Goal: Task Accomplishment & Management: Manage account settings

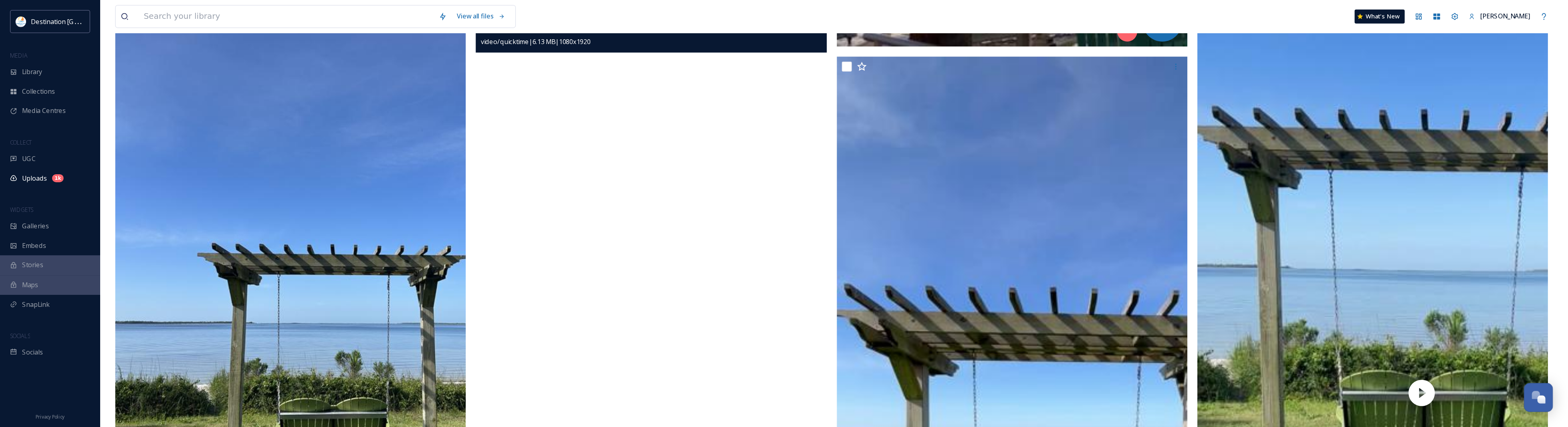
scroll to position [387, 0]
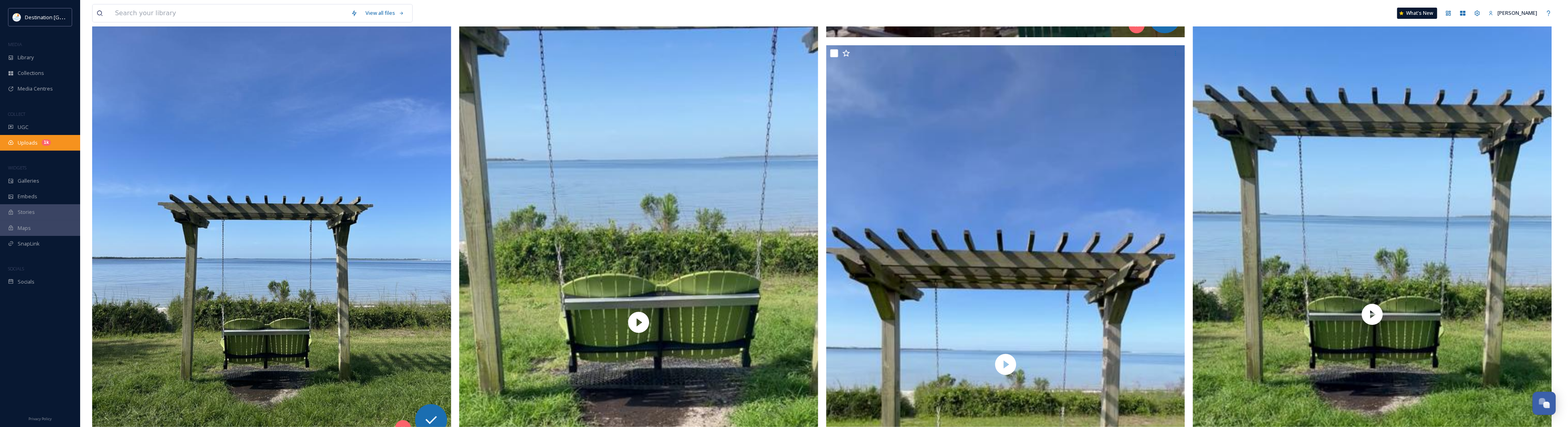
click at [29, 150] on div "Uploads 1k" at bounding box center [40, 142] width 80 height 16
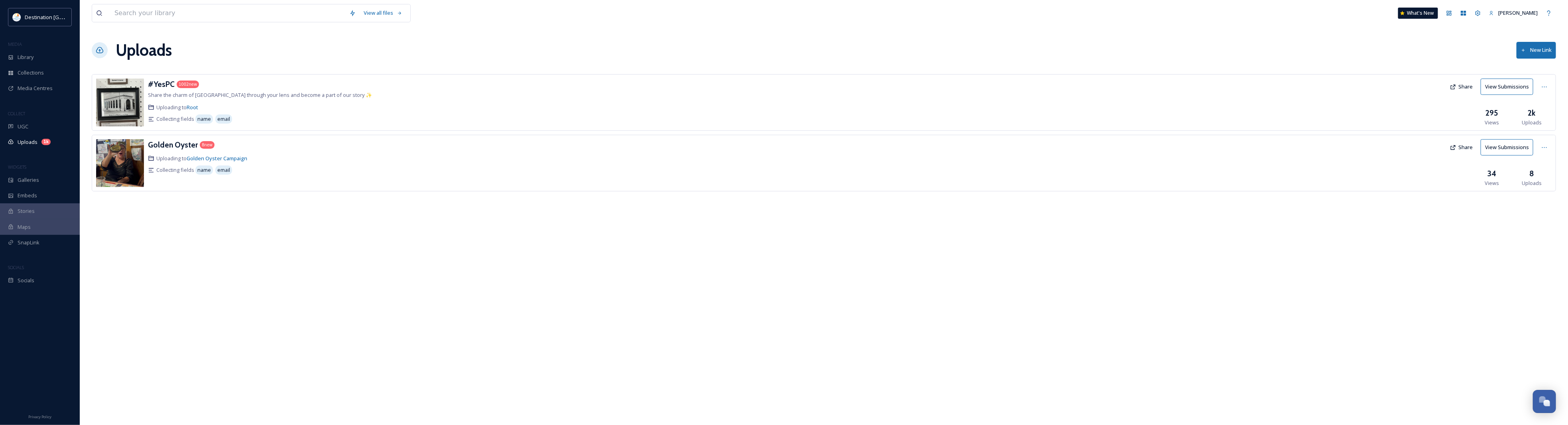
click at [1248, 120] on div "View all files What's New Patti Uploads New Link #YesPC 1002 new Share the char…" at bounding box center [824, 212] width 1489 height 425
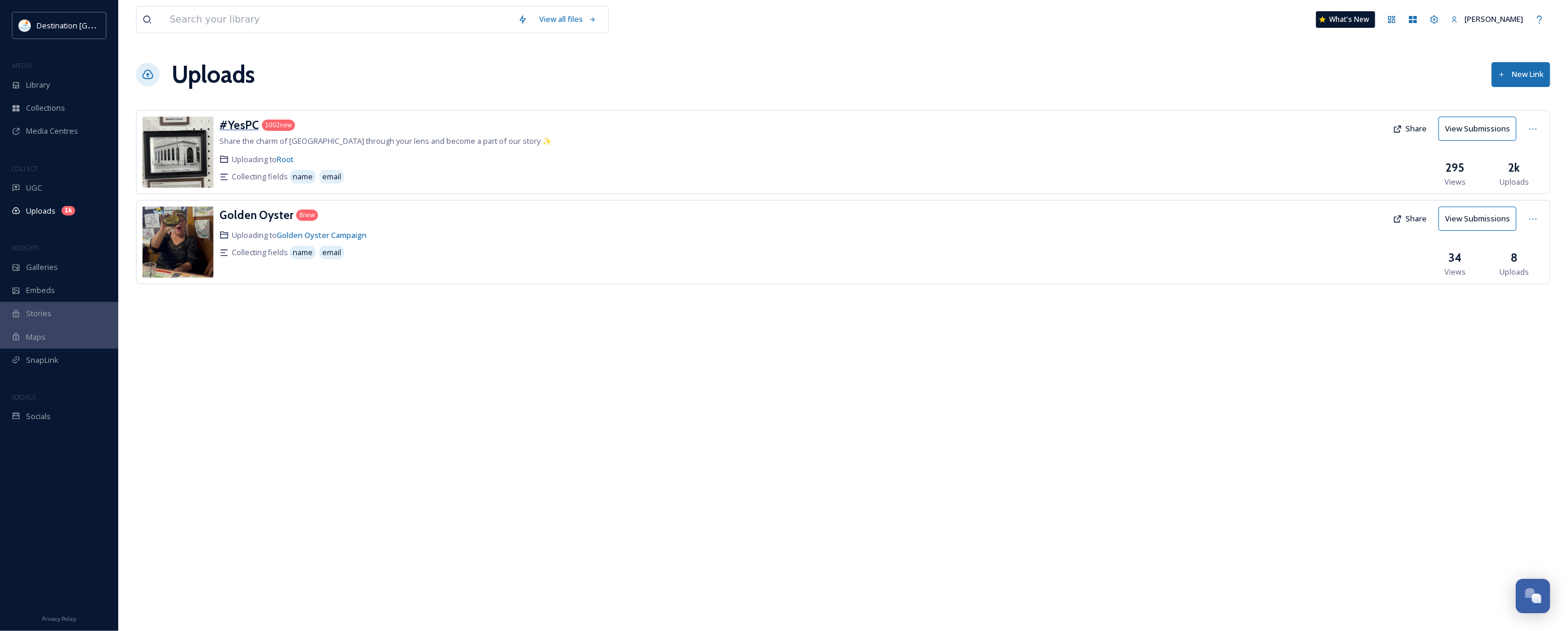
click at [238, 123] on h3 "#YesPC" at bounding box center [239, 124] width 39 height 14
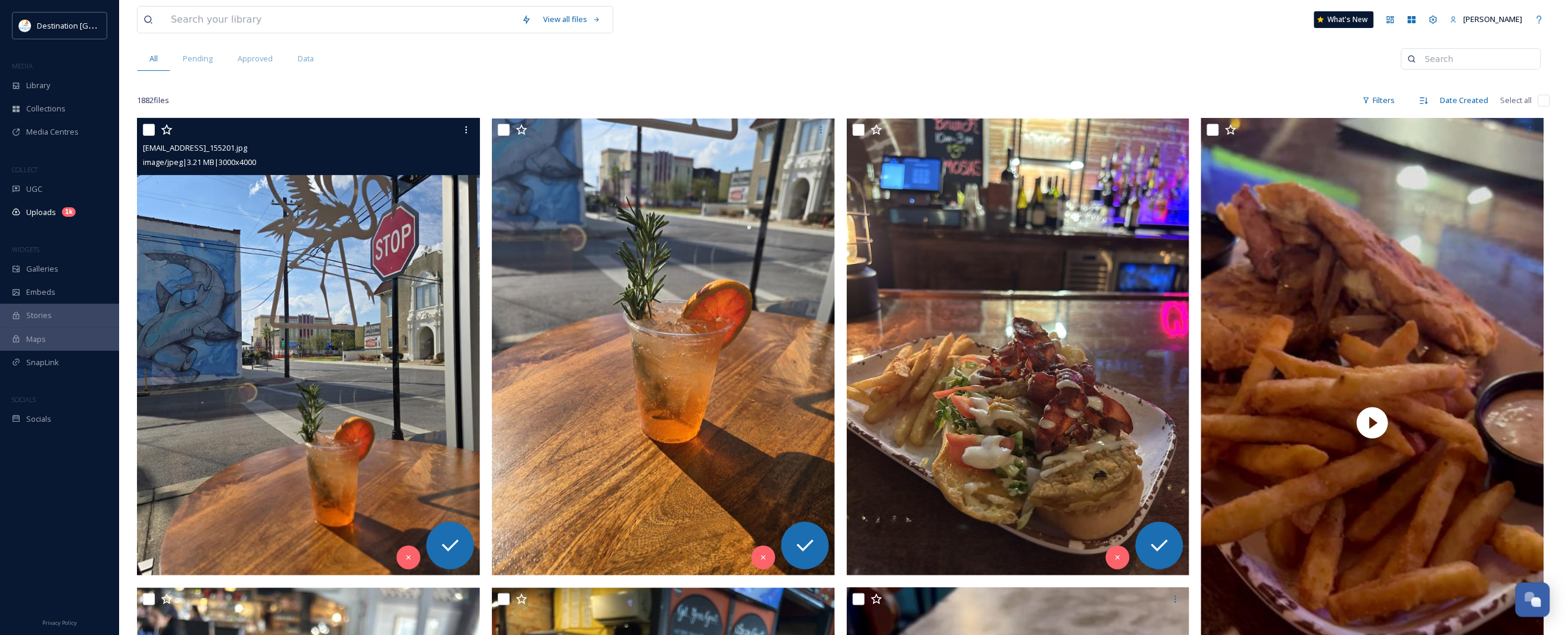
scroll to position [149, 0]
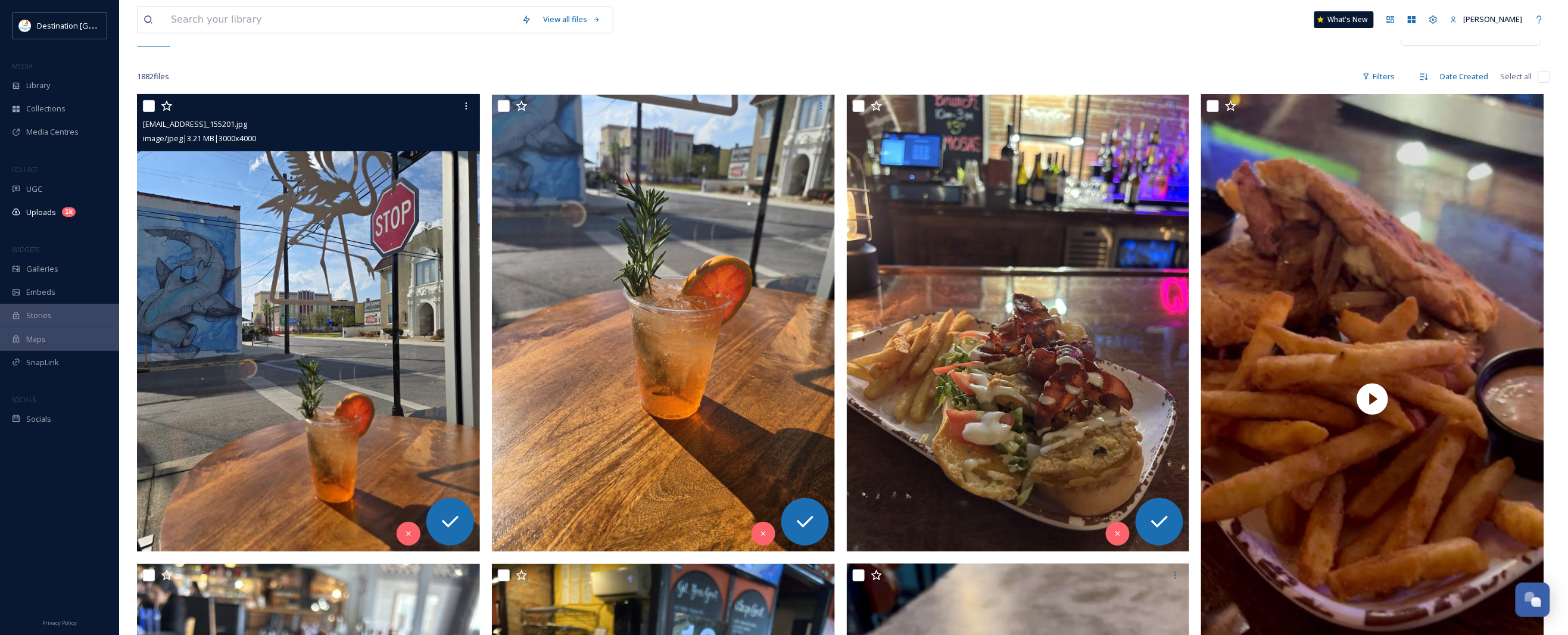
click at [322, 406] on img at bounding box center [309, 324] width 343 height 457
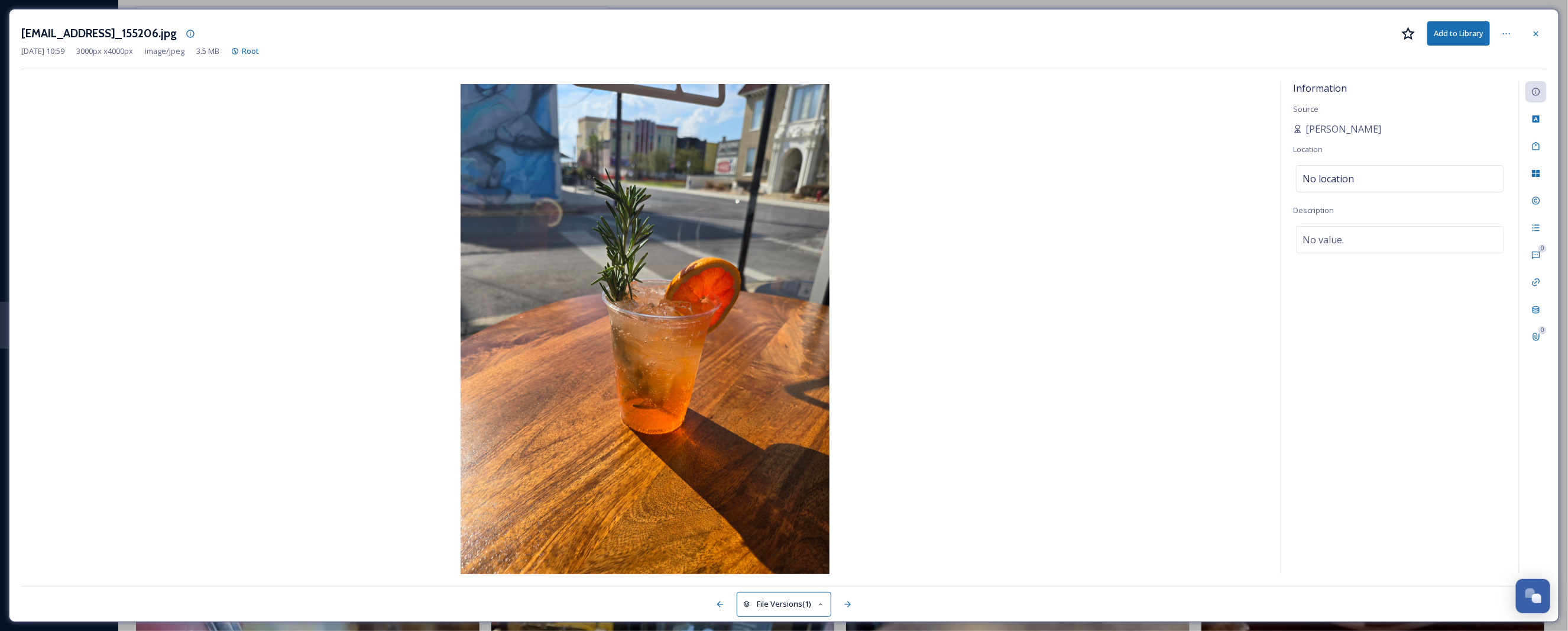
click at [1522, 28] on div "ext_1757519950.450567_jessica.jb.bright@gmail.com-20250907_155206.jpg Add to Li…" at bounding box center [784, 34] width 1526 height 24
click at [1535, 46] on div "Sep 10 2025 10:59 3000 px x 4000 px image/jpeg 3.5 MB Root" at bounding box center [784, 51] width 1526 height 11
click at [1538, 24] on div at bounding box center [1536, 34] width 21 height 22
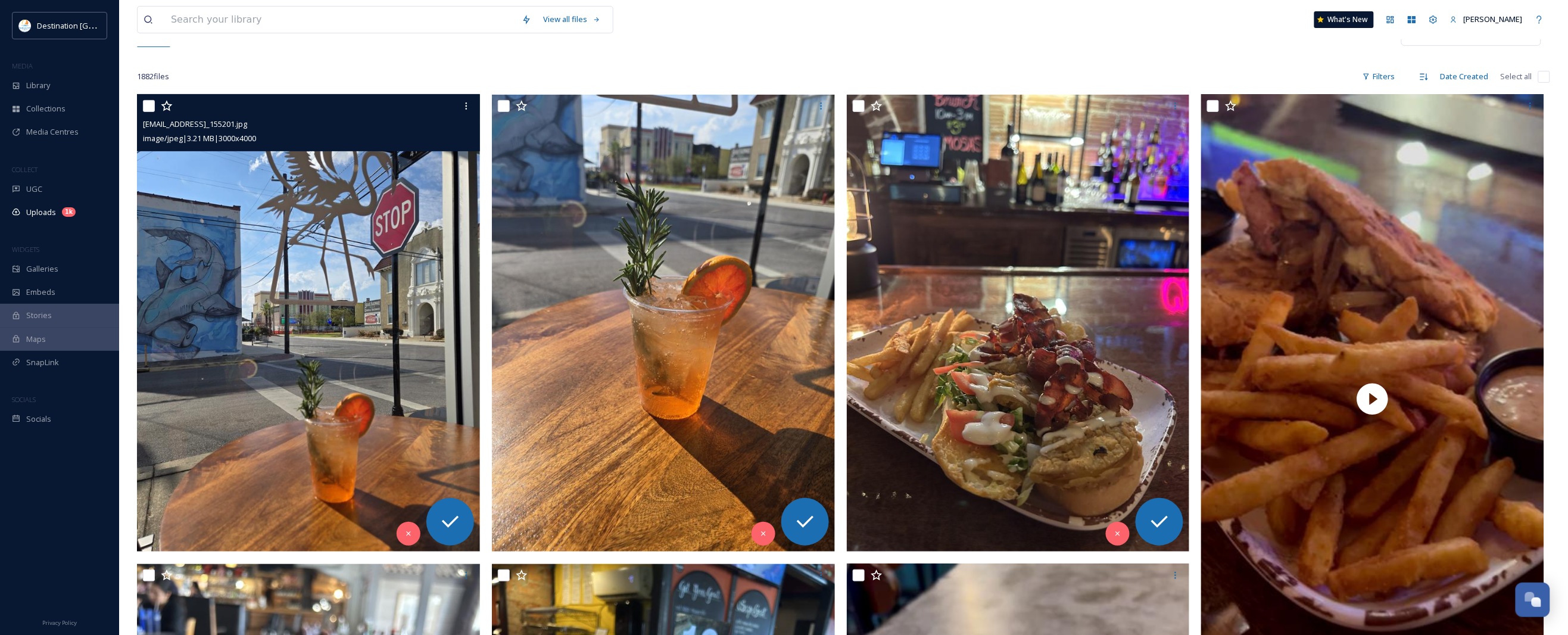
click at [294, 407] on img at bounding box center [309, 324] width 343 height 457
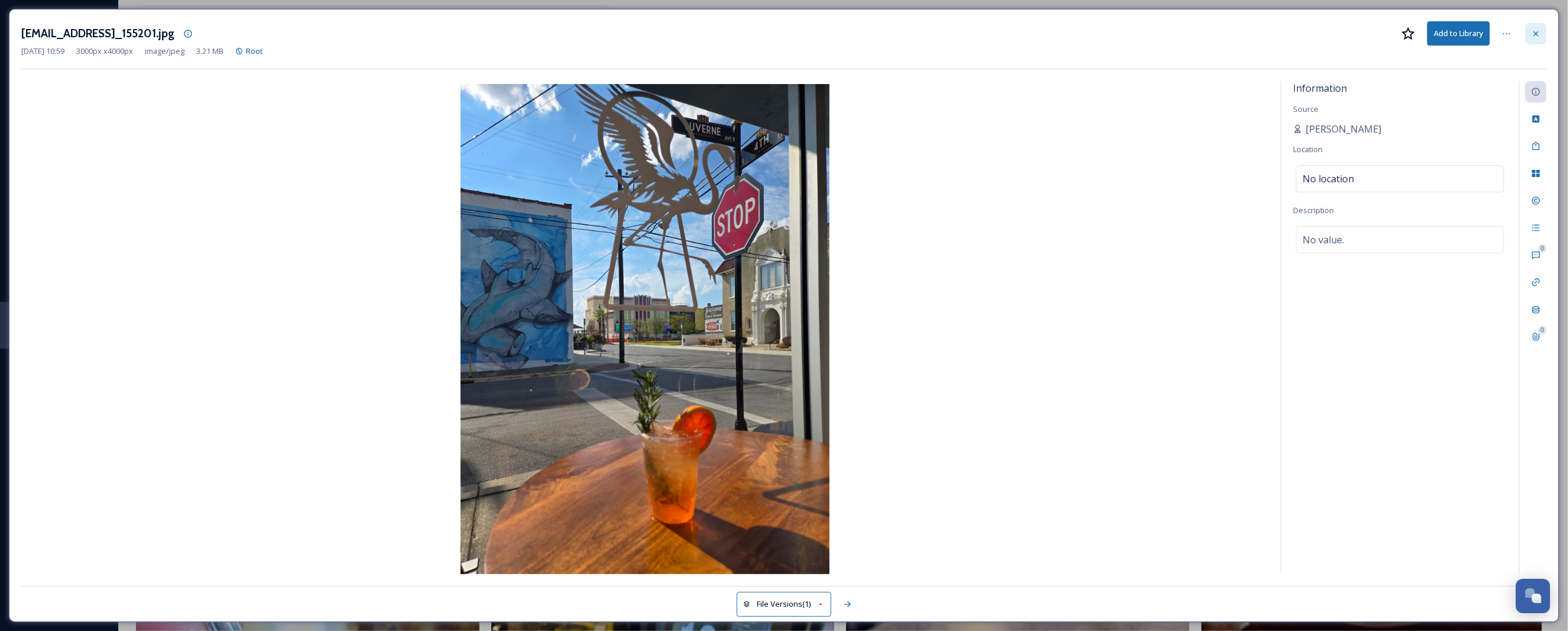
click at [1529, 31] on div at bounding box center [1536, 34] width 21 height 22
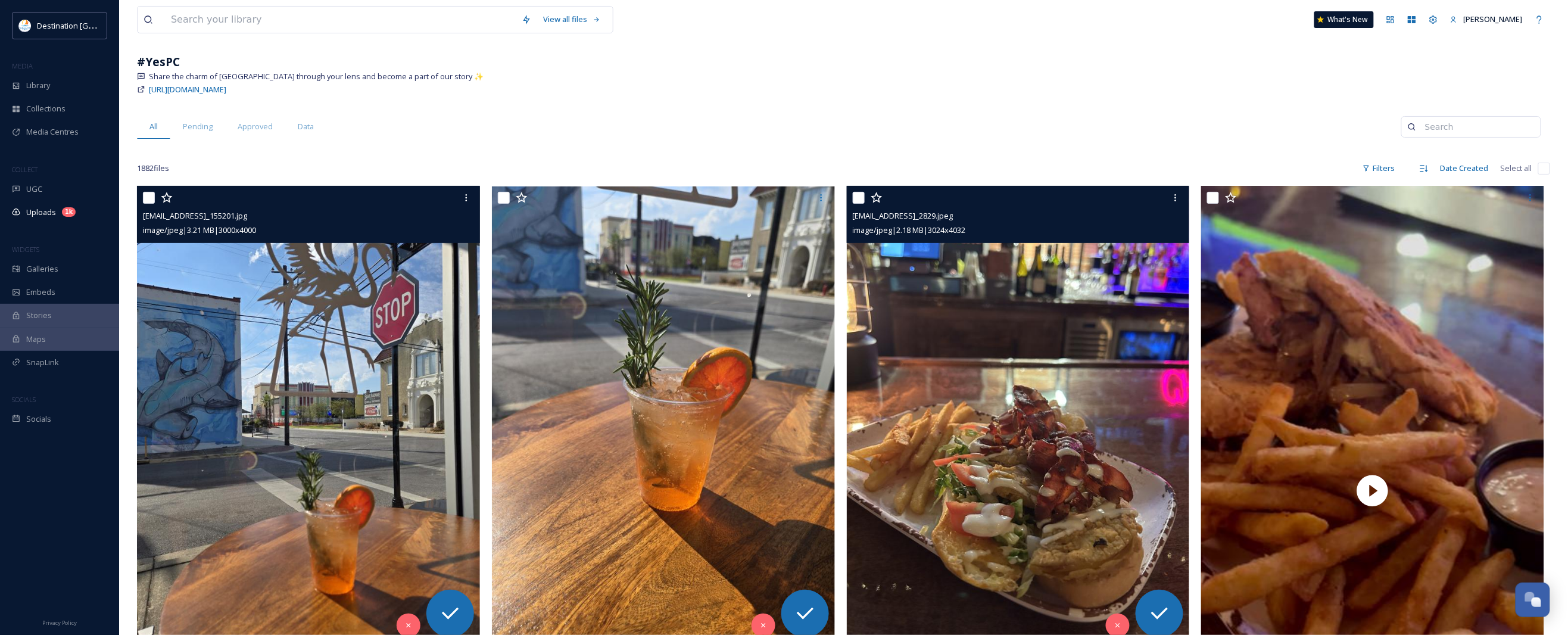
scroll to position [149, 0]
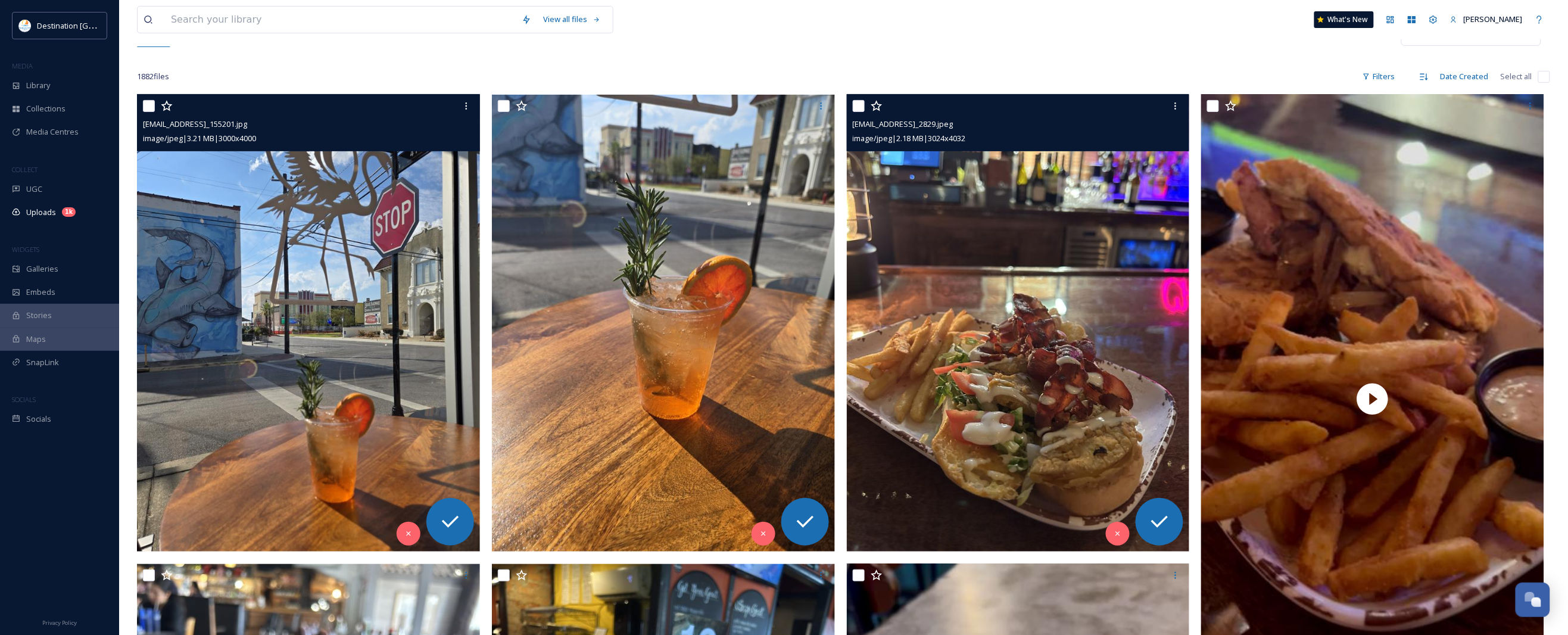
click at [1097, 332] on img at bounding box center [1018, 324] width 343 height 457
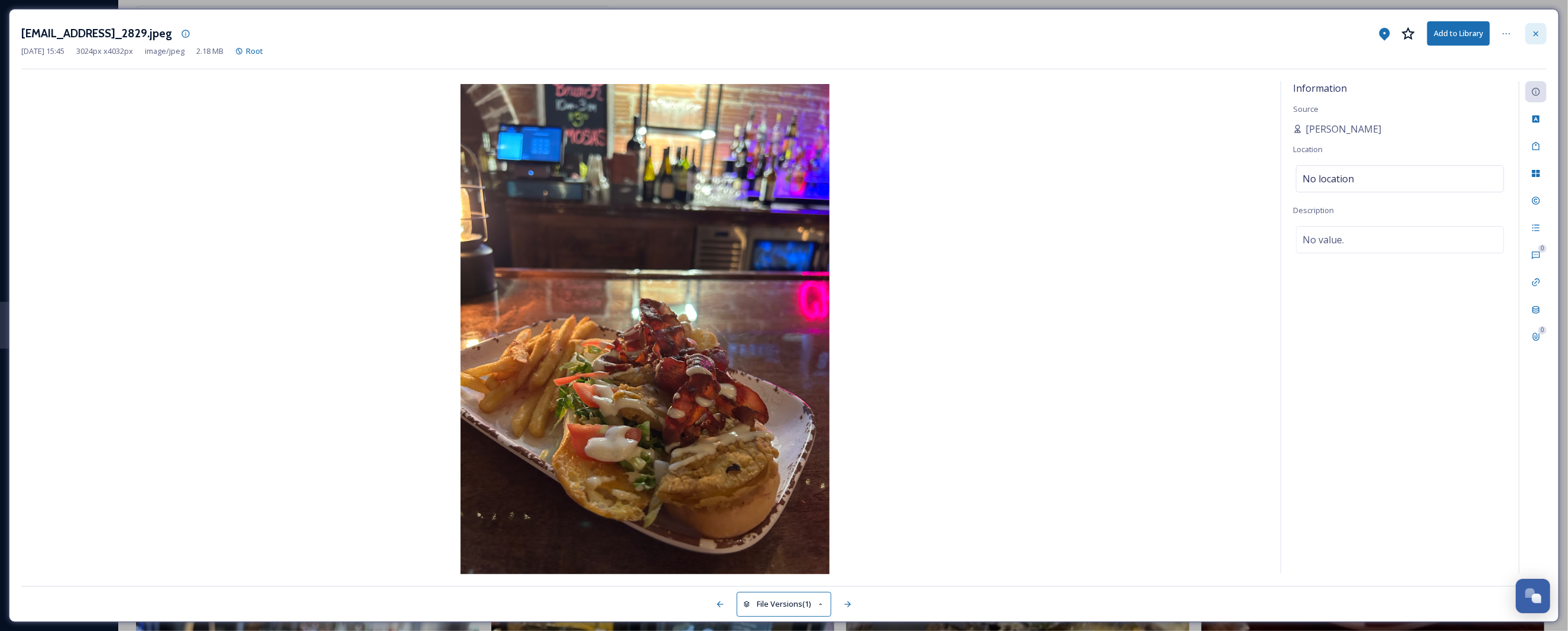
click at [1533, 35] on icon at bounding box center [1536, 34] width 9 height 9
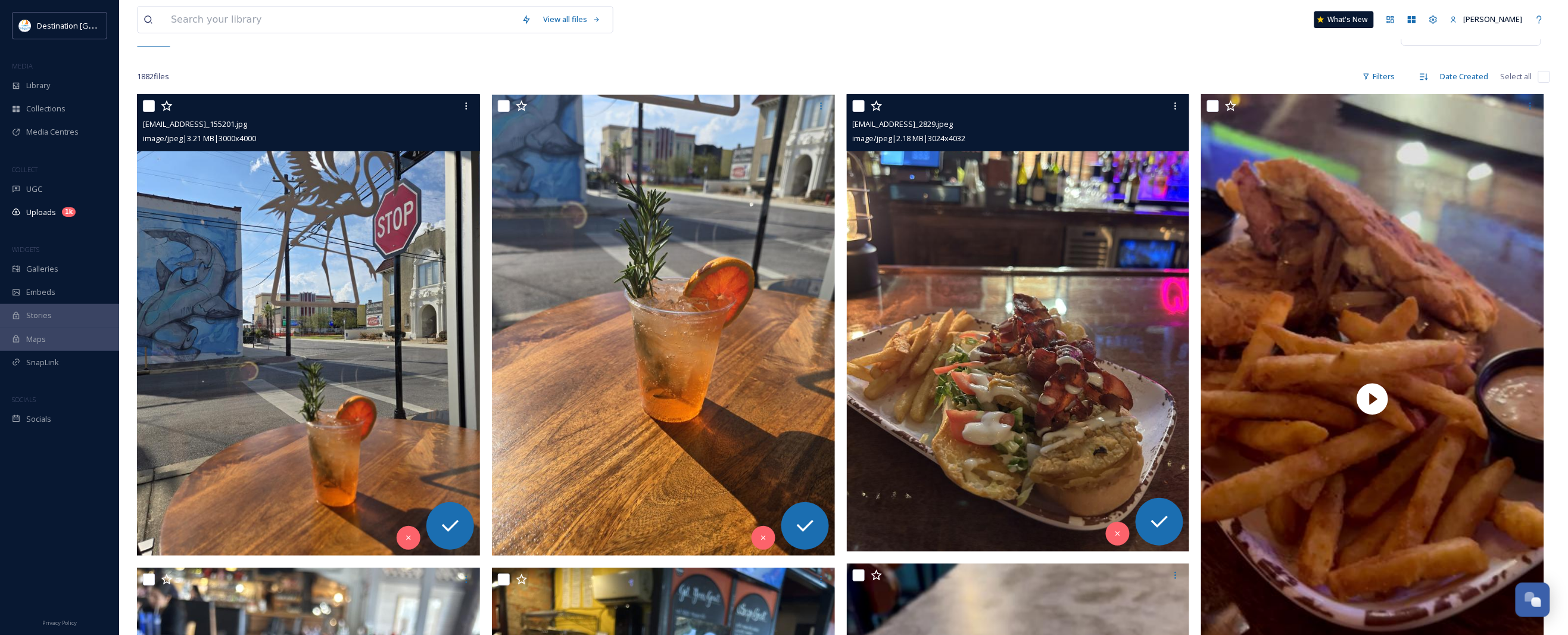
click at [855, 104] on input "checkbox" at bounding box center [858, 105] width 12 height 12
checkbox input "true"
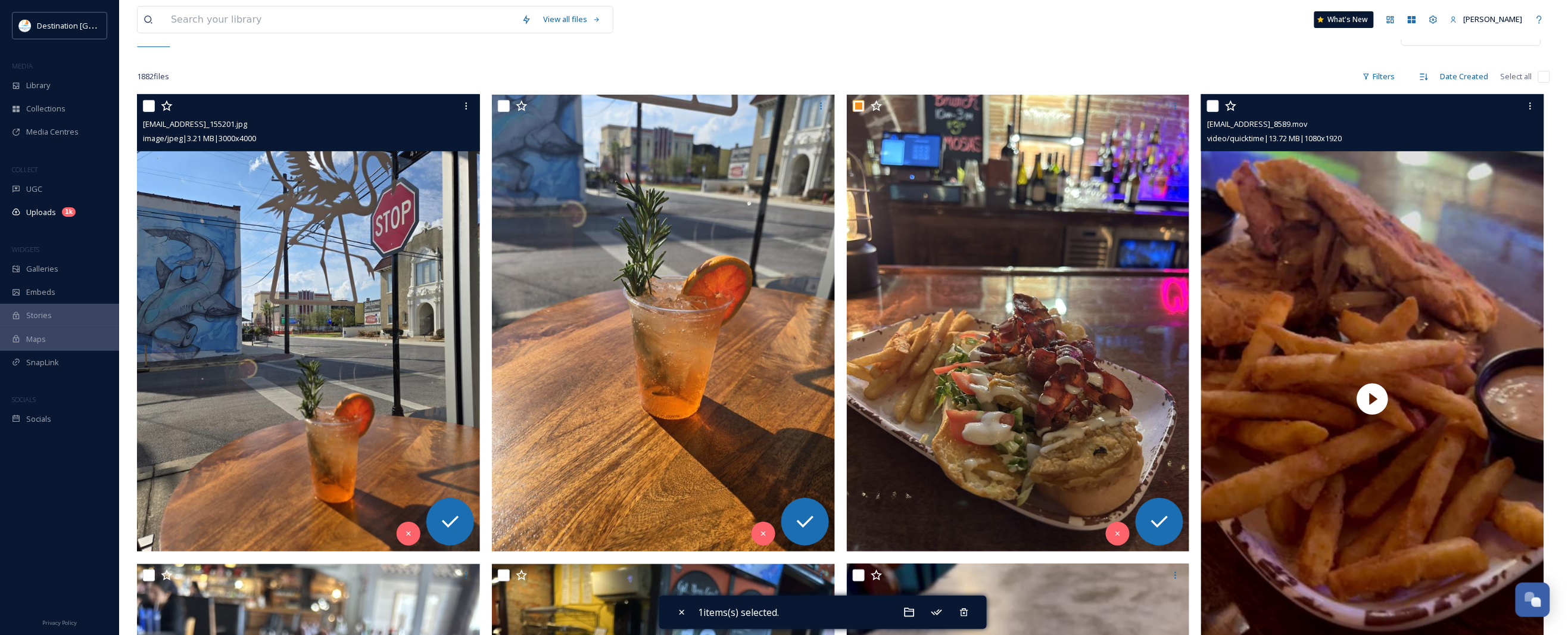
click at [1210, 105] on input "checkbox" at bounding box center [1213, 105] width 12 height 12
checkbox input "true"
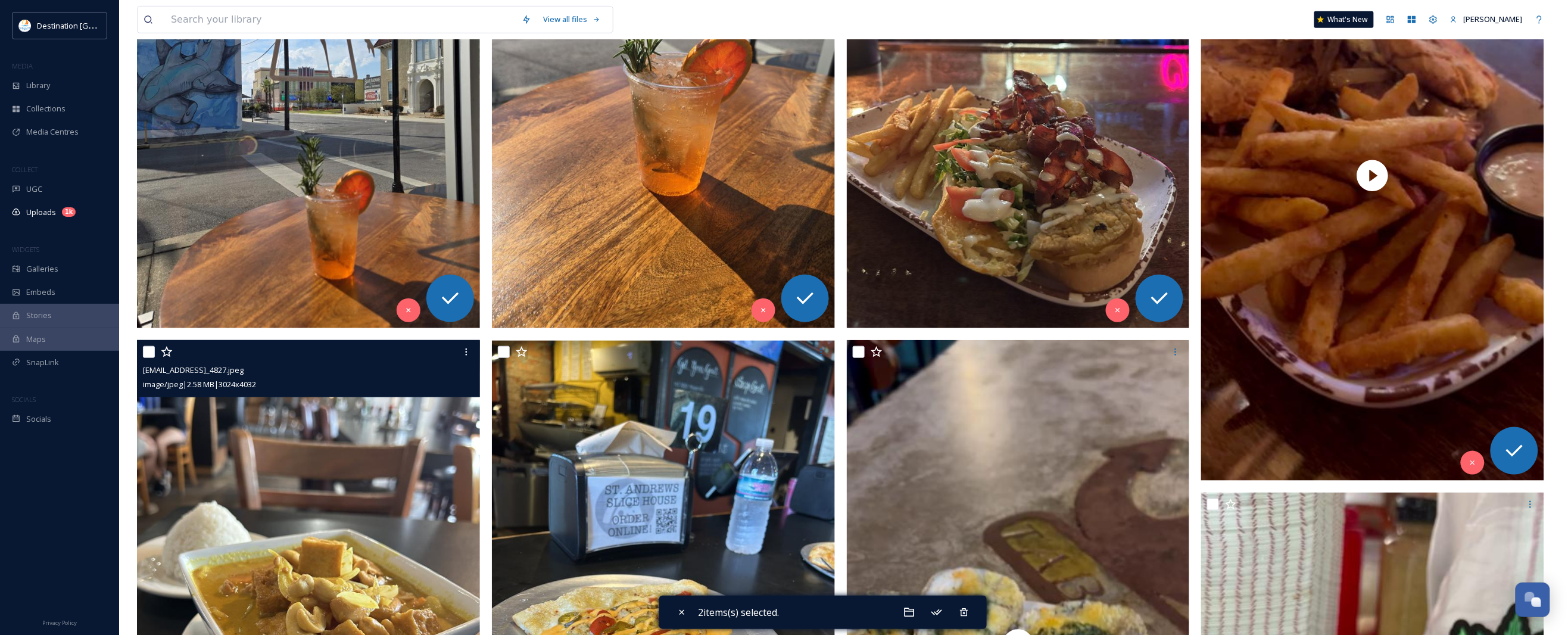
scroll to position [521, 0]
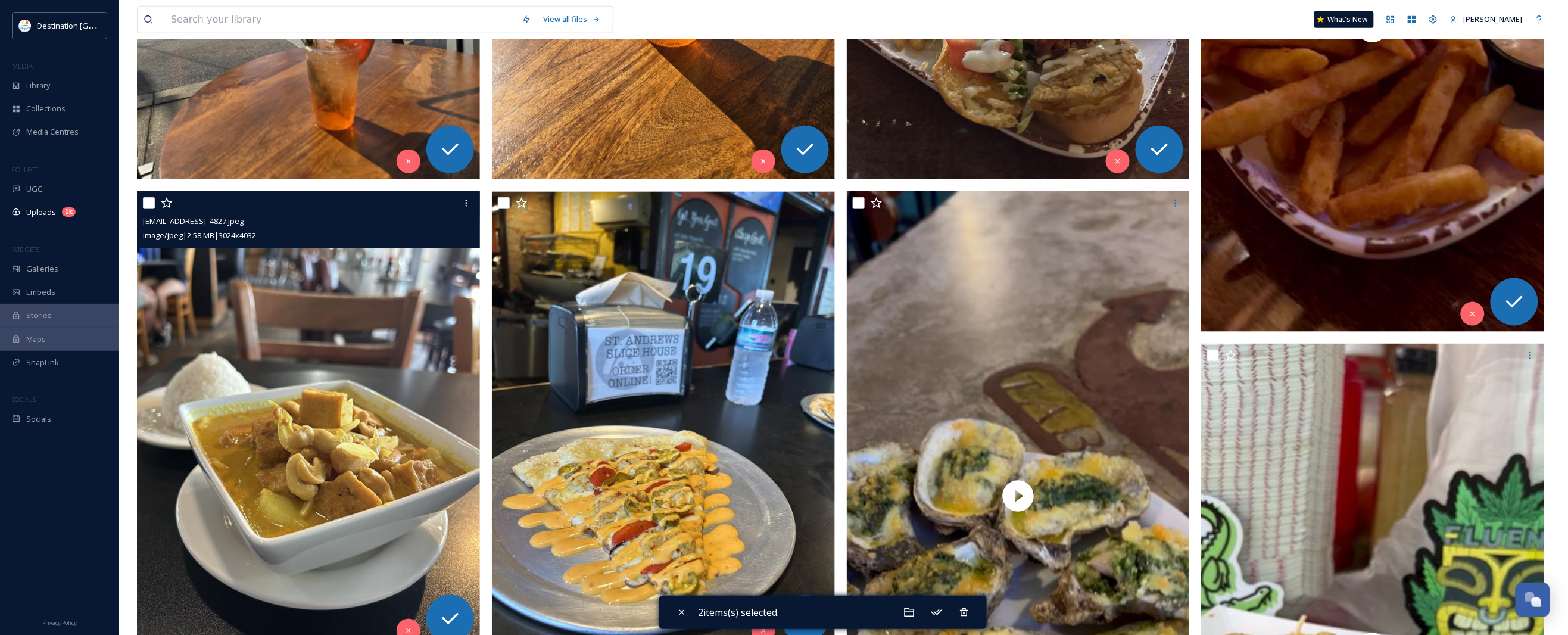
click at [141, 198] on div "ext_1756154724.153495_Social@destinationpanamacity.com-IMG_4827.jpeg image/jpeg…" at bounding box center [309, 219] width 343 height 57
click at [150, 205] on input "checkbox" at bounding box center [149, 202] width 12 height 12
checkbox input "true"
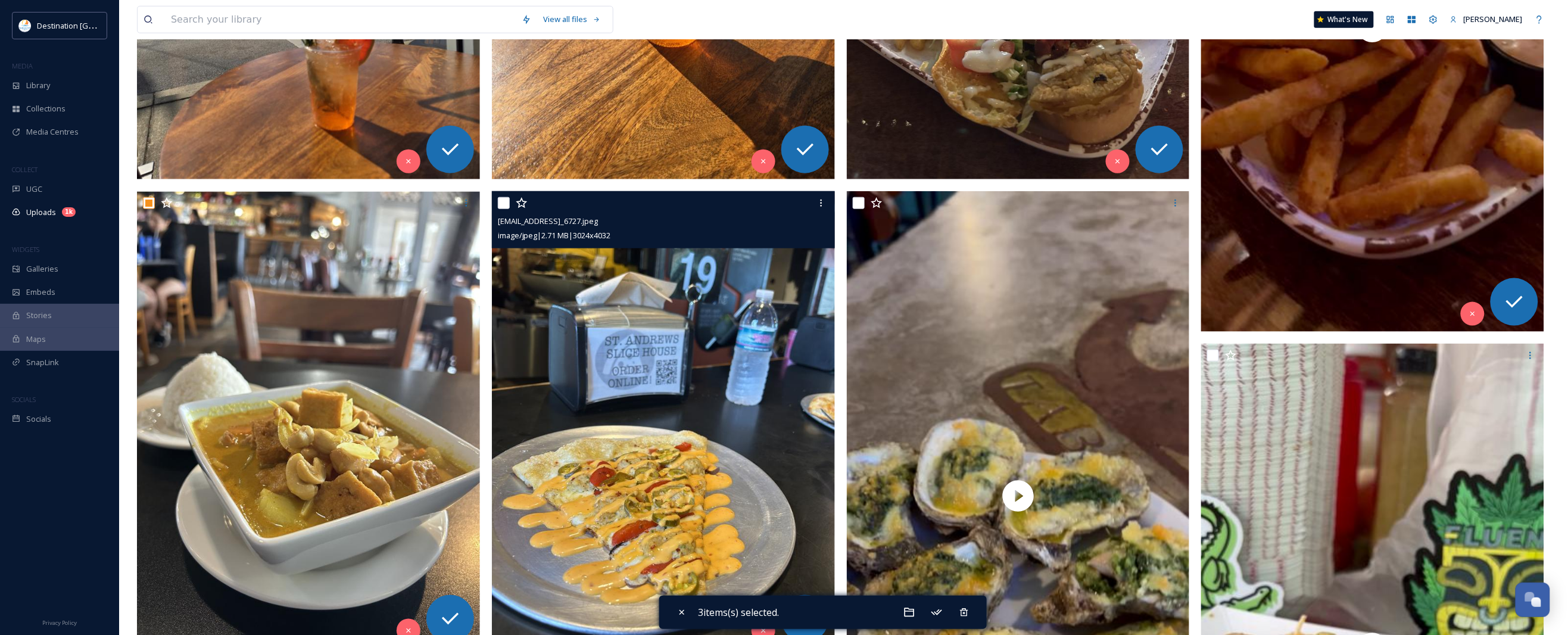
click at [504, 199] on input "checkbox" at bounding box center [504, 202] width 12 height 12
checkbox input "true"
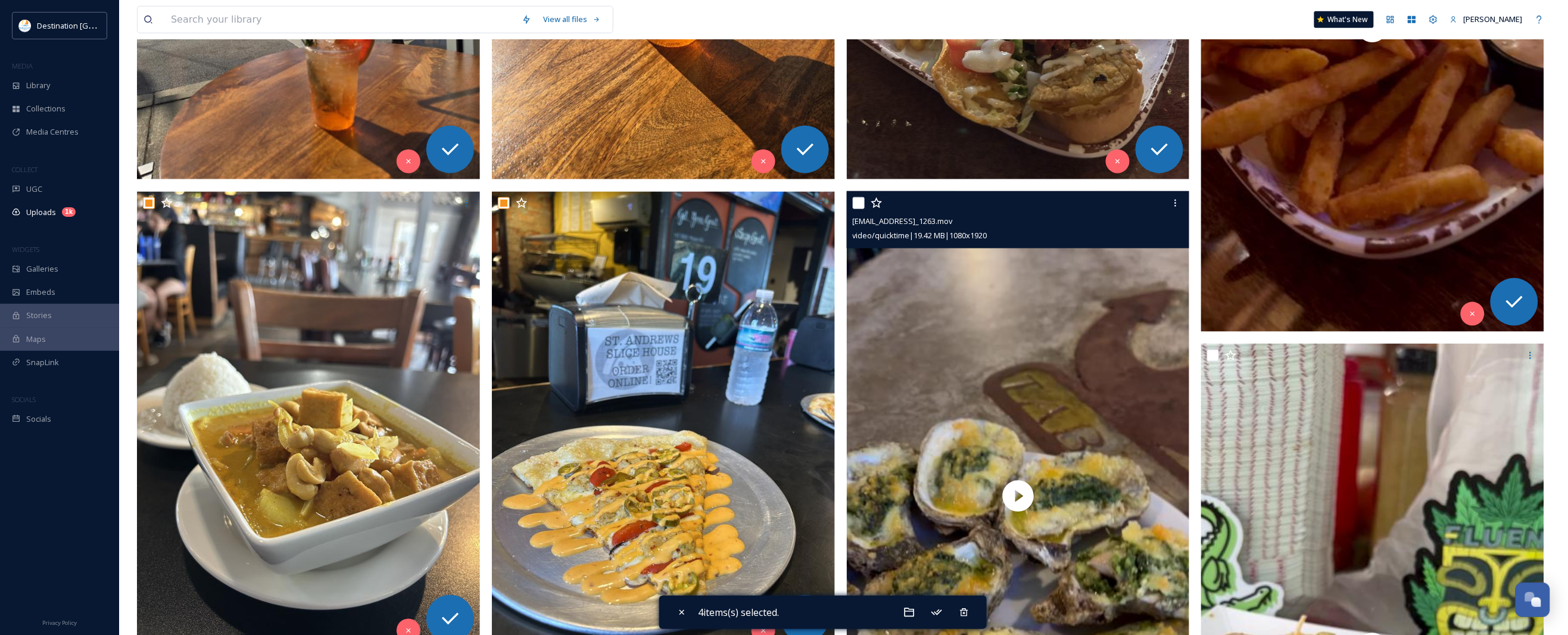
click at [860, 203] on input "checkbox" at bounding box center [858, 202] width 12 height 12
checkbox input "true"
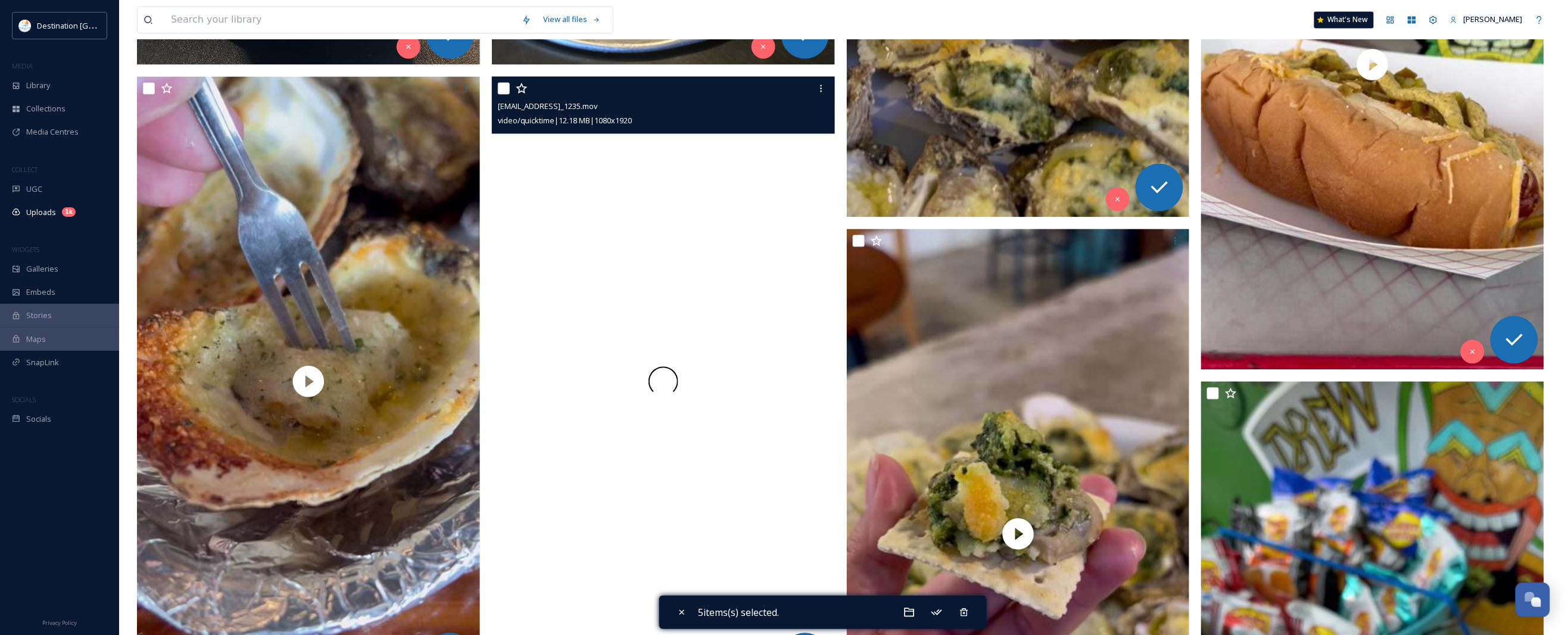
scroll to position [1116, 0]
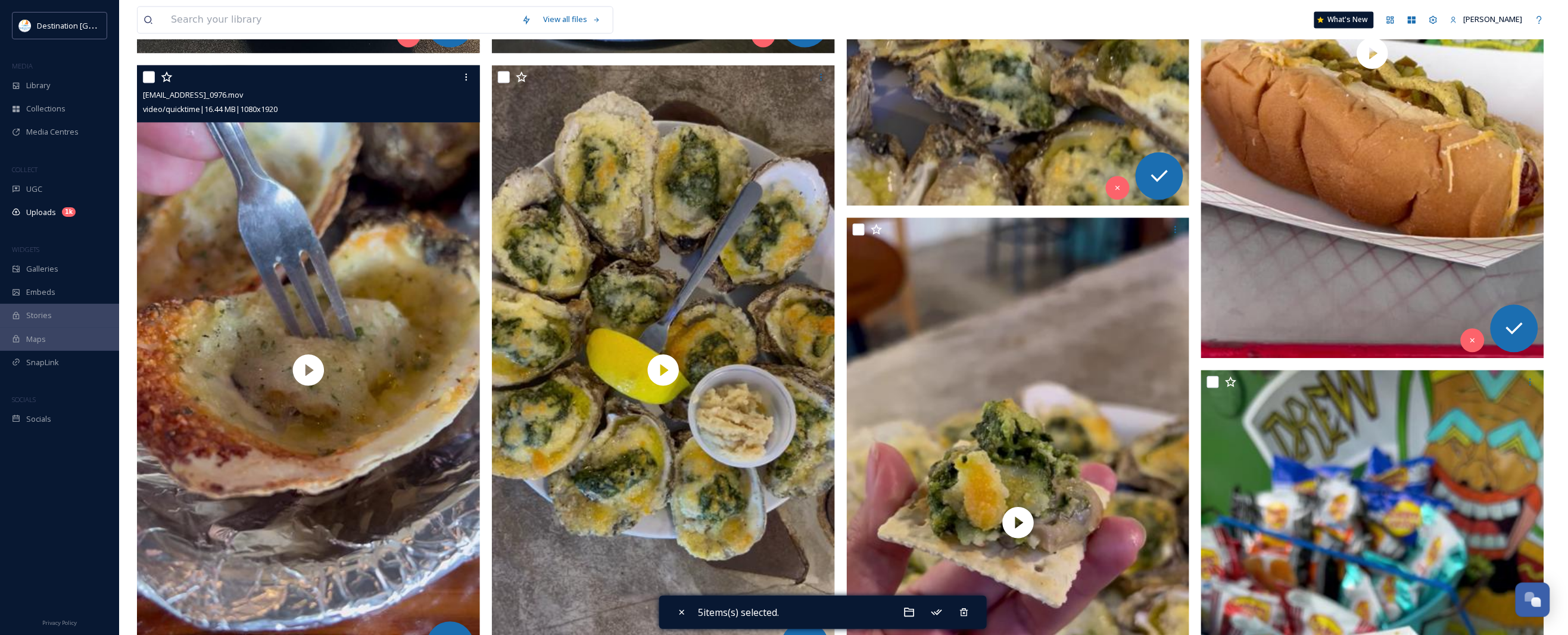
click at [144, 74] on input "checkbox" at bounding box center [149, 76] width 12 height 12
checkbox input "true"
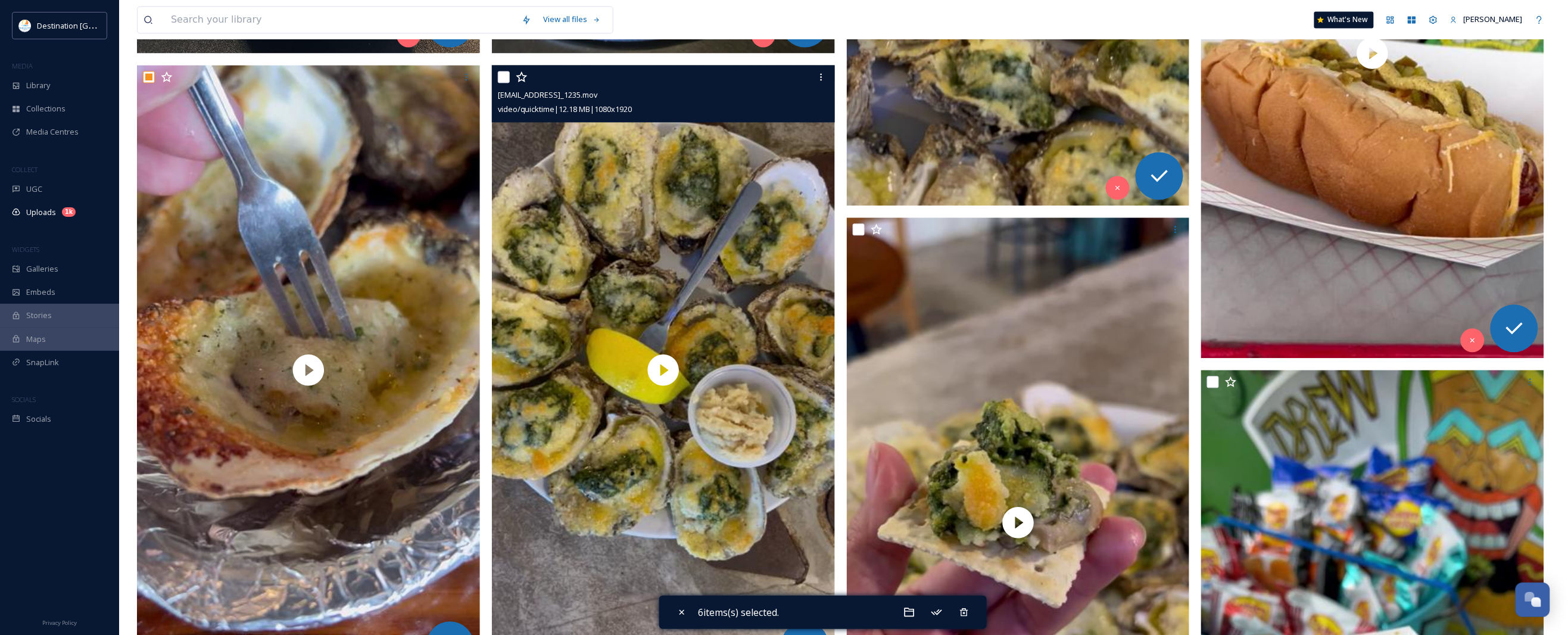
click at [499, 79] on input "checkbox" at bounding box center [504, 76] width 12 height 12
checkbox input "true"
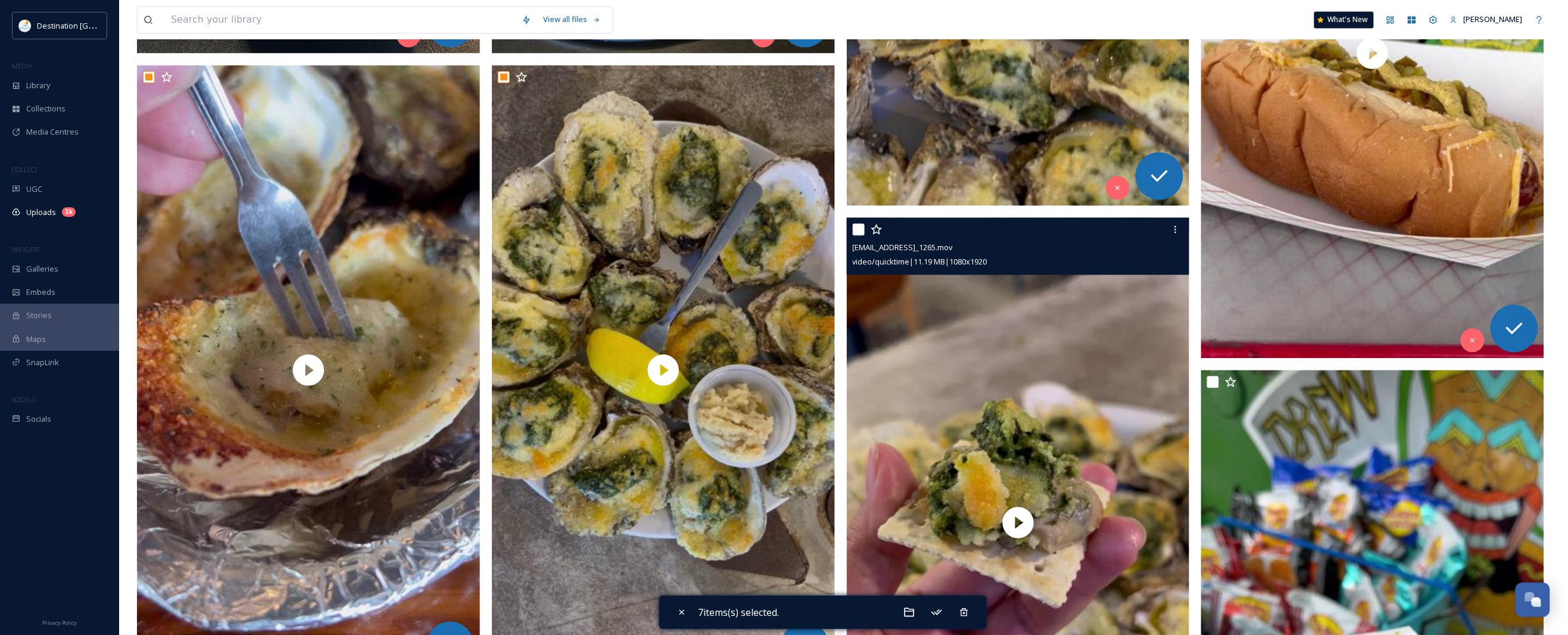
click at [864, 230] on input "checkbox" at bounding box center [858, 229] width 12 height 12
checkbox input "true"
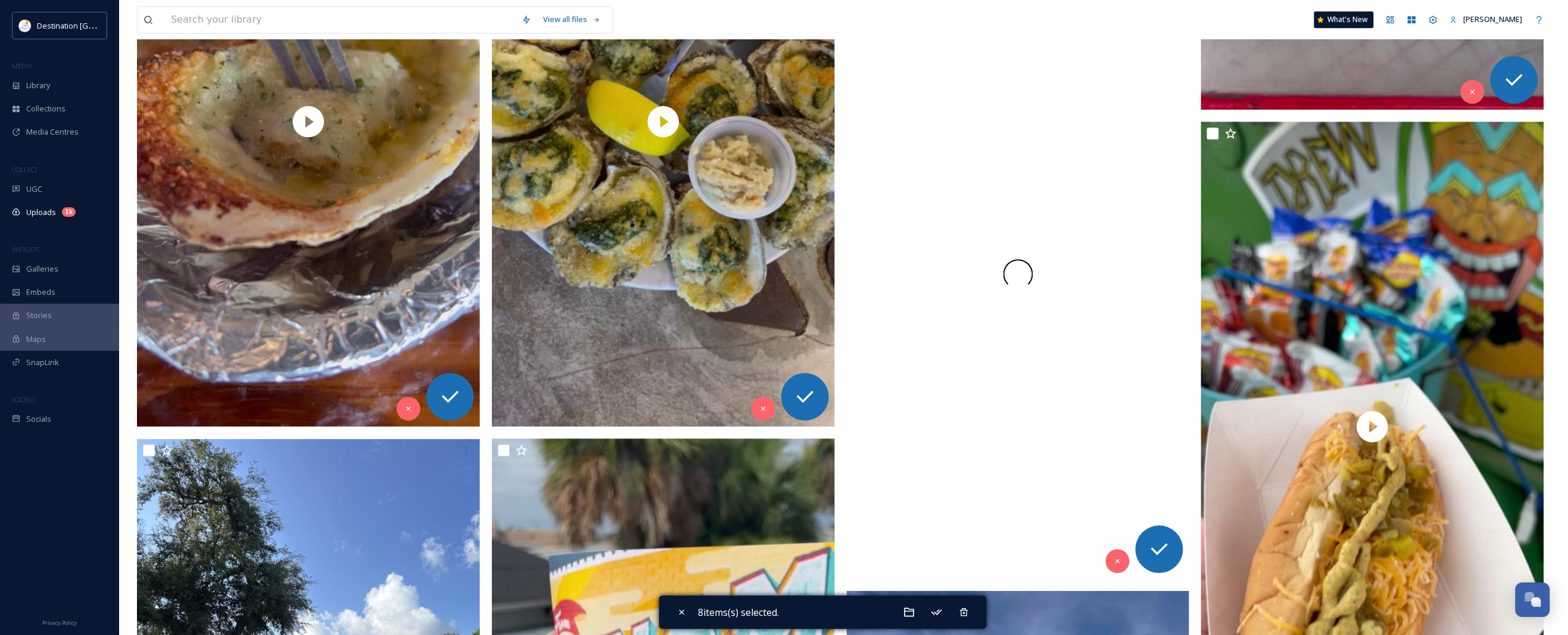
scroll to position [1414, 0]
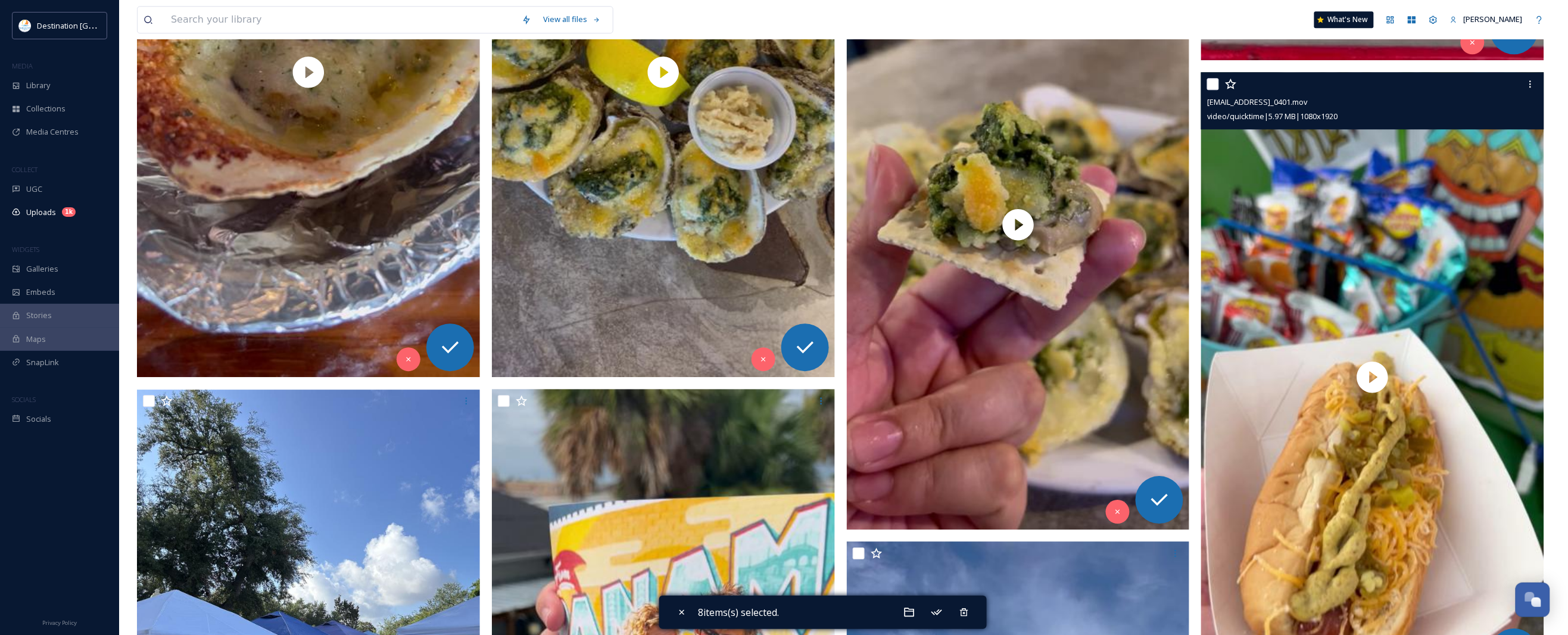
click at [1214, 87] on input "checkbox" at bounding box center [1213, 84] width 12 height 12
checkbox input "true"
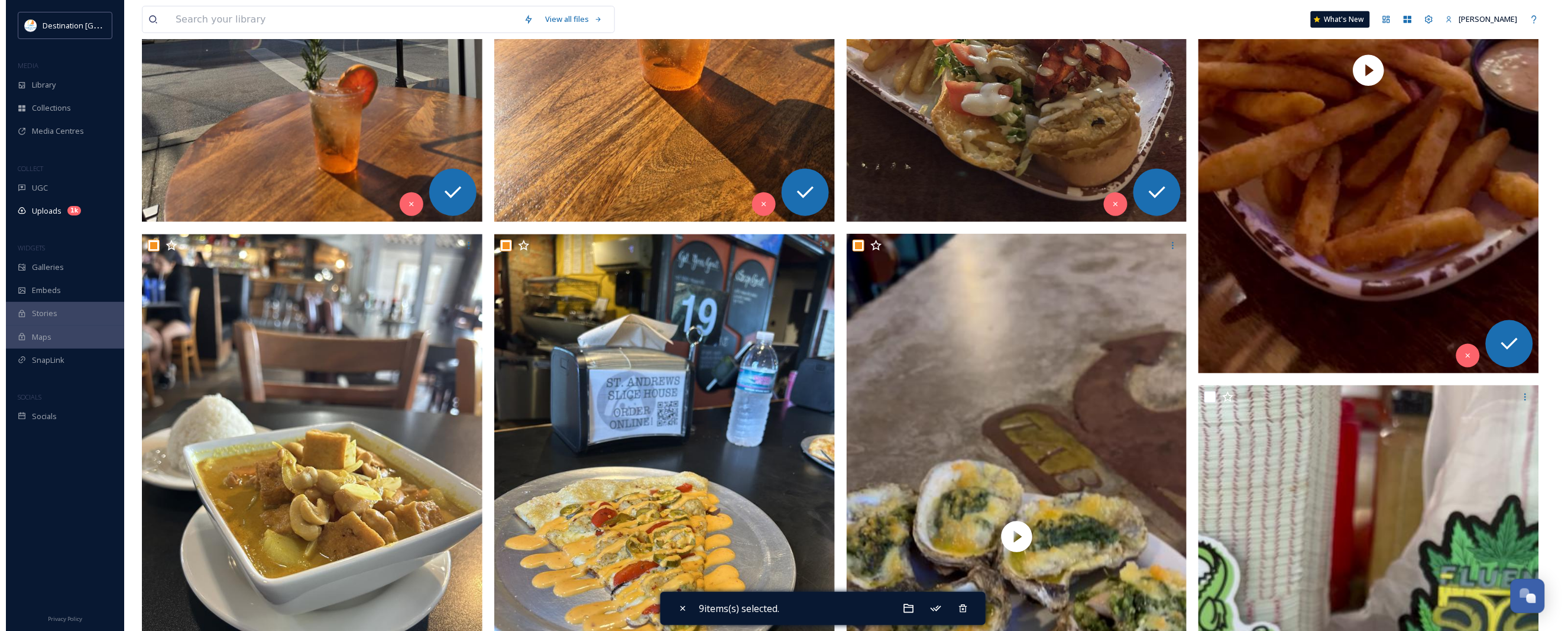
scroll to position [518, 0]
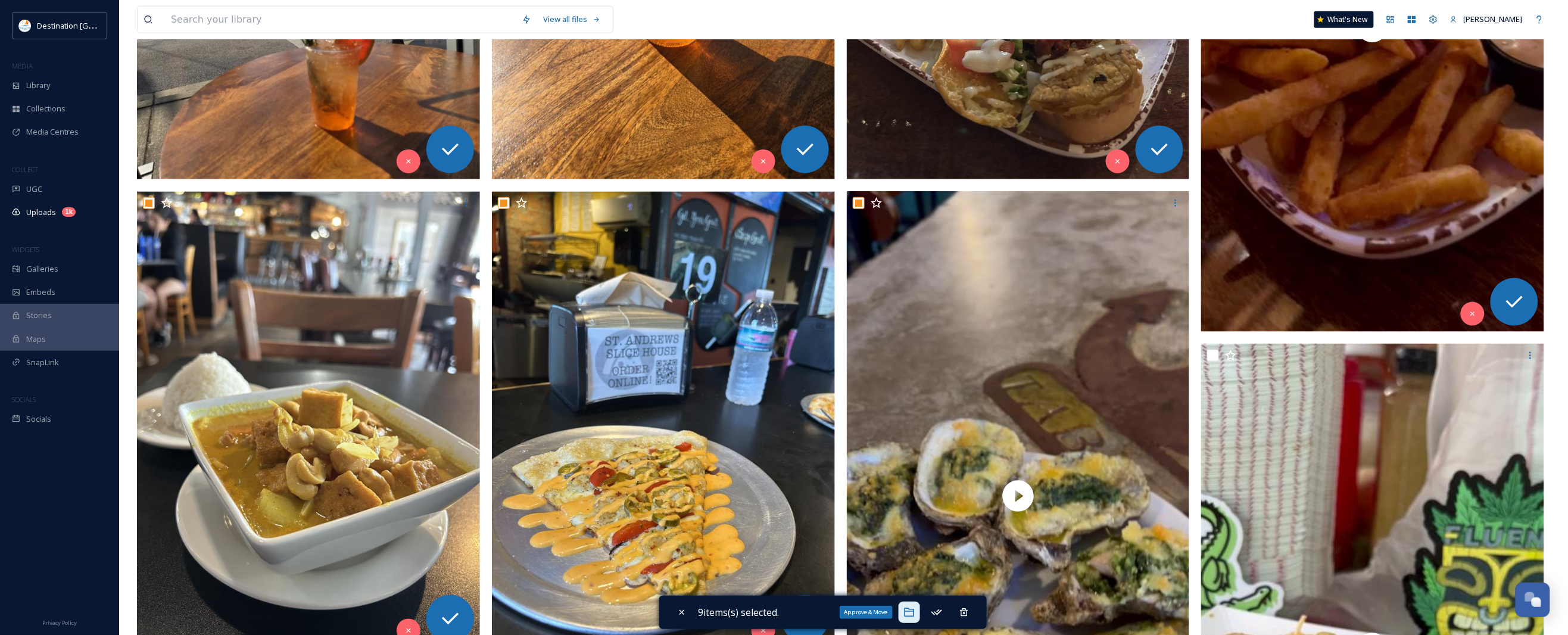
click at [906, 507] on icon at bounding box center [909, 611] width 12 height 12
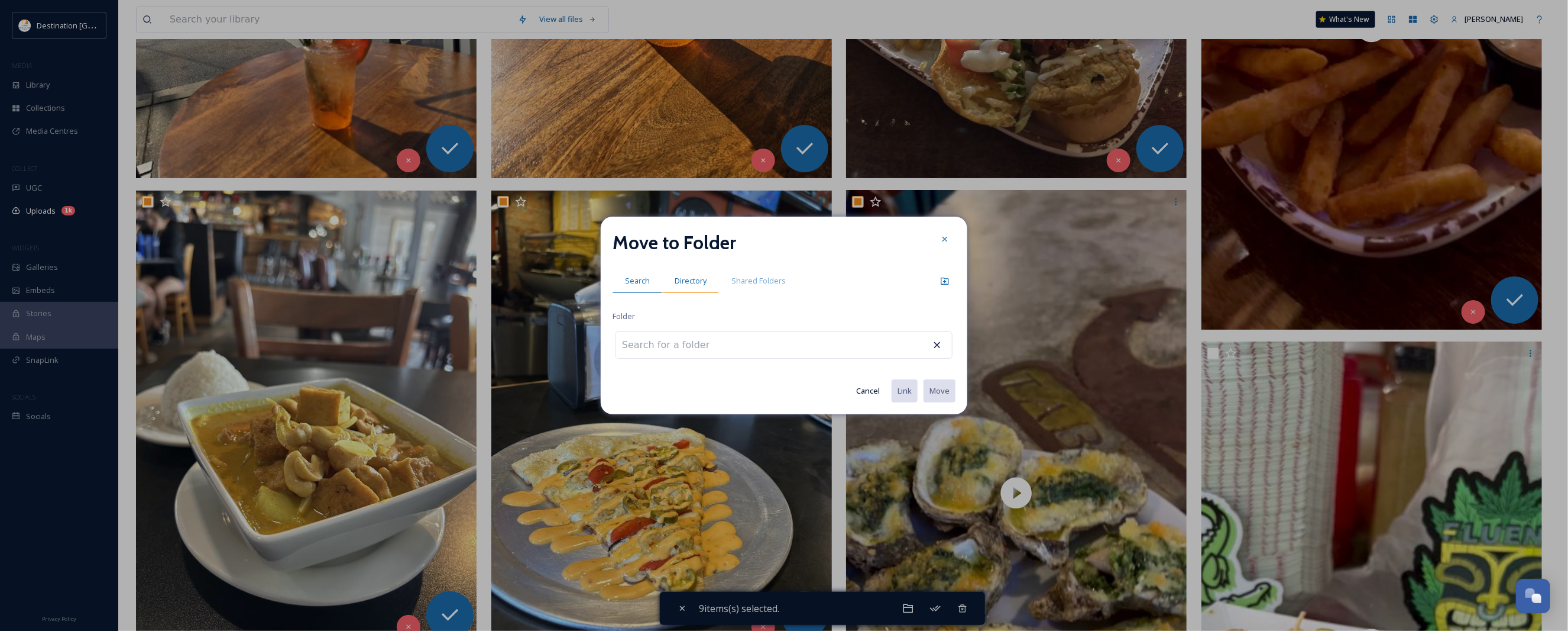
click at [698, 280] on span "Directory" at bounding box center [691, 280] width 32 height 11
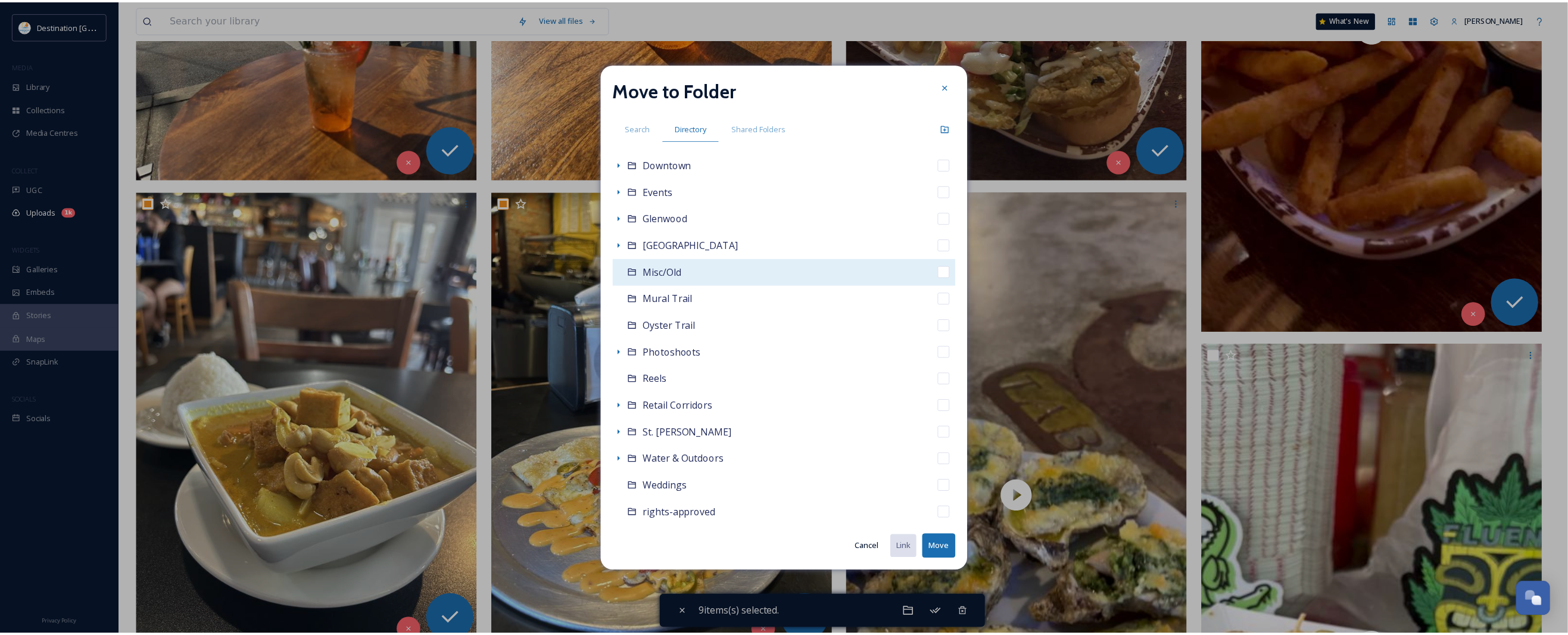
scroll to position [196, 0]
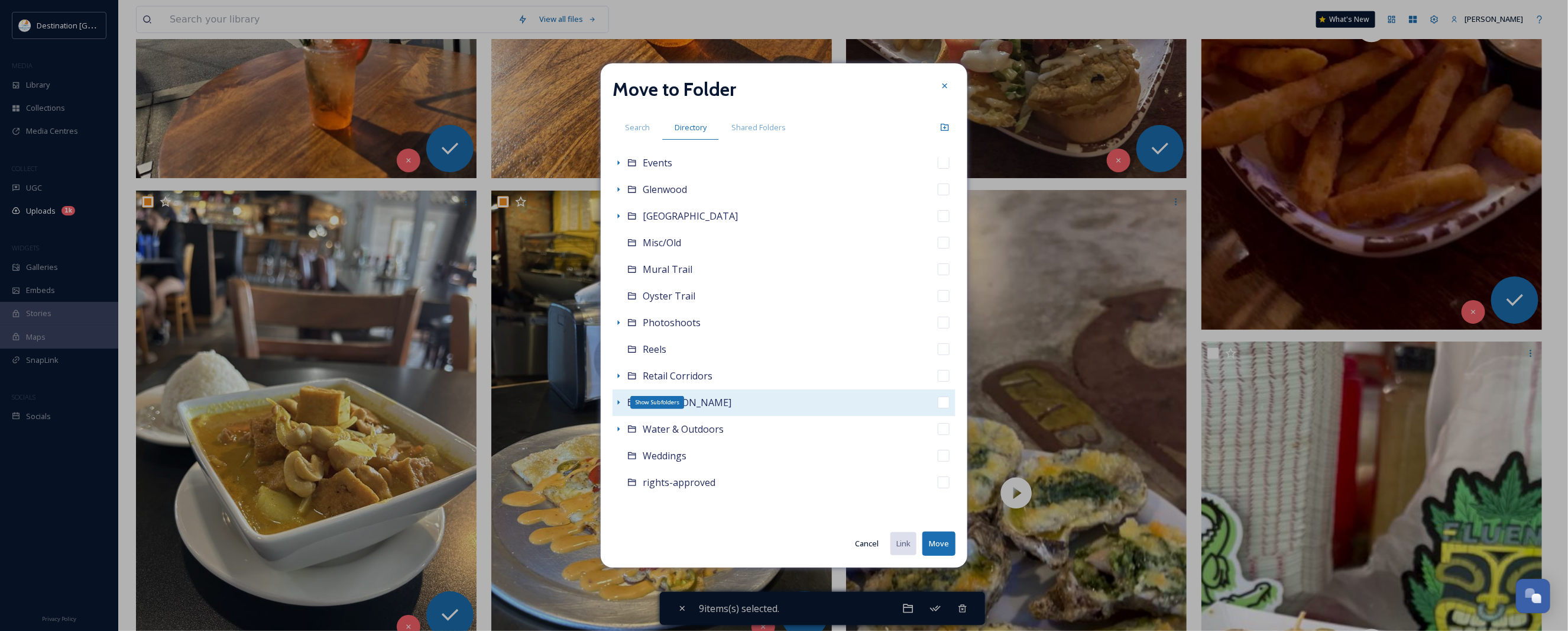
click at [616, 399] on icon at bounding box center [619, 402] width 9 height 9
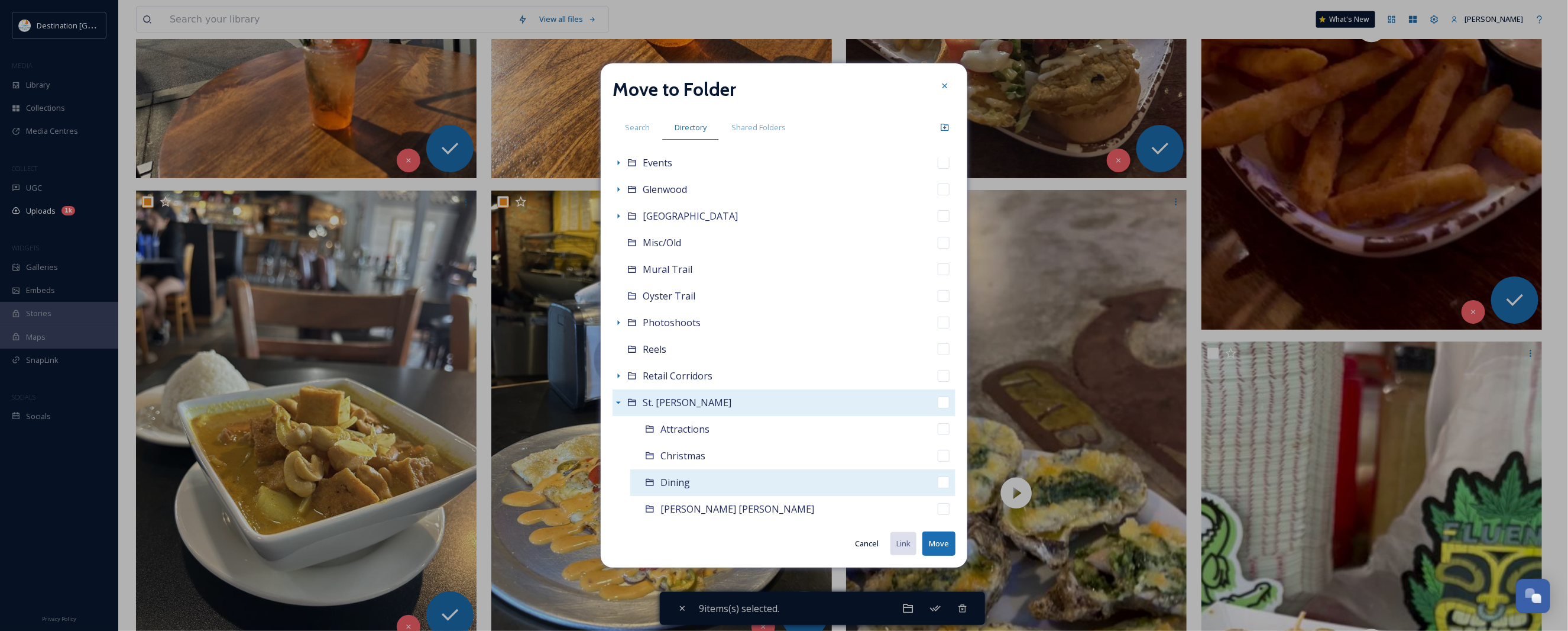
click at [676, 486] on span "Dining" at bounding box center [676, 482] width 30 height 13
checkbox input "false"
checkbox input "true"
click at [936, 504] on button "Move" at bounding box center [938, 543] width 33 height 24
checkbox input "false"
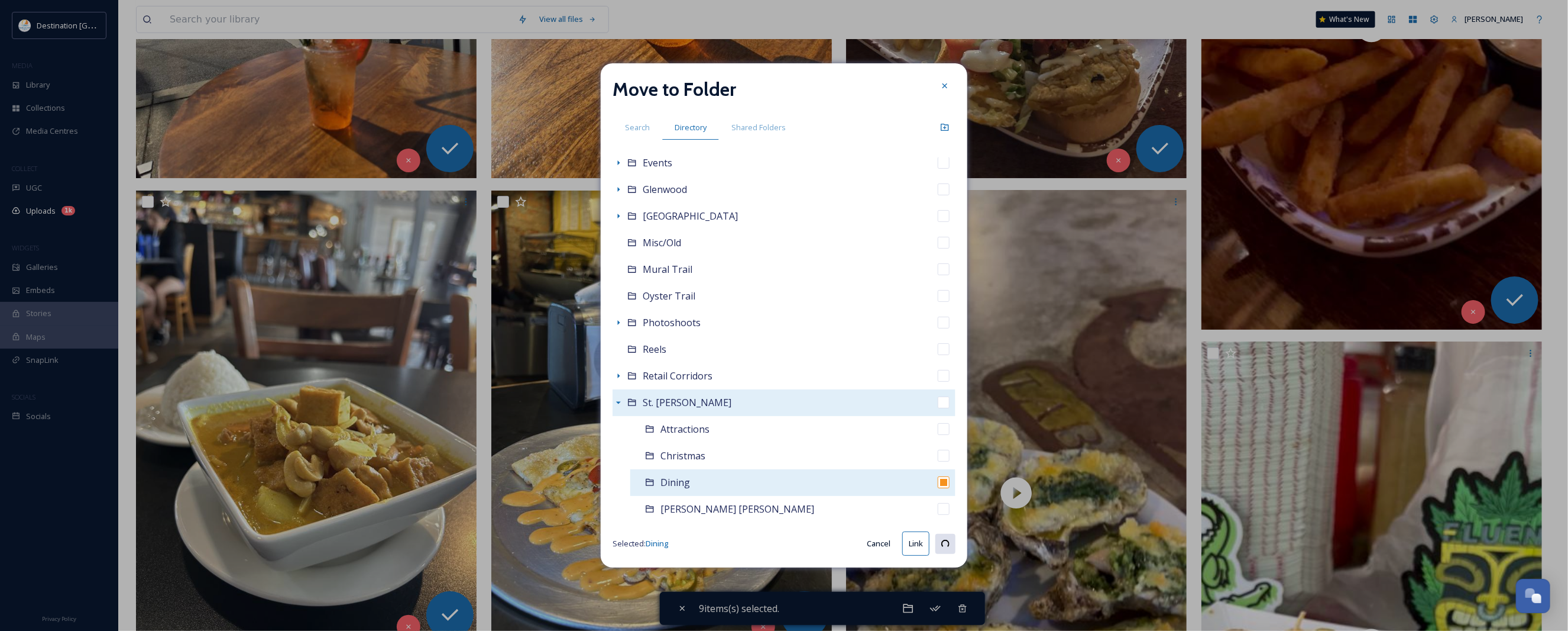
checkbox input "false"
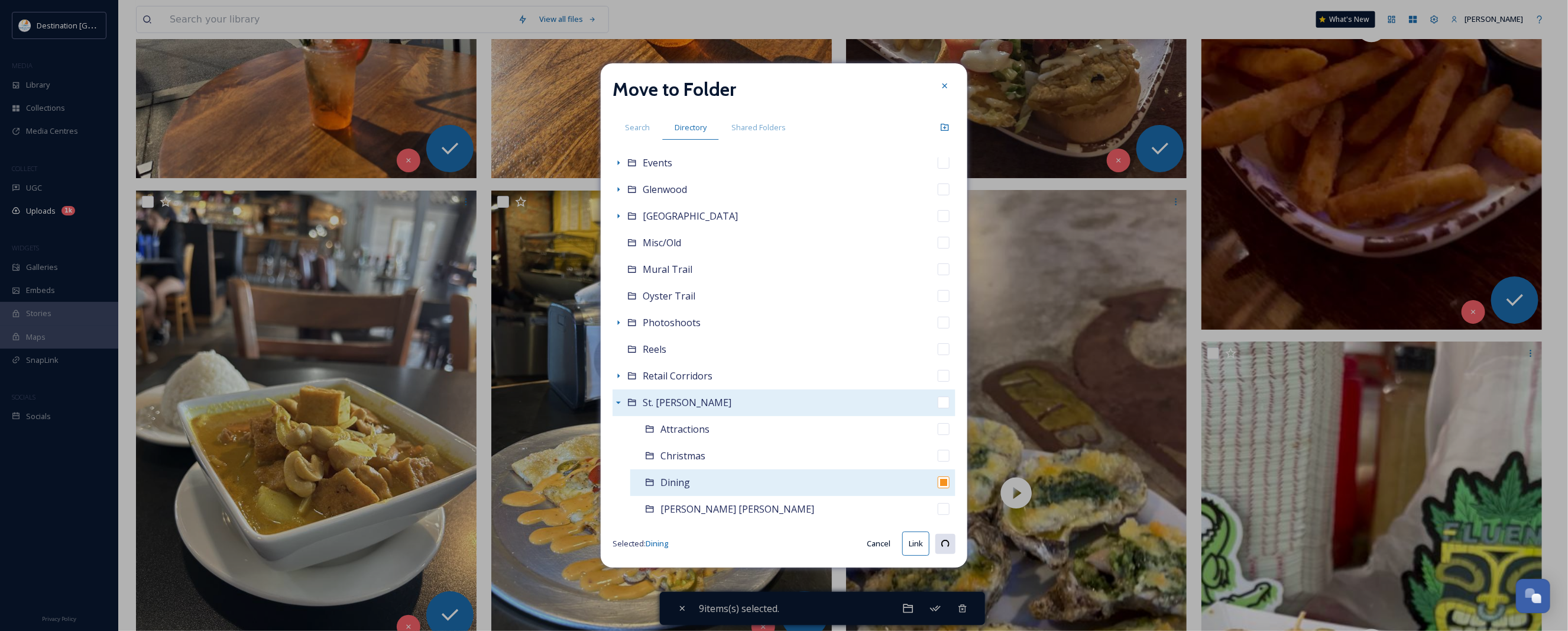
checkbox input "false"
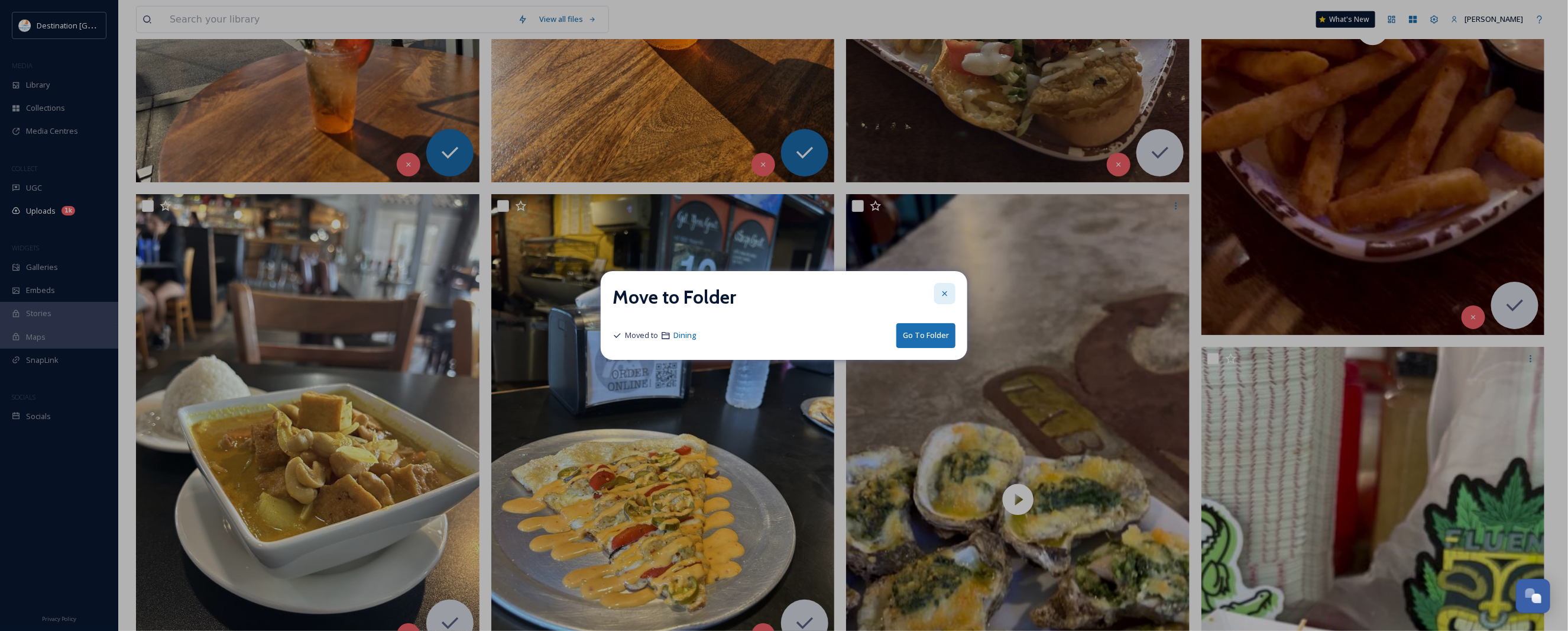
click at [949, 302] on div at bounding box center [945, 293] width 21 height 22
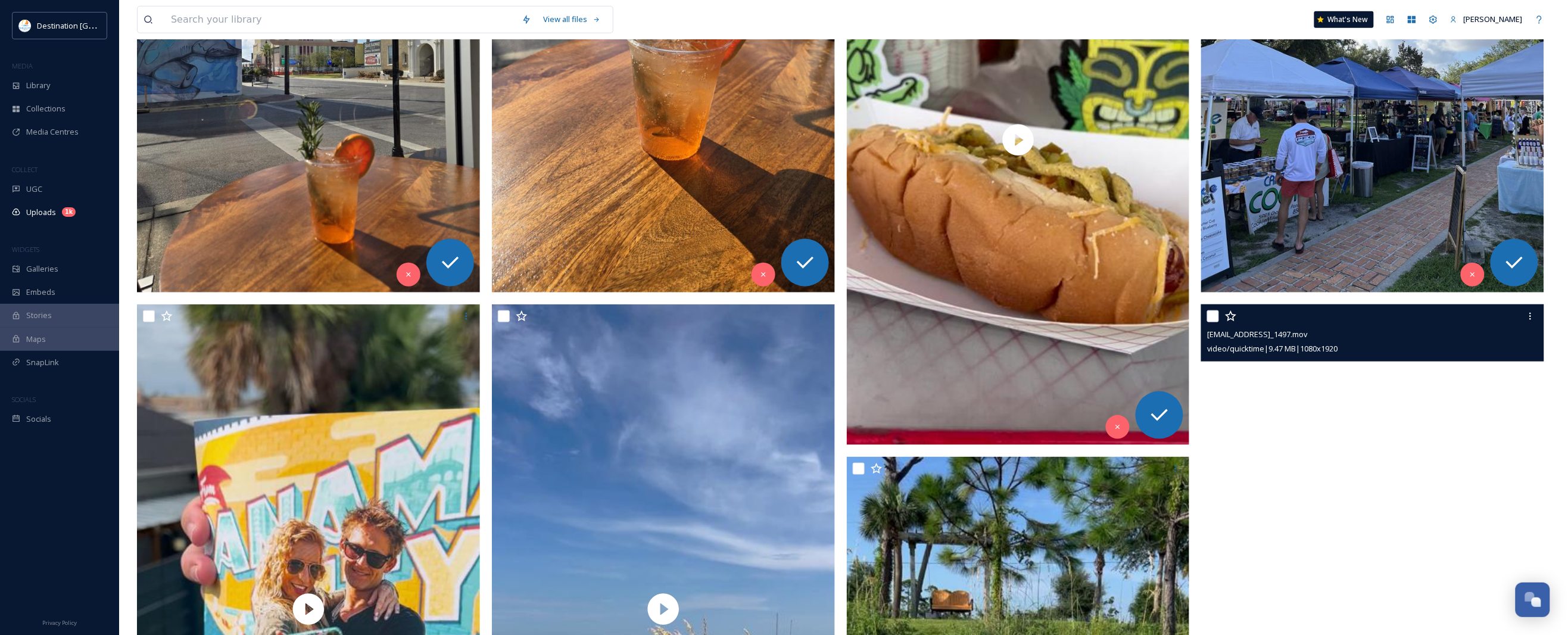
scroll to position [447, 0]
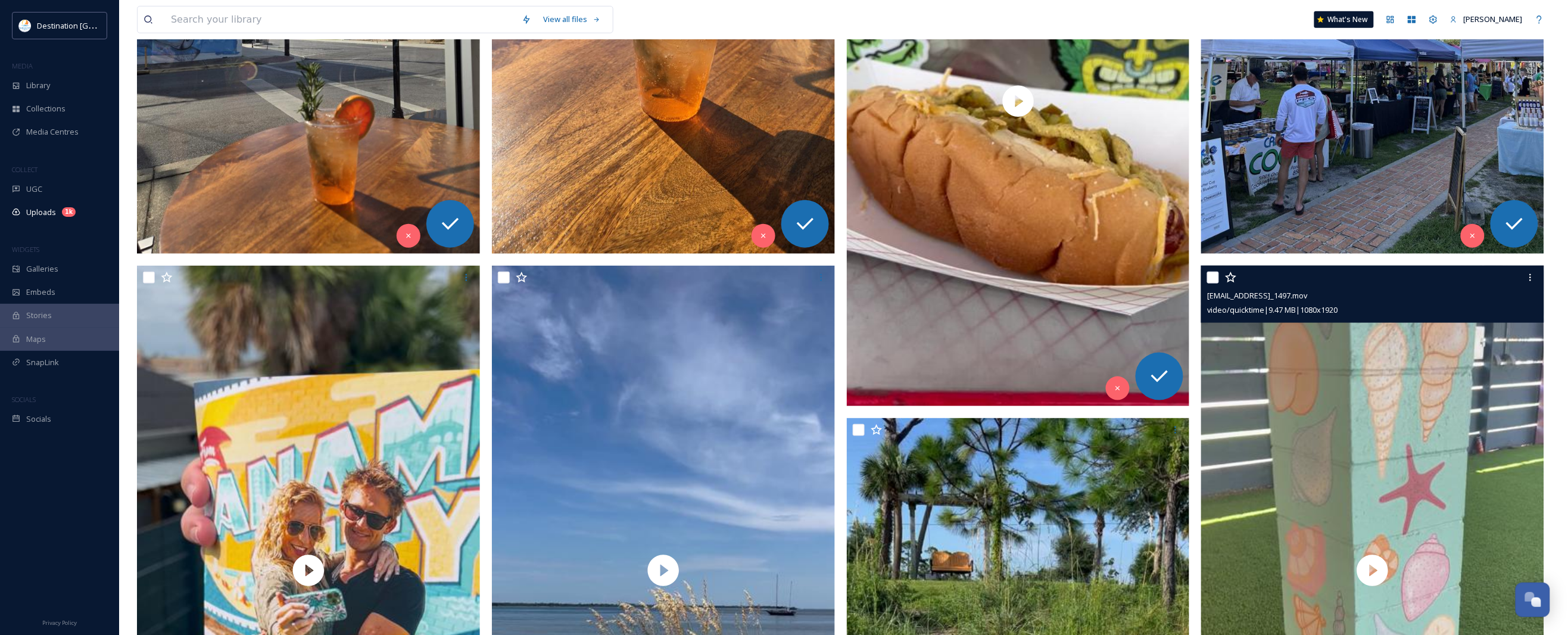
click at [1215, 276] on input "checkbox" at bounding box center [1213, 278] width 12 height 12
checkbox input "true"
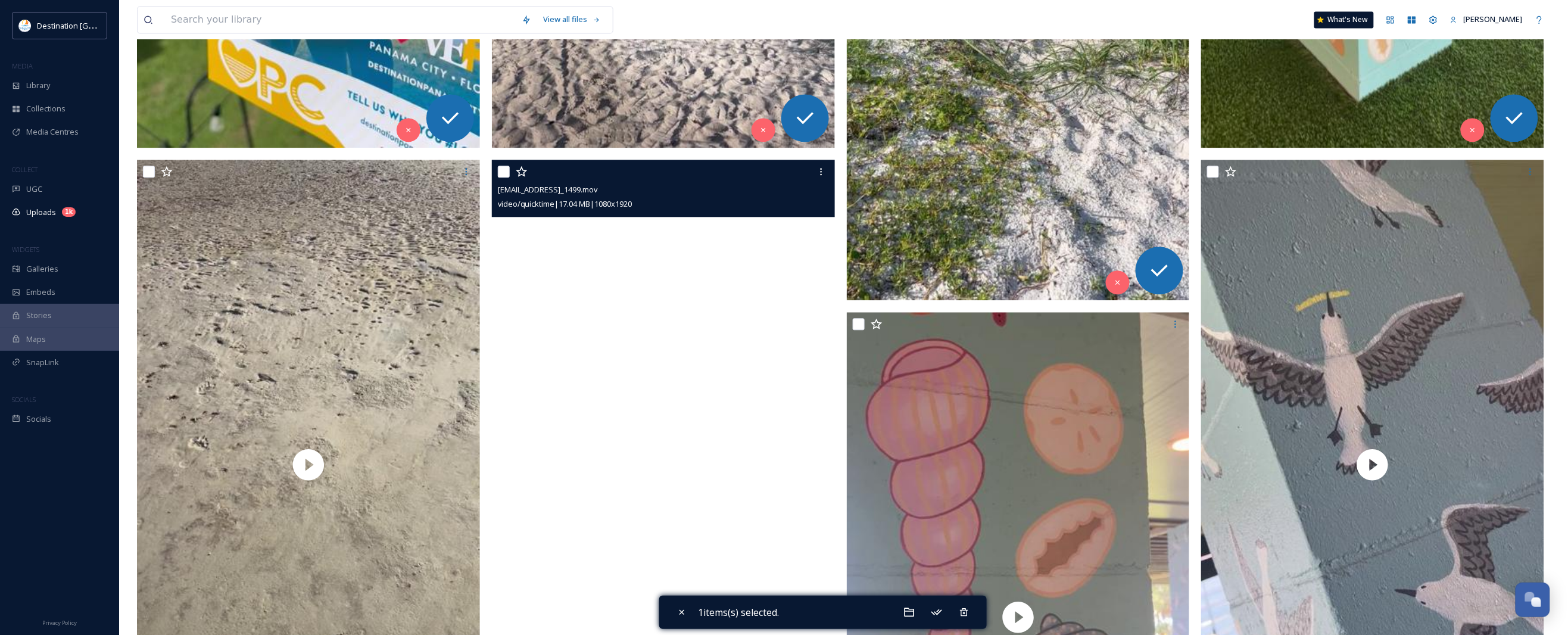
scroll to position [1191, 0]
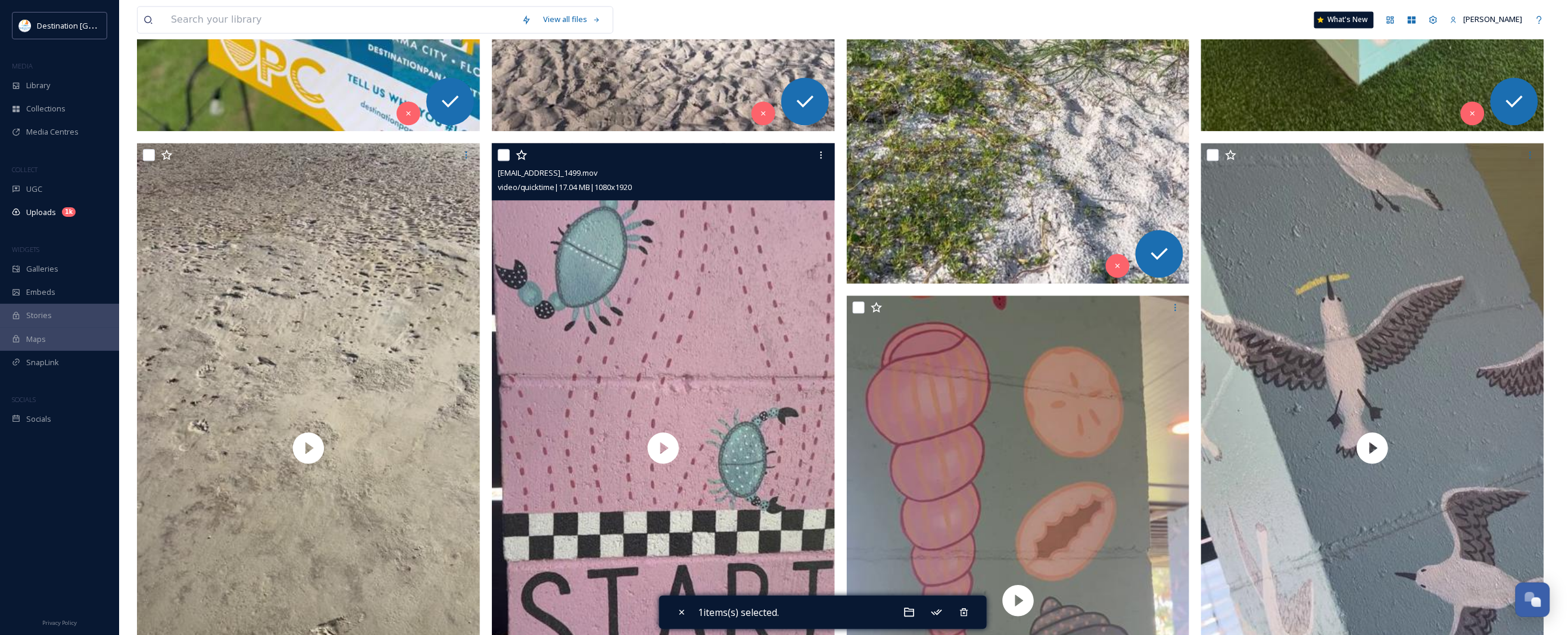
click at [502, 160] on input "checkbox" at bounding box center [504, 154] width 12 height 12
checkbox input "true"
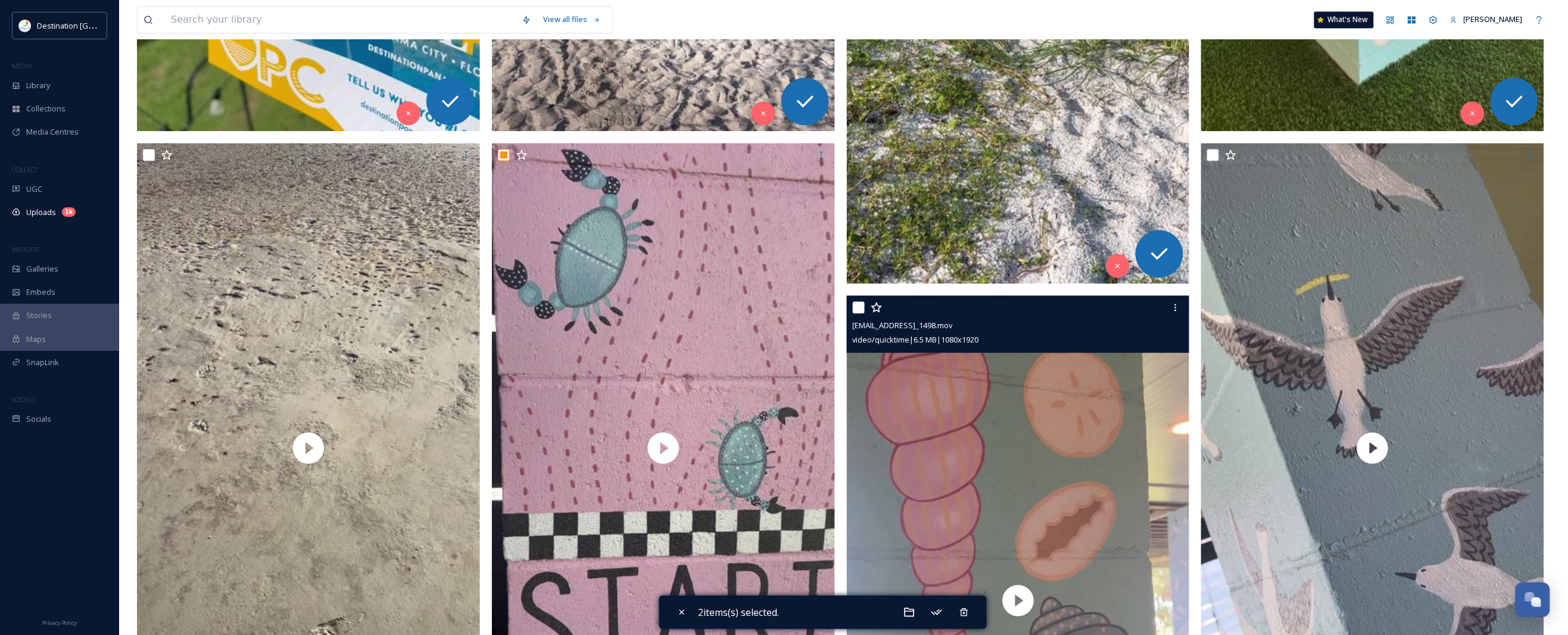
click at [855, 308] on input "checkbox" at bounding box center [858, 307] width 12 height 12
checkbox input "true"
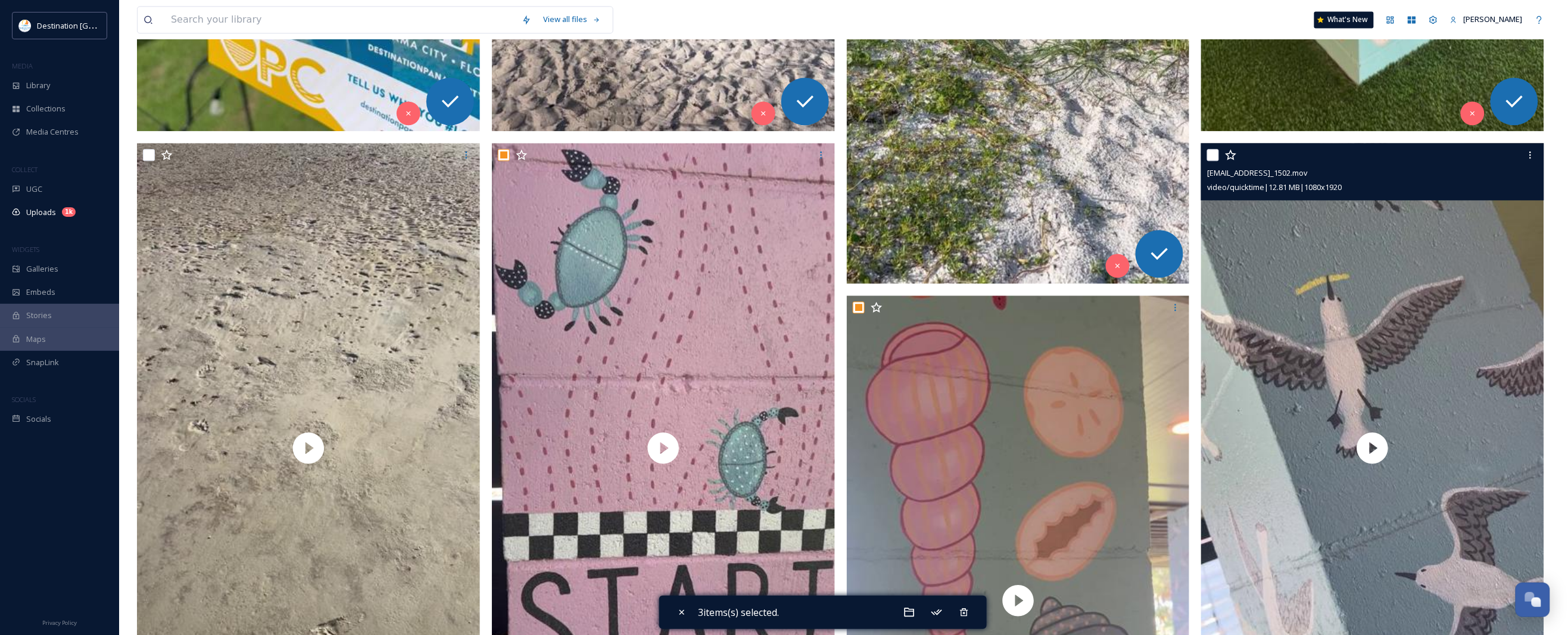
drag, startPoint x: 1209, startPoint y: 155, endPoint x: 792, endPoint y: 189, distance: 418.4
click at [1209, 155] on input "checkbox" at bounding box center [1213, 154] width 12 height 12
checkbox input "true"
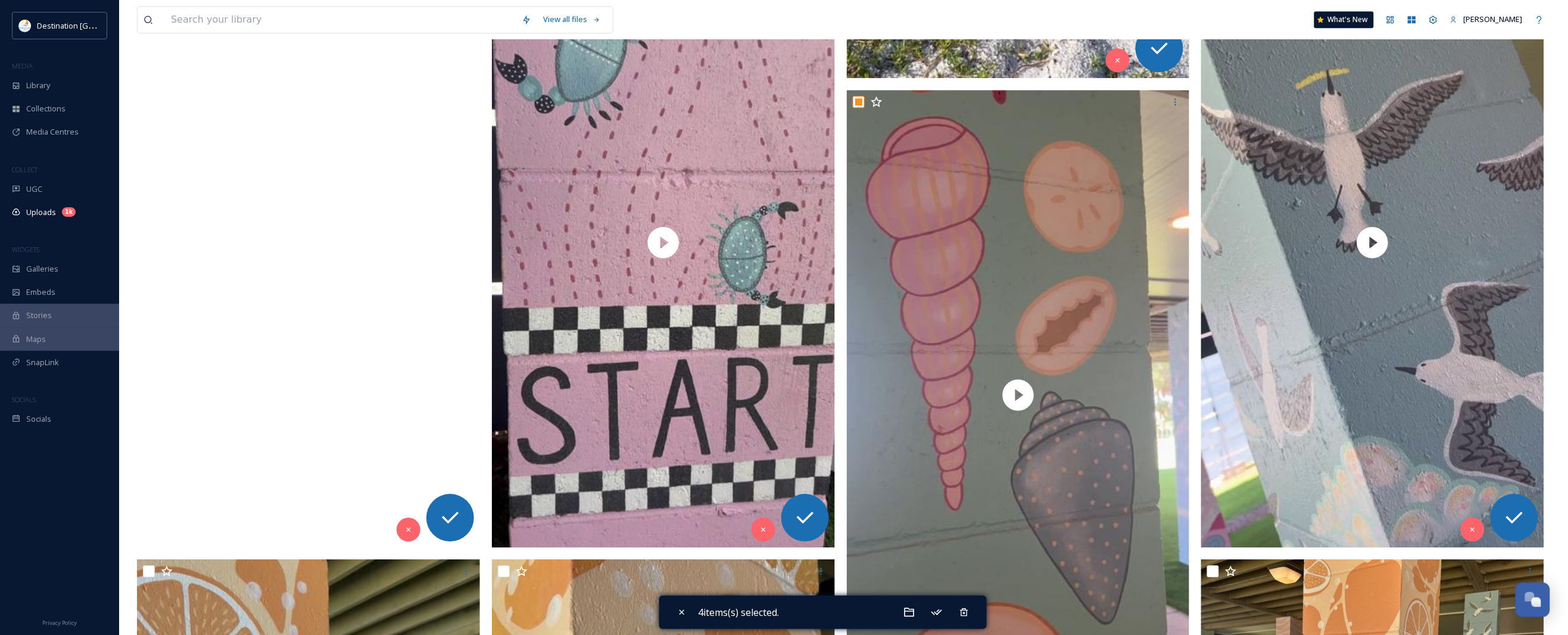
scroll to position [1414, 0]
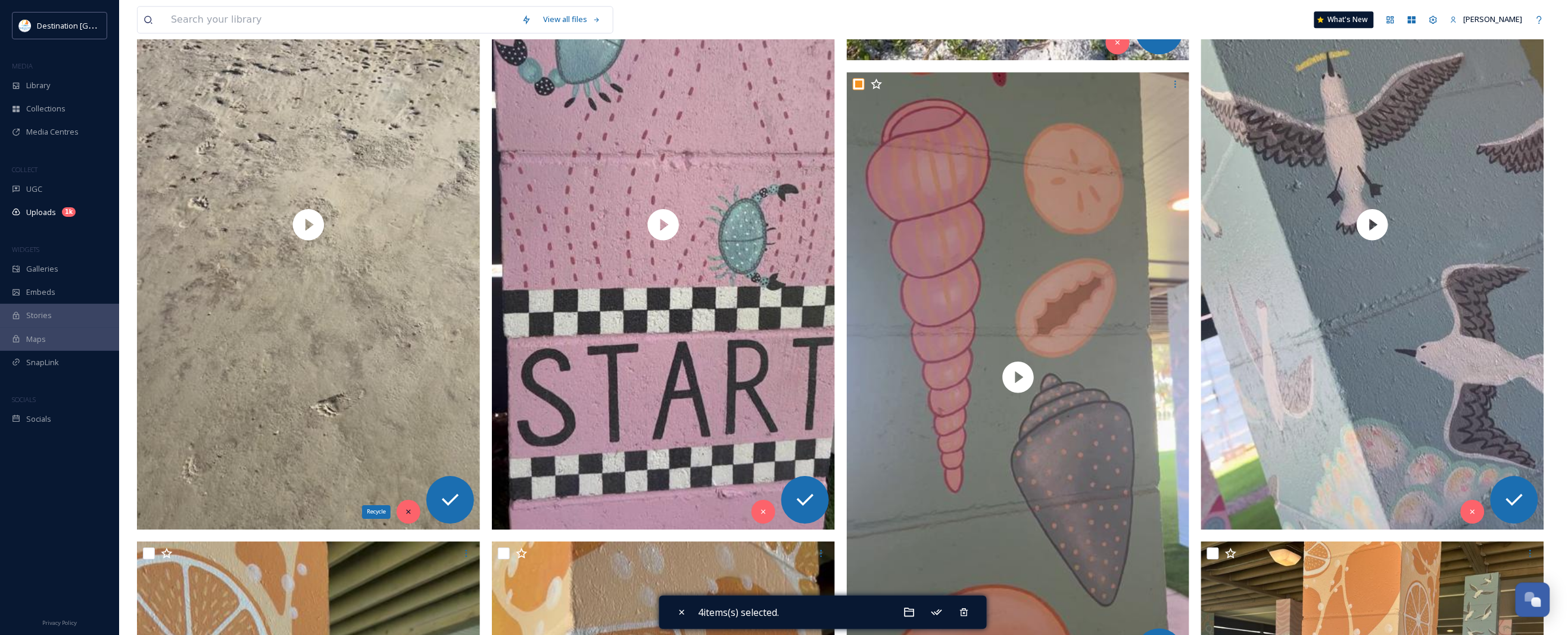
click at [411, 516] on icon at bounding box center [408, 511] width 8 height 8
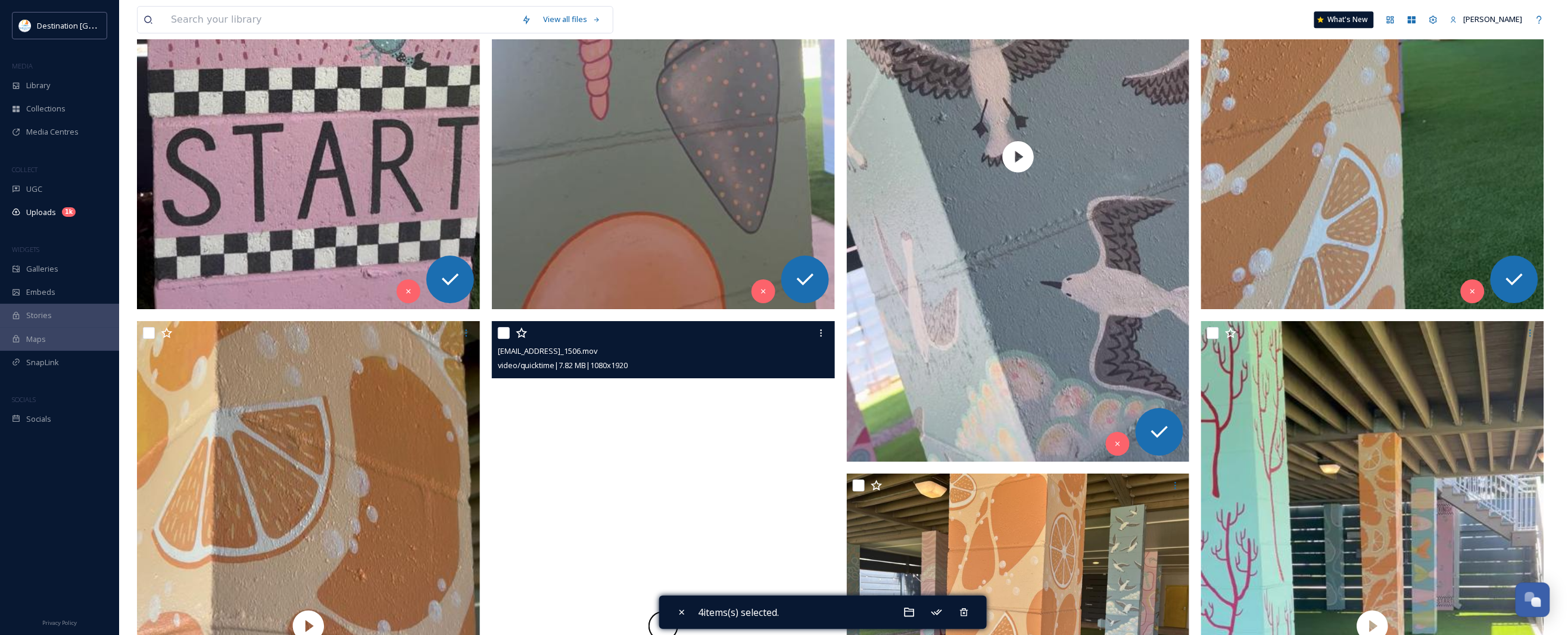
scroll to position [1637, 0]
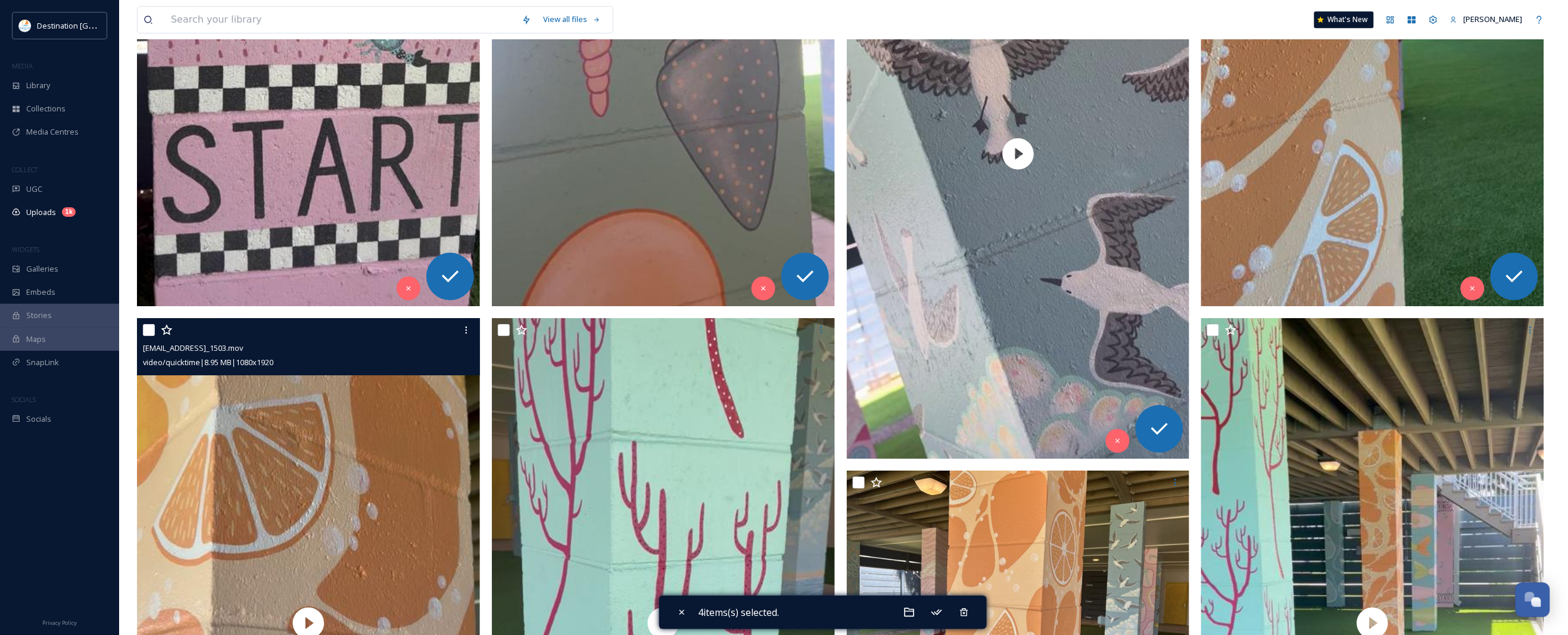
click at [149, 328] on input "checkbox" at bounding box center [149, 329] width 12 height 12
checkbox input "true"
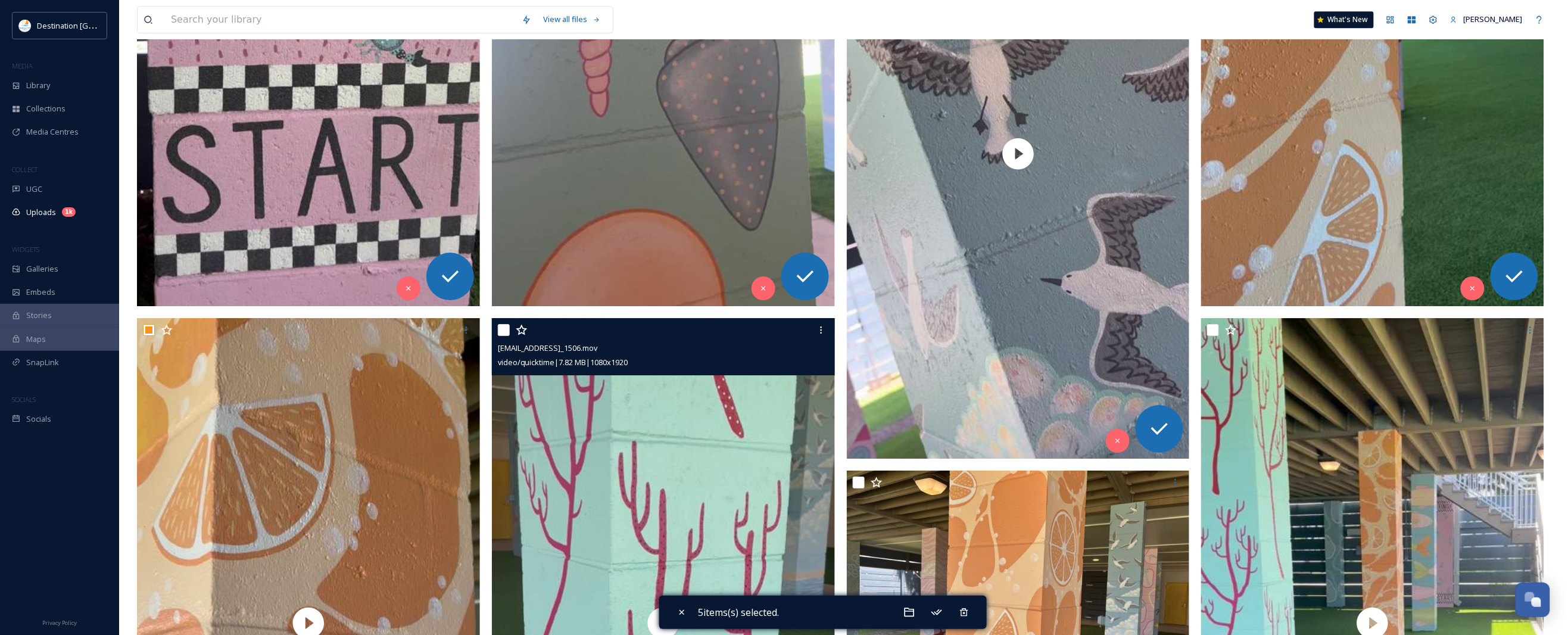
click at [502, 330] on input "checkbox" at bounding box center [504, 329] width 12 height 12
checkbox input "true"
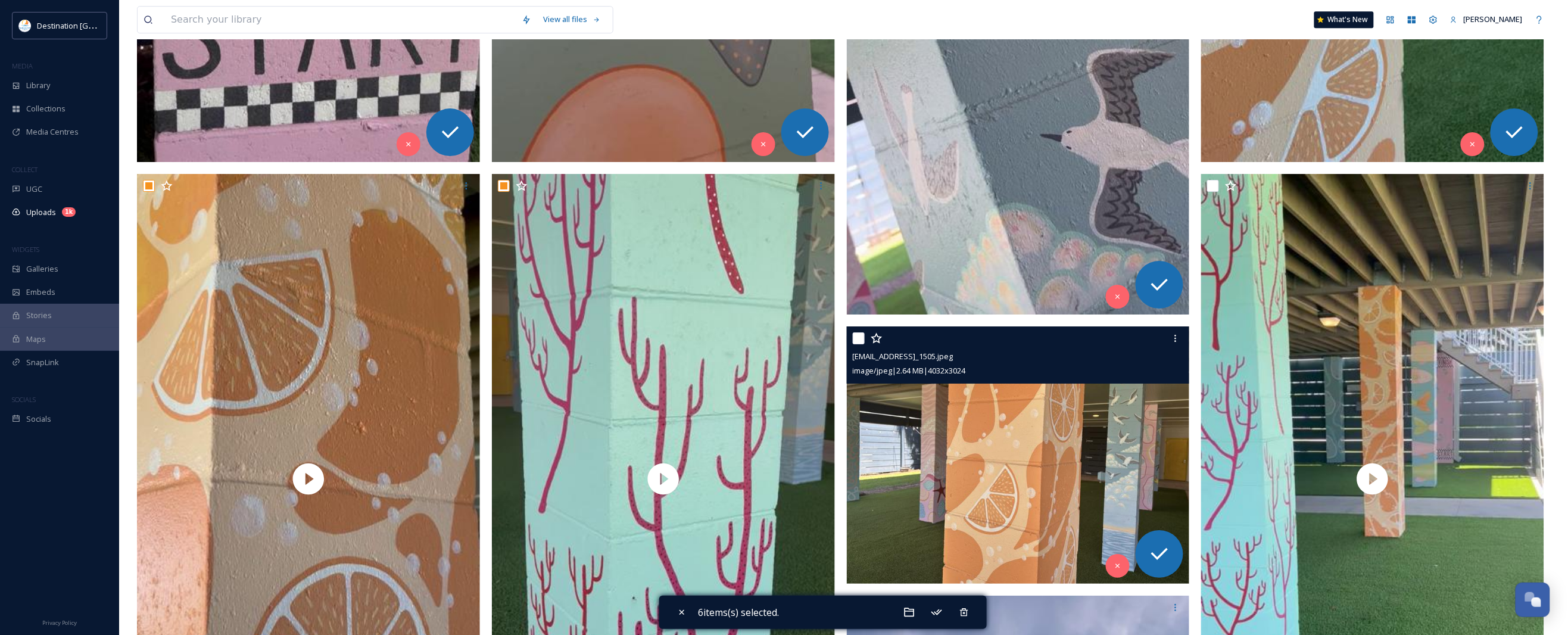
scroll to position [1786, 0]
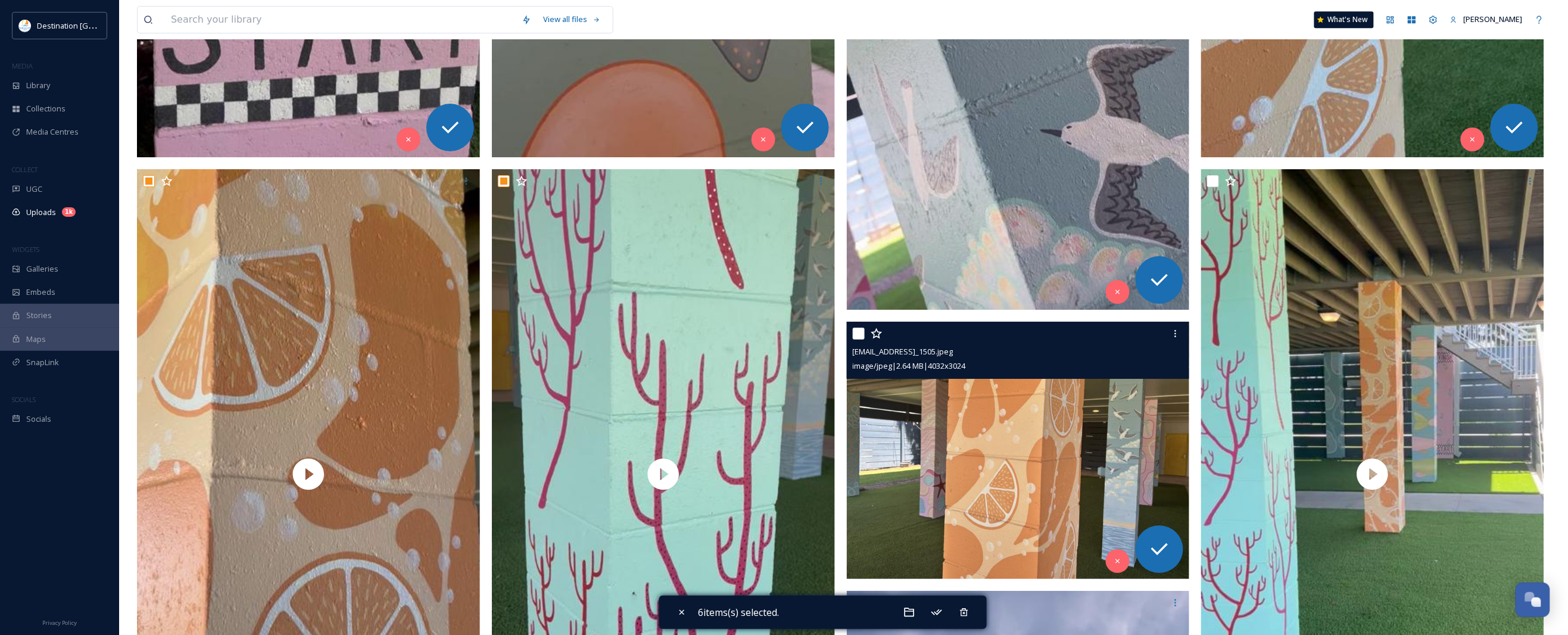
click at [858, 334] on input "checkbox" at bounding box center [858, 333] width 12 height 12
checkbox input "true"
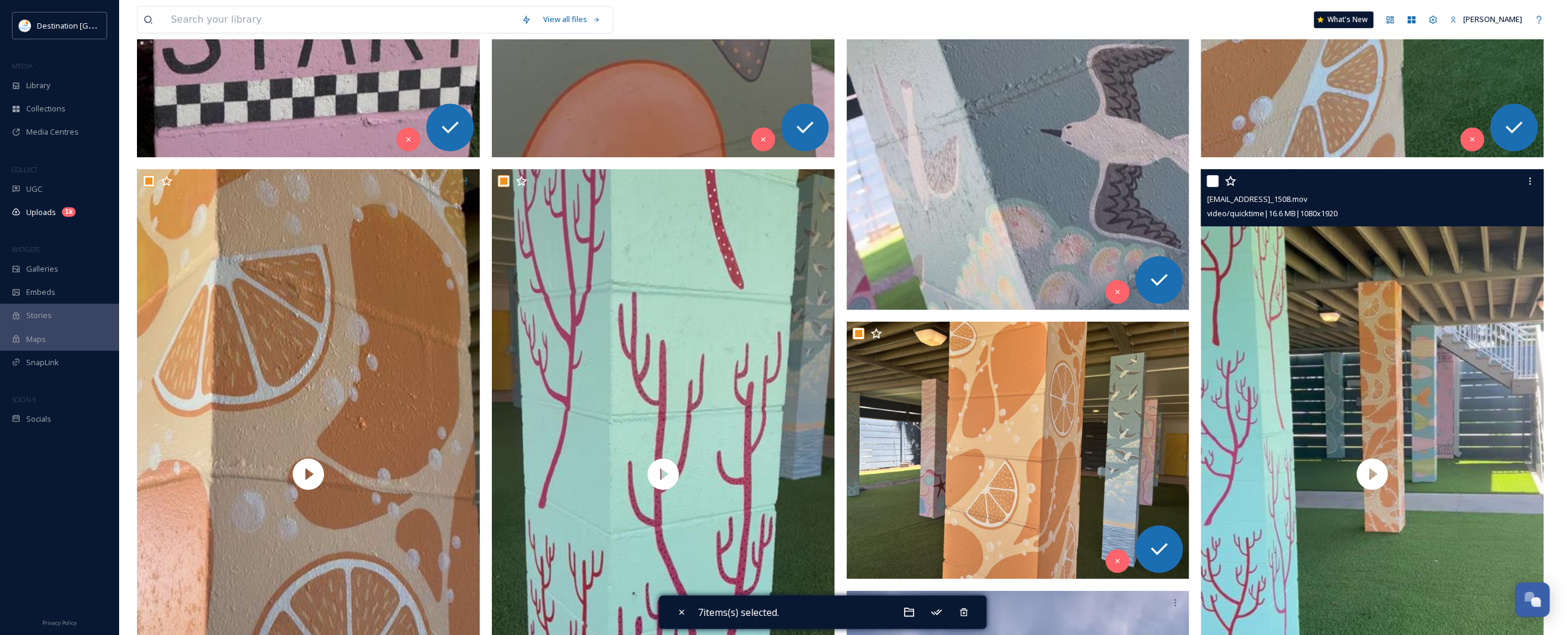
click at [1210, 183] on input "checkbox" at bounding box center [1213, 181] width 12 height 12
checkbox input "true"
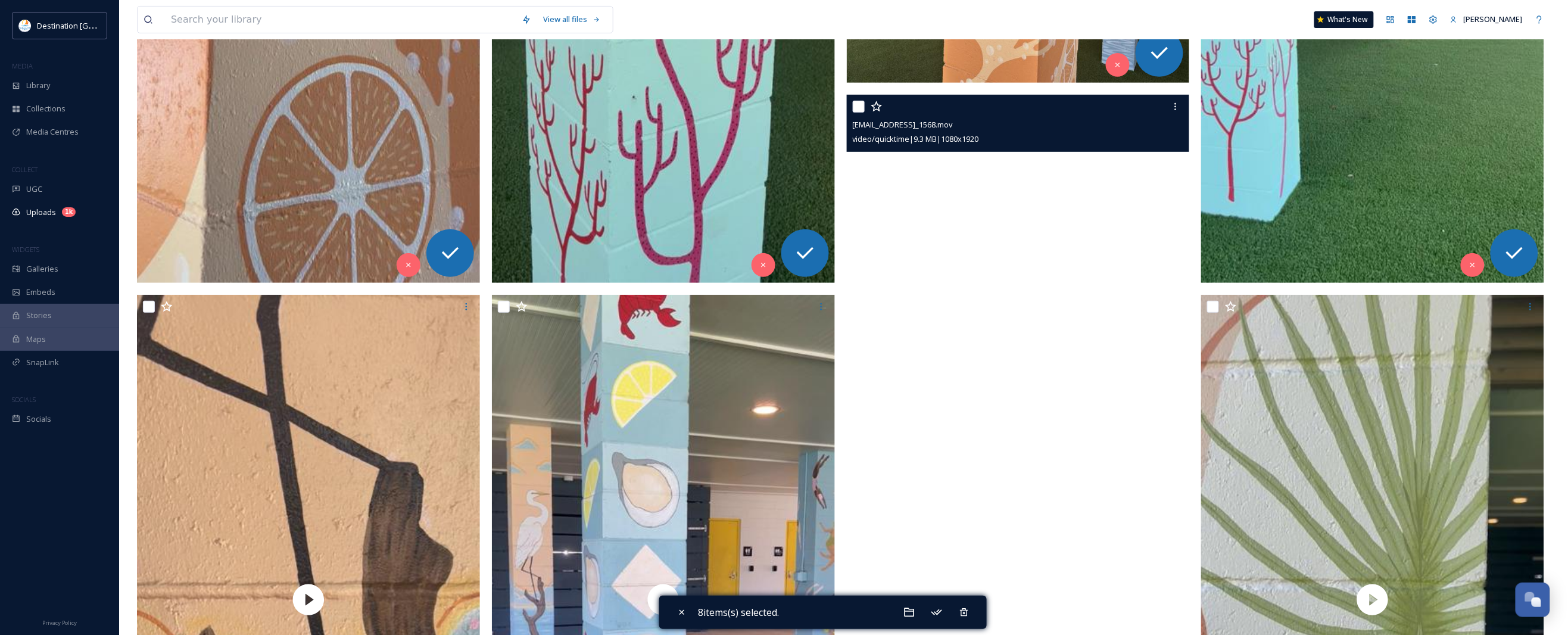
scroll to position [2381, 0]
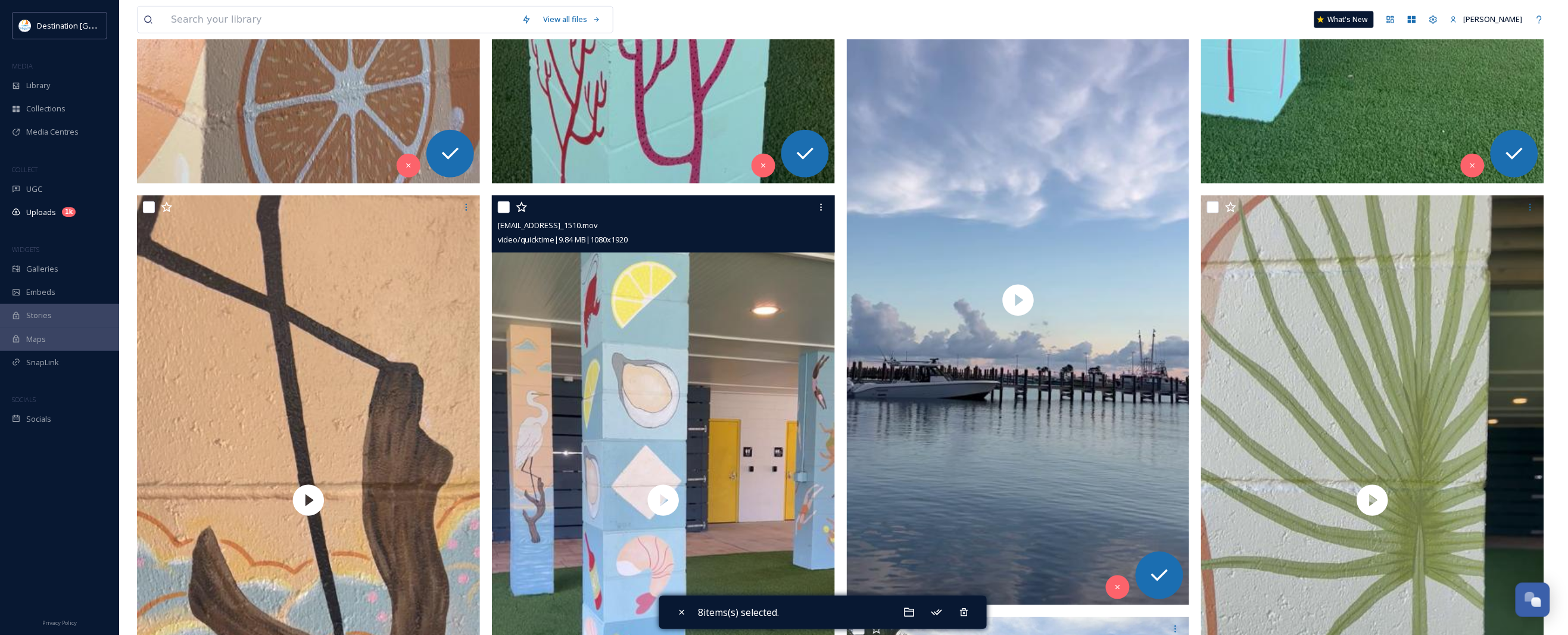
click at [506, 208] on input "checkbox" at bounding box center [504, 207] width 12 height 12
checkbox input "true"
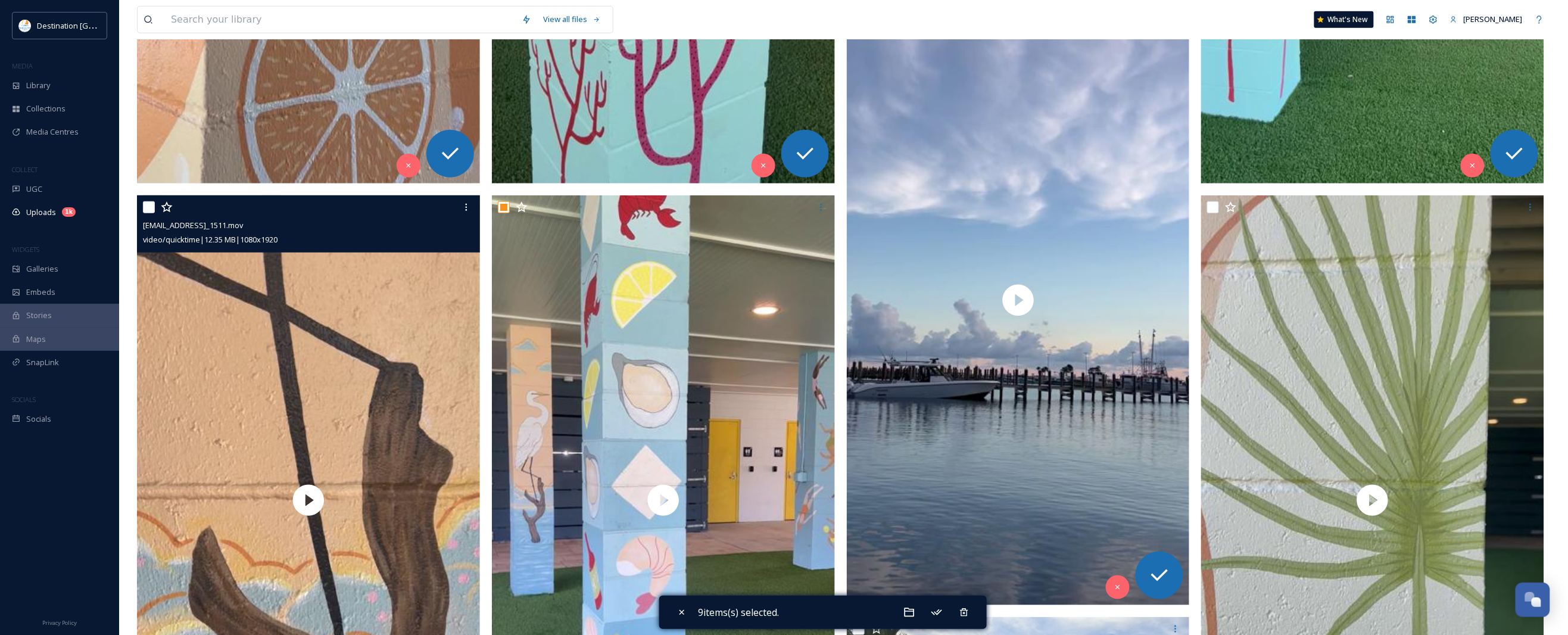
click at [143, 206] on input "checkbox" at bounding box center [149, 207] width 12 height 12
checkbox input "true"
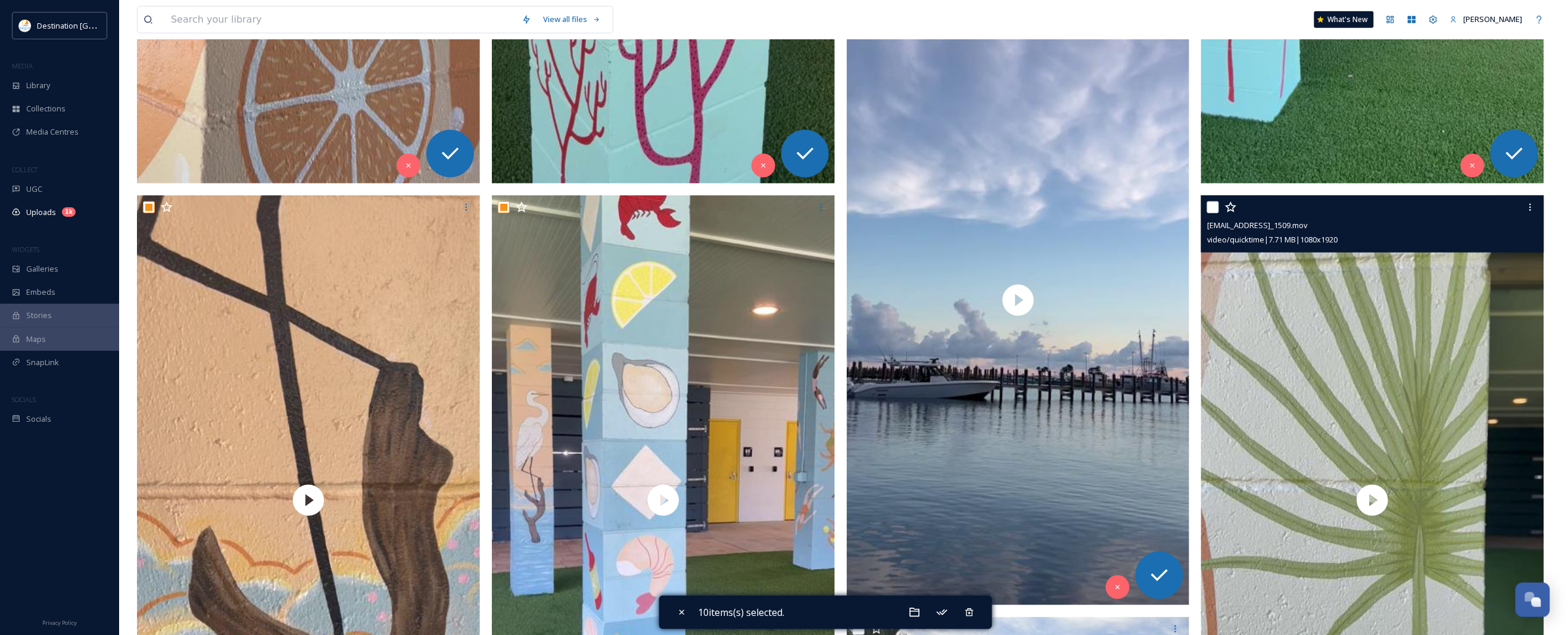
click at [1210, 208] on input "checkbox" at bounding box center [1213, 207] width 12 height 12
checkbox input "true"
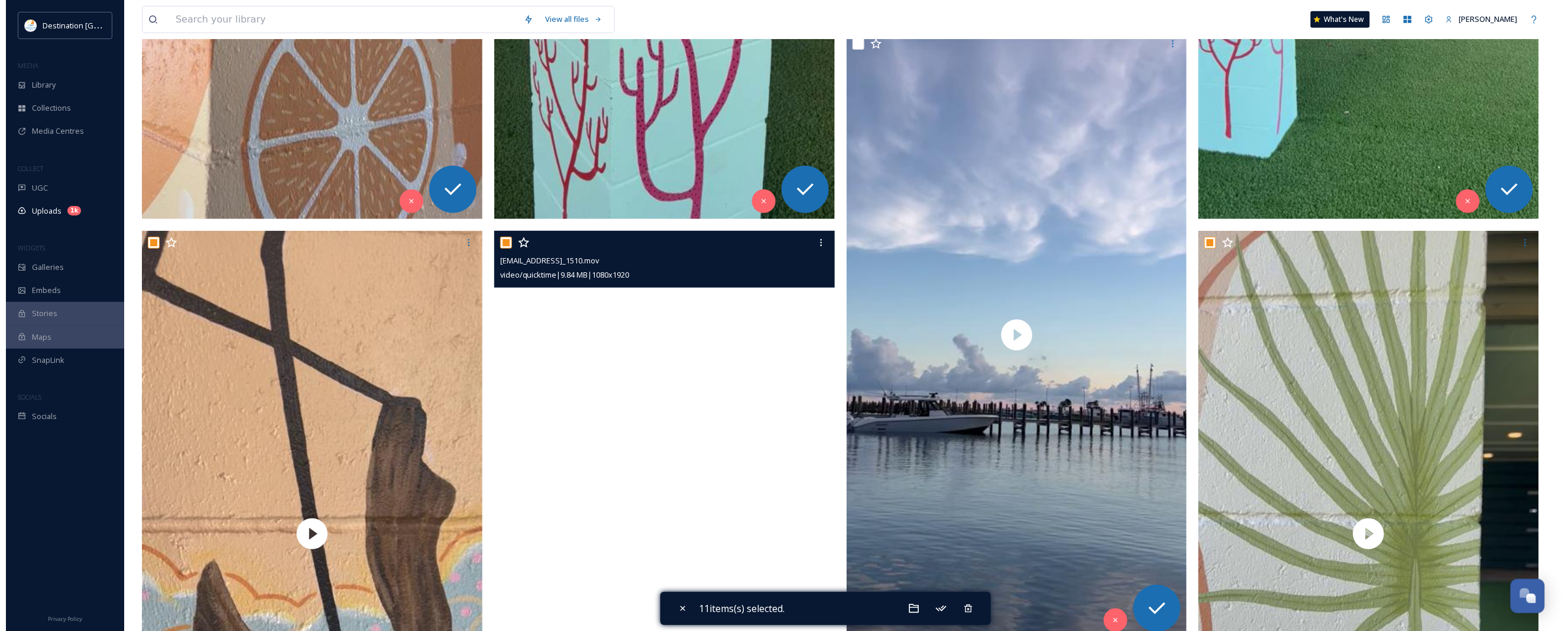
scroll to position [2292, 0]
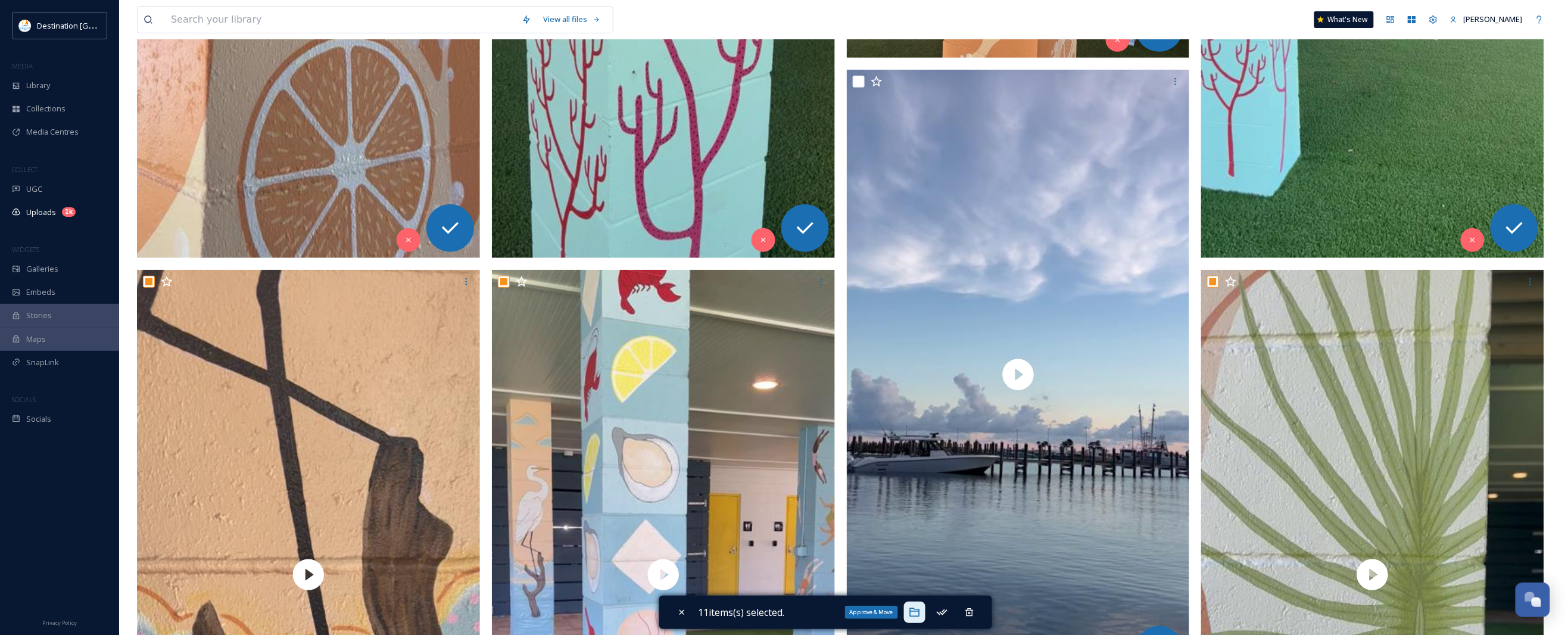
click at [912, 606] on icon at bounding box center [915, 611] width 12 height 12
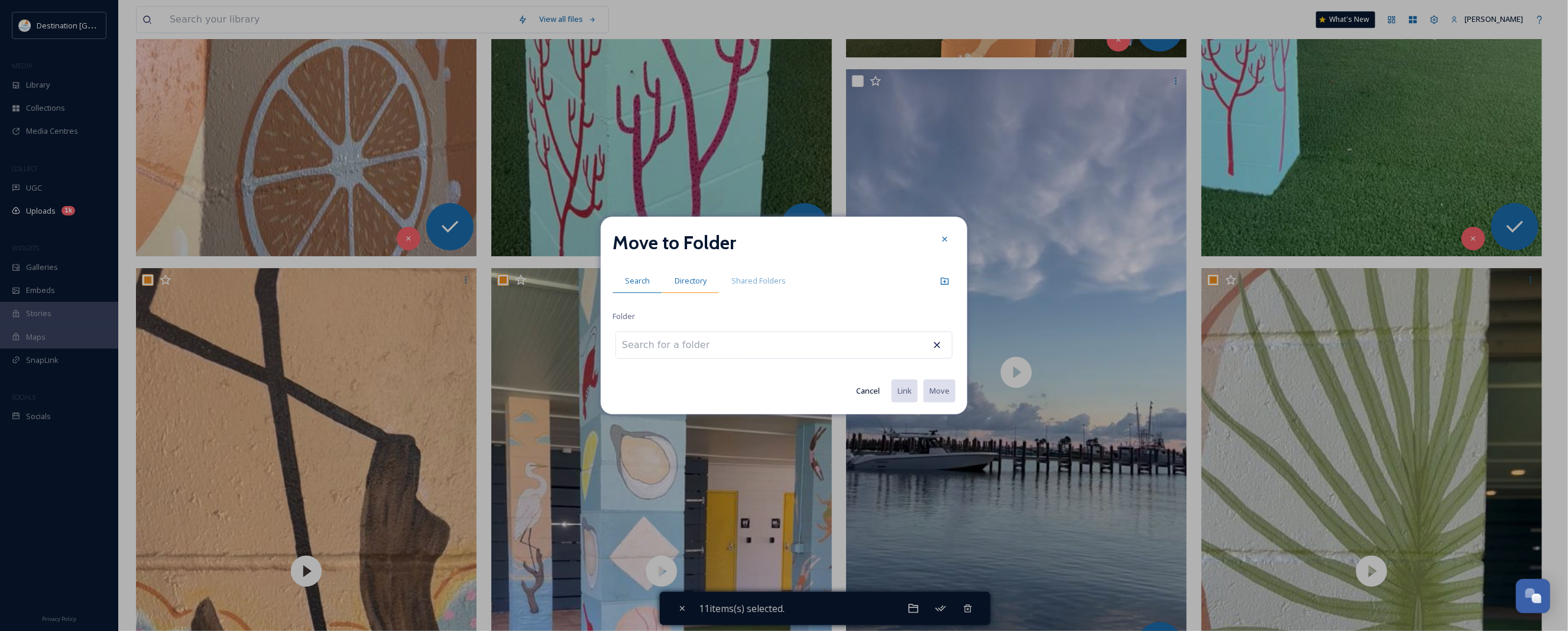
click at [690, 279] on span "Directory" at bounding box center [691, 280] width 32 height 11
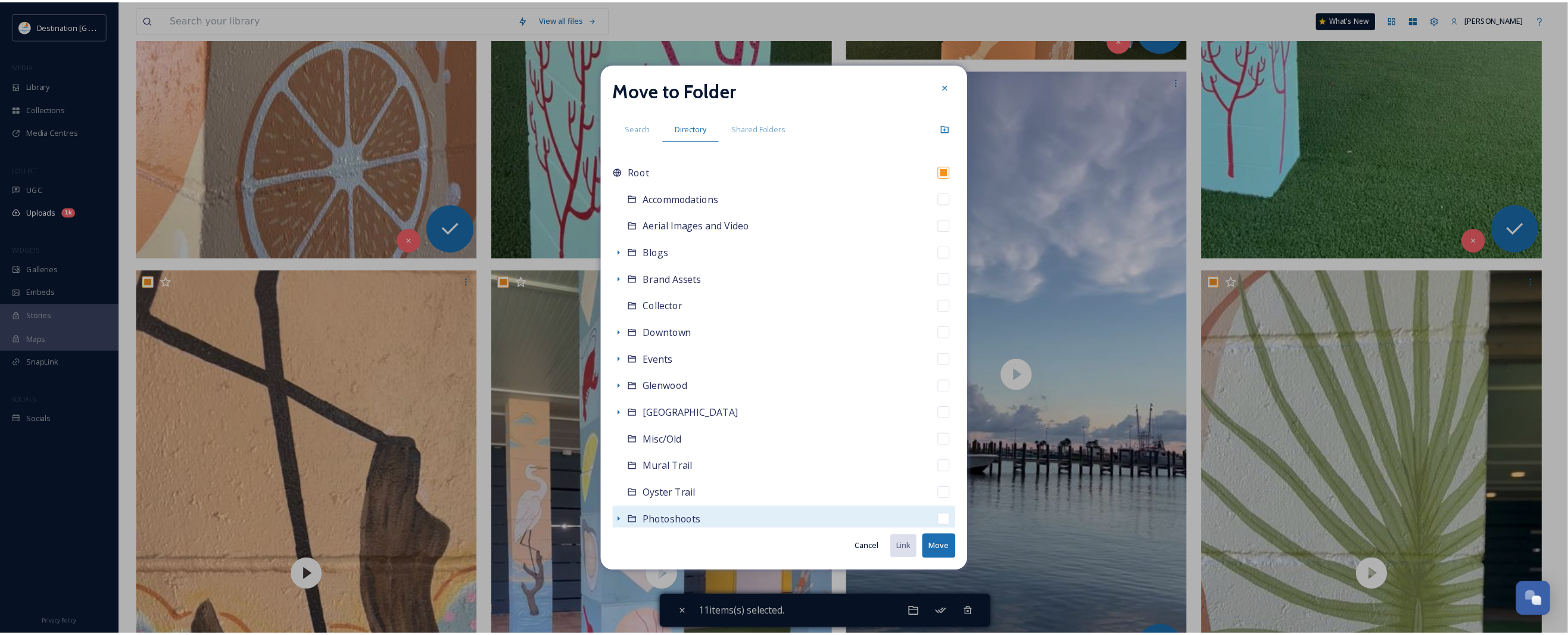
scroll to position [74, 0]
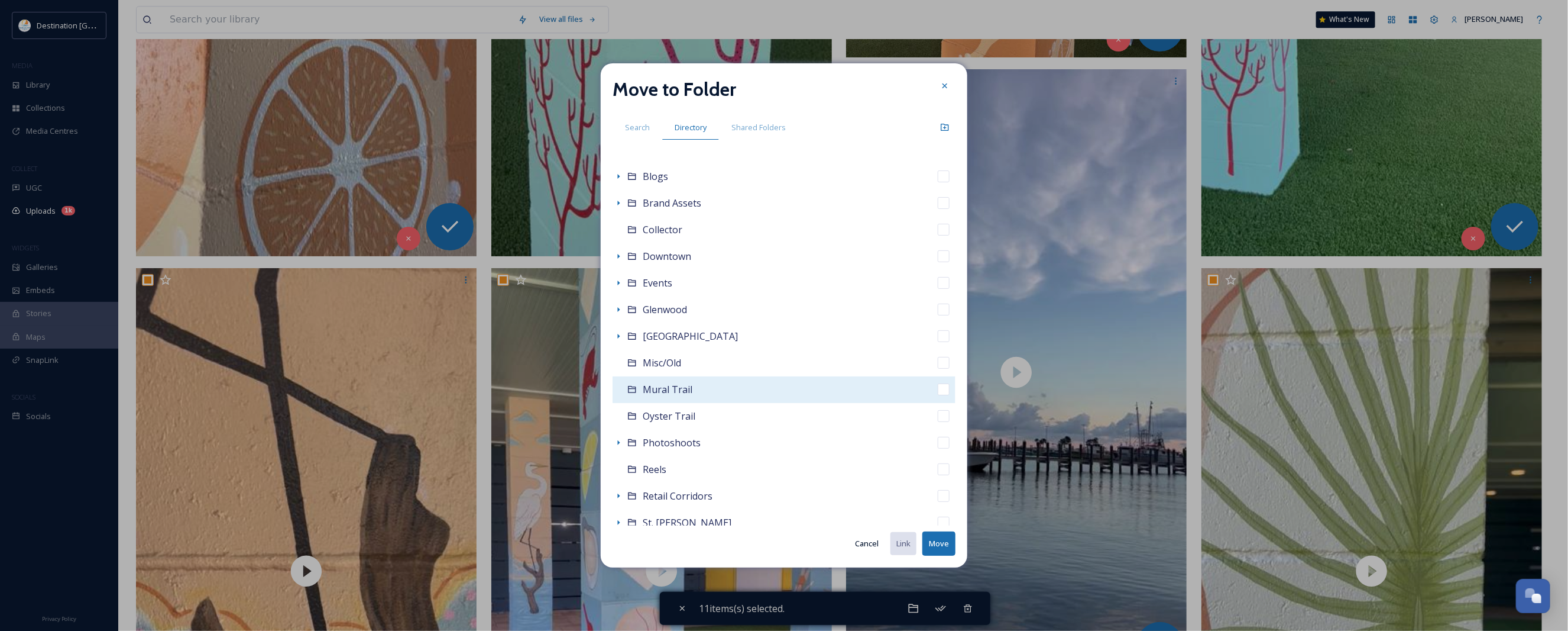
click at [669, 386] on span "Mural Trail" at bounding box center [667, 389] width 50 height 13
checkbox input "false"
checkbox input "true"
click at [934, 540] on button "Move" at bounding box center [938, 543] width 33 height 24
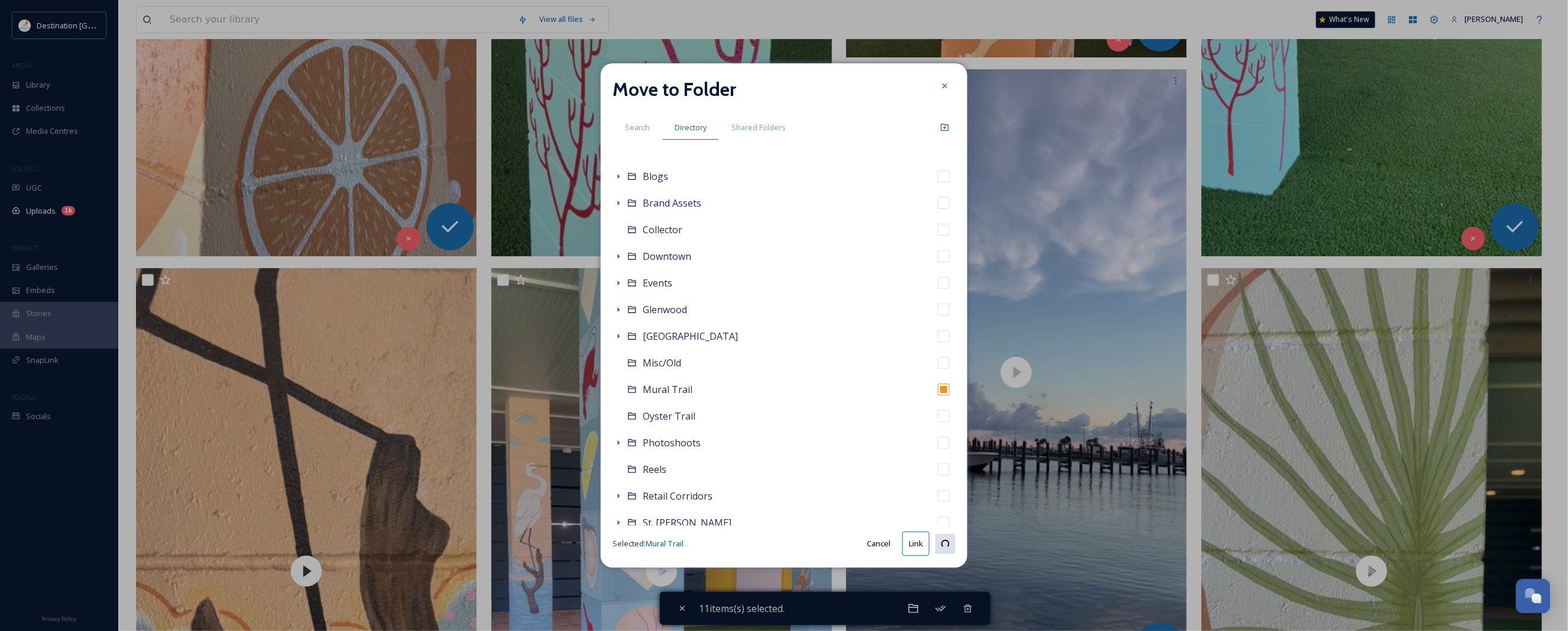
checkbox input "false"
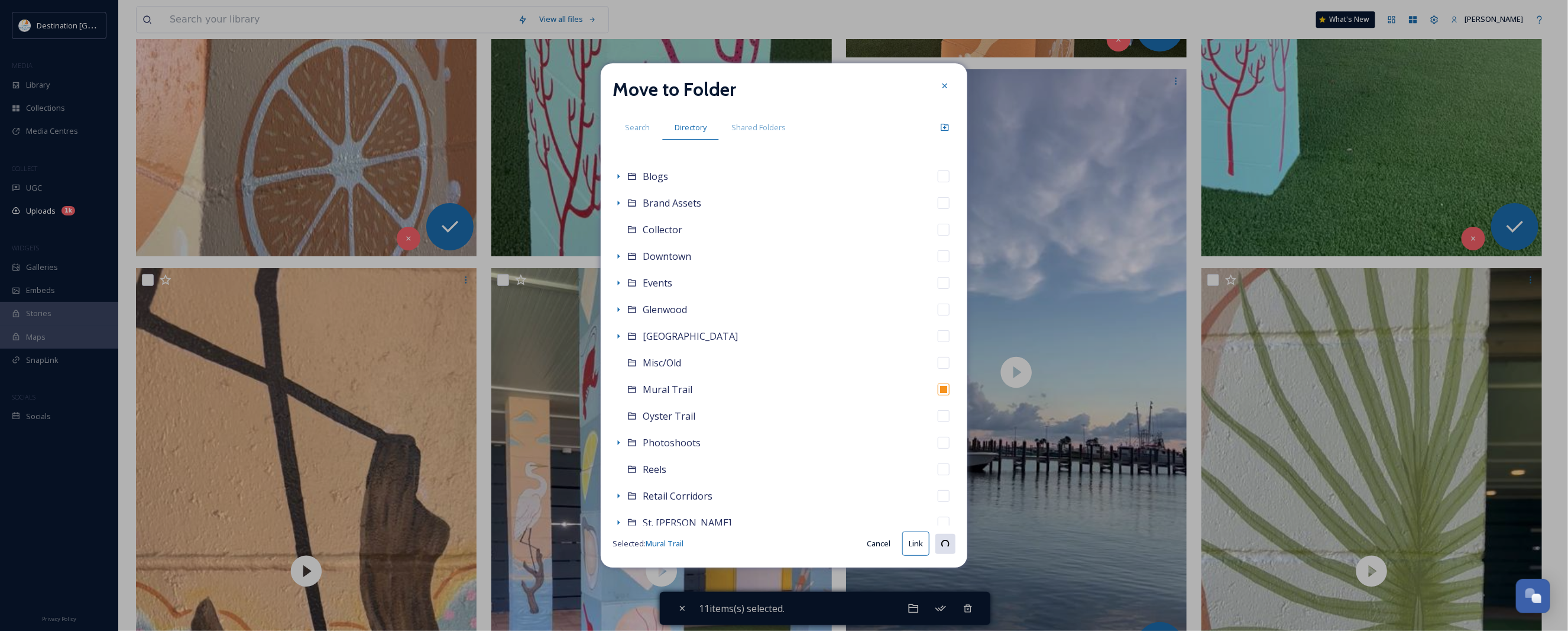
checkbox input "false"
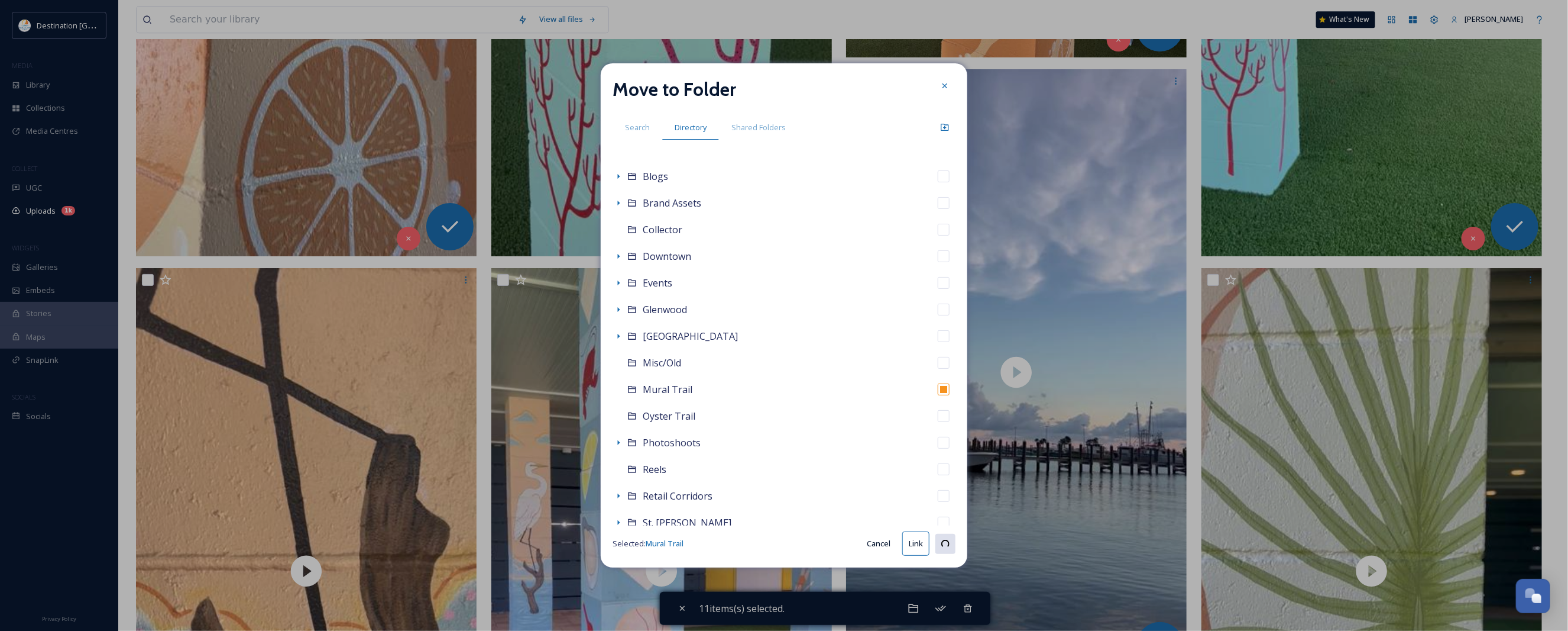
checkbox input "false"
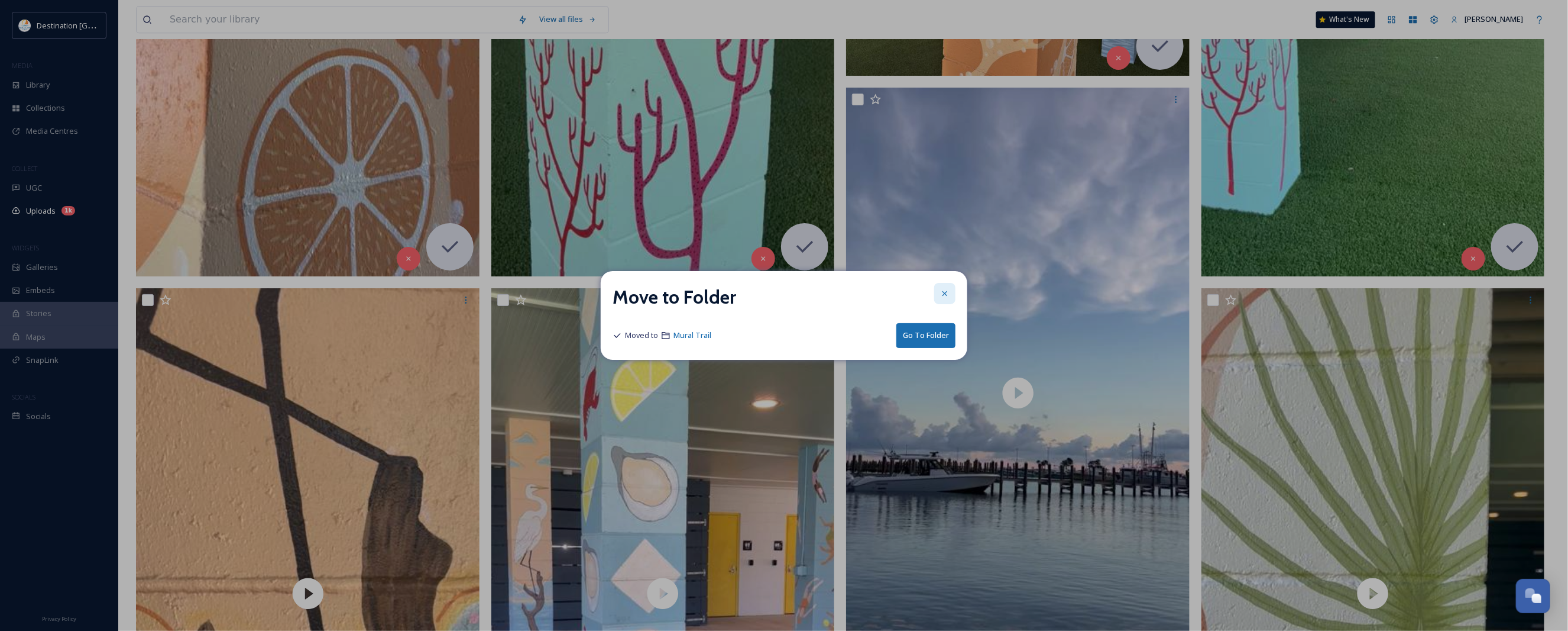
click at [943, 294] on icon at bounding box center [945, 294] width 9 height 9
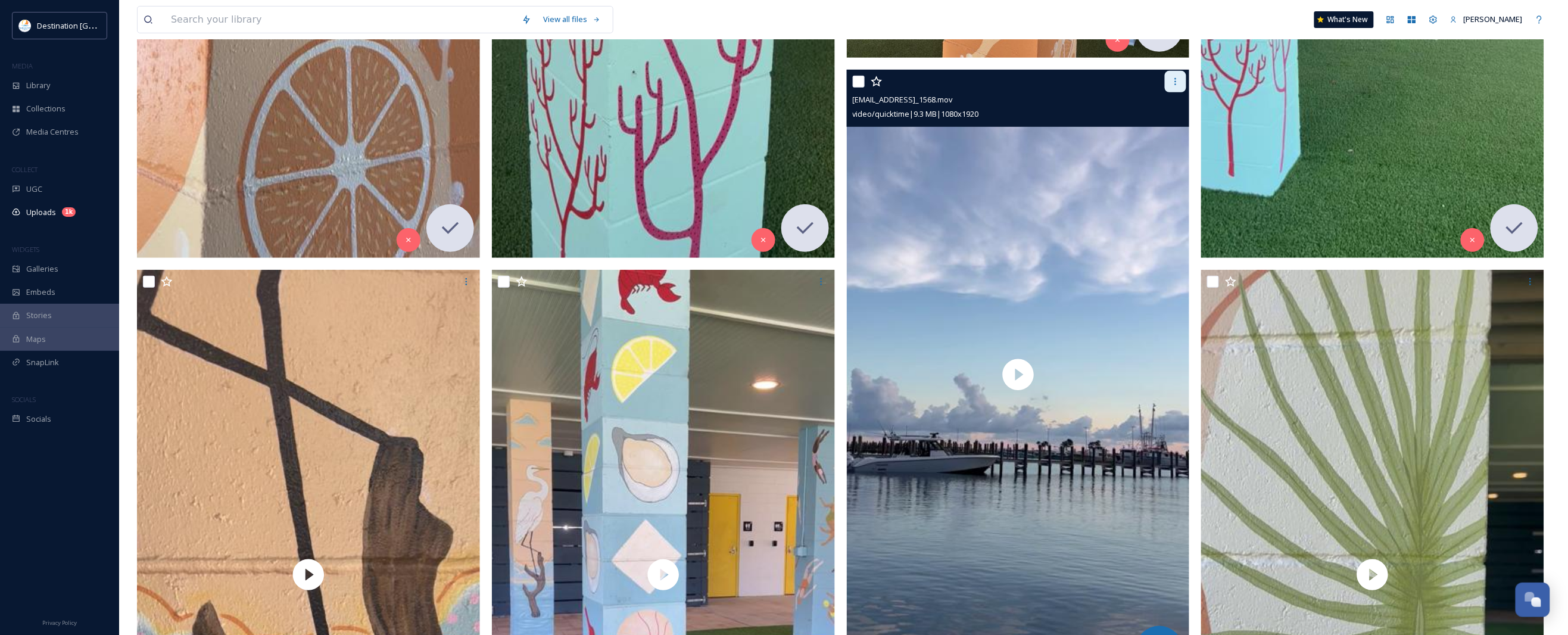
click at [1172, 76] on div at bounding box center [1176, 81] width 22 height 22
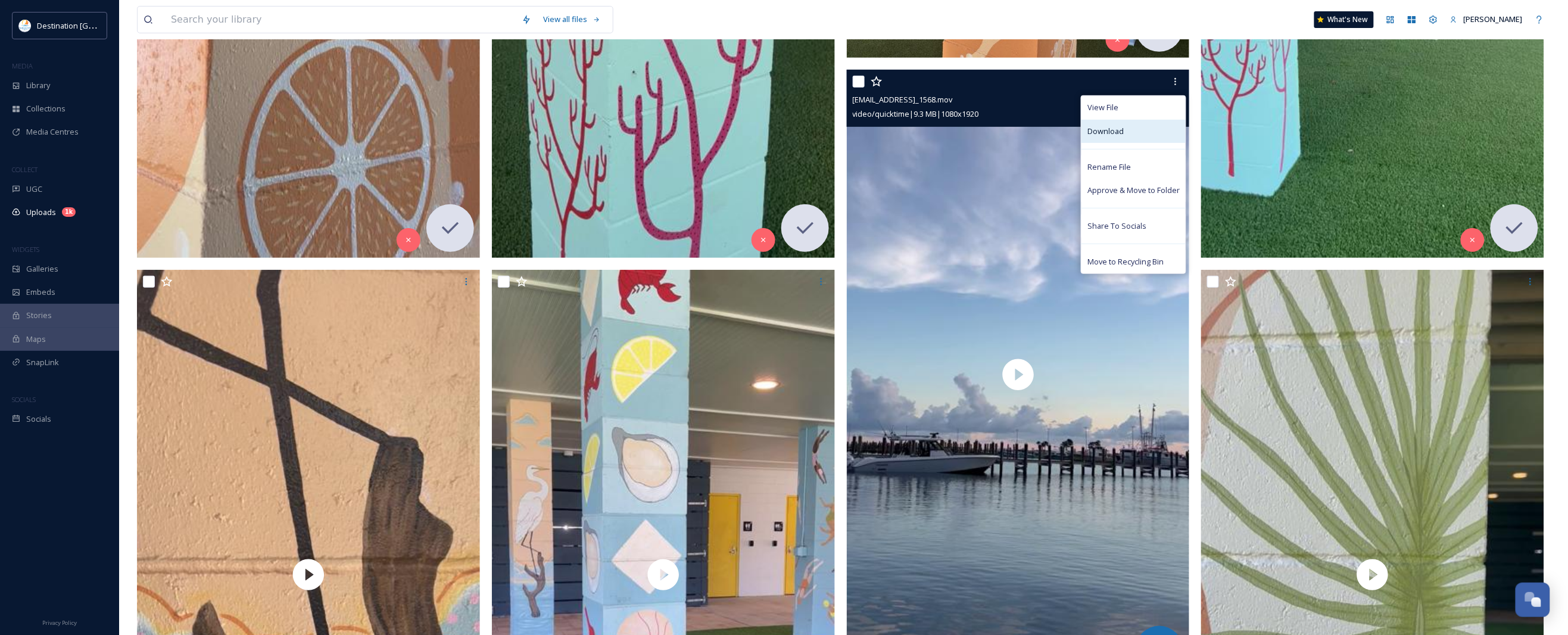
click at [1110, 129] on span "Download" at bounding box center [1105, 132] width 37 height 11
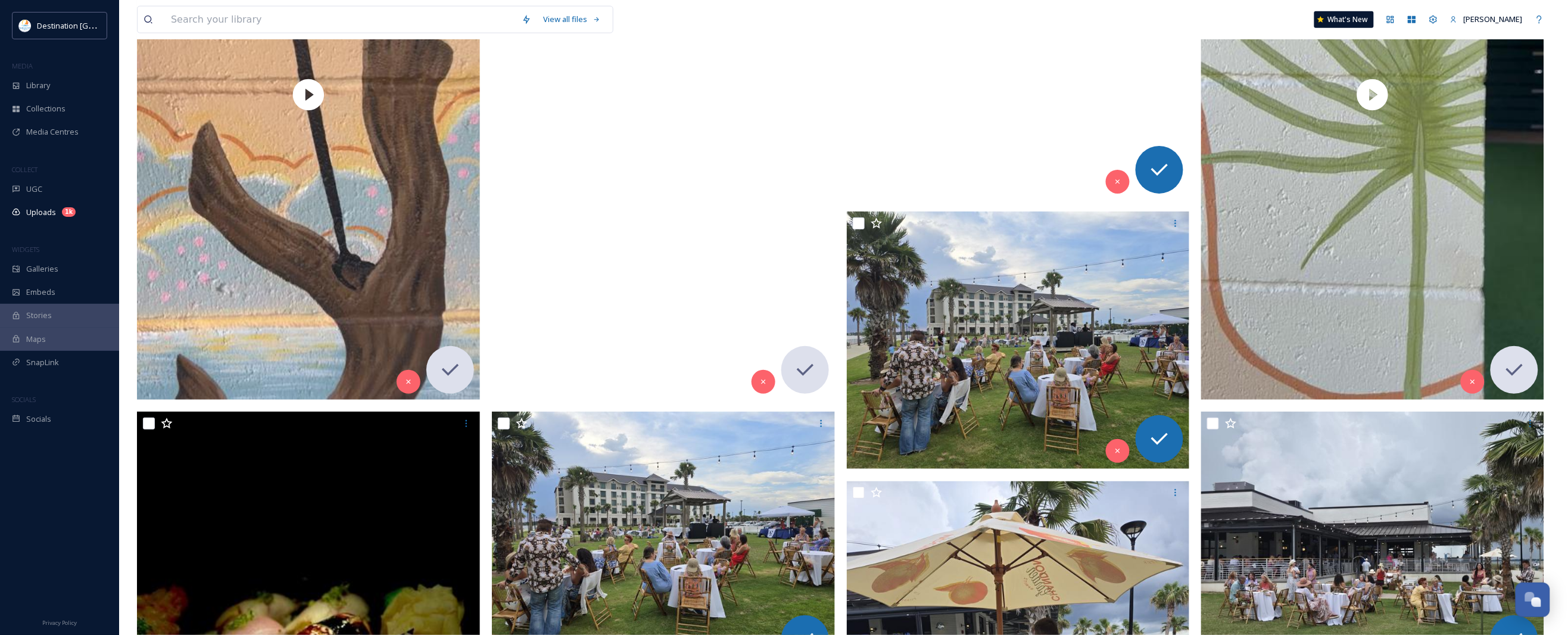
scroll to position [2828, 0]
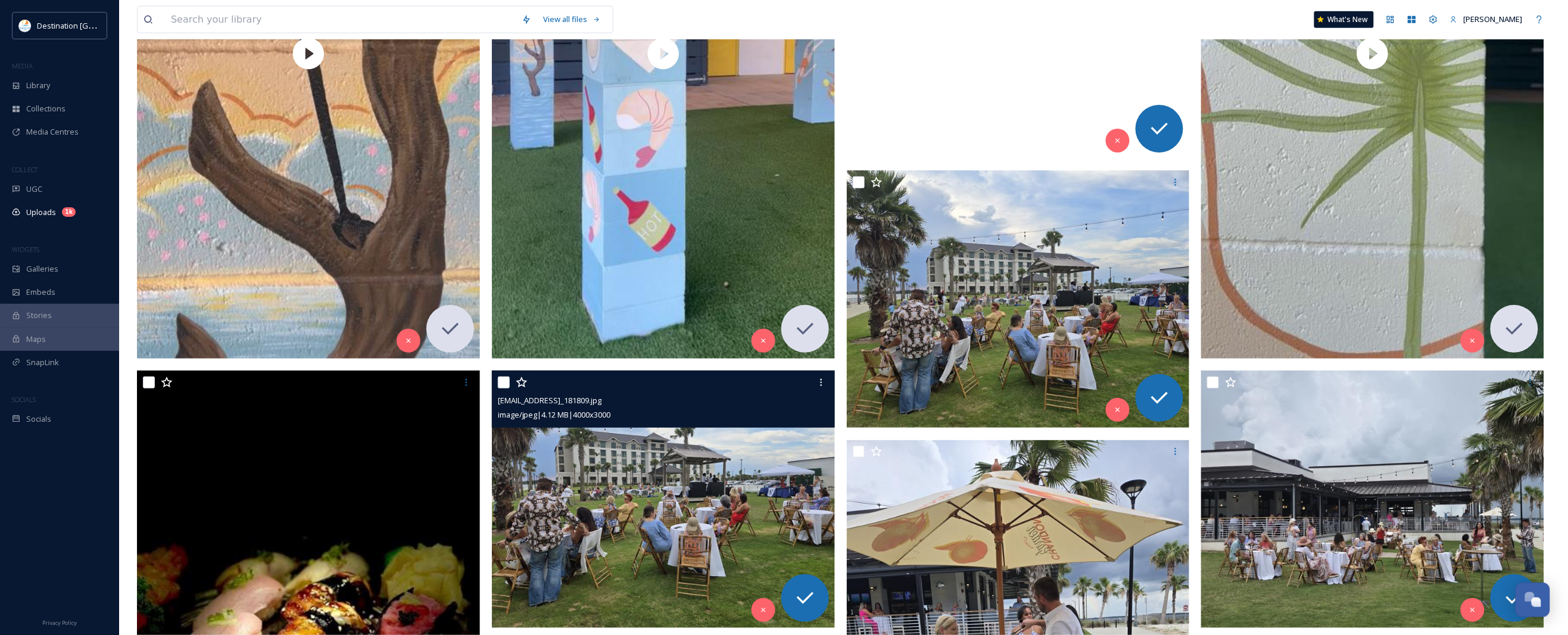
click at [507, 382] on input "checkbox" at bounding box center [504, 382] width 12 height 12
checkbox input "true"
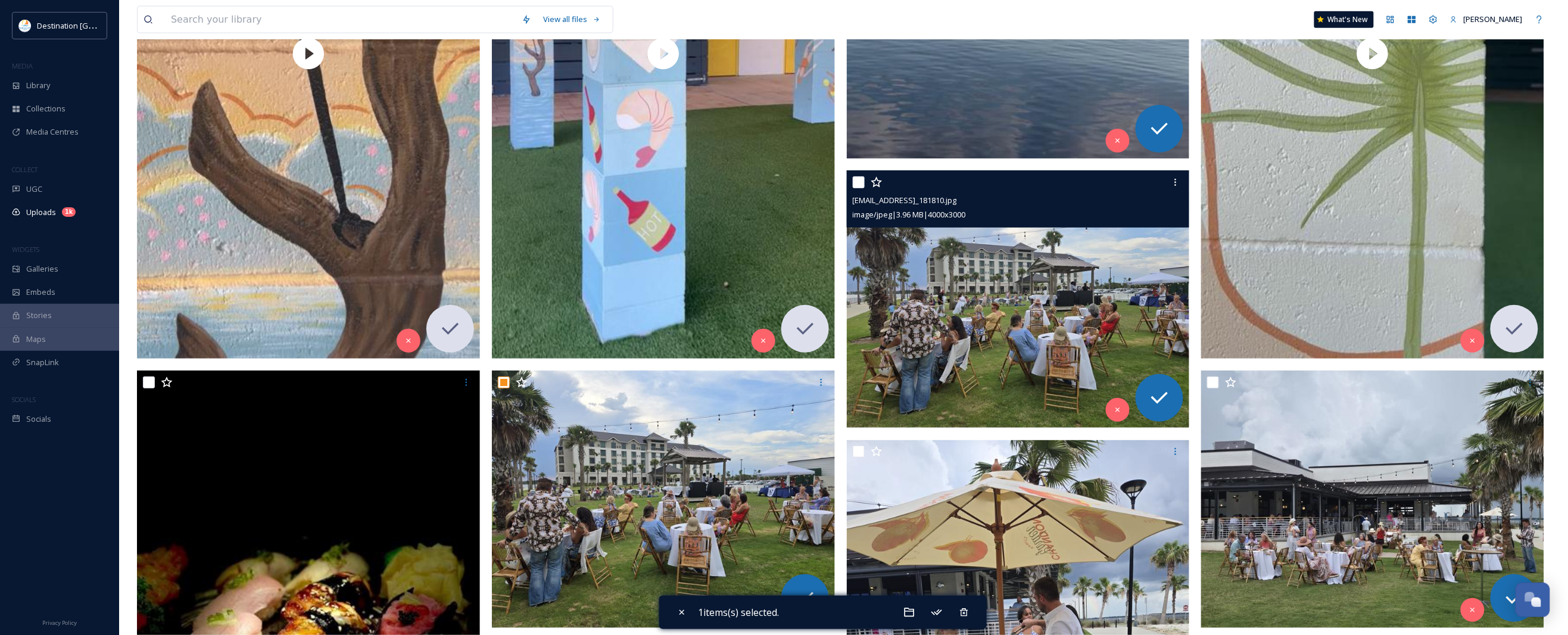
click at [857, 180] on input "checkbox" at bounding box center [858, 182] width 12 height 12
checkbox input "true"
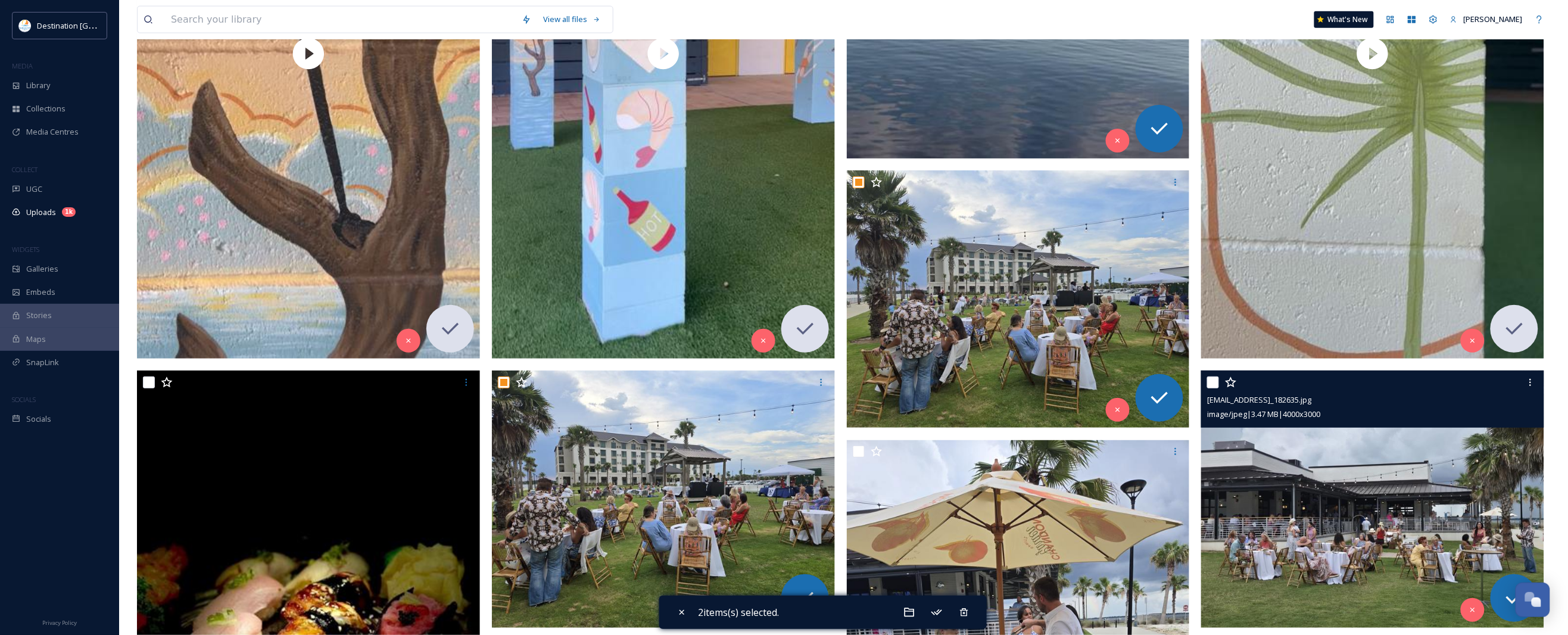
click at [1210, 389] on div at bounding box center [1374, 382] width 334 height 22
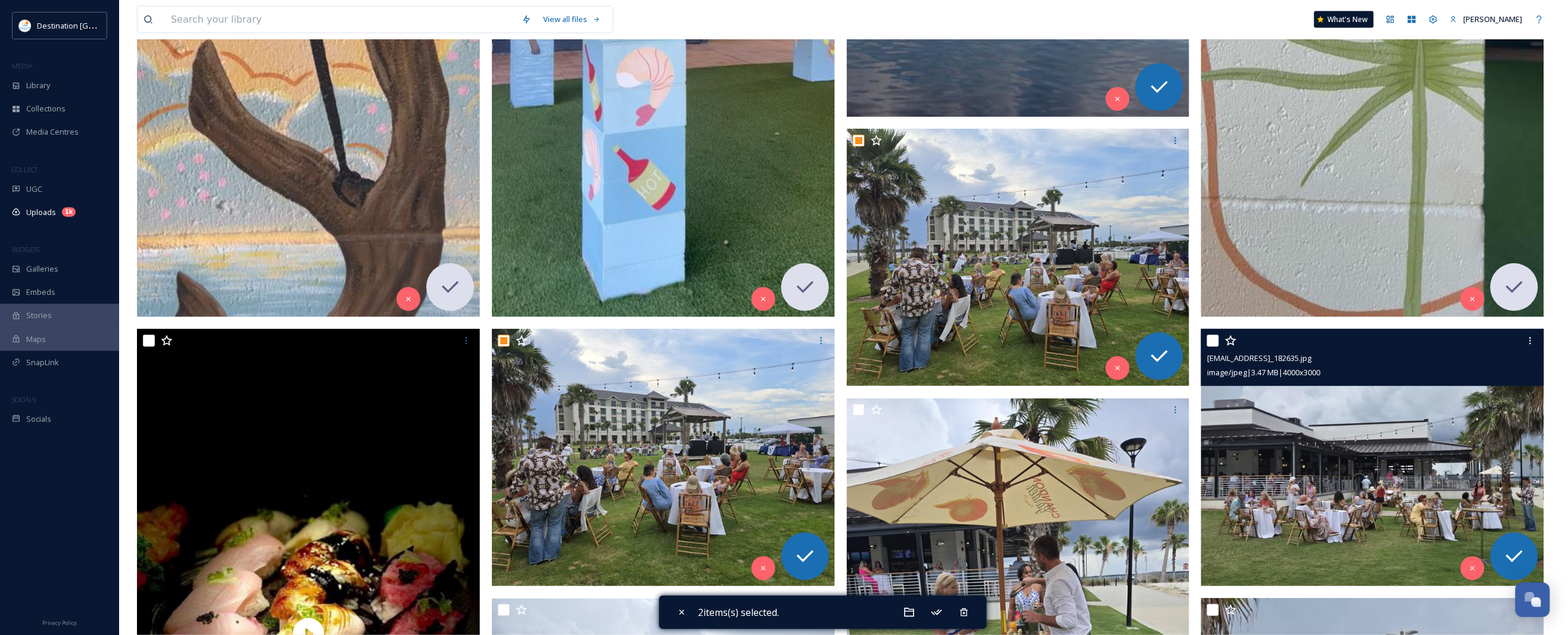
scroll to position [2902, 0]
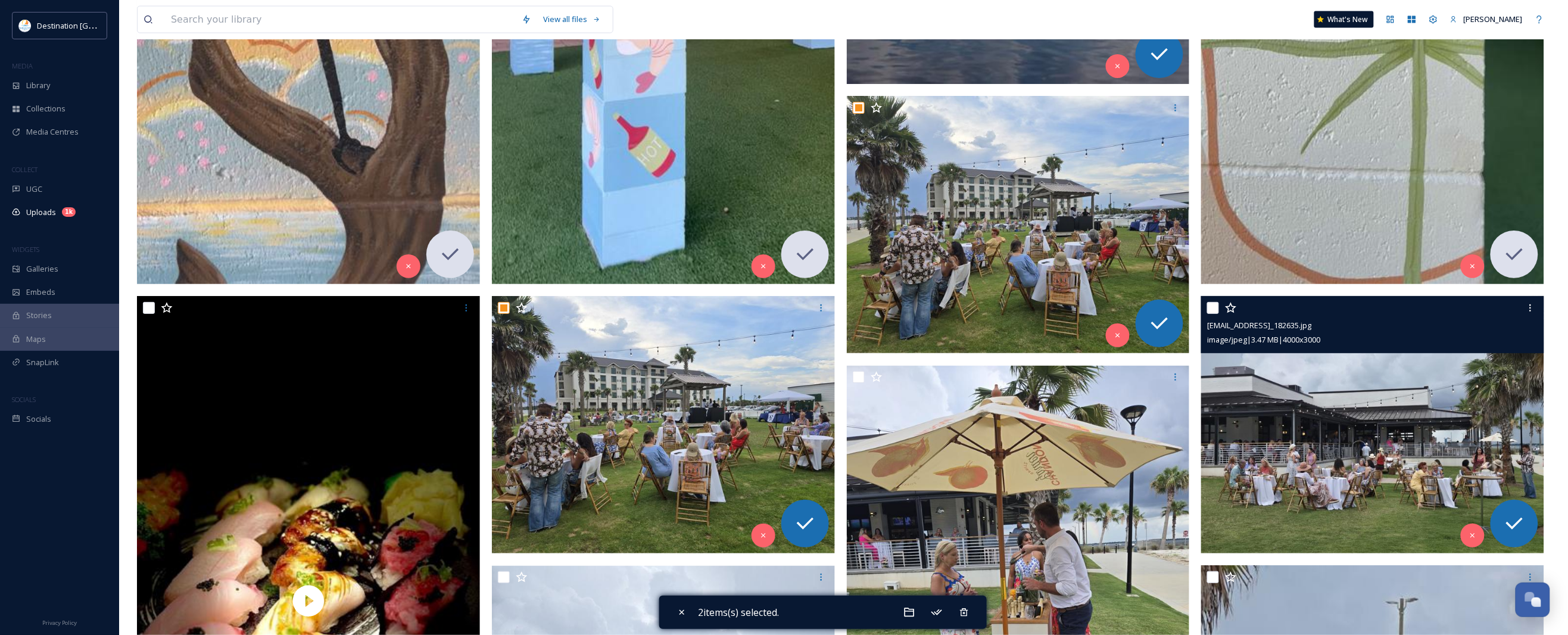
click at [1216, 304] on input "checkbox" at bounding box center [1213, 308] width 12 height 12
checkbox input "true"
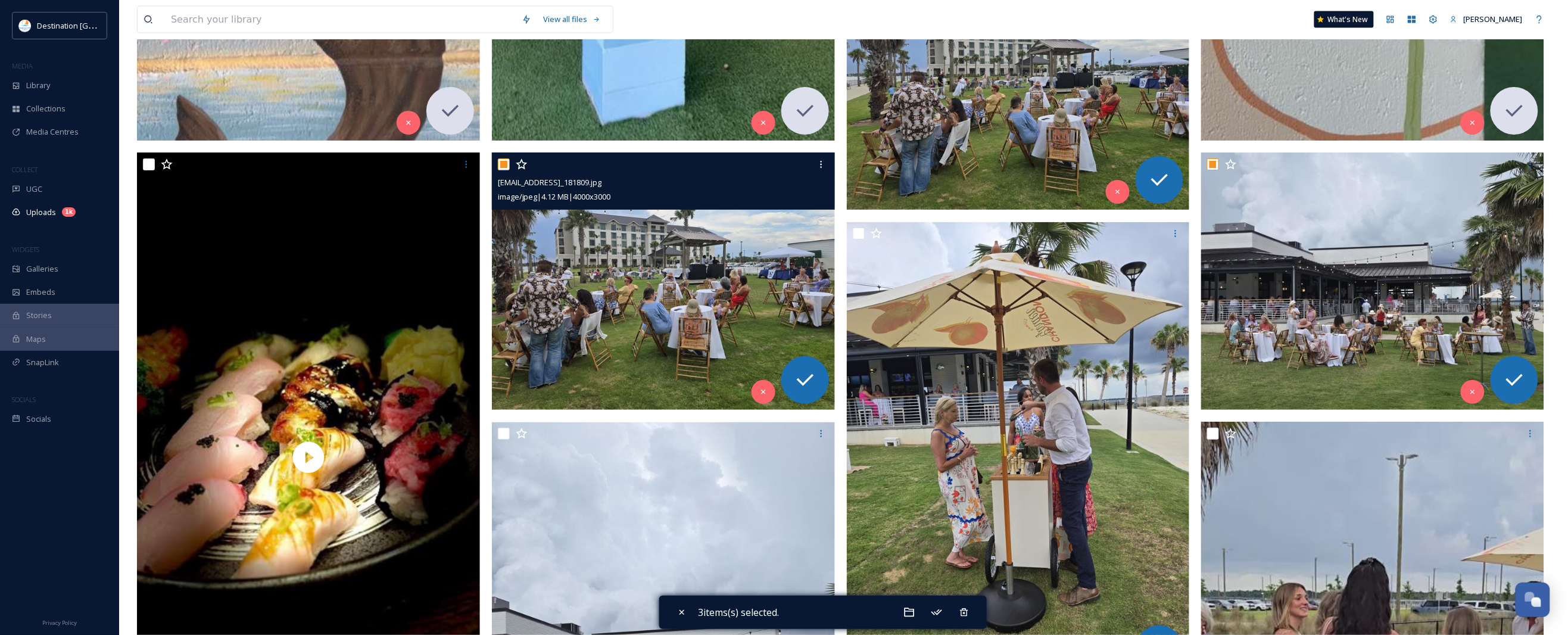
scroll to position [3051, 0]
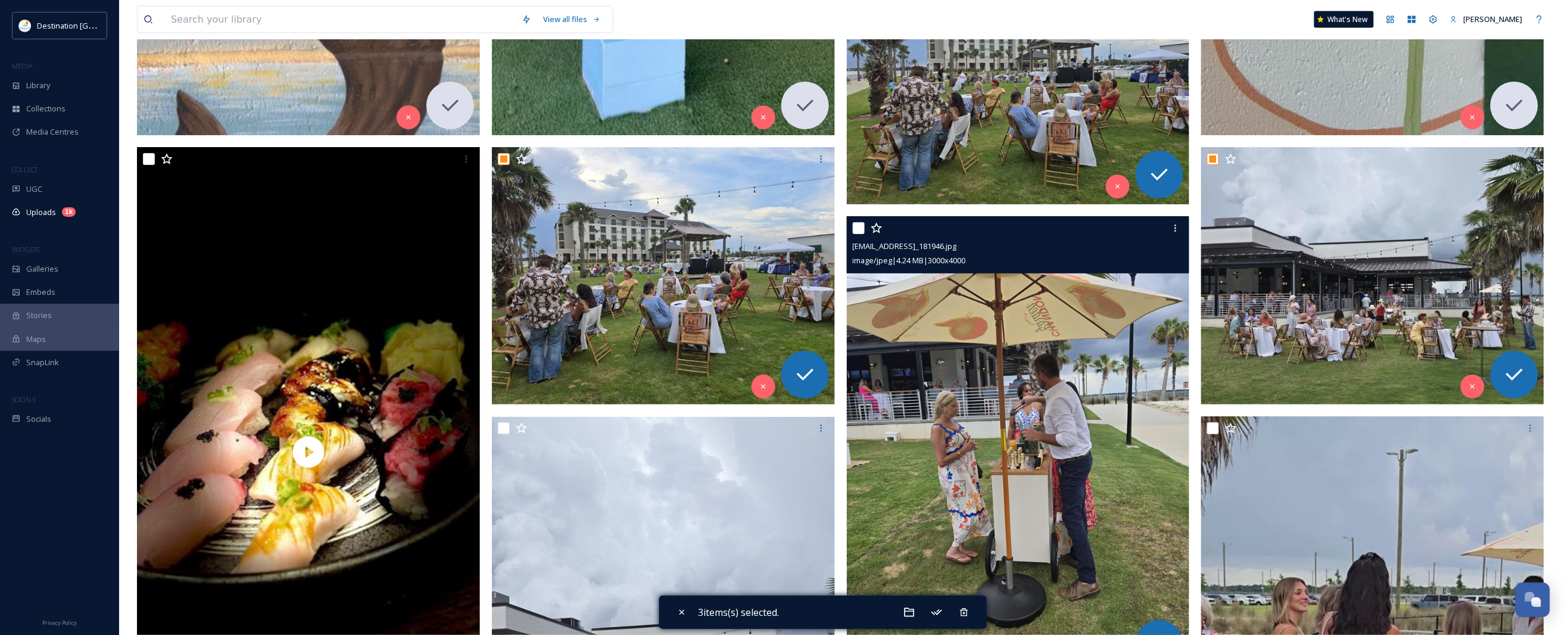
drag, startPoint x: 860, startPoint y: 230, endPoint x: 847, endPoint y: 231, distance: 13.0
click at [859, 230] on input "checkbox" at bounding box center [858, 228] width 12 height 12
checkbox input "true"
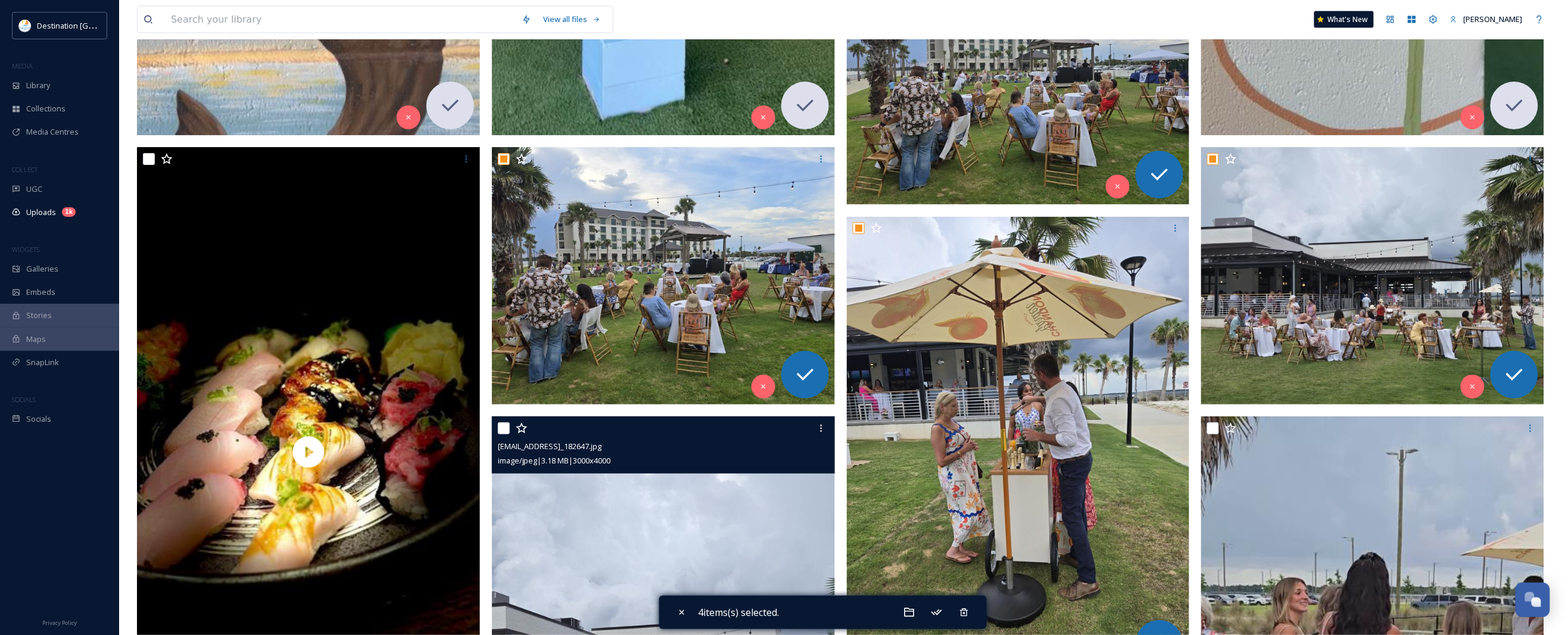
click at [504, 427] on input "checkbox" at bounding box center [504, 428] width 12 height 12
checkbox input "true"
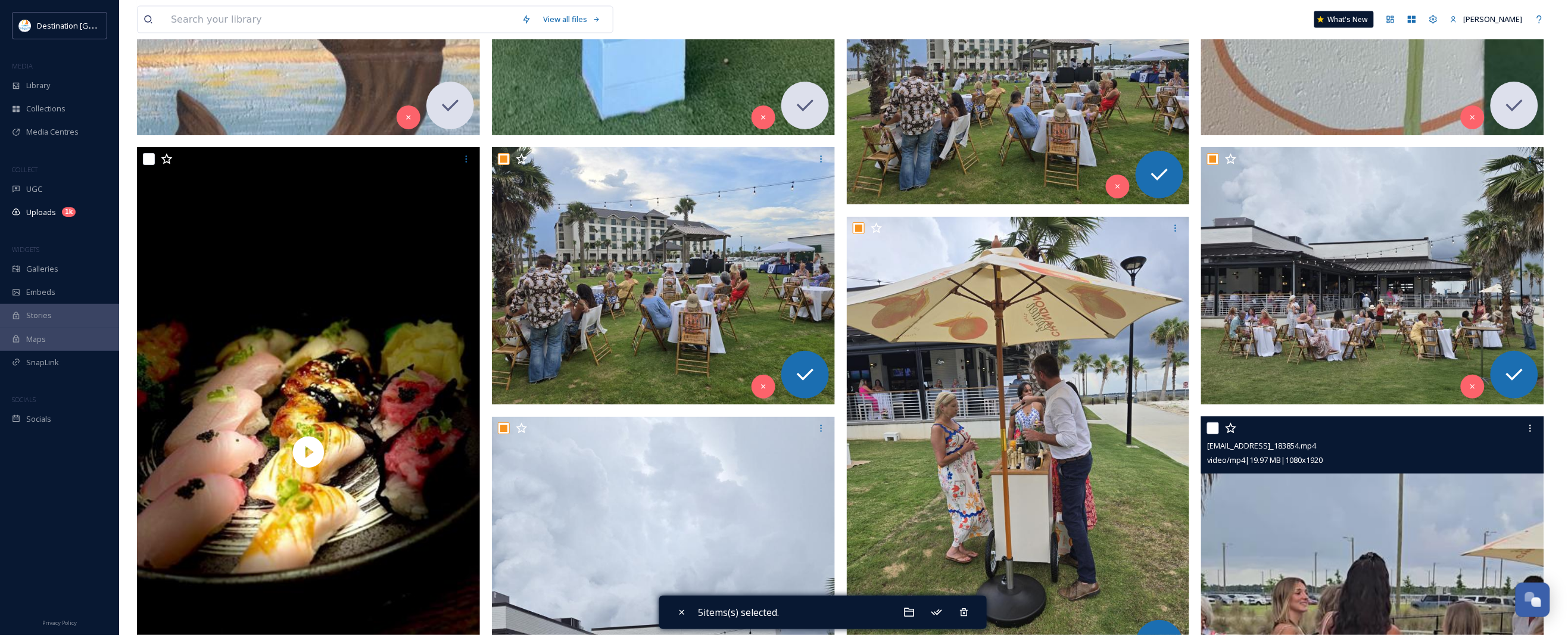
click at [1214, 425] on input "checkbox" at bounding box center [1213, 428] width 12 height 12
checkbox input "true"
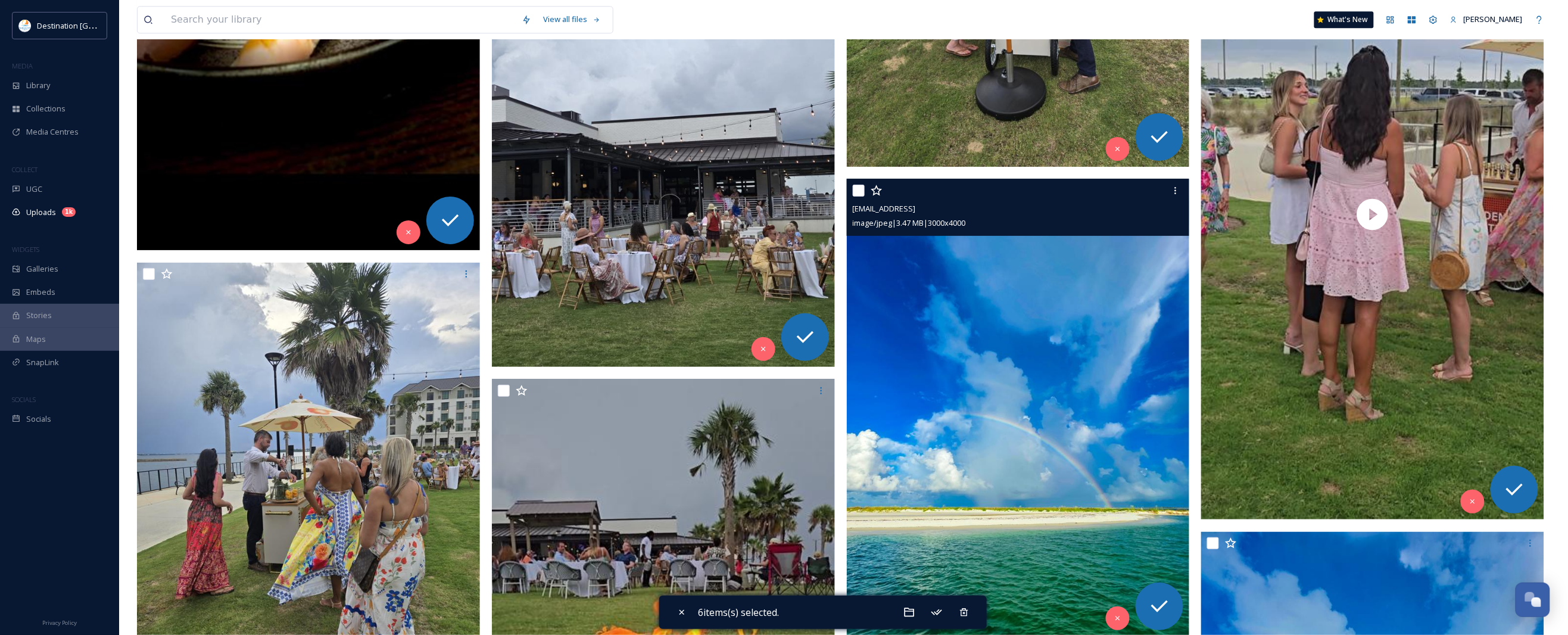
scroll to position [3572, 0]
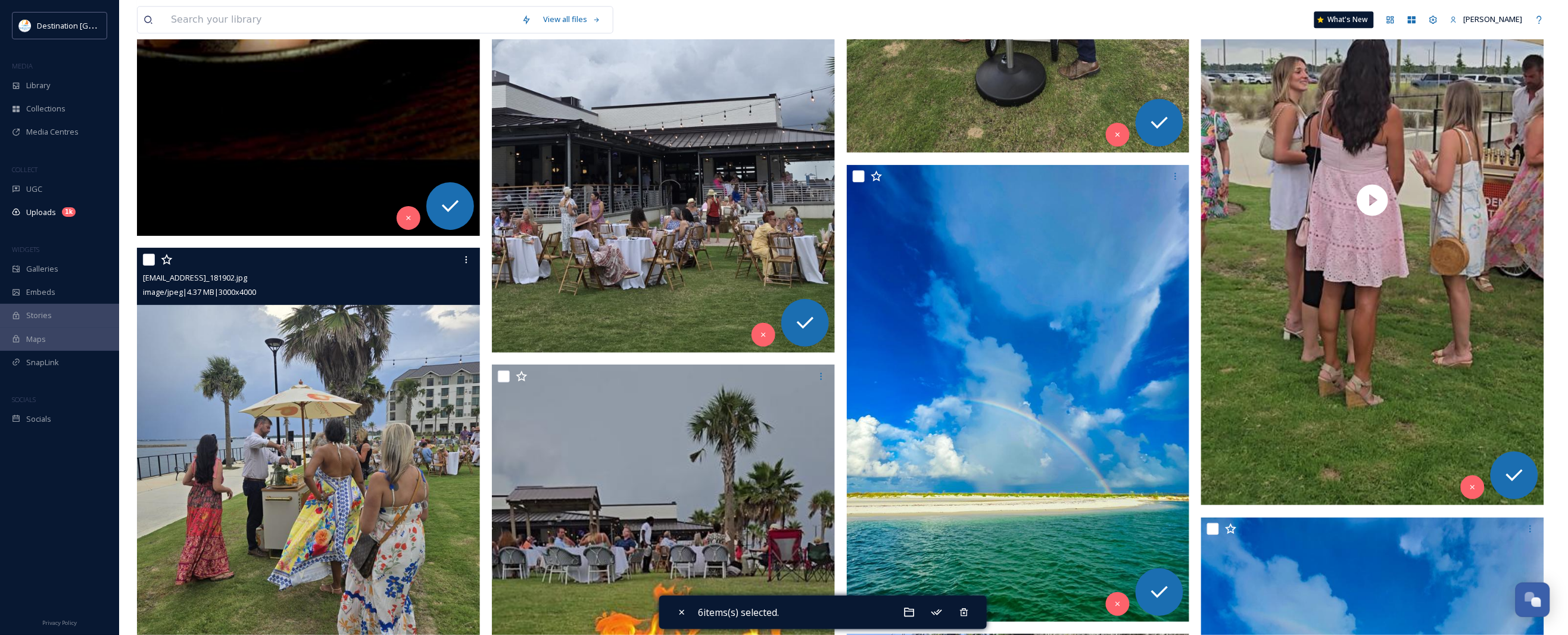
click at [140, 256] on div "ext_1750455652.369636_jessica.jb.bright@gmail.com-20250619_181902.jpg image/jpe…" at bounding box center [309, 276] width 343 height 57
click at [149, 258] on input "checkbox" at bounding box center [149, 260] width 12 height 12
checkbox input "true"
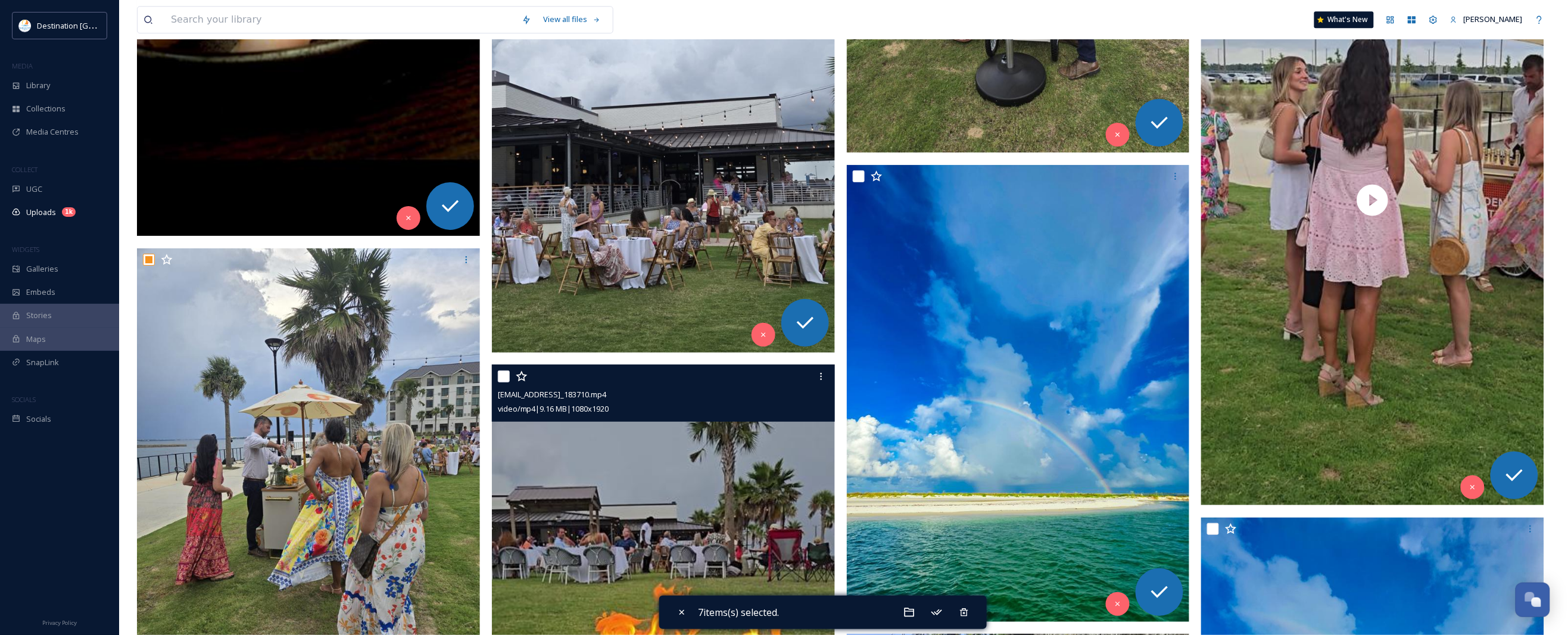
click at [498, 378] on input "checkbox" at bounding box center [504, 376] width 12 height 12
checkbox input "true"
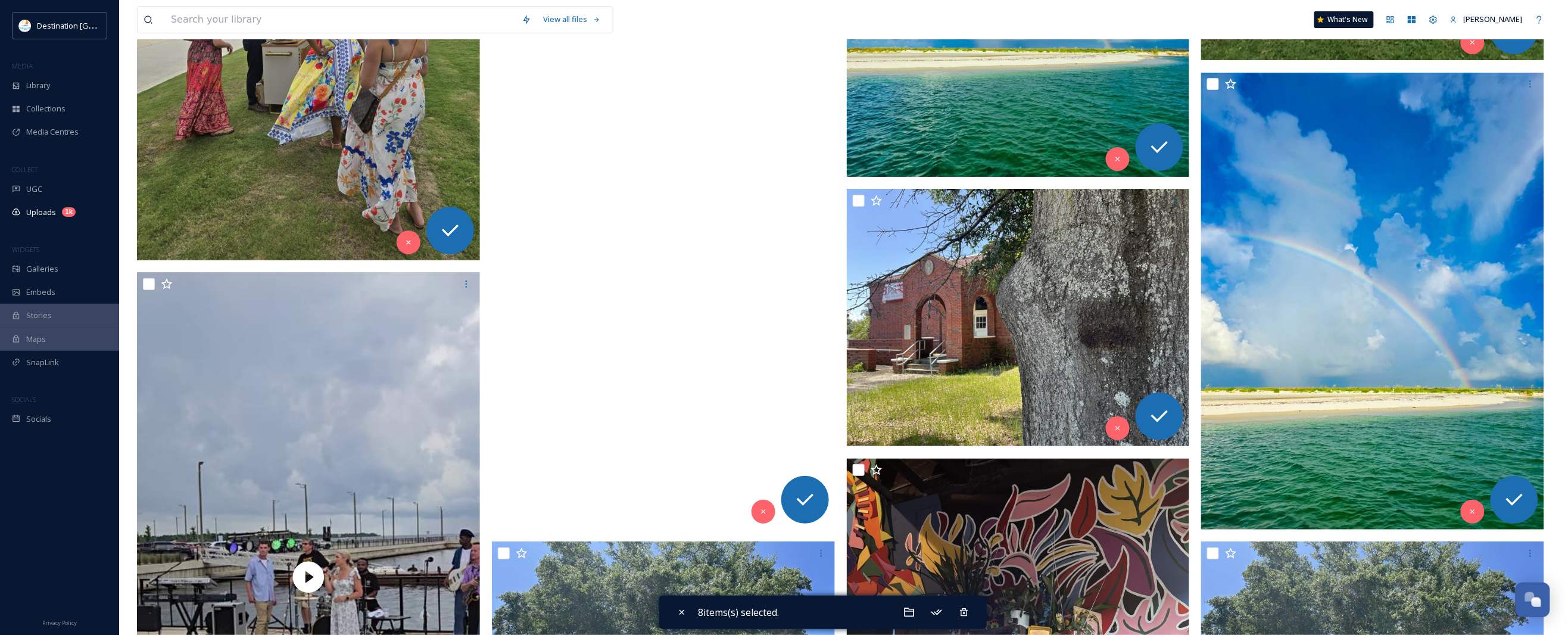
scroll to position [4018, 0]
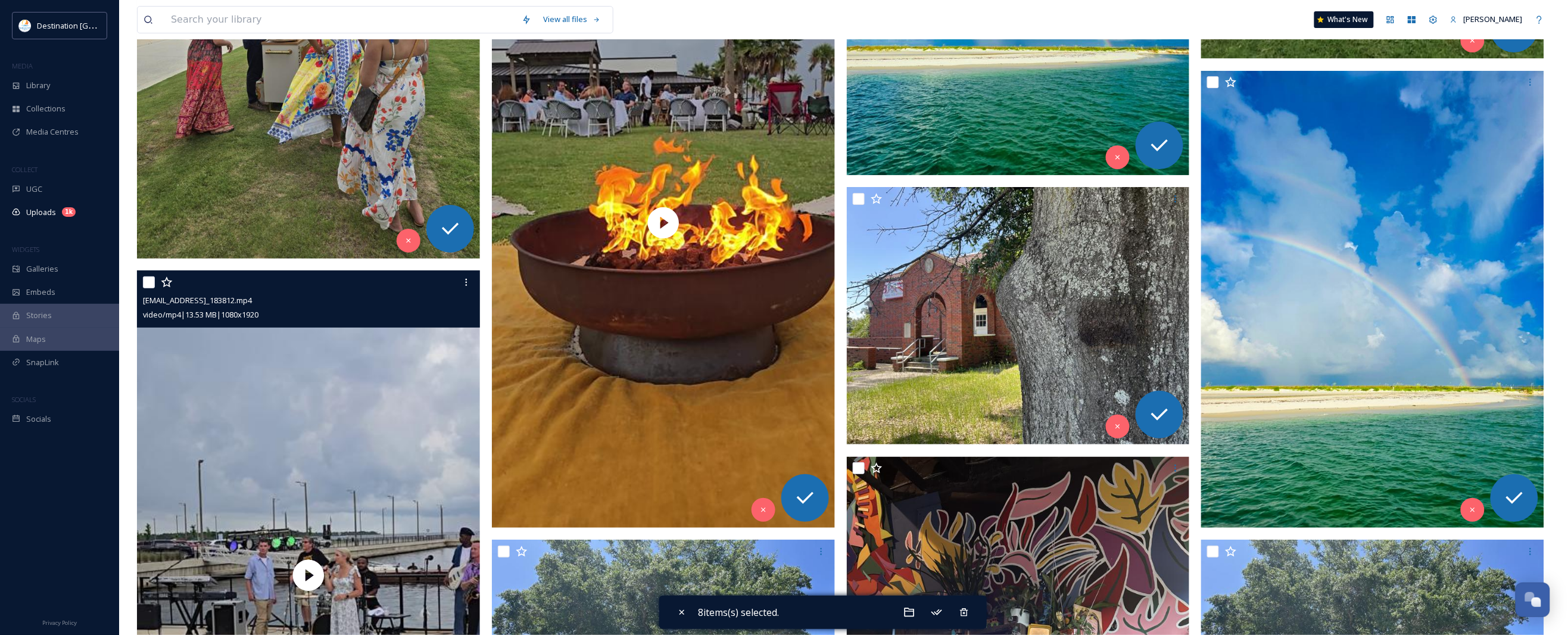
click at [149, 283] on input "checkbox" at bounding box center [149, 282] width 12 height 12
checkbox input "true"
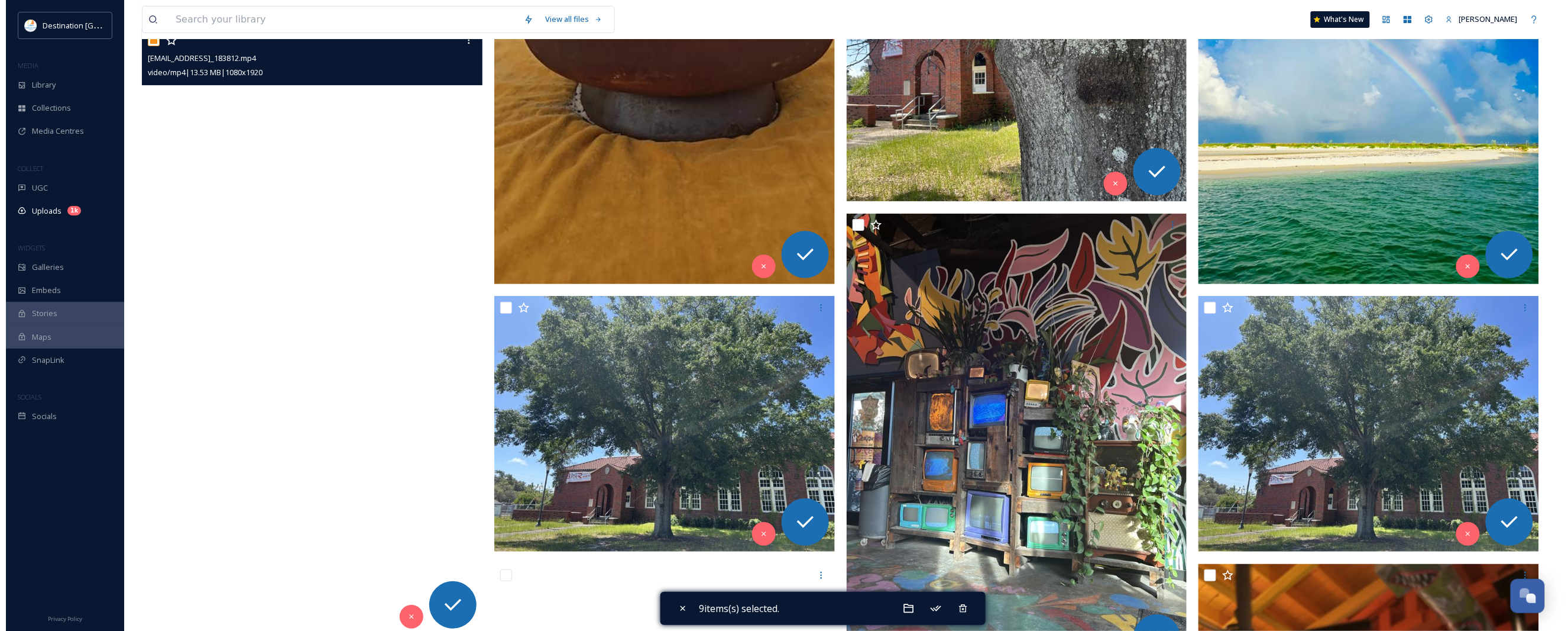
scroll to position [4214, 0]
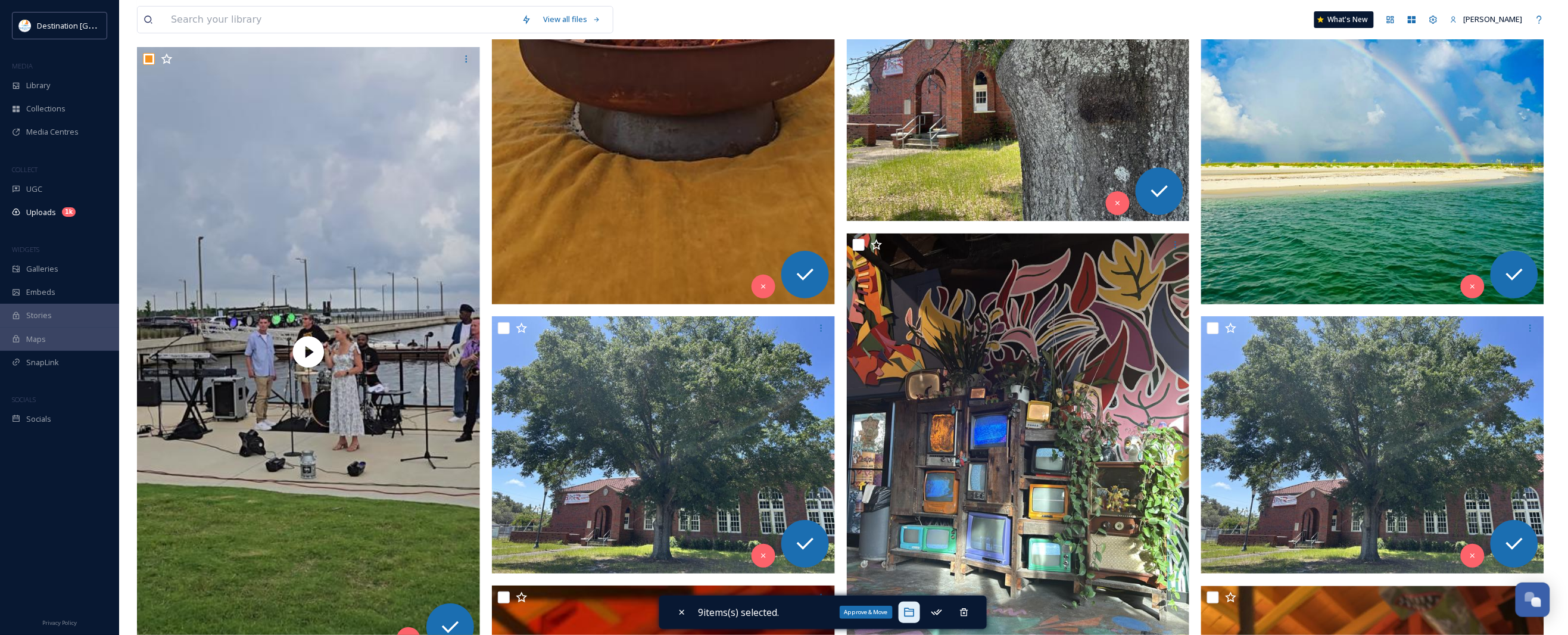
click at [905, 613] on div "Approve & Move" at bounding box center [909, 611] width 22 height 22
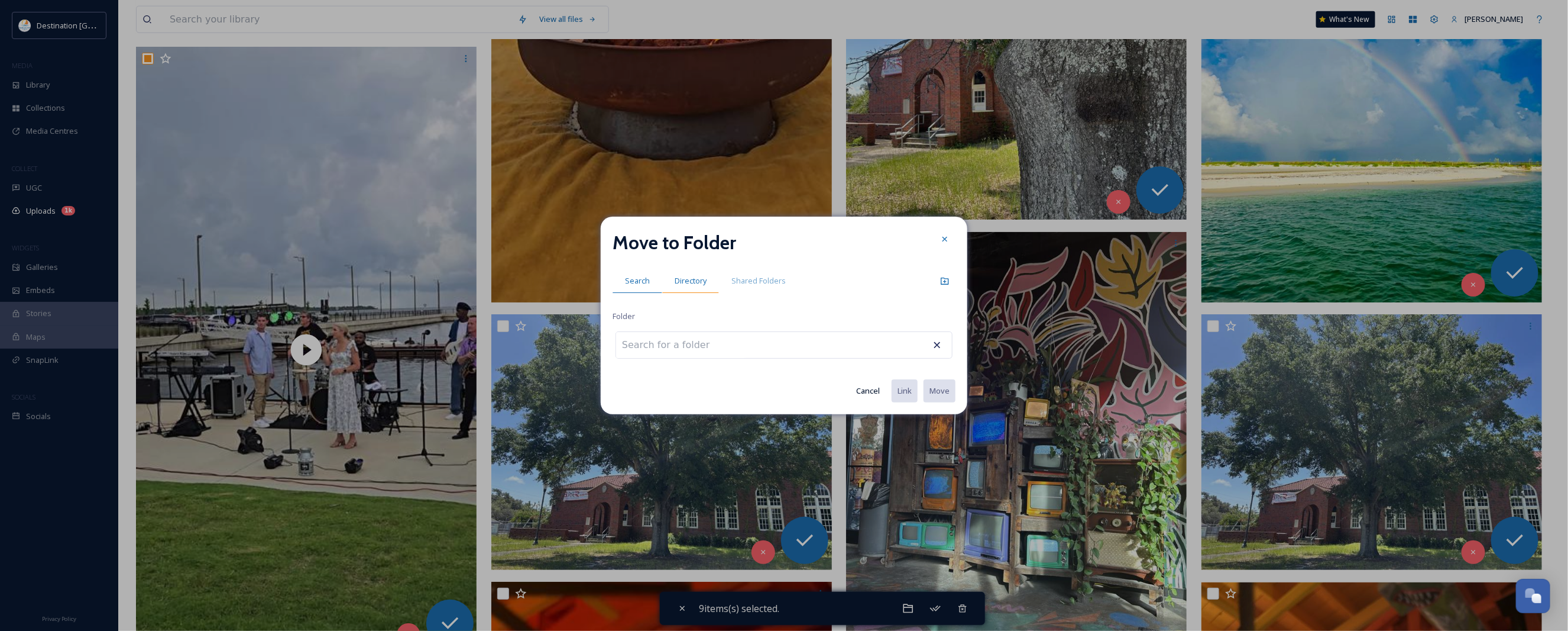
click at [705, 287] on div "Directory" at bounding box center [691, 280] width 57 height 24
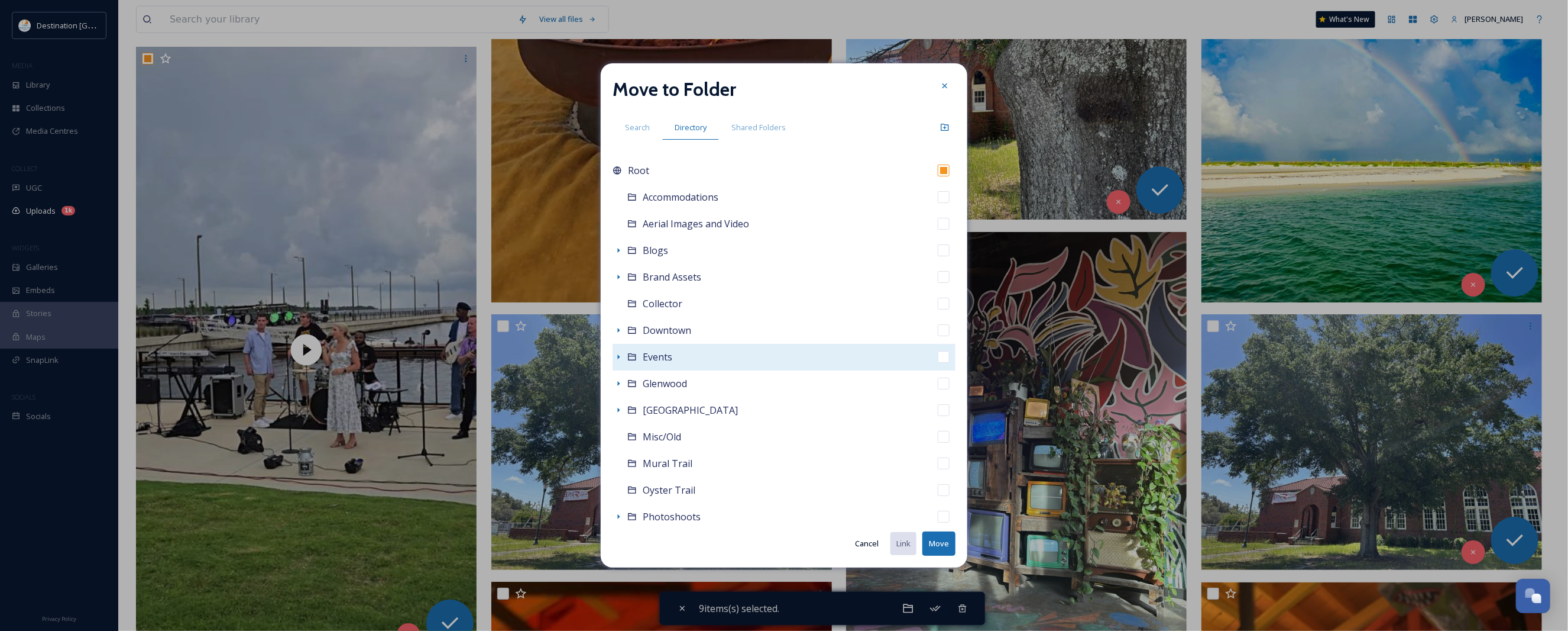
click at [634, 355] on icon at bounding box center [632, 356] width 9 height 9
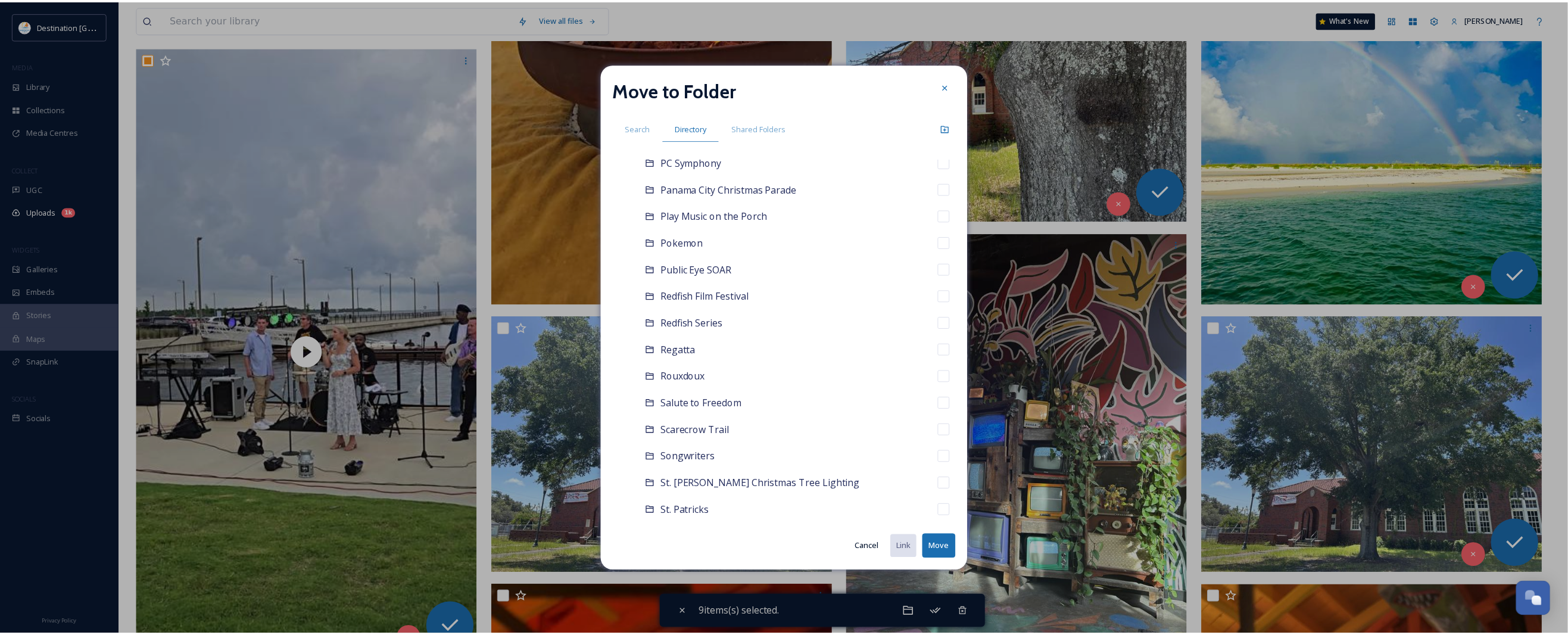
scroll to position [893, 0]
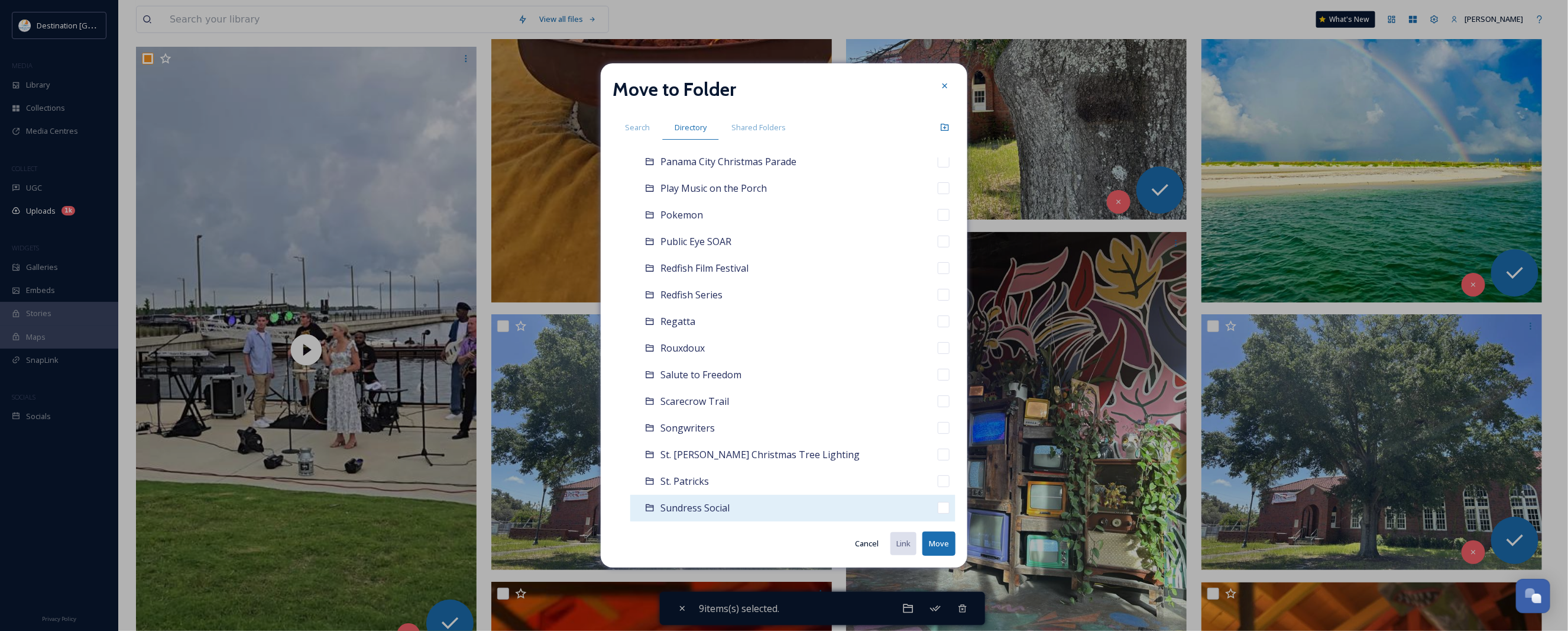
click at [741, 507] on div "Sundress Social" at bounding box center [793, 508] width 325 height 26
checkbox input "false"
checkbox input "true"
click at [945, 543] on button "Move" at bounding box center [938, 543] width 33 height 24
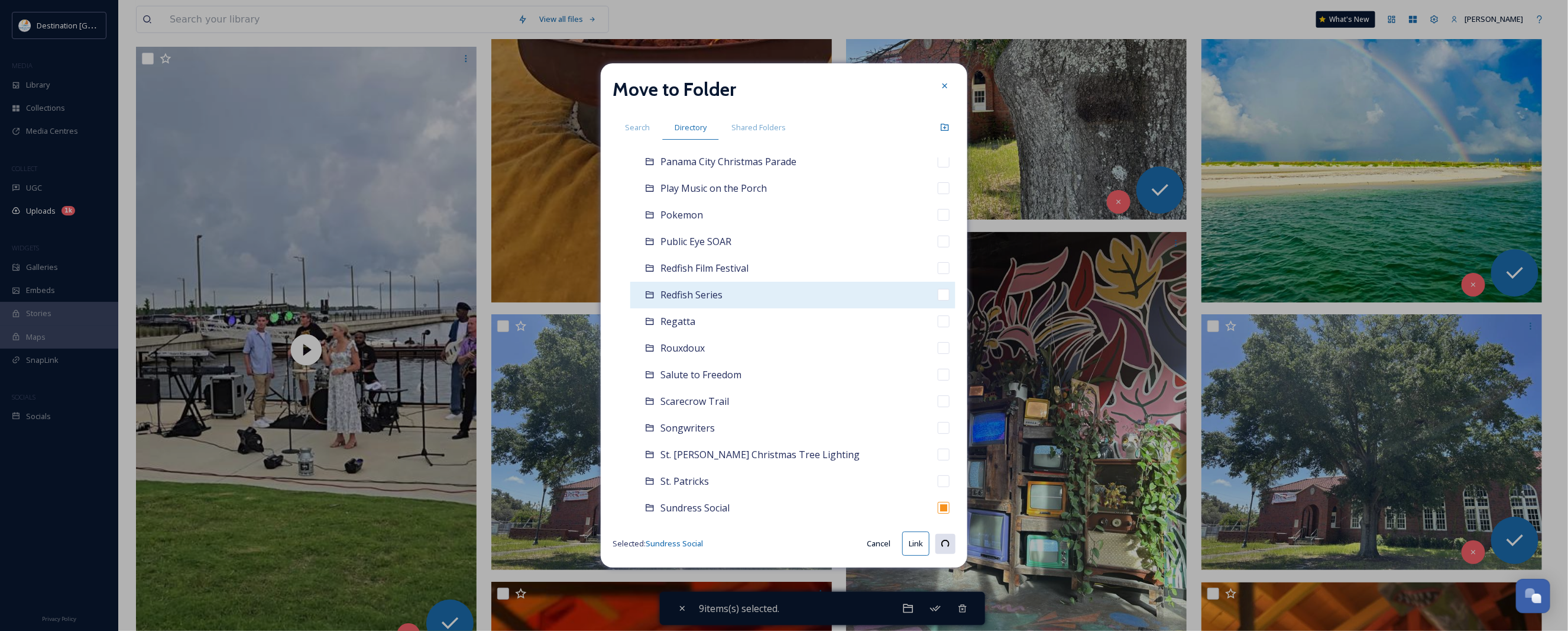
checkbox input "false"
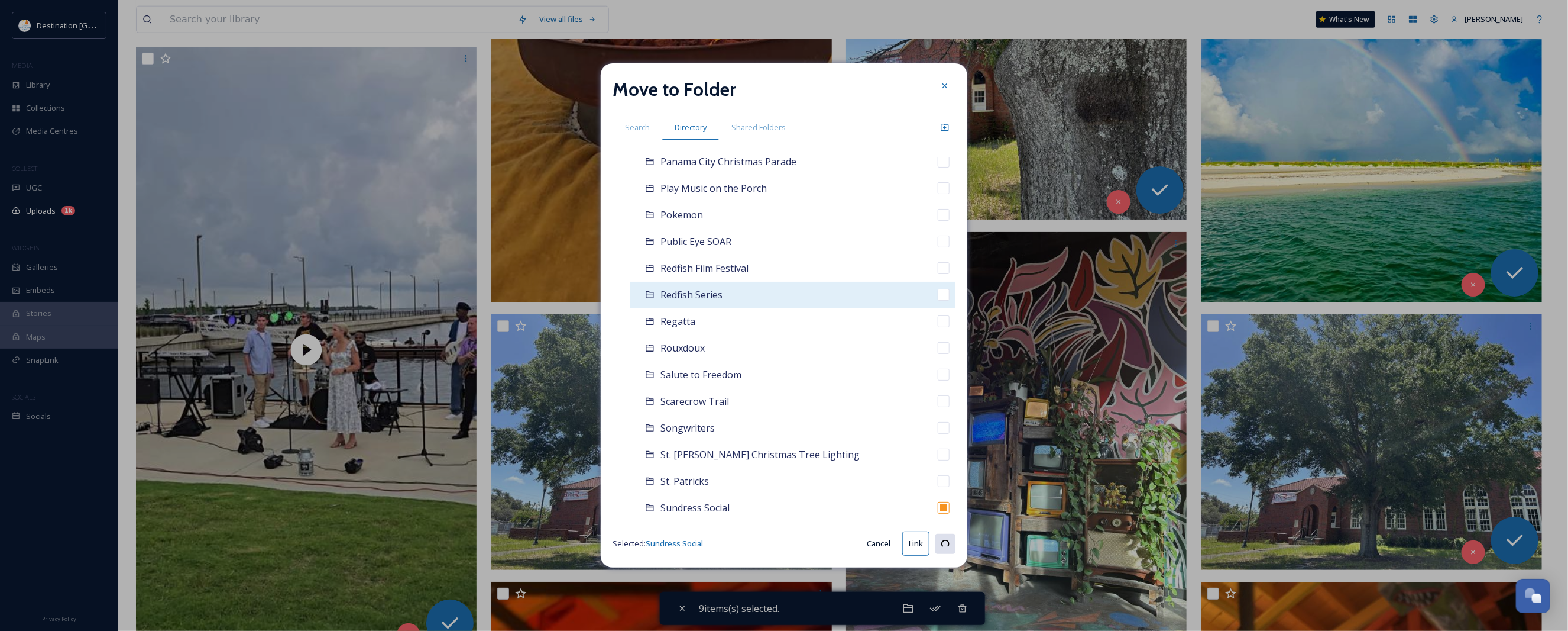
checkbox input "false"
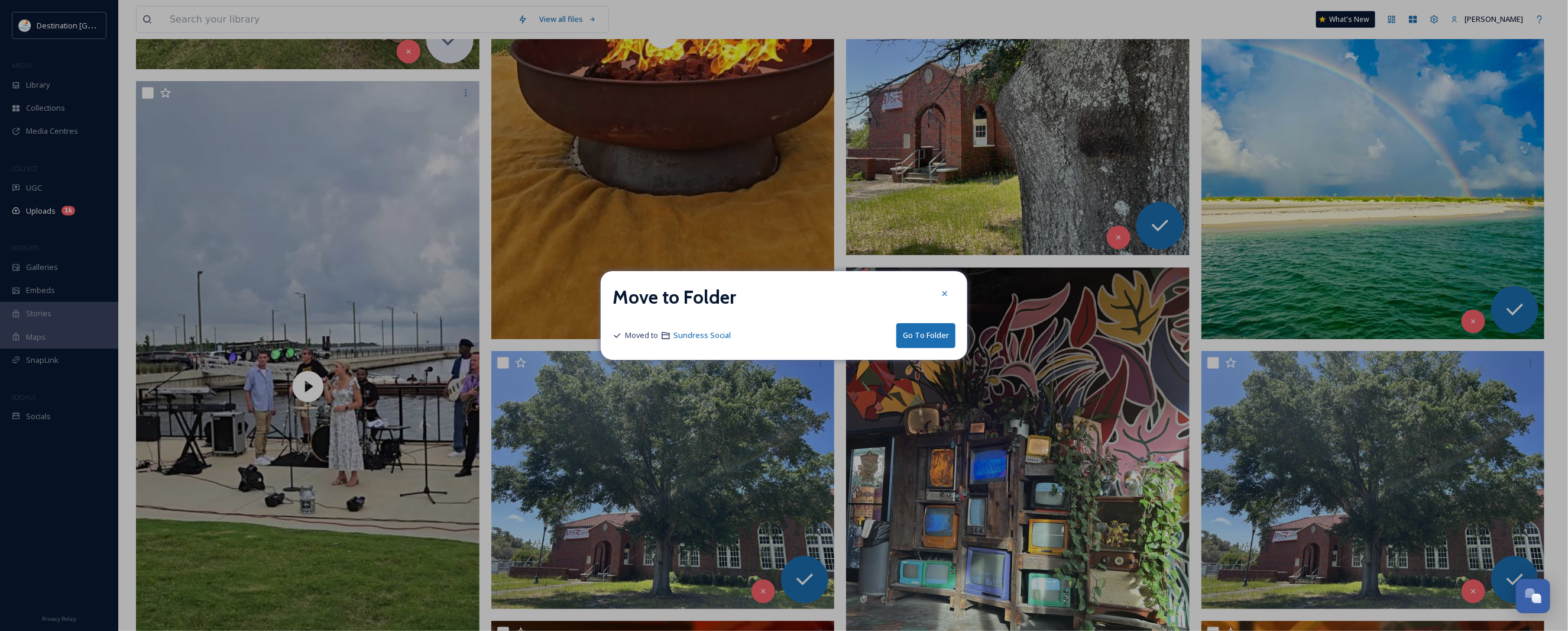
drag, startPoint x: 945, startPoint y: 294, endPoint x: 949, endPoint y: 215, distance: 79.1
click at [945, 294] on icon at bounding box center [945, 293] width 5 height 5
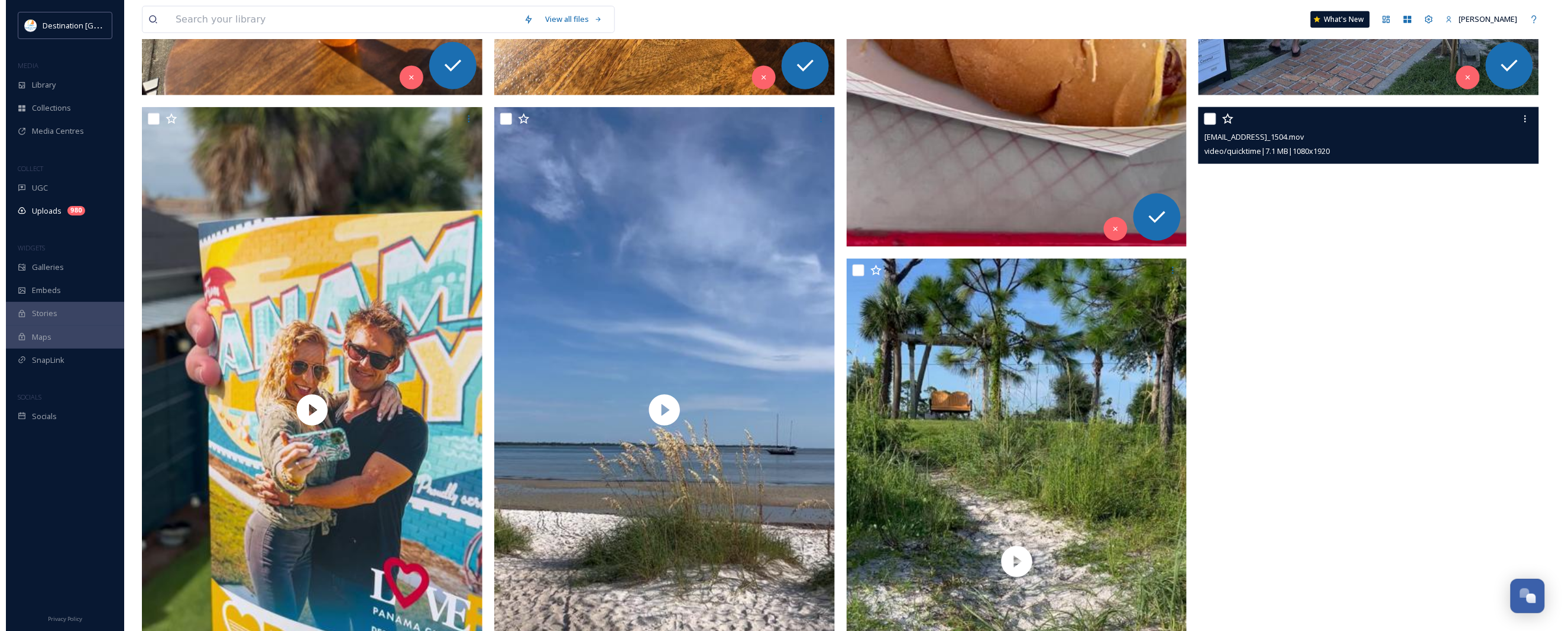
scroll to position [592, 0]
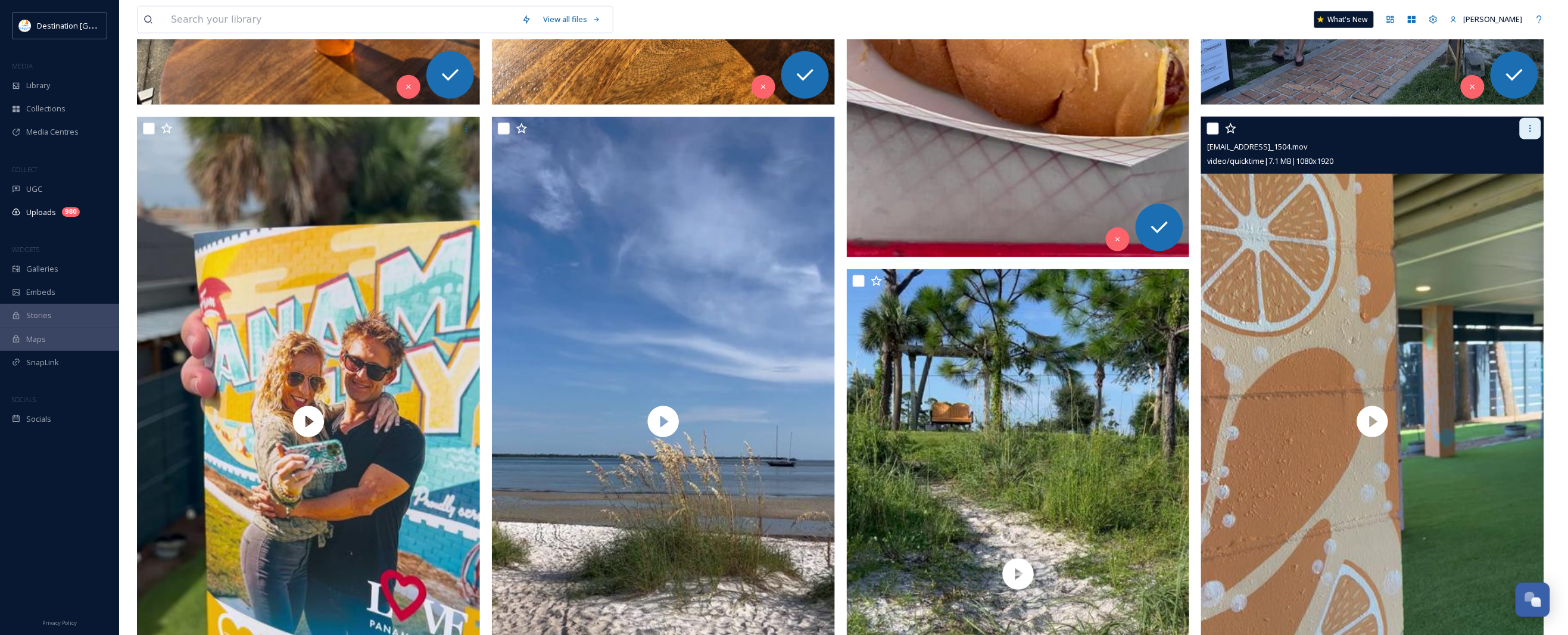
click at [1530, 126] on icon at bounding box center [1531, 129] width 2 height 8
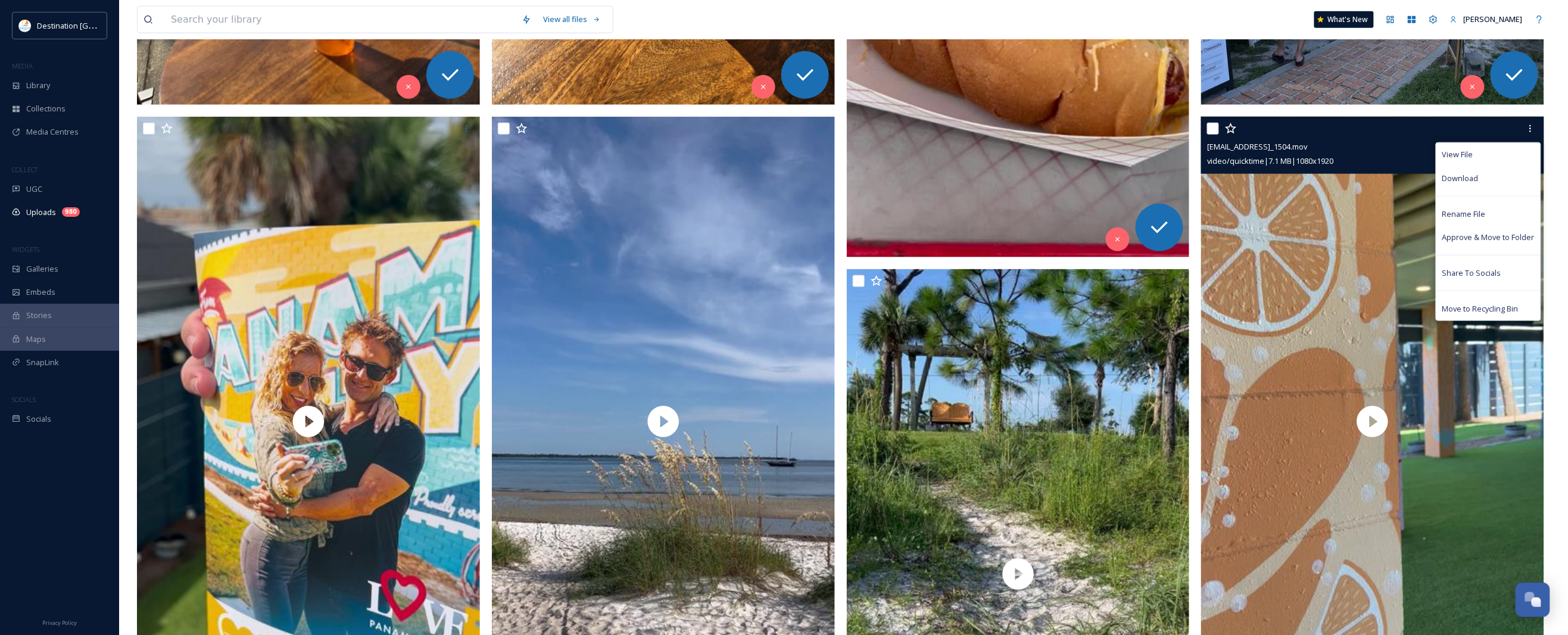
click at [1213, 128] on input "checkbox" at bounding box center [1213, 128] width 12 height 12
checkbox input "true"
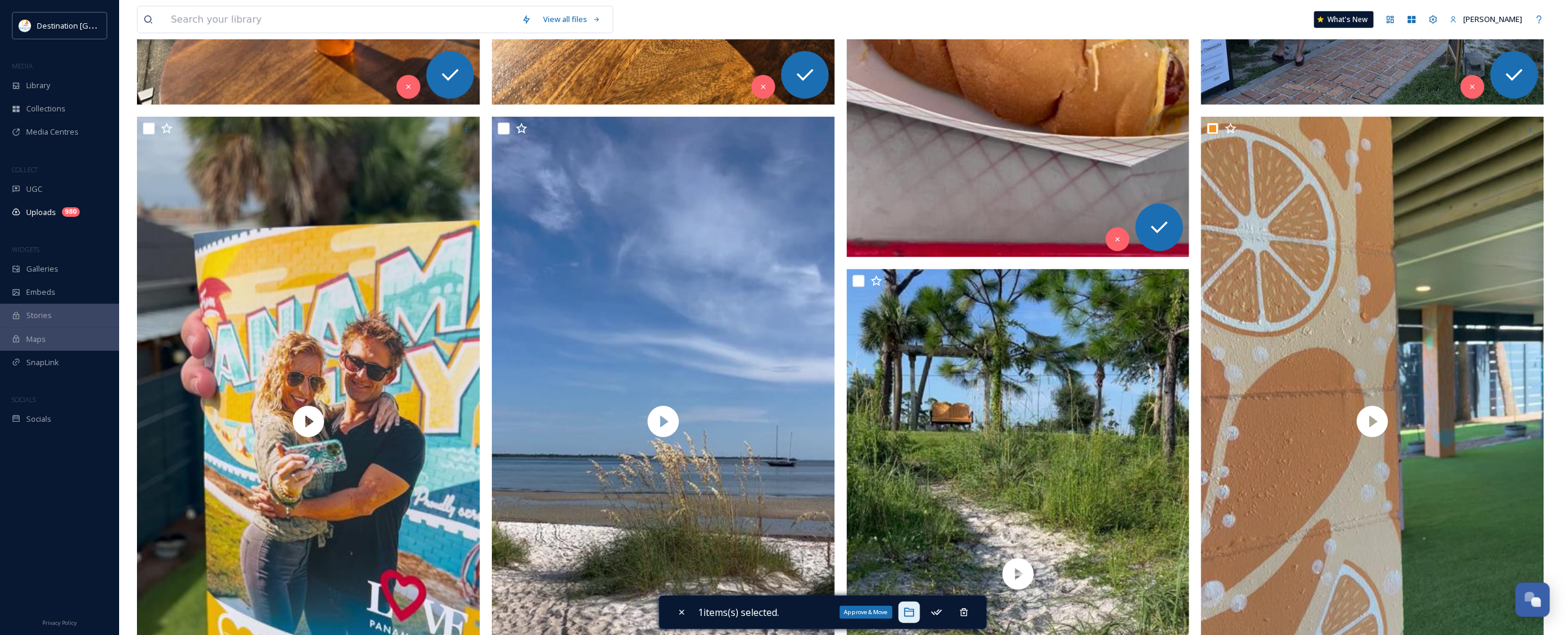
click at [912, 613] on icon at bounding box center [909, 611] width 12 height 12
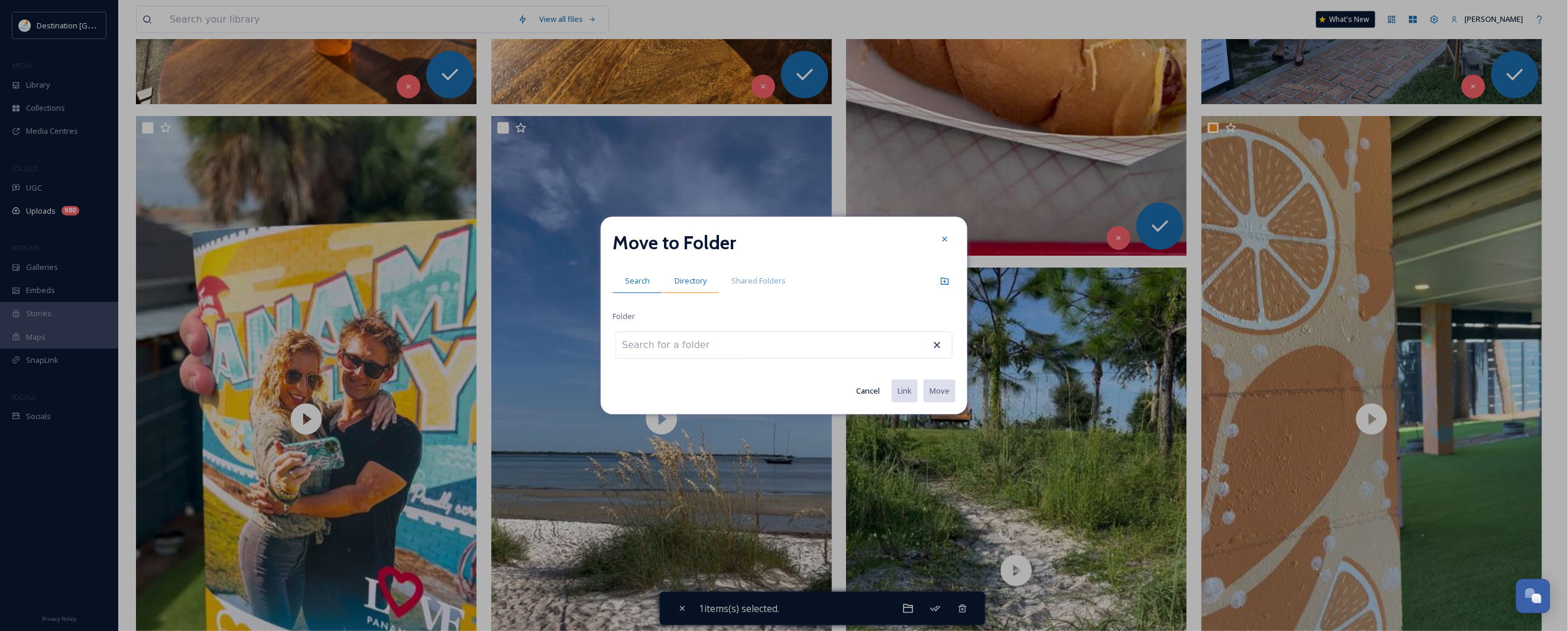
click at [696, 281] on span "Directory" at bounding box center [691, 280] width 32 height 11
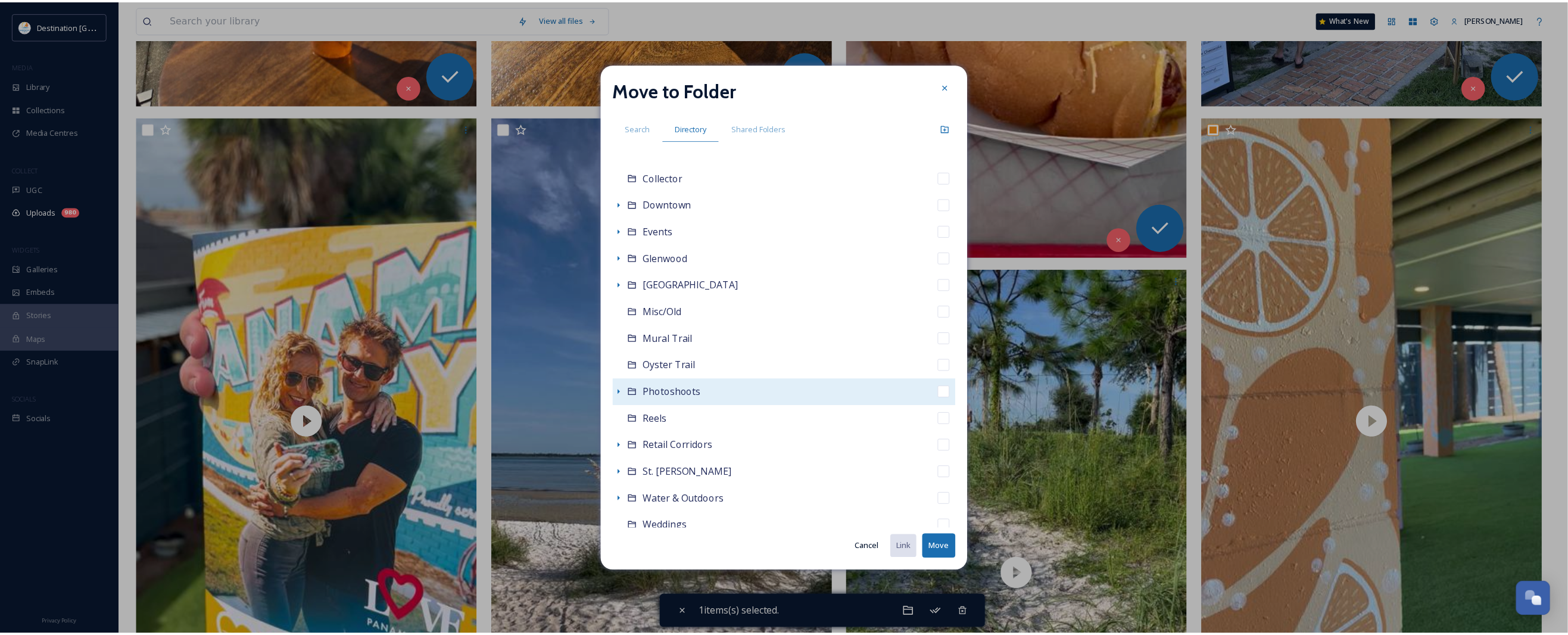
scroll to position [149, 0]
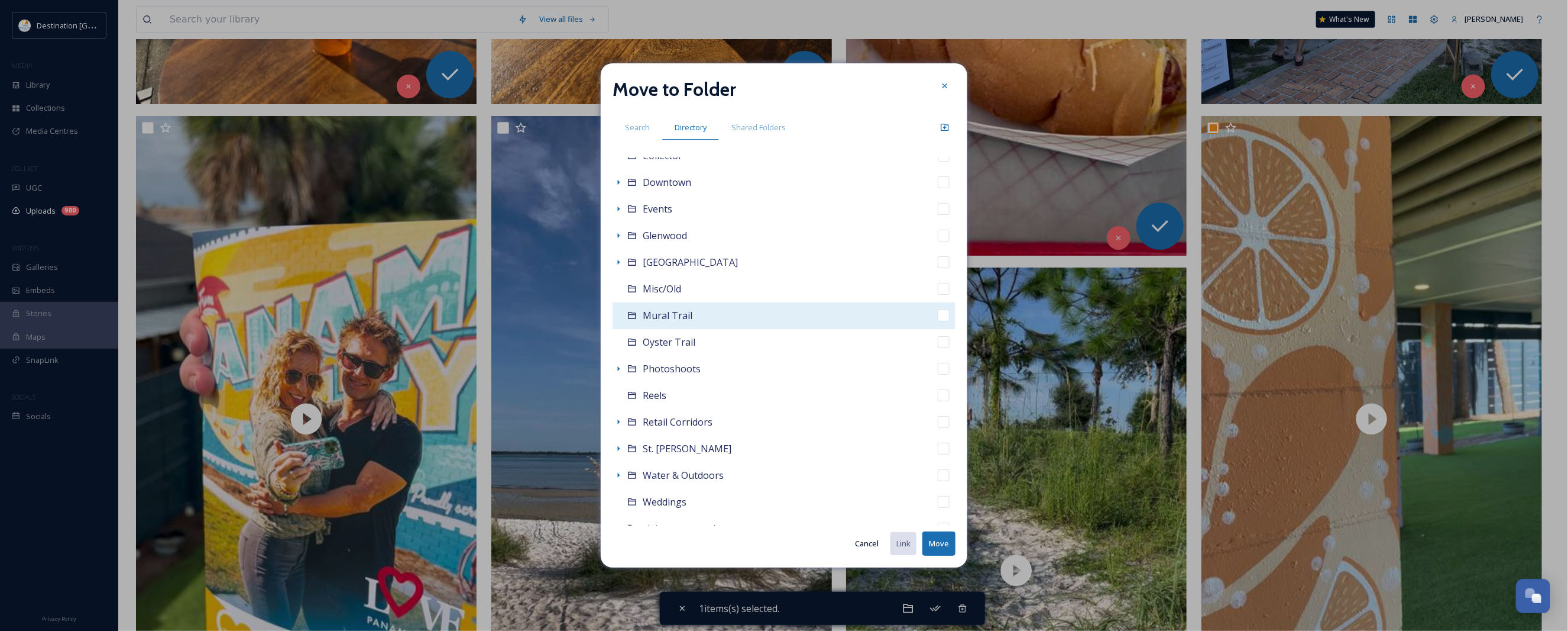
click at [678, 324] on div "Mural Trail" at bounding box center [784, 315] width 343 height 26
checkbox input "false"
checkbox input "true"
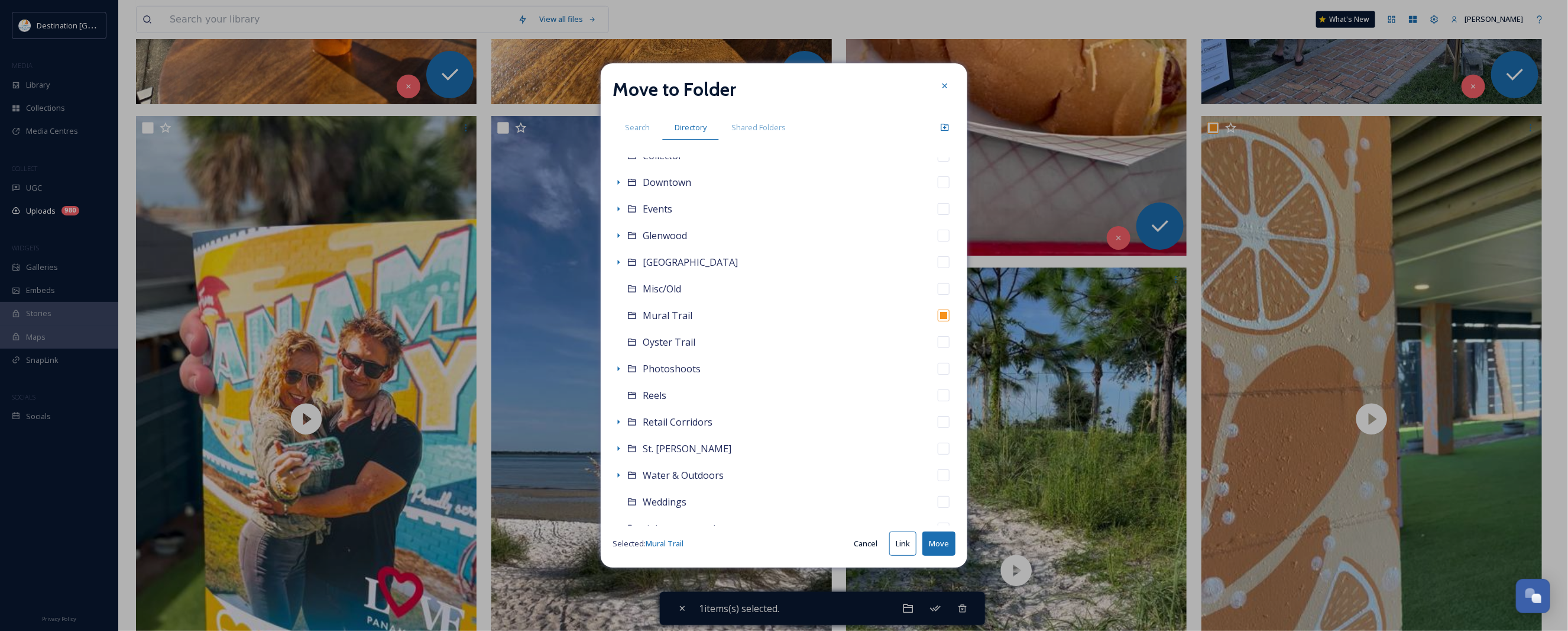
click at [937, 545] on button "Move" at bounding box center [938, 543] width 33 height 24
checkbox input "false"
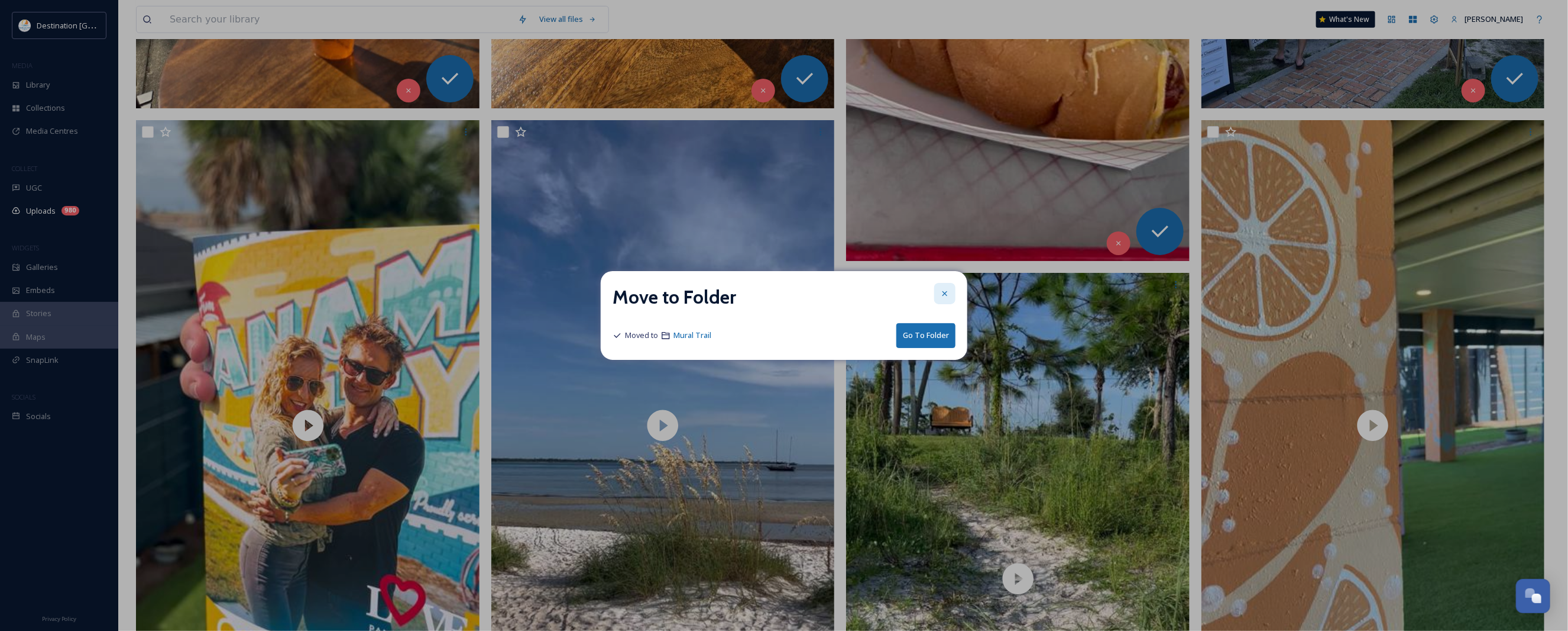
click at [948, 291] on icon at bounding box center [945, 294] width 9 height 9
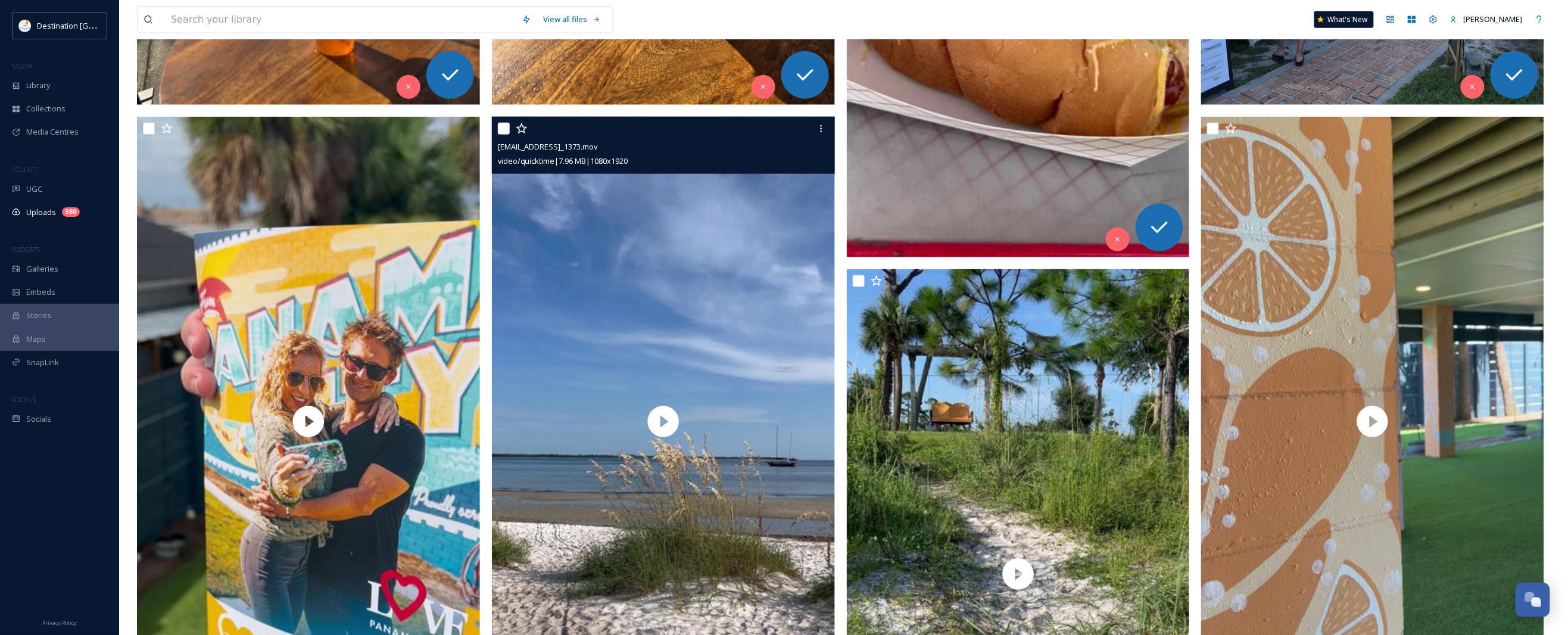
click at [501, 126] on input "checkbox" at bounding box center [504, 128] width 12 height 12
checkbox input "true"
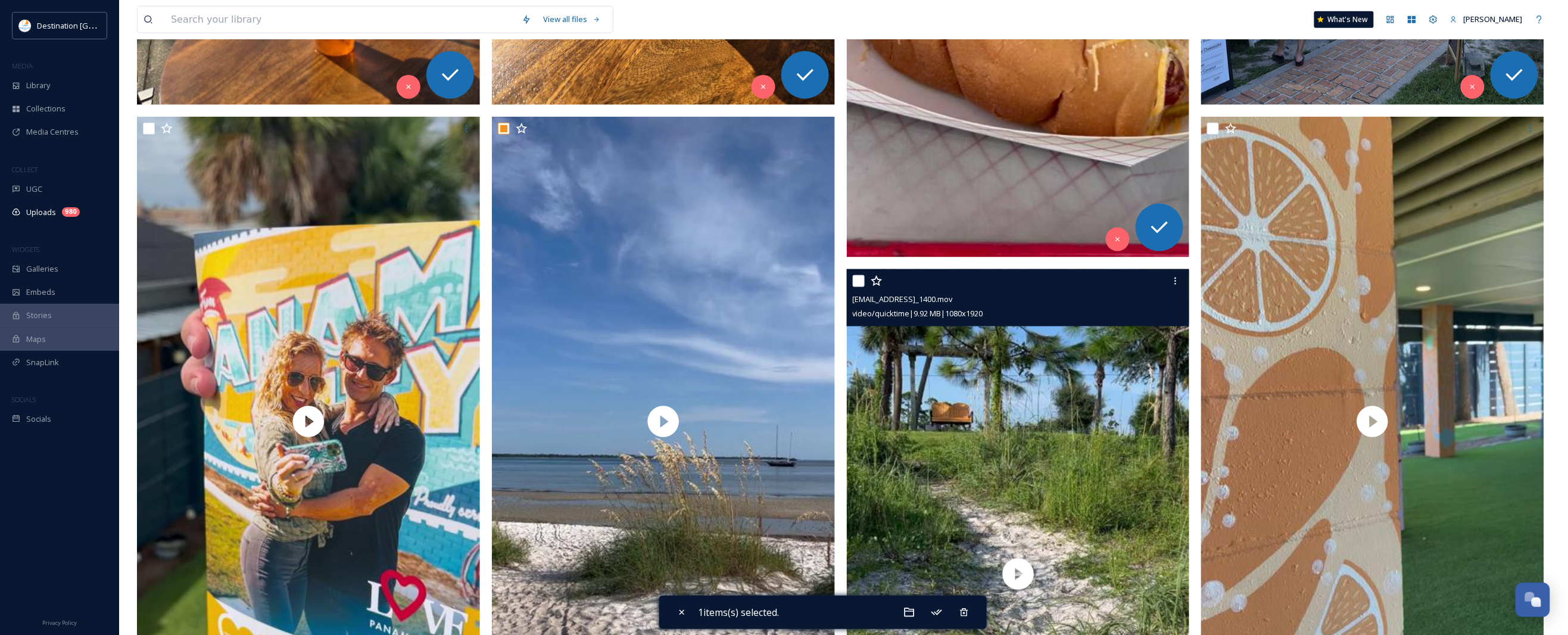
click at [856, 288] on div at bounding box center [1019, 280] width 334 height 22
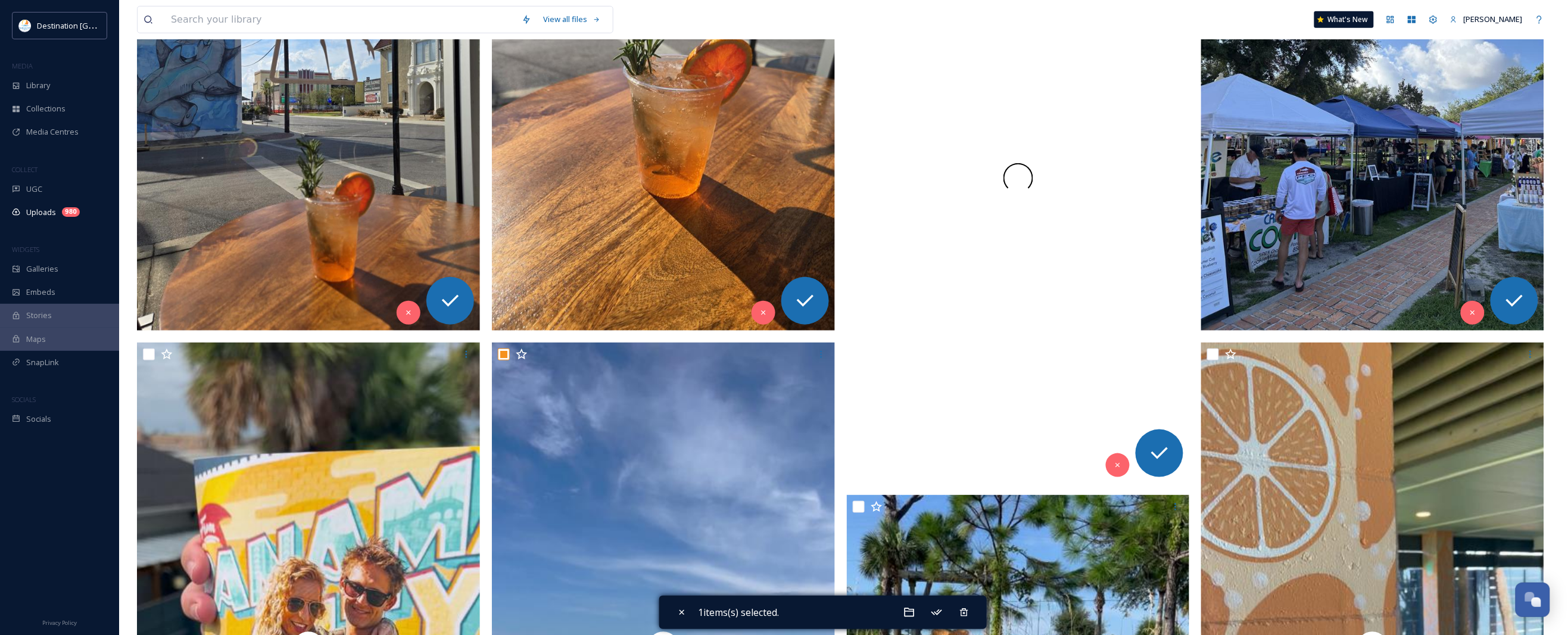
scroll to position [372, 0]
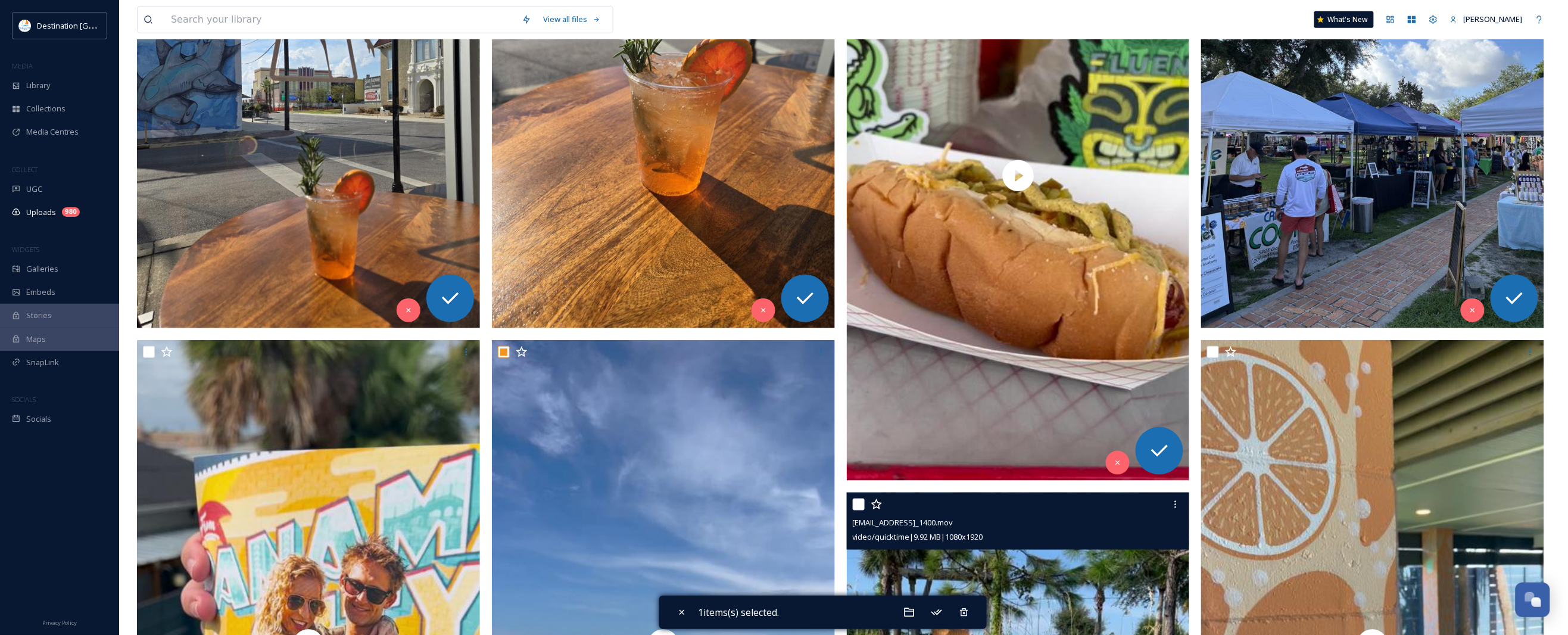
click at [859, 505] on input "checkbox" at bounding box center [858, 504] width 12 height 12
checkbox input "true"
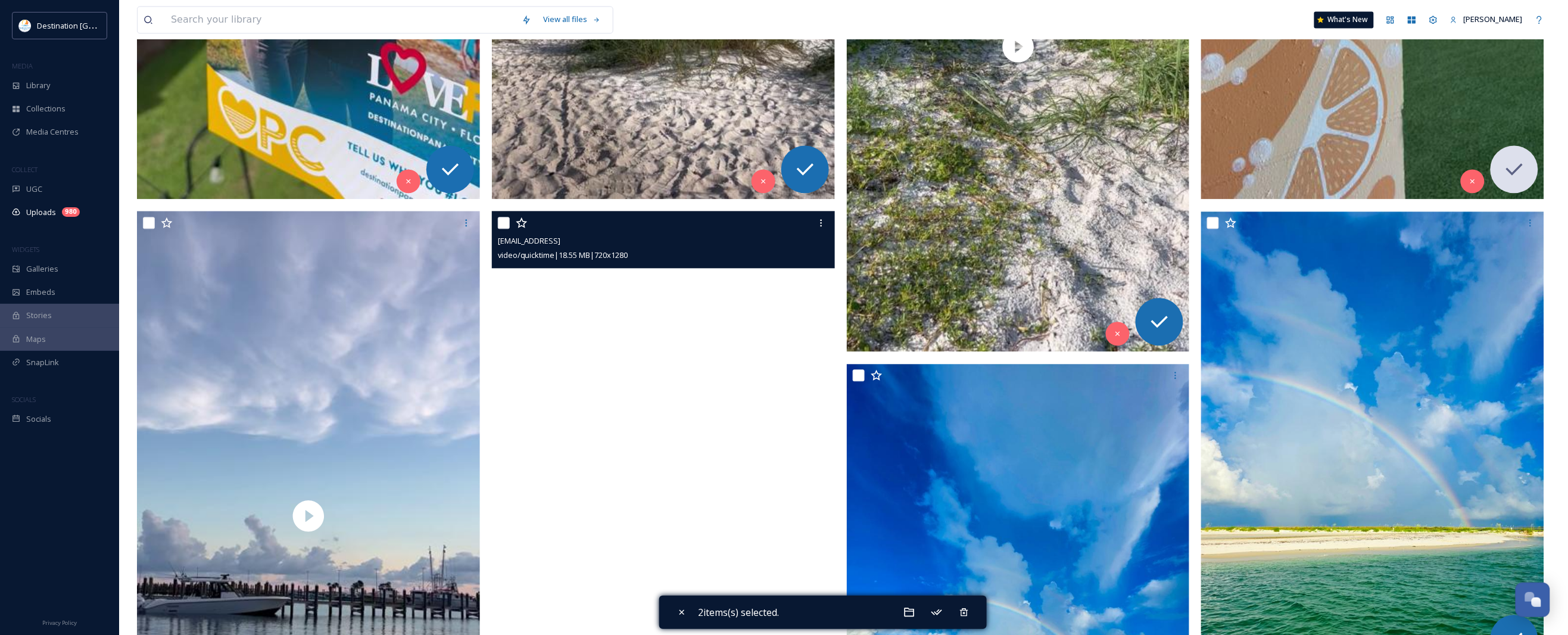
scroll to position [1116, 0]
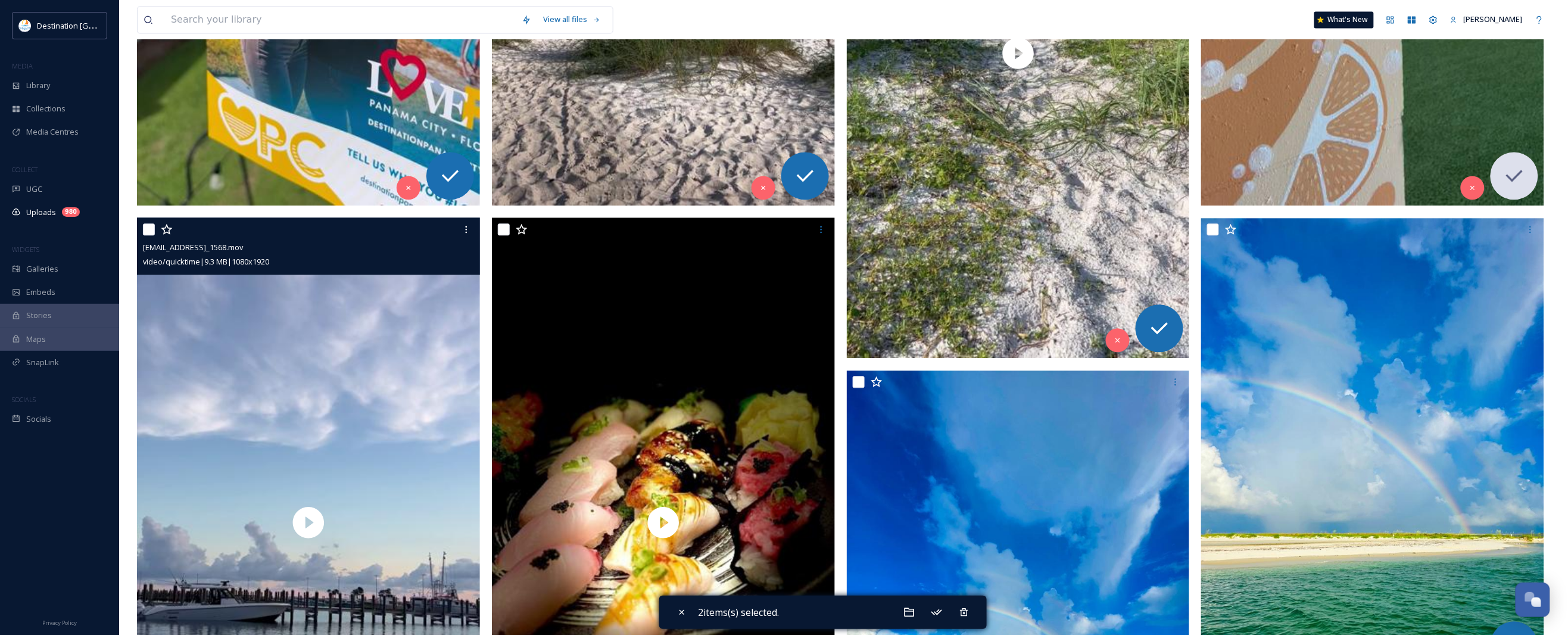
click at [143, 227] on input "checkbox" at bounding box center [149, 229] width 12 height 12
checkbox input "true"
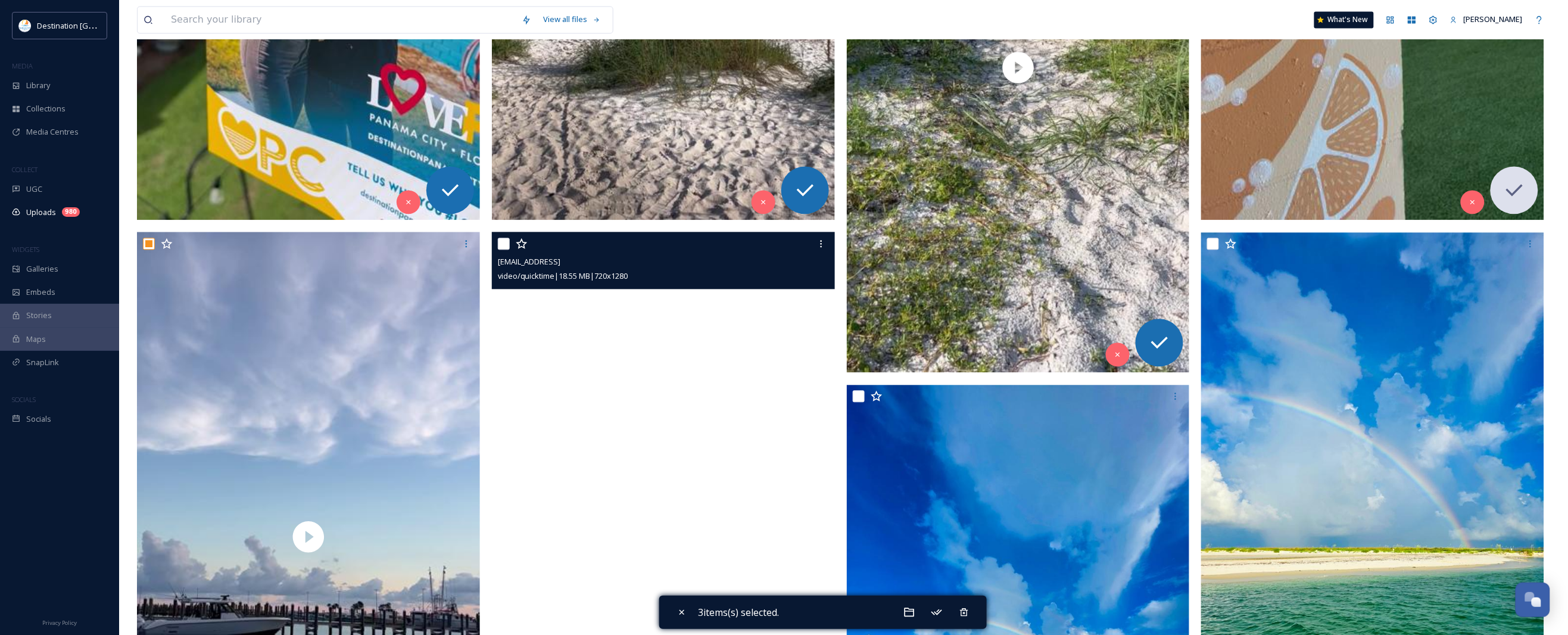
scroll to position [1191, 0]
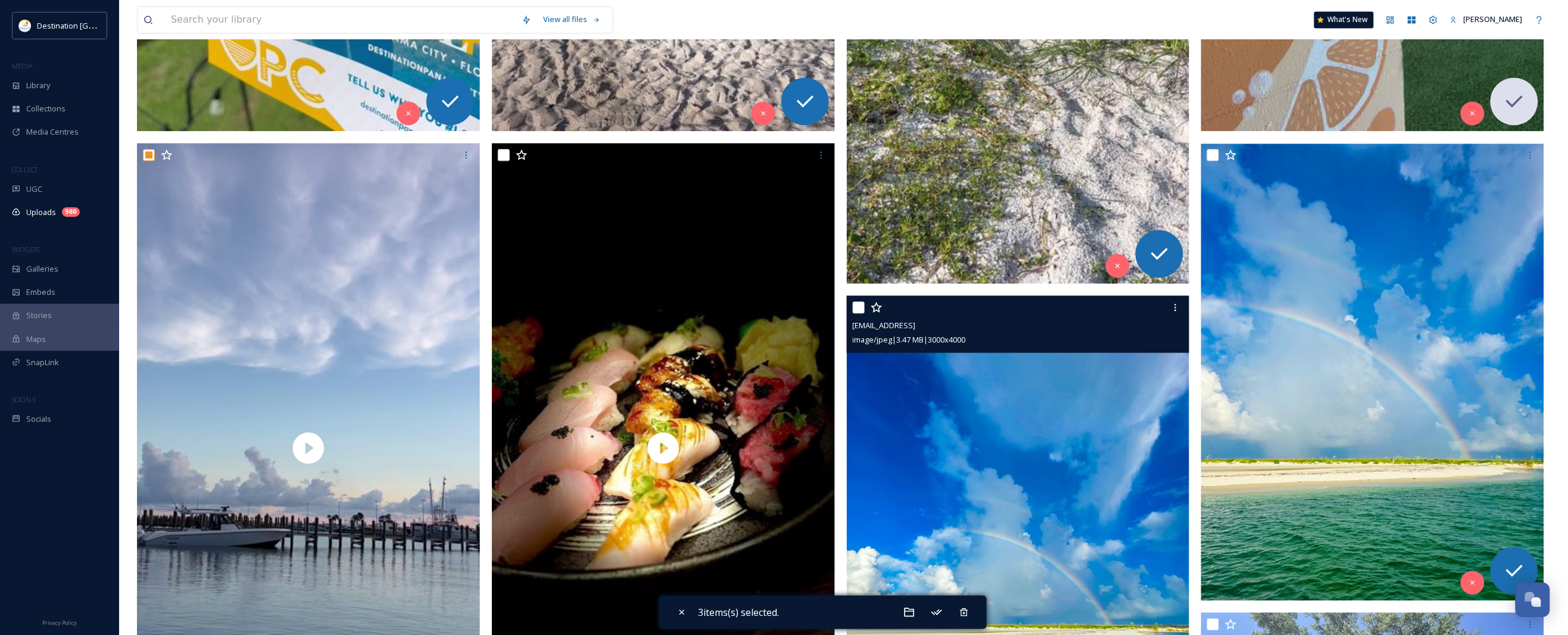
click at [864, 309] on input "checkbox" at bounding box center [858, 307] width 12 height 12
checkbox input "true"
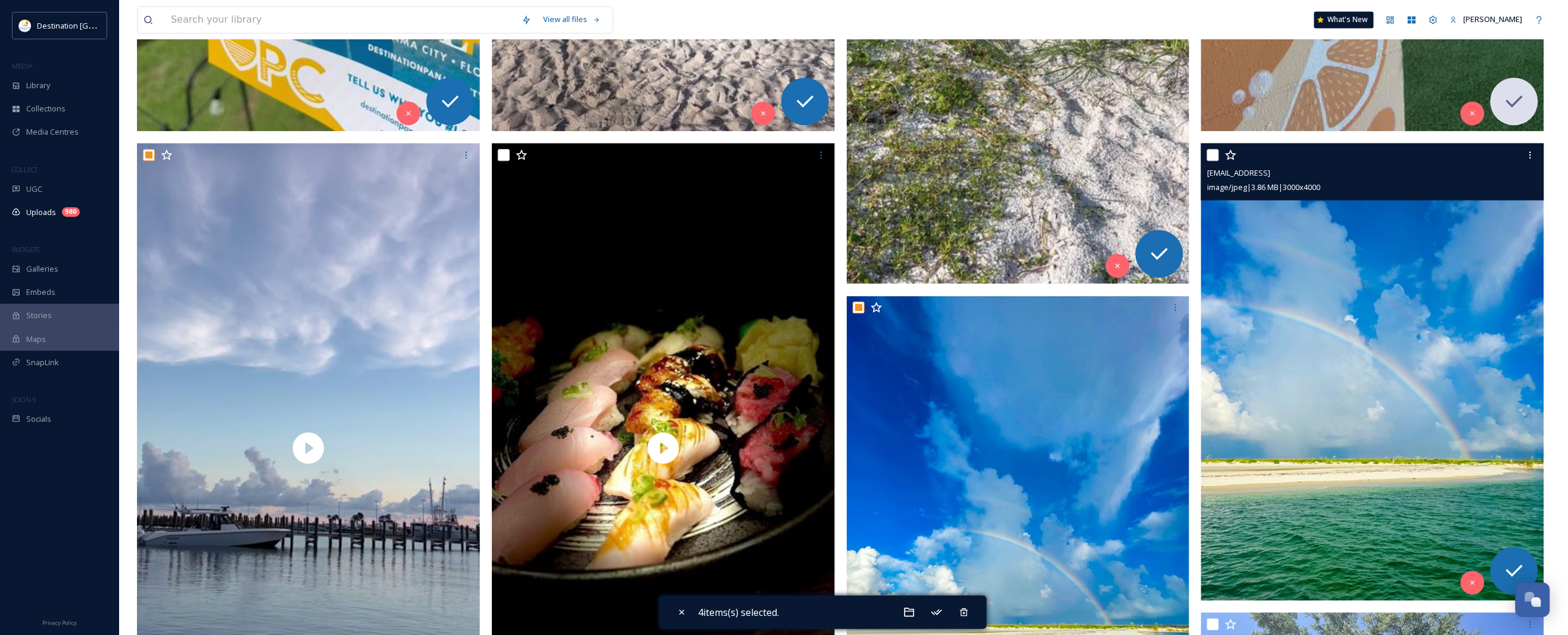
click at [1213, 156] on input "checkbox" at bounding box center [1213, 154] width 12 height 12
checkbox input "true"
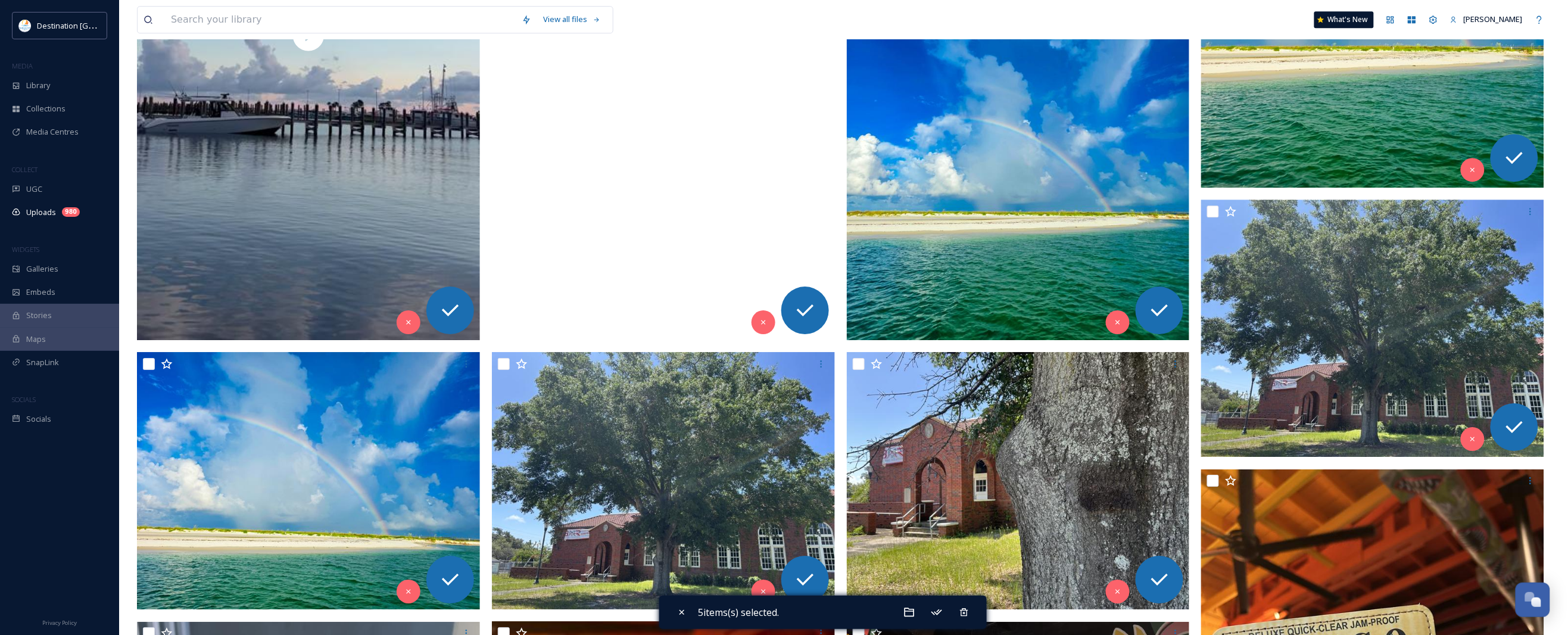
scroll to position [1637, 0]
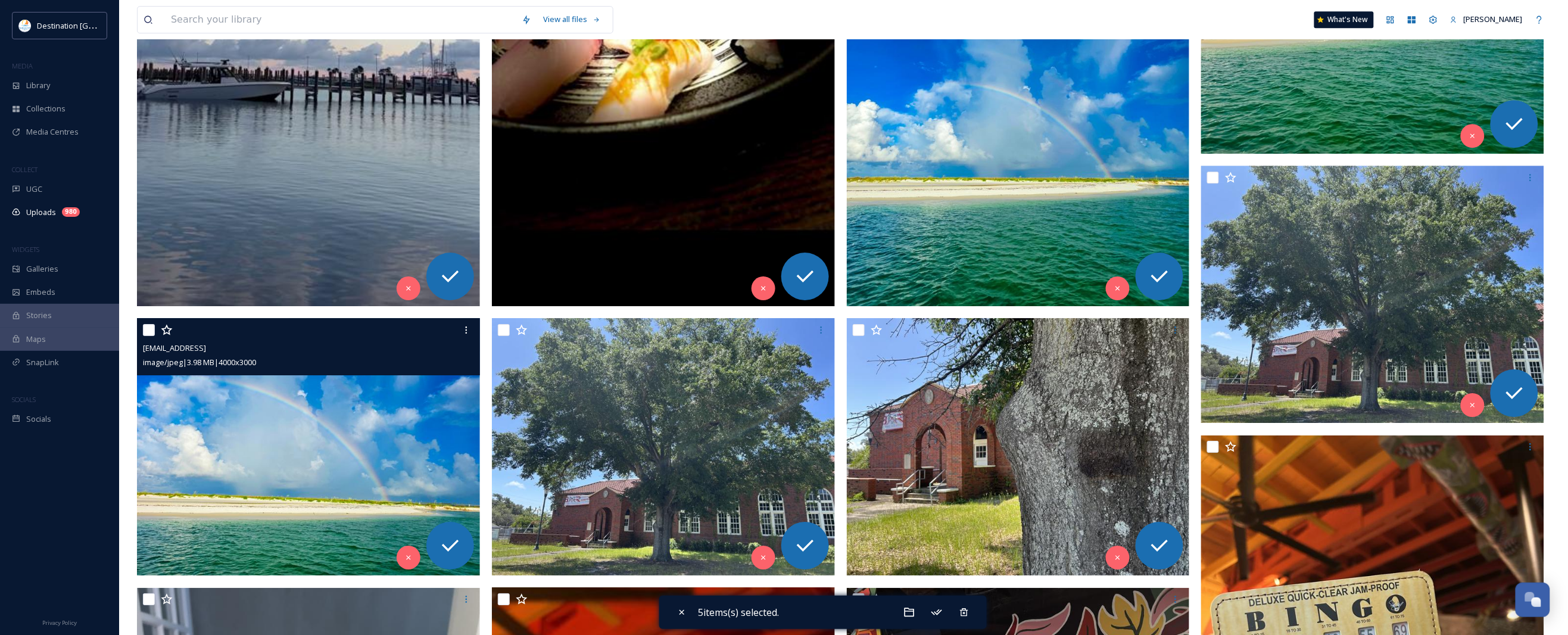
click at [150, 331] on input "checkbox" at bounding box center [149, 329] width 12 height 12
checkbox input "true"
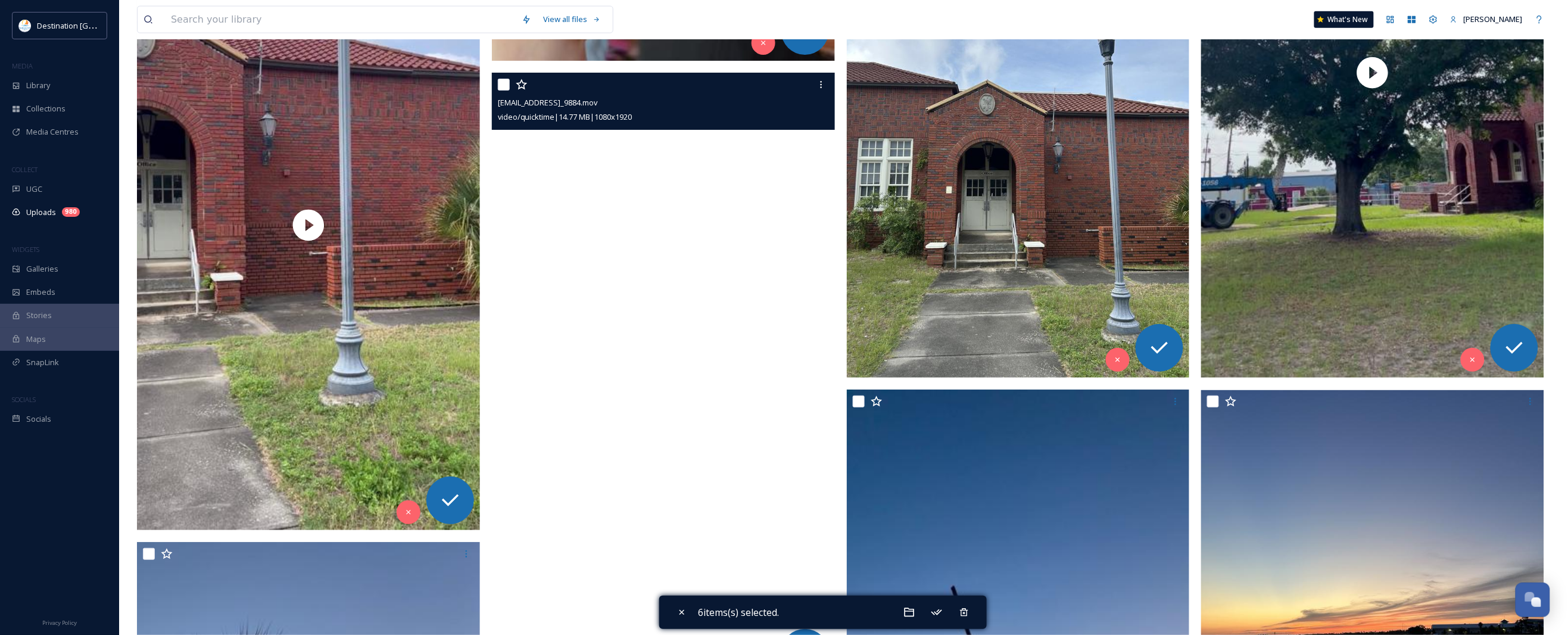
scroll to position [2678, 0]
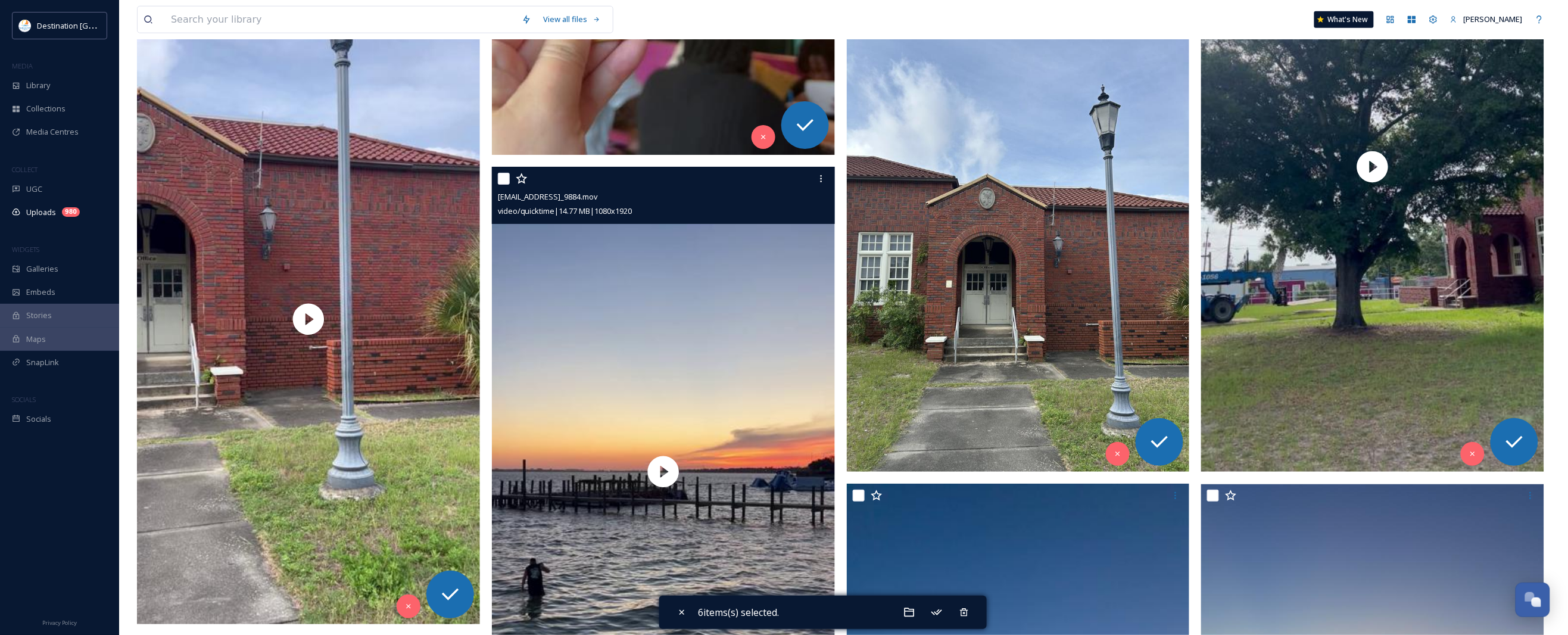
click at [499, 180] on input "checkbox" at bounding box center [504, 179] width 12 height 12
checkbox input "true"
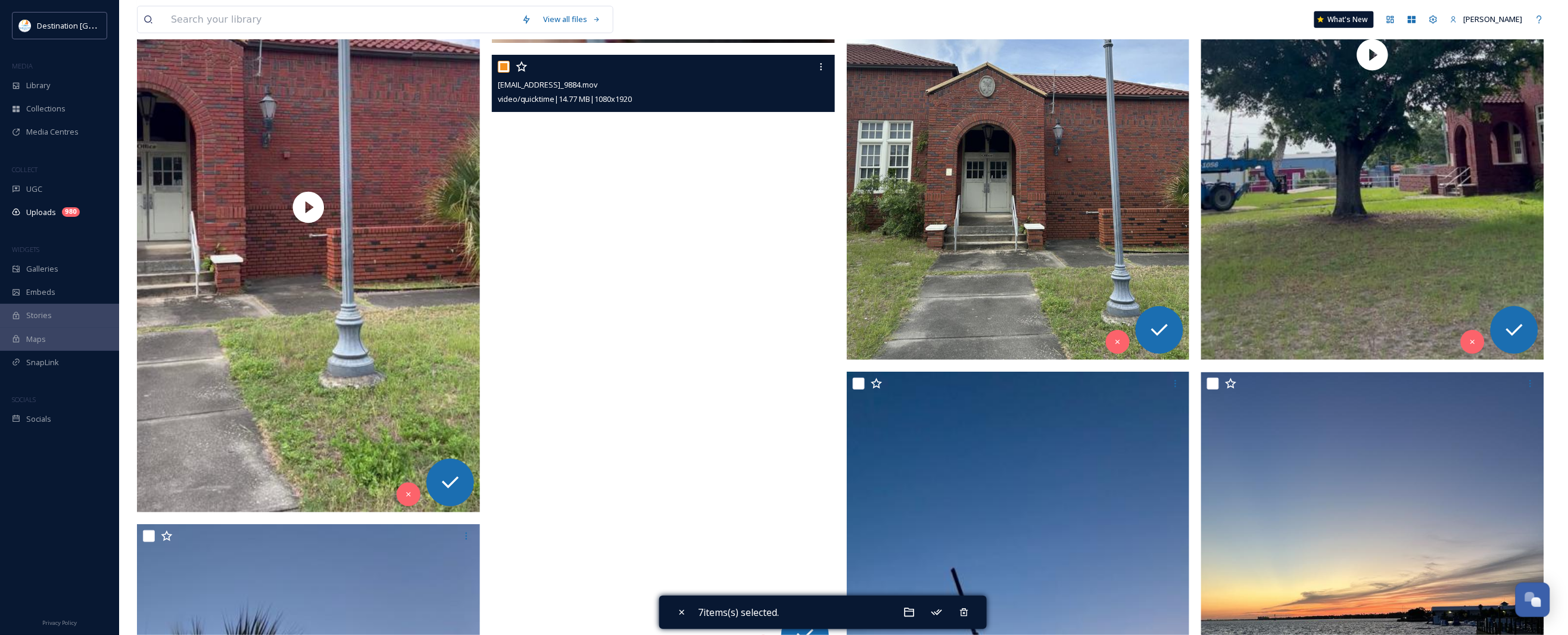
scroll to position [3051, 0]
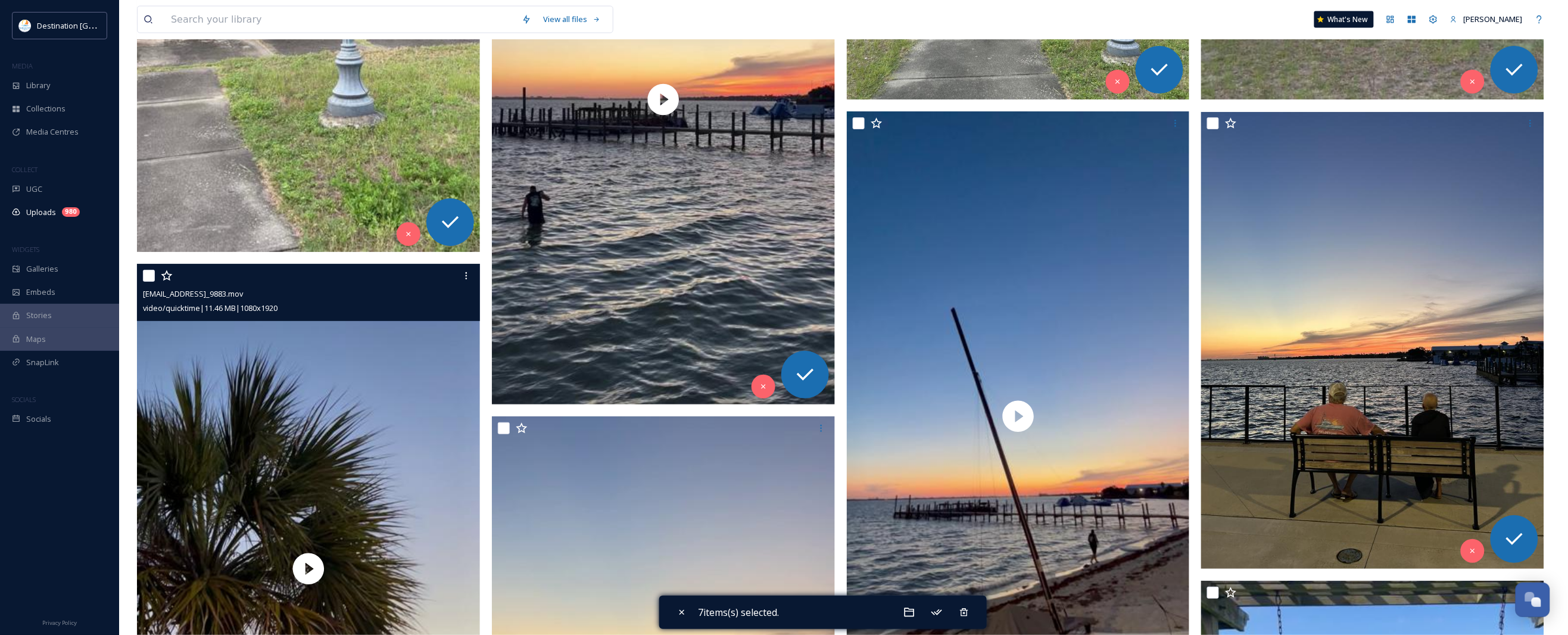
click at [143, 273] on input "checkbox" at bounding box center [149, 276] width 12 height 12
checkbox input "true"
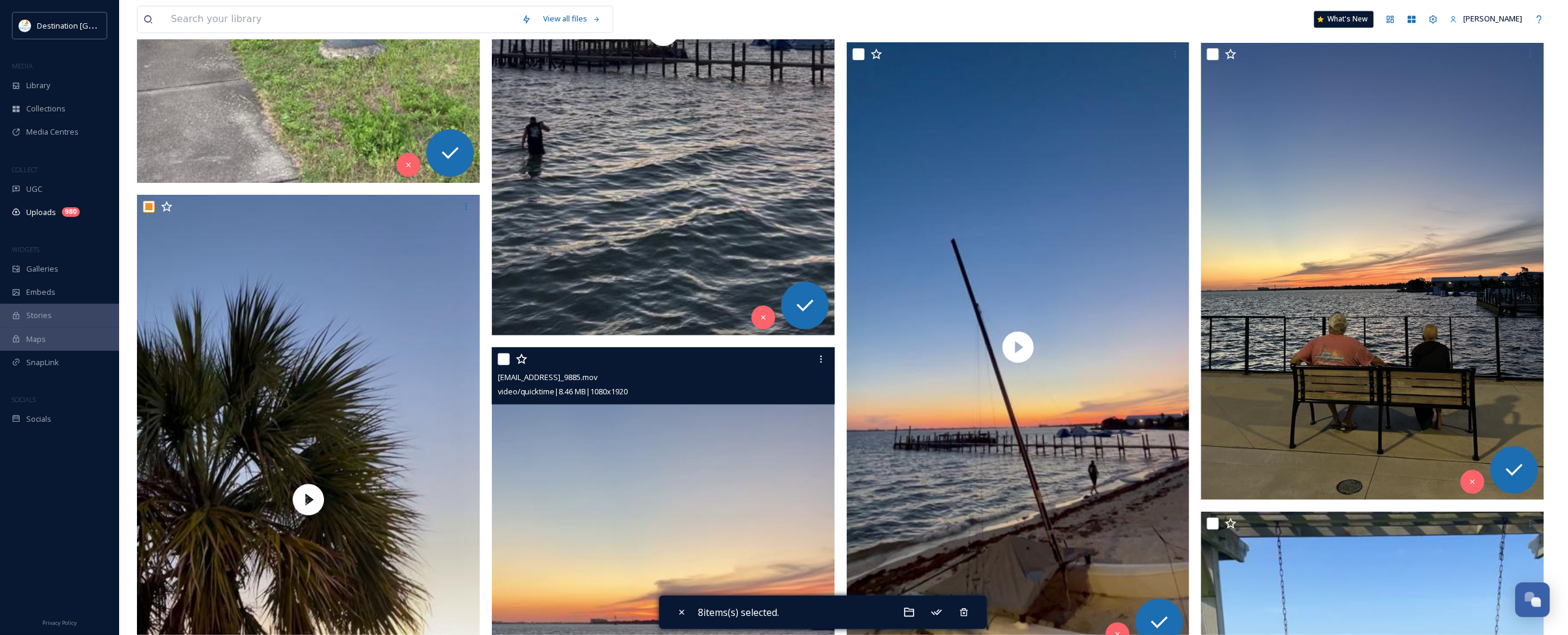
scroll to position [3199, 0]
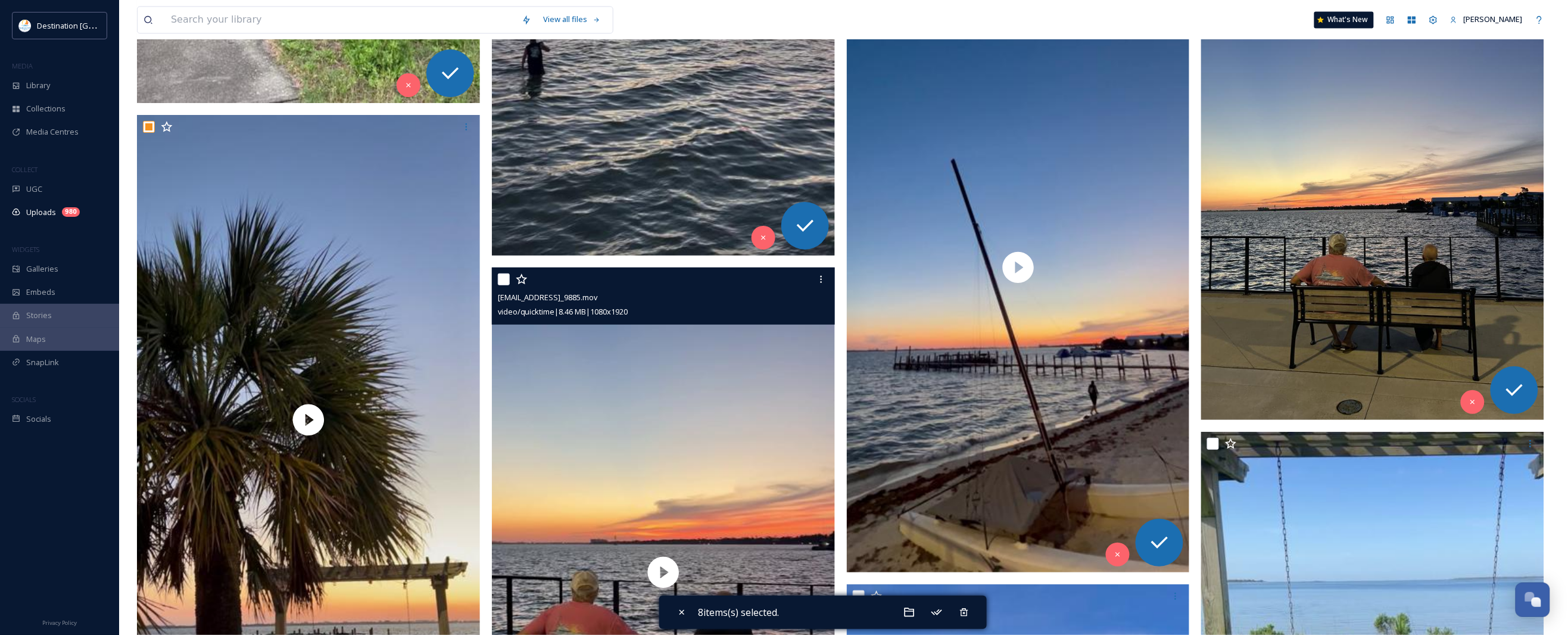
click at [496, 278] on div "ext_1748449857.314006_social@destinationpanamacity.com-IMG_9885.mov video/quick…" at bounding box center [664, 295] width 343 height 57
click at [506, 280] on input "checkbox" at bounding box center [504, 278] width 12 height 12
checkbox input "true"
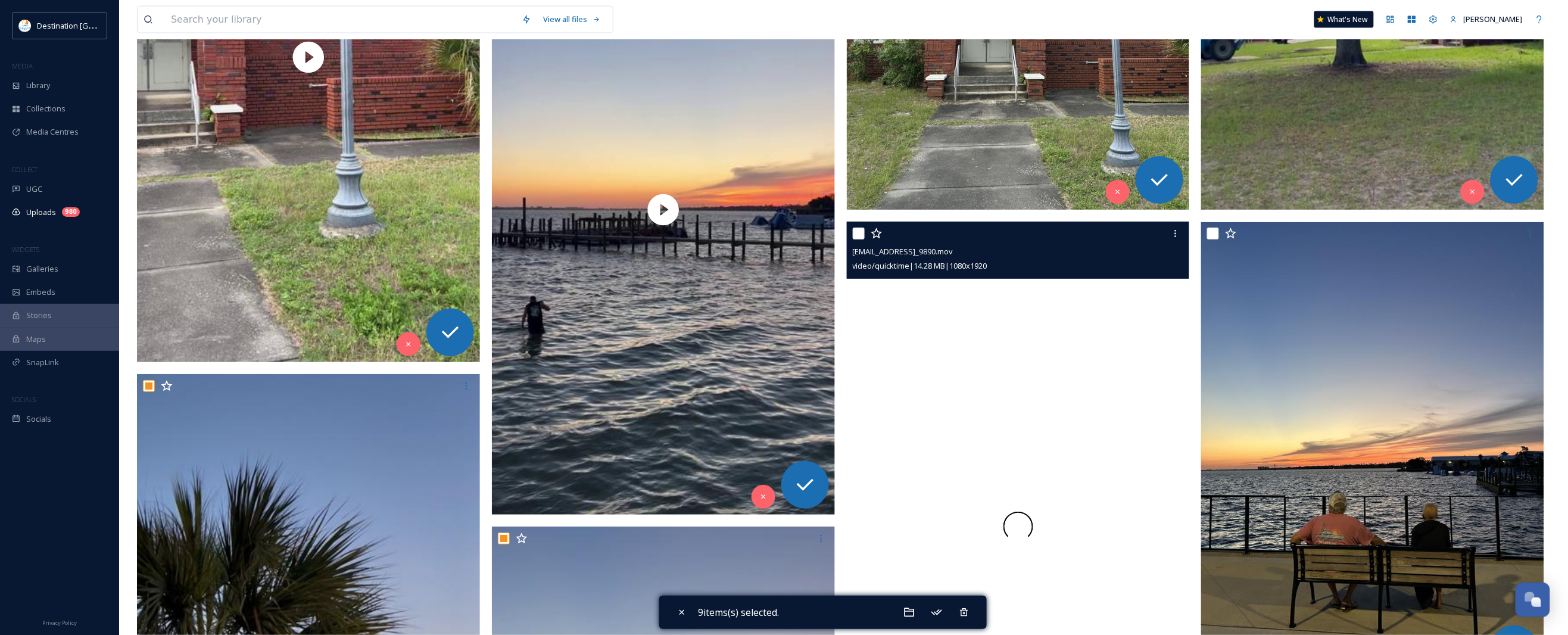
scroll to position [2902, 0]
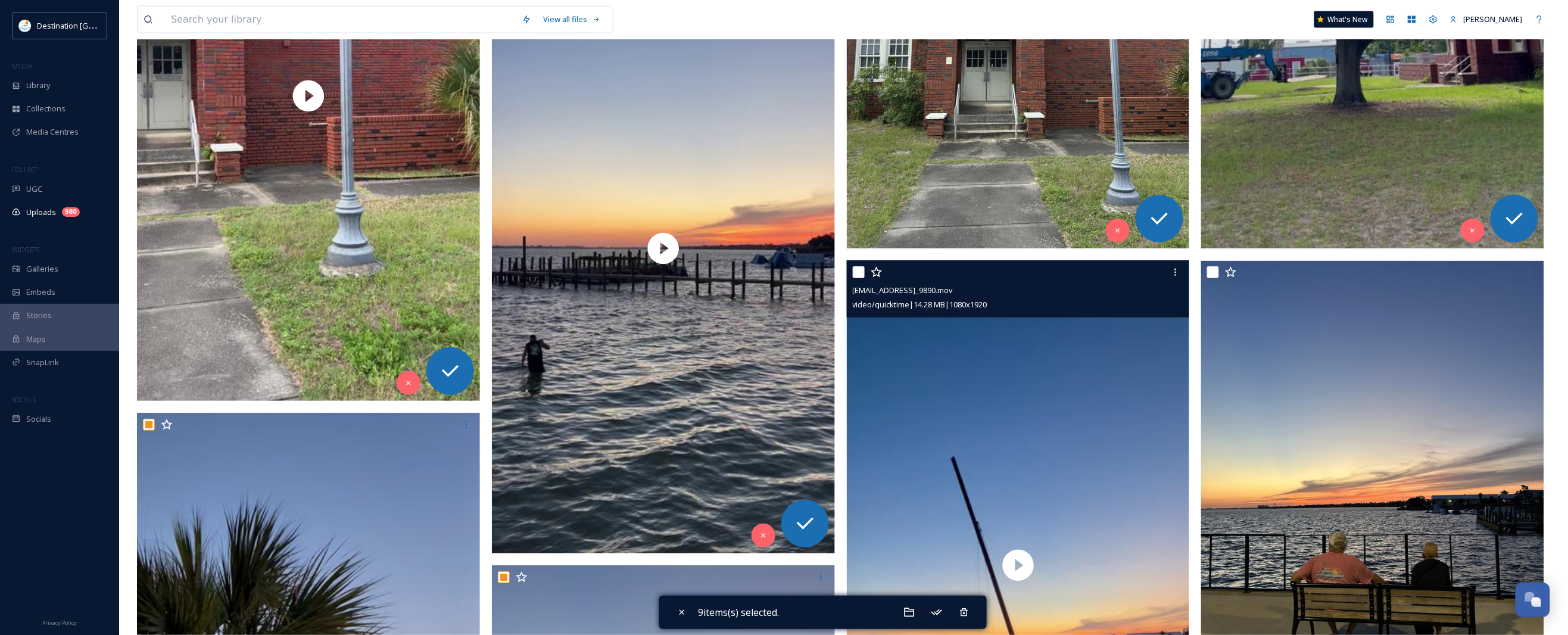
click at [858, 274] on input "checkbox" at bounding box center [858, 272] width 12 height 12
checkbox input "true"
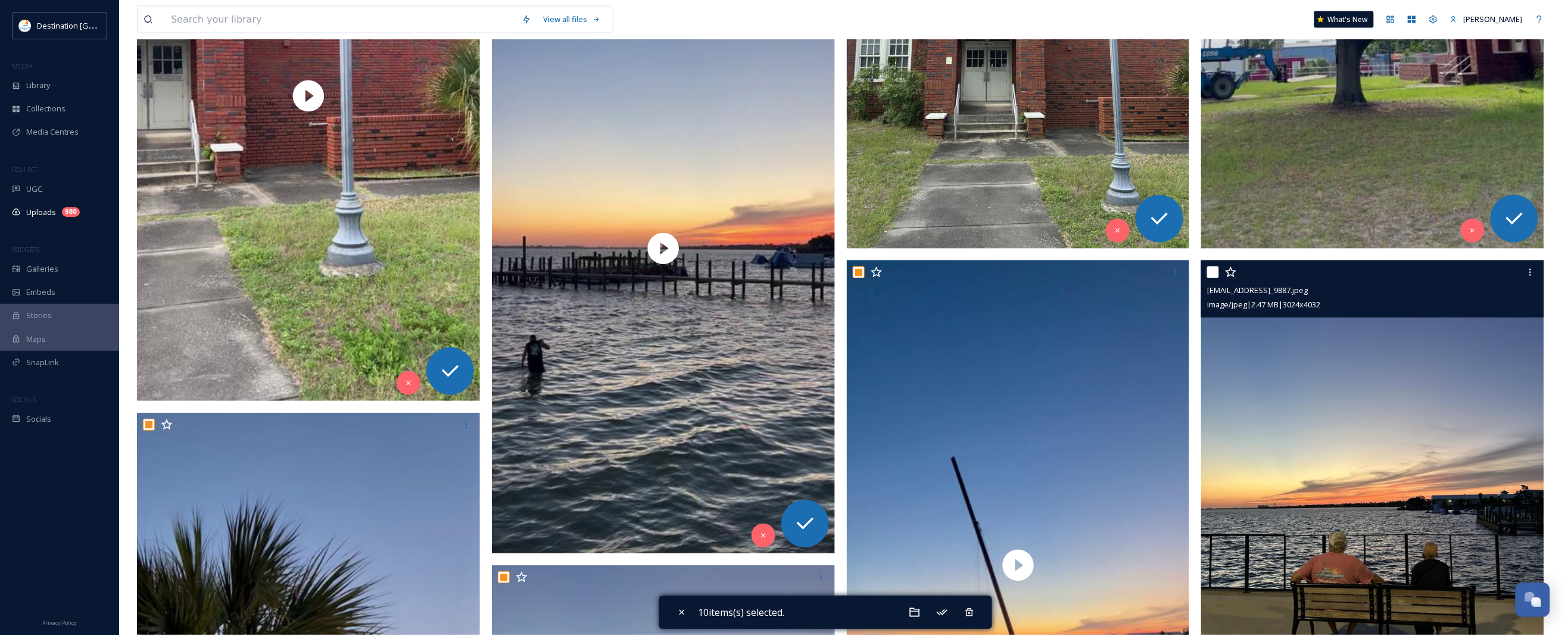
click at [1218, 268] on input "checkbox" at bounding box center [1213, 272] width 12 height 12
checkbox input "true"
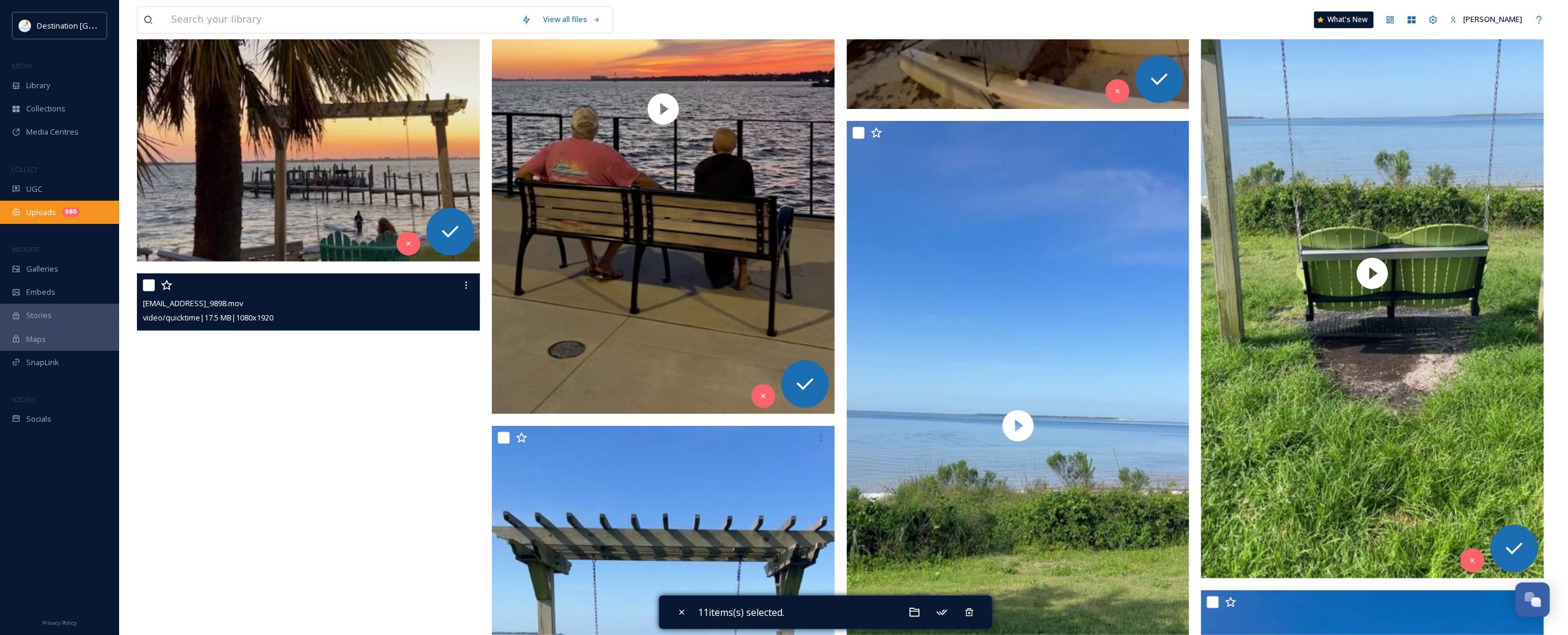
scroll to position [3646, 0]
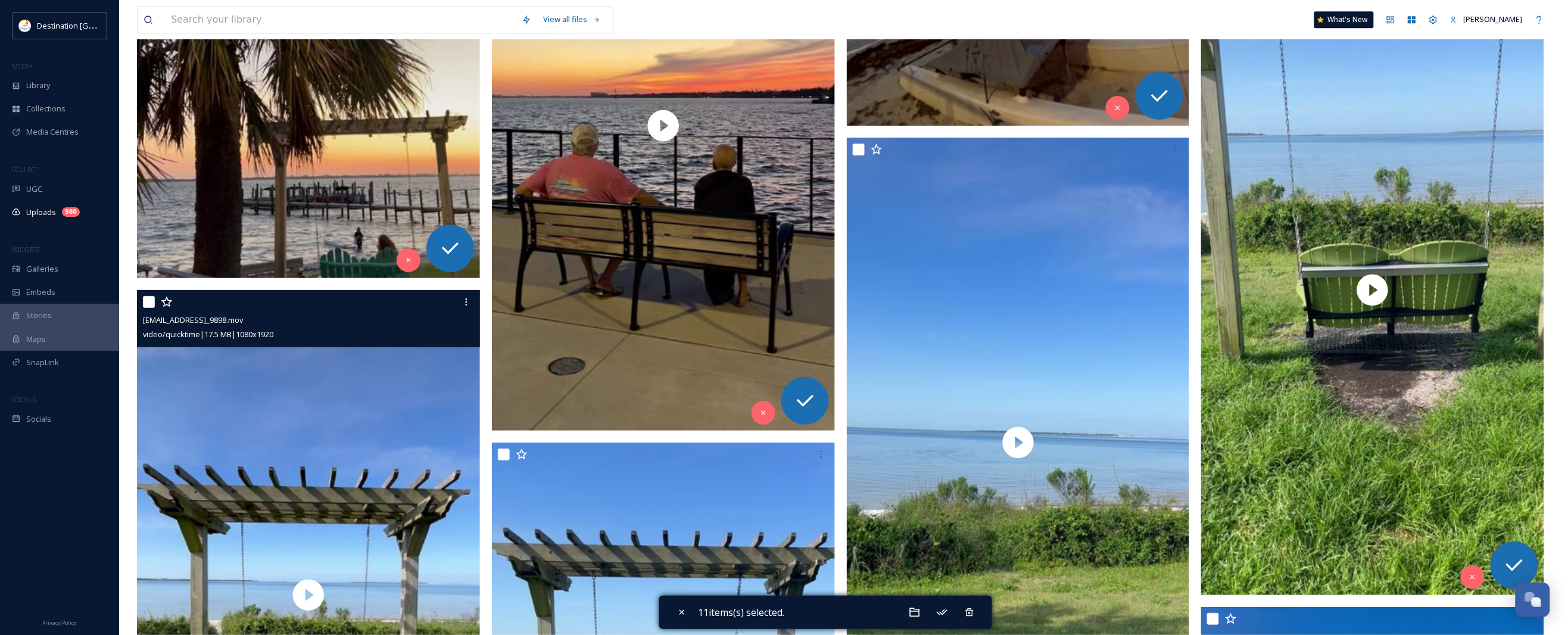
click at [152, 306] on input "checkbox" at bounding box center [149, 301] width 12 height 12
checkbox input "true"
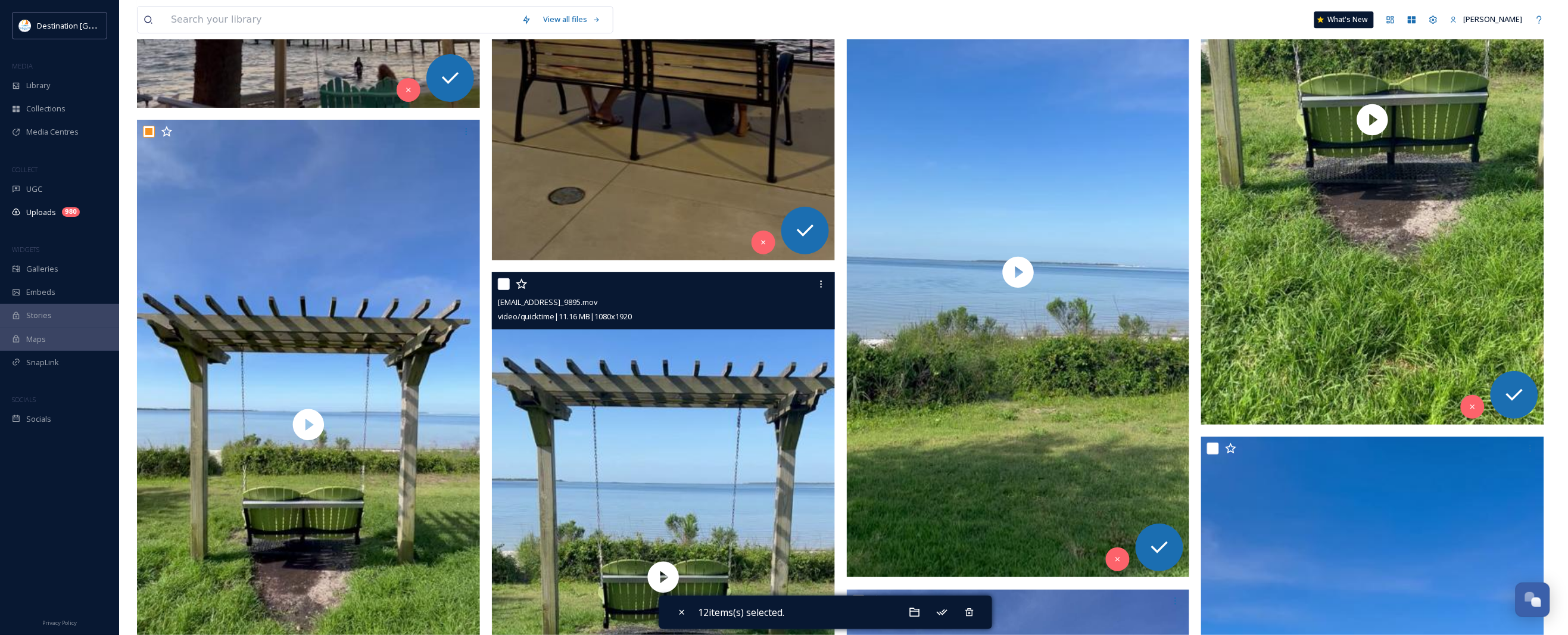
scroll to position [3869, 0]
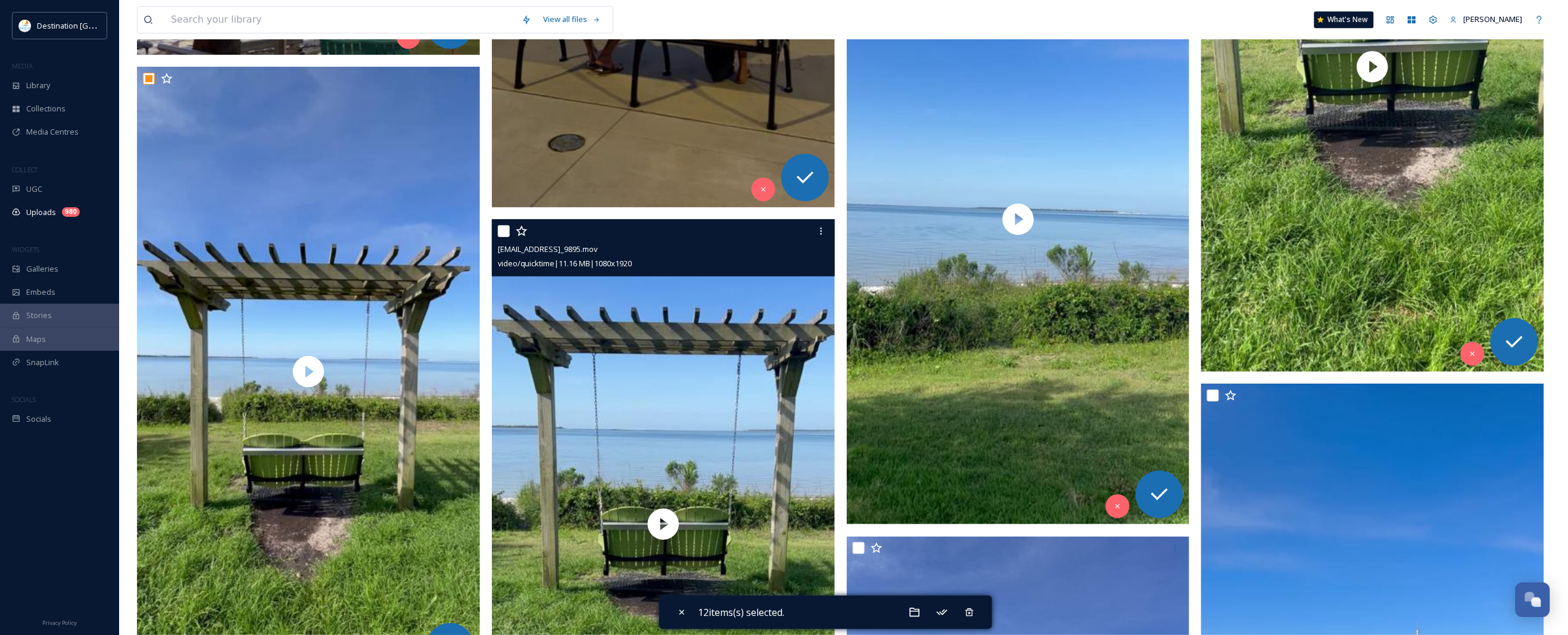
click at [504, 236] on input "checkbox" at bounding box center [504, 230] width 12 height 12
checkbox input "true"
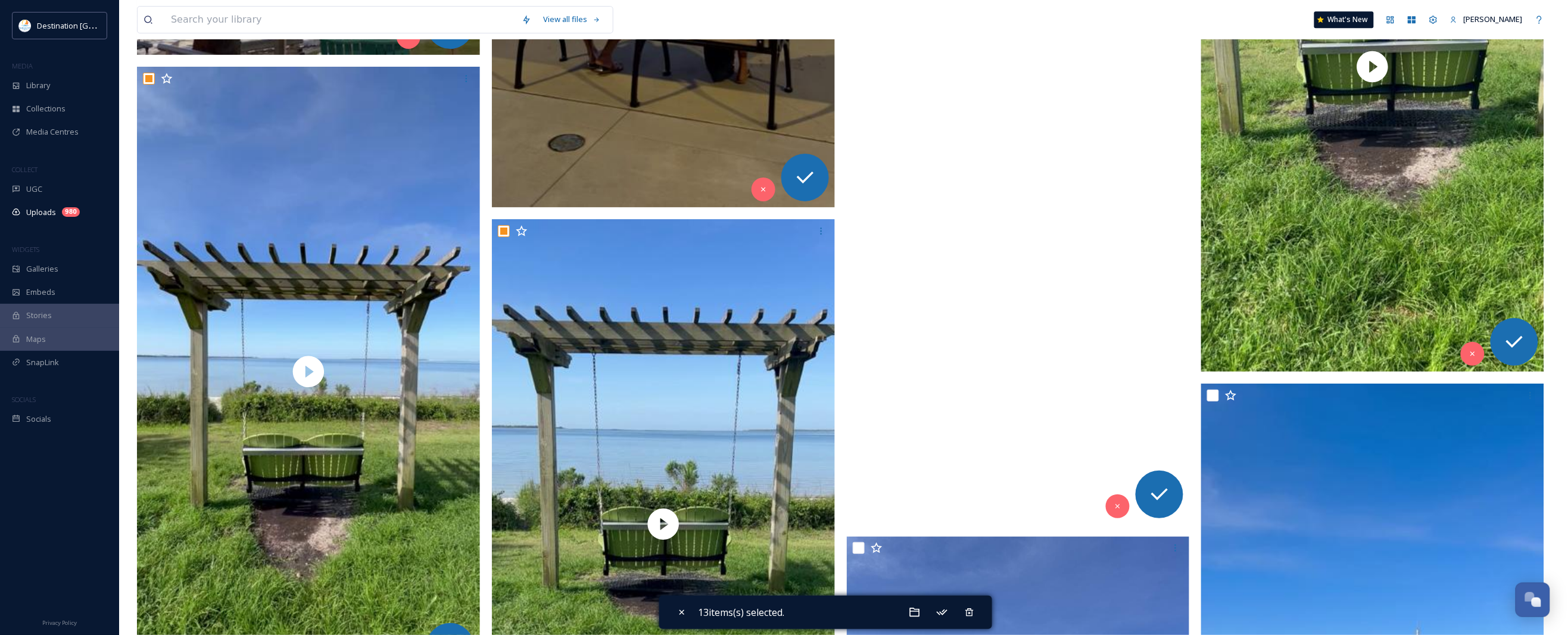
scroll to position [3646, 0]
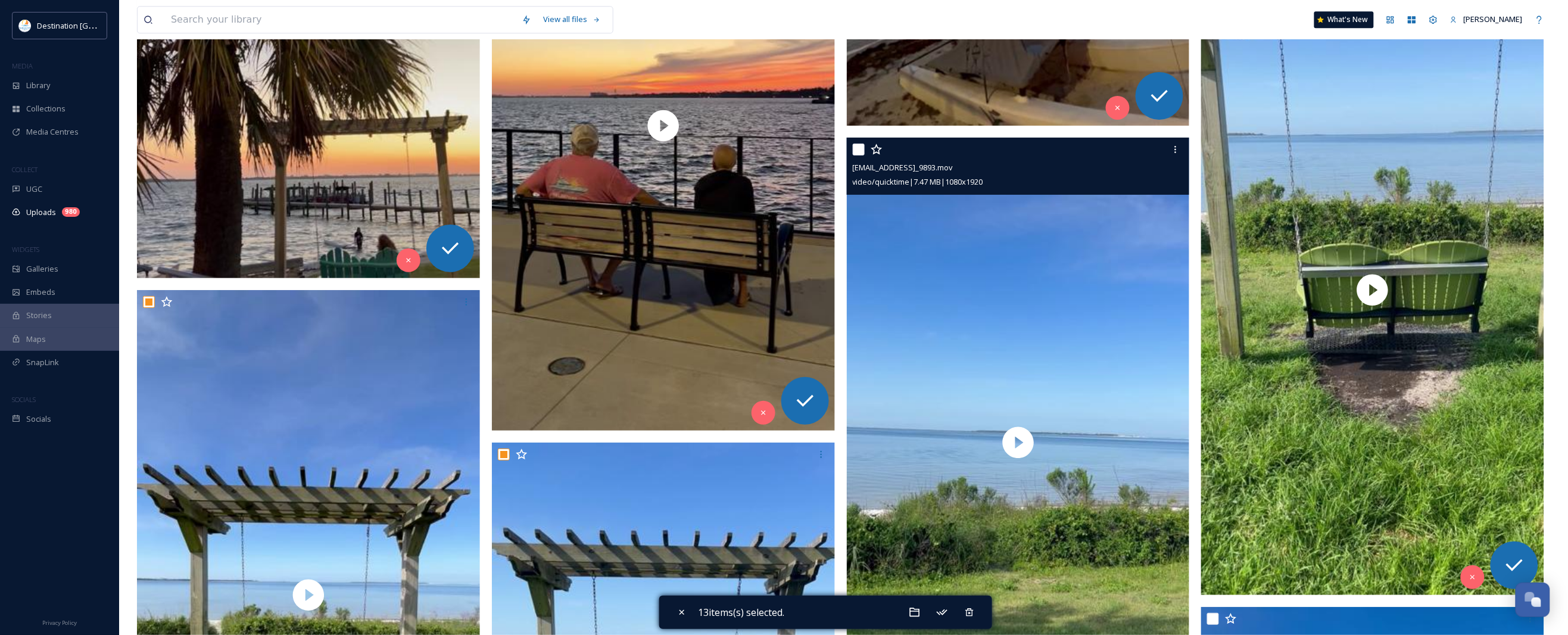
click at [862, 147] on input "checkbox" at bounding box center [858, 149] width 12 height 12
checkbox input "true"
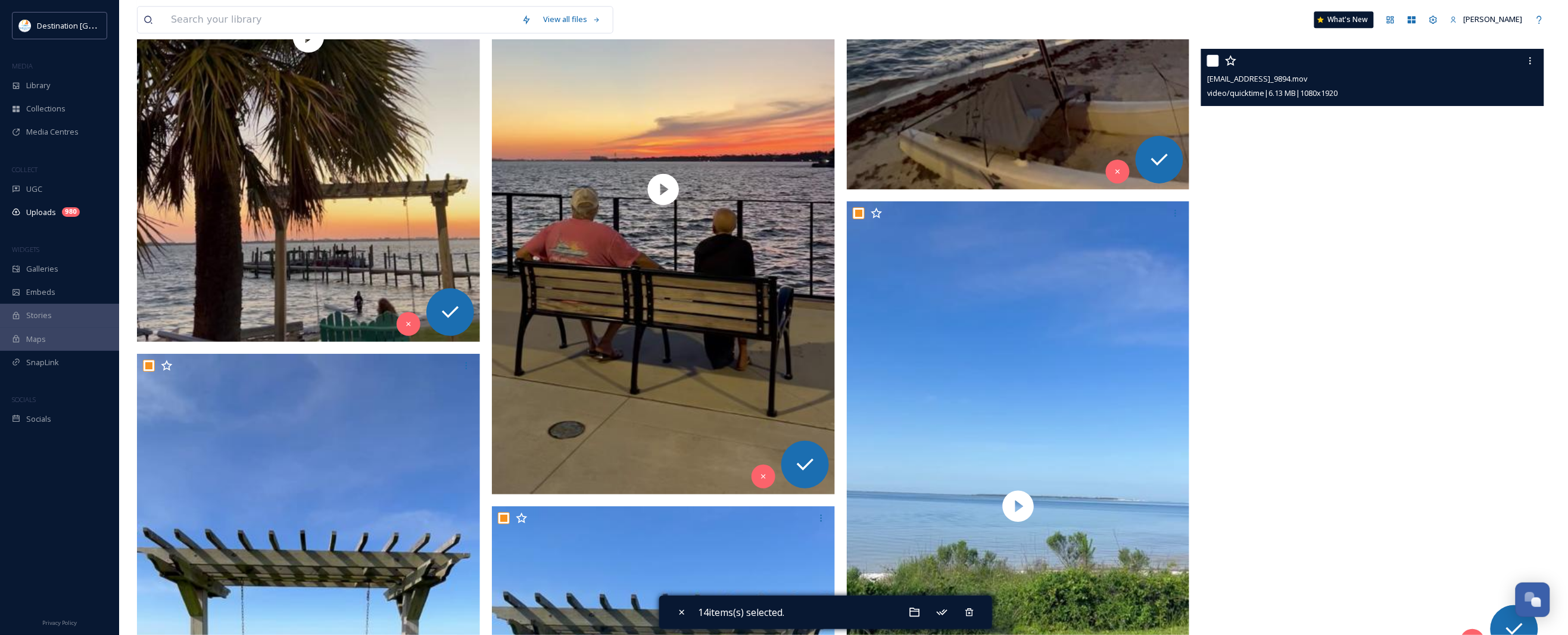
scroll to position [3498, 0]
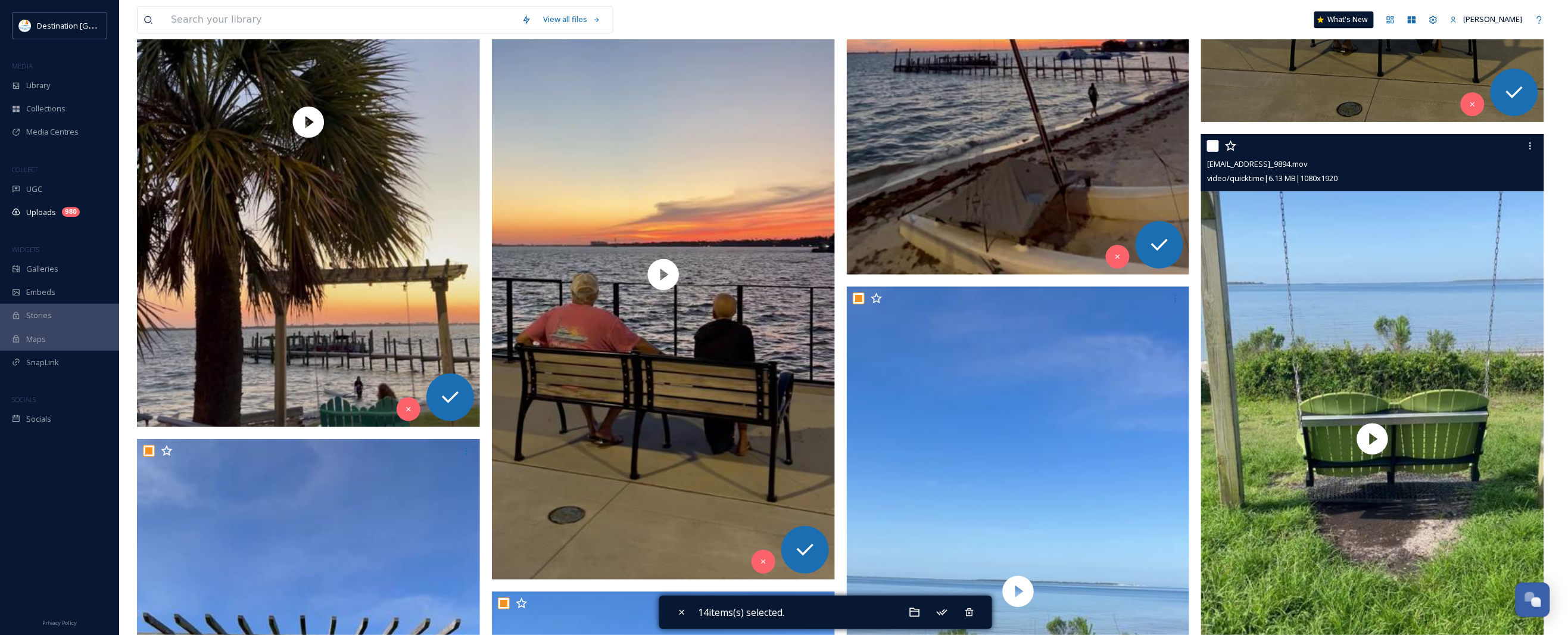
click at [1209, 146] on input "checkbox" at bounding box center [1213, 146] width 12 height 12
checkbox input "true"
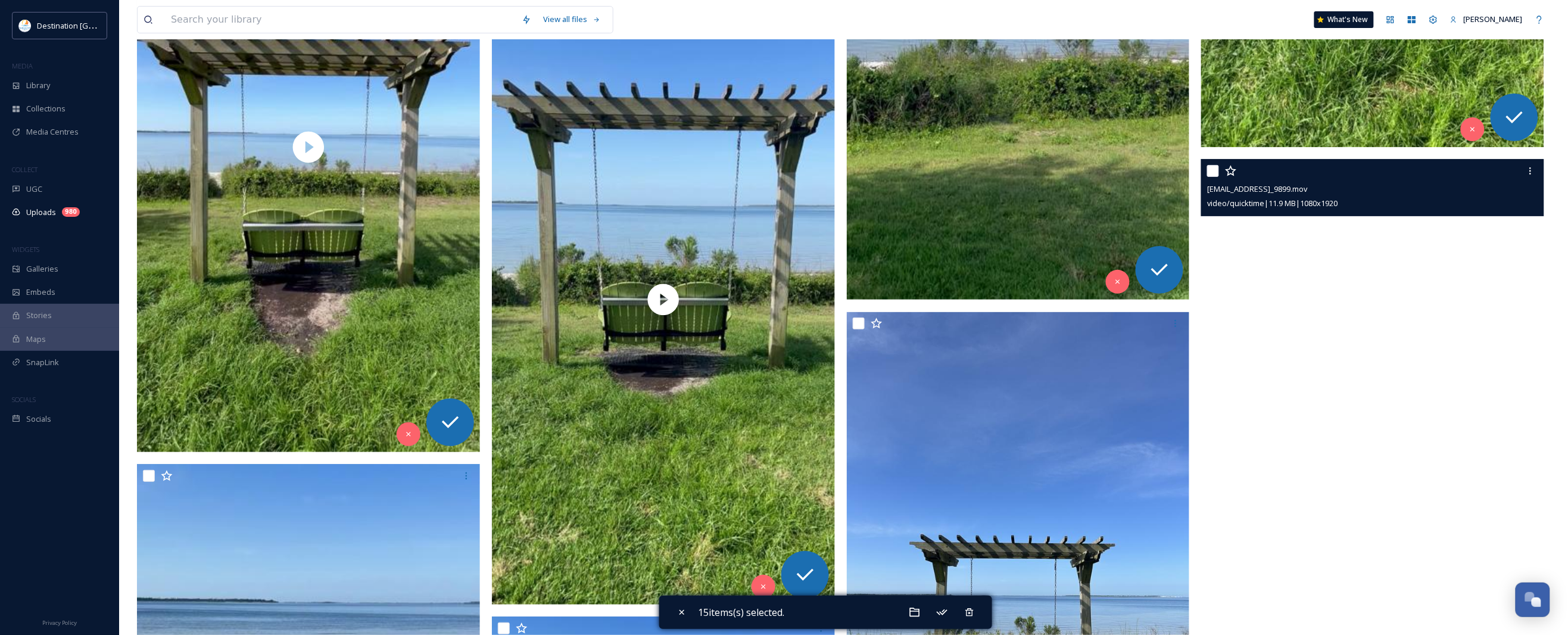
scroll to position [4092, 0]
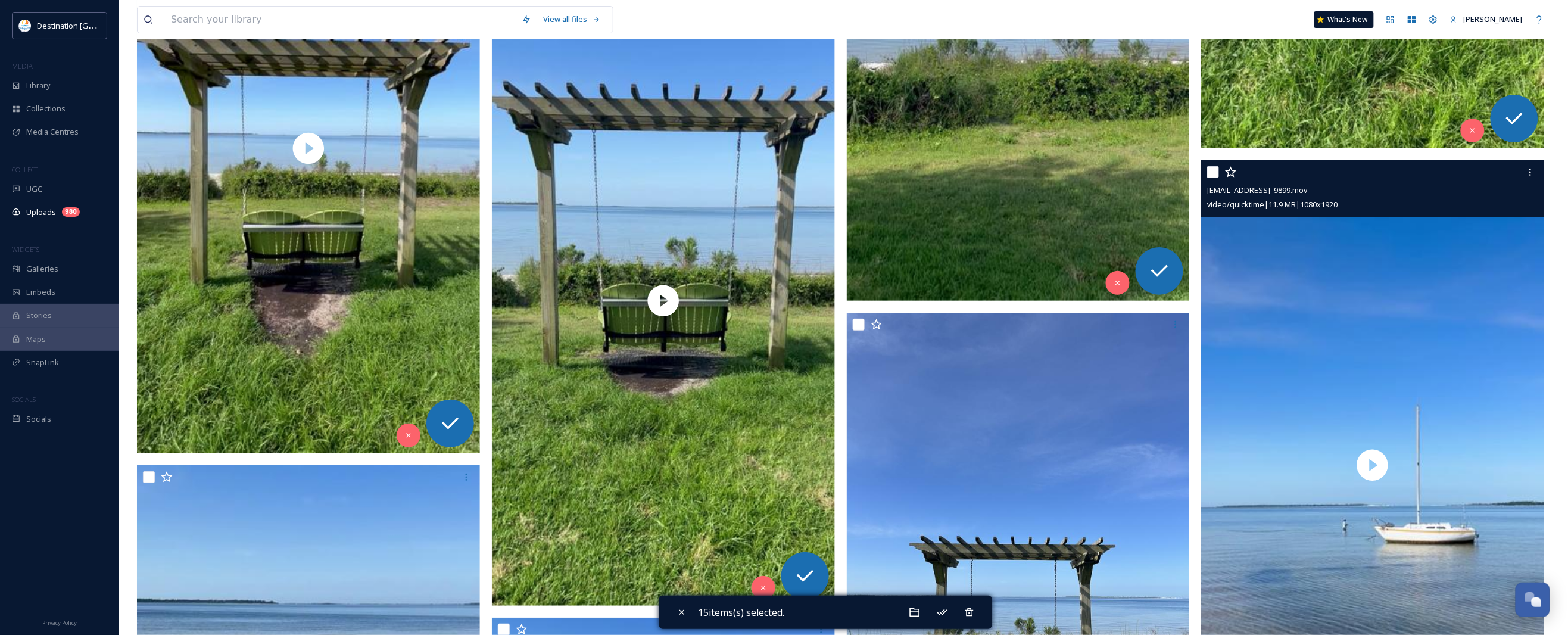
click at [1215, 170] on input "checkbox" at bounding box center [1213, 172] width 12 height 12
checkbox input "true"
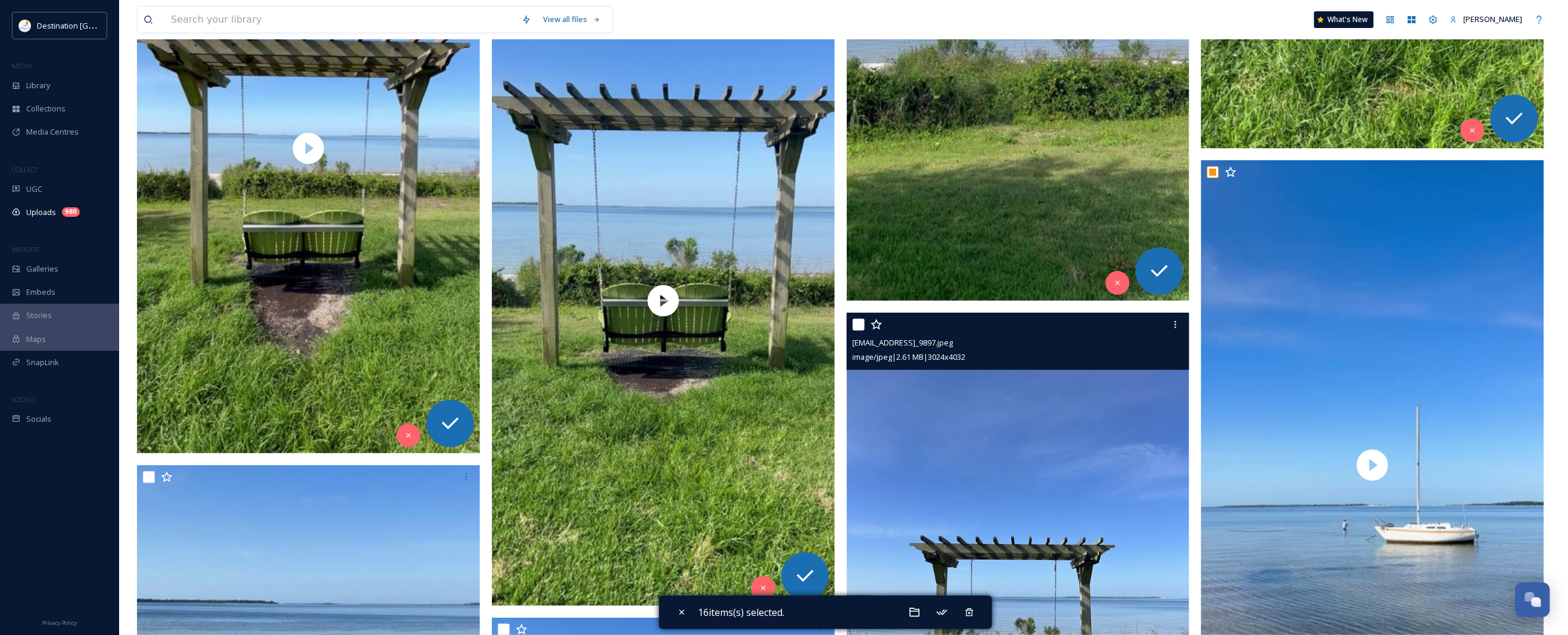
click at [858, 325] on input "checkbox" at bounding box center [858, 325] width 12 height 12
checkbox input "true"
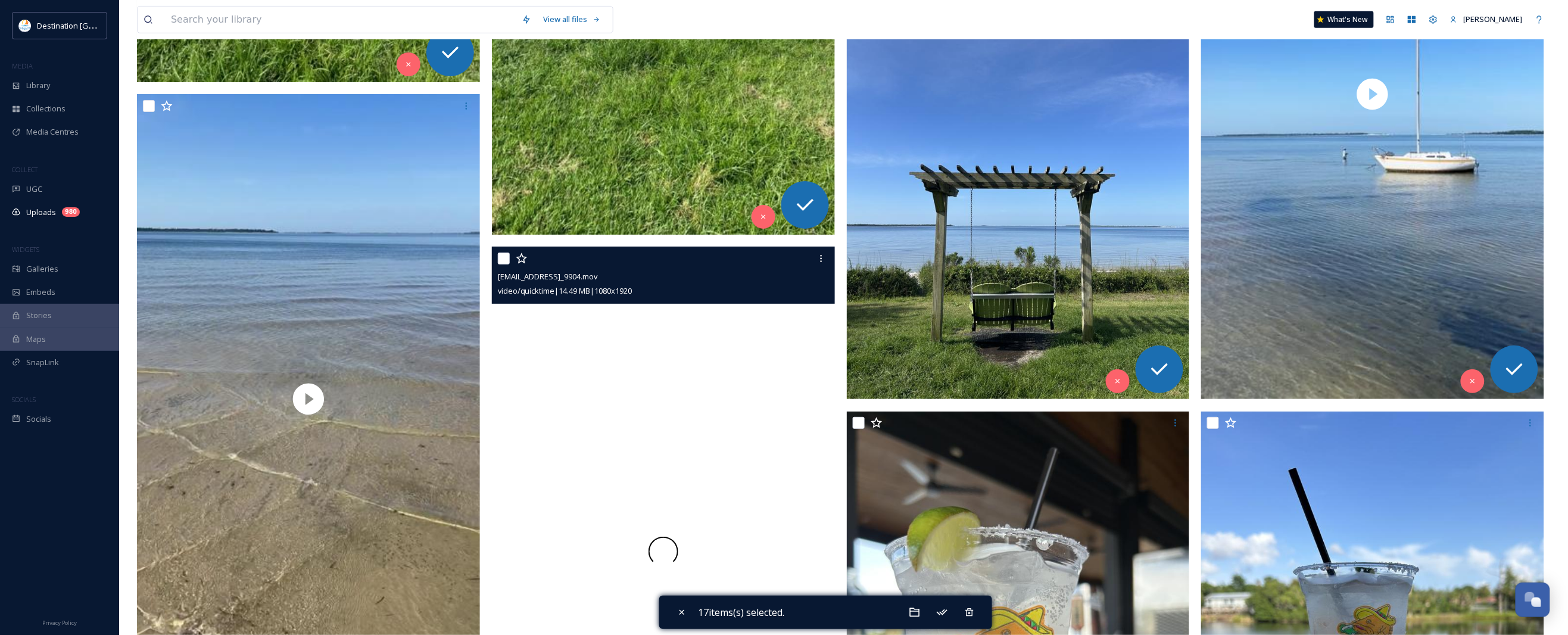
scroll to position [4465, 0]
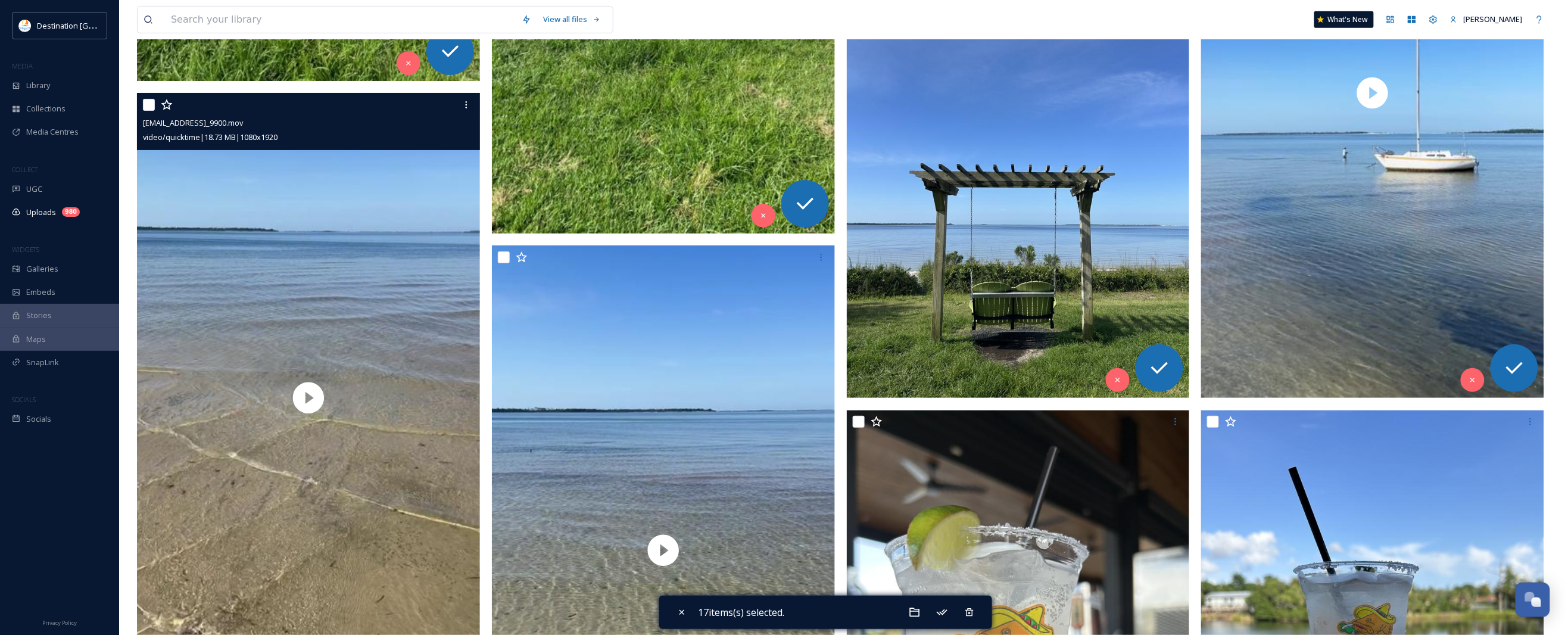
click at [144, 104] on input "checkbox" at bounding box center [149, 104] width 12 height 12
checkbox input "true"
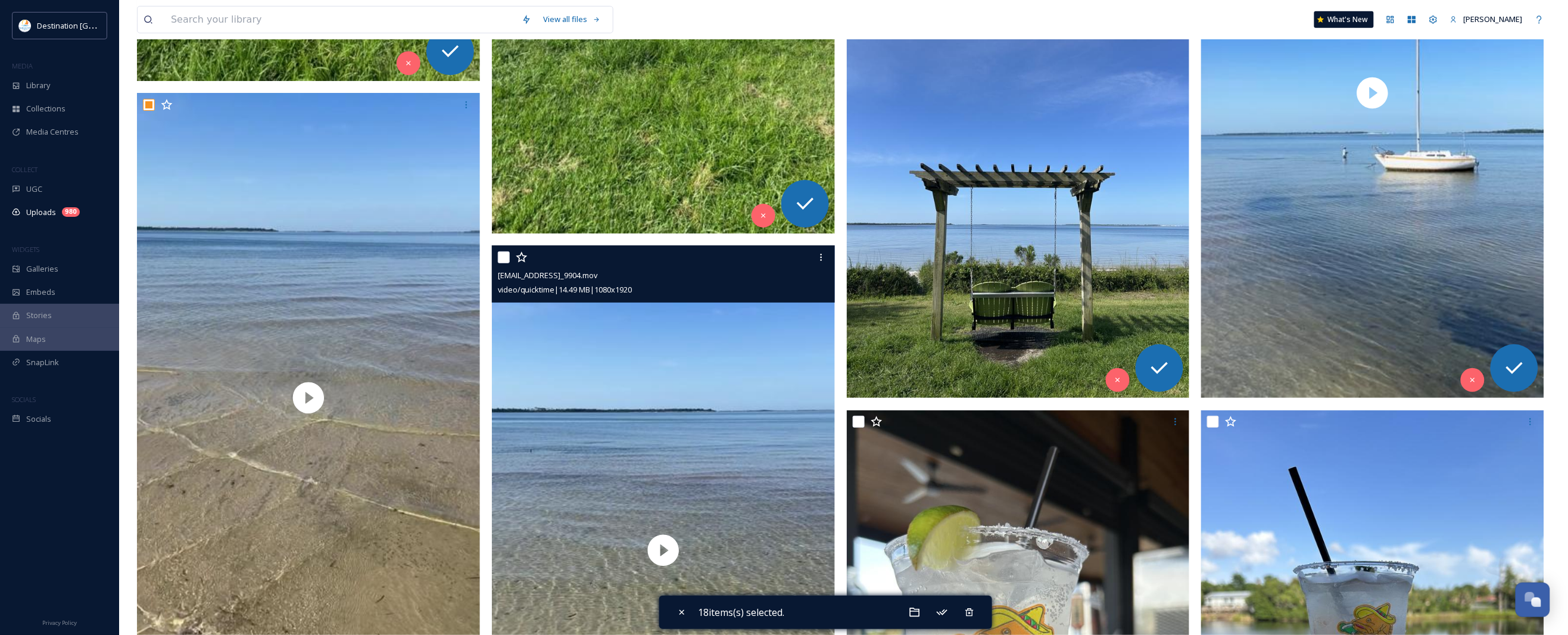
click at [499, 255] on input "checkbox" at bounding box center [504, 257] width 12 height 12
checkbox input "true"
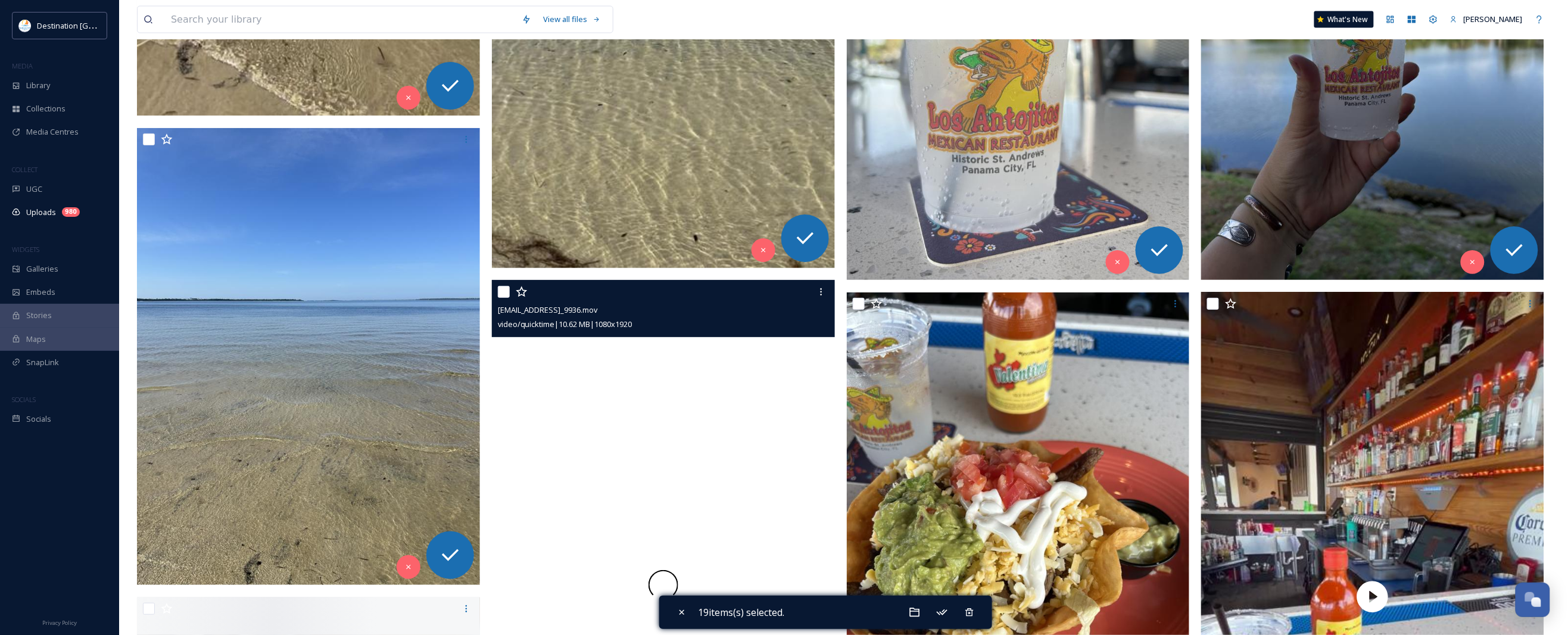
scroll to position [5060, 0]
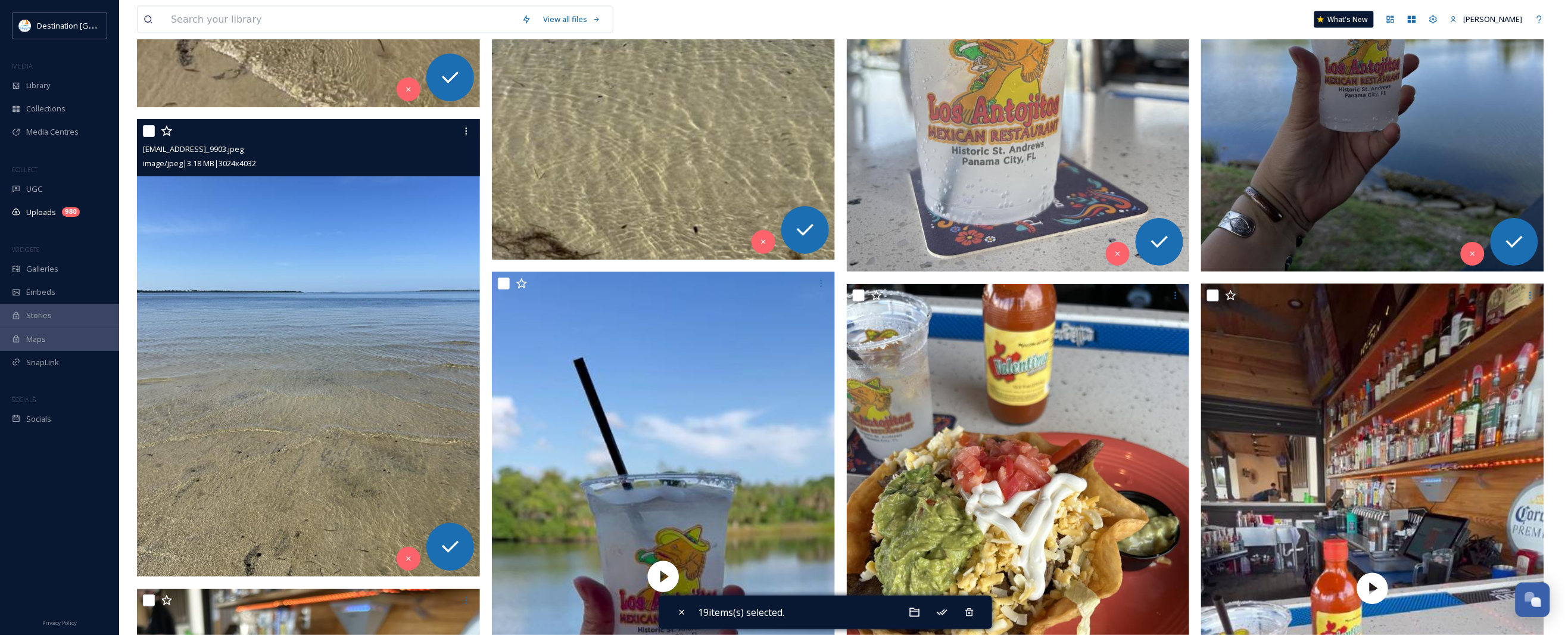
click at [150, 127] on input "checkbox" at bounding box center [149, 131] width 12 height 12
checkbox input "true"
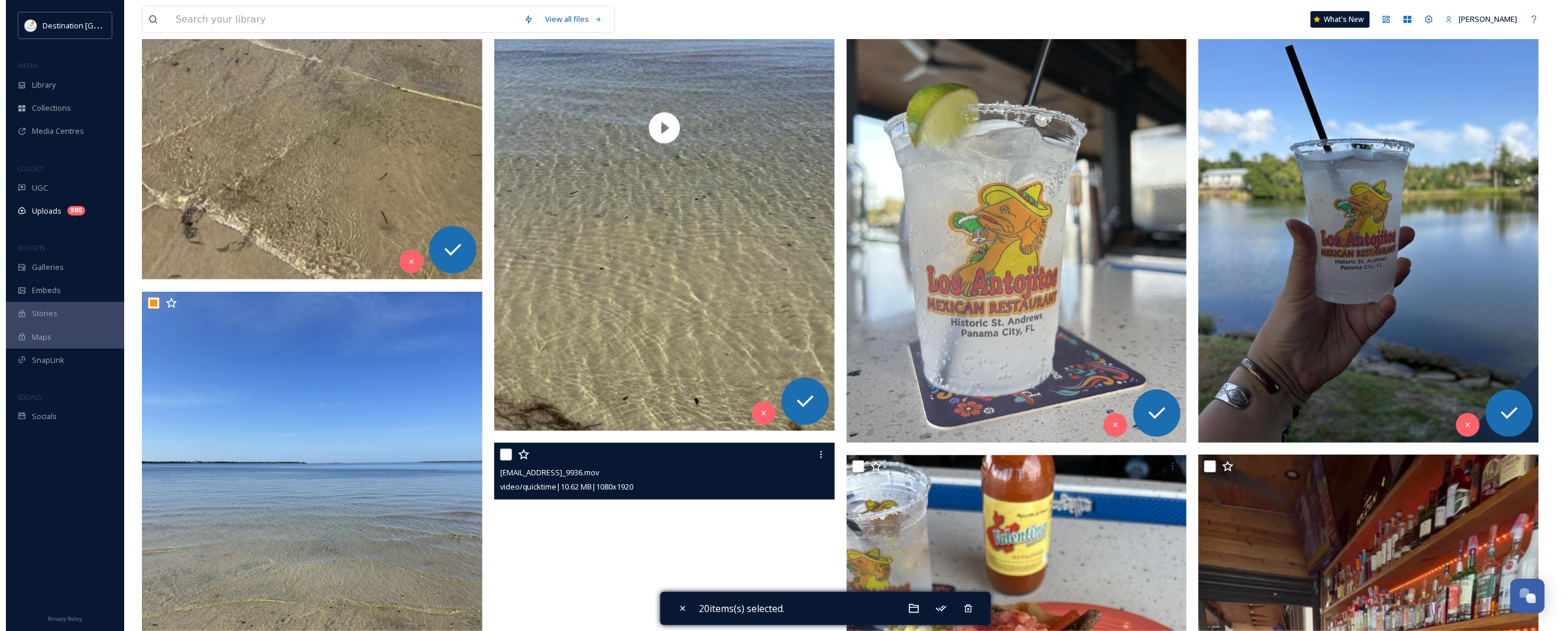
scroll to position [4806, 0]
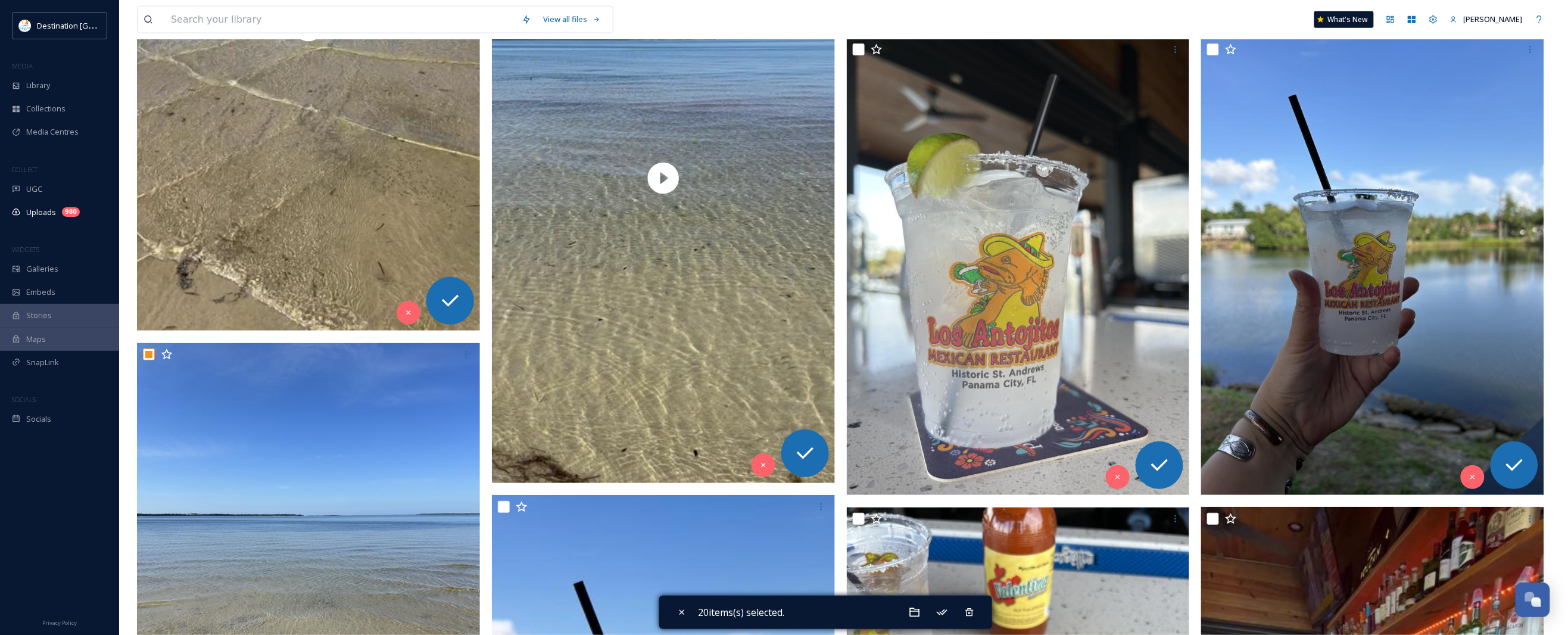
click at [929, 613] on div "20 items(s) selected." at bounding box center [825, 611] width 333 height 33
click at [920, 614] on icon at bounding box center [915, 611] width 12 height 12
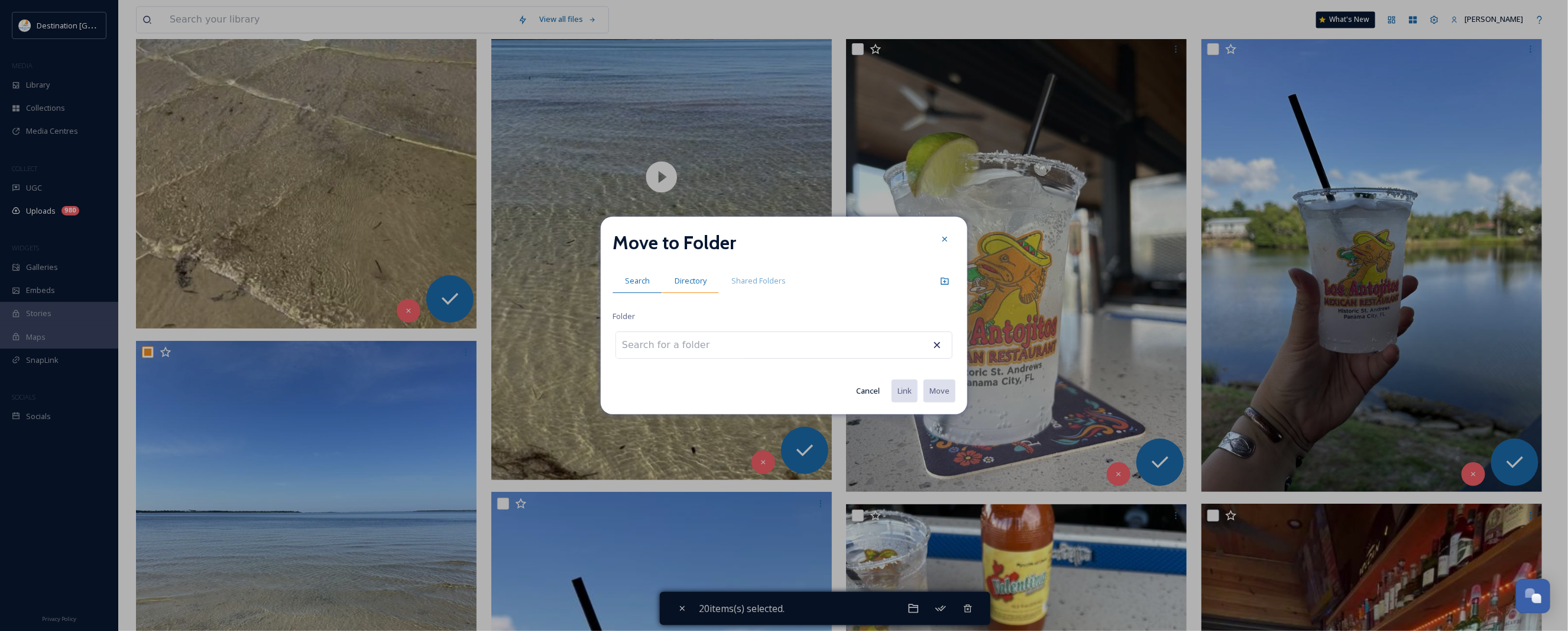
click at [691, 280] on span "Directory" at bounding box center [691, 280] width 32 height 11
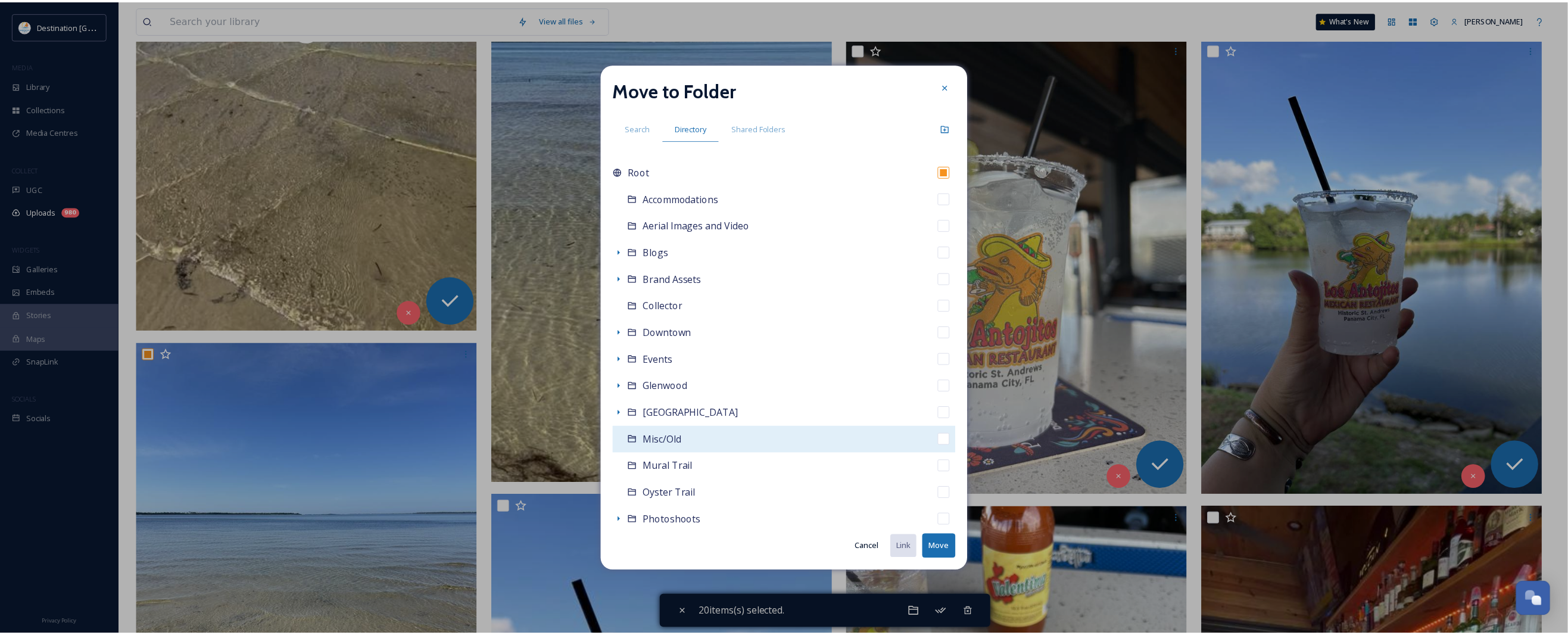
scroll to position [196, 0]
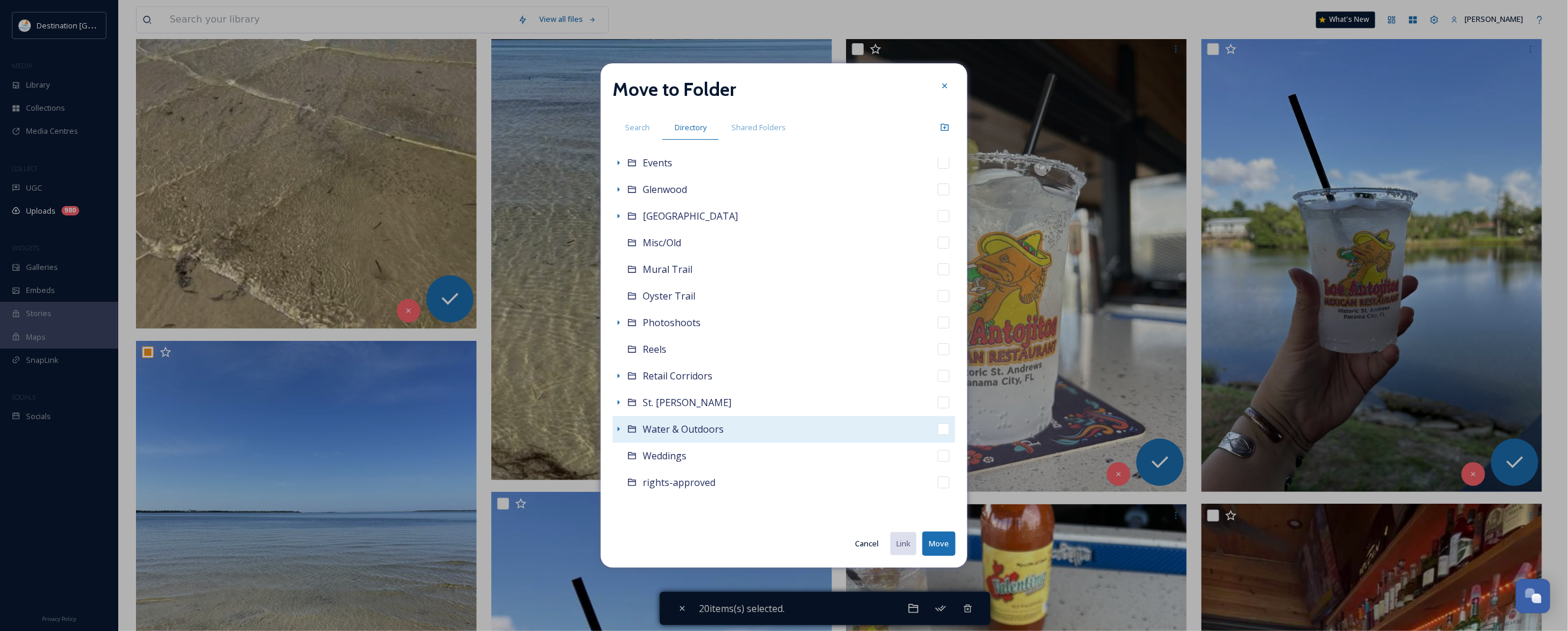
click at [680, 433] on span "Water & Outdoors" at bounding box center [683, 429] width 81 height 13
checkbox input "false"
checkbox input "true"
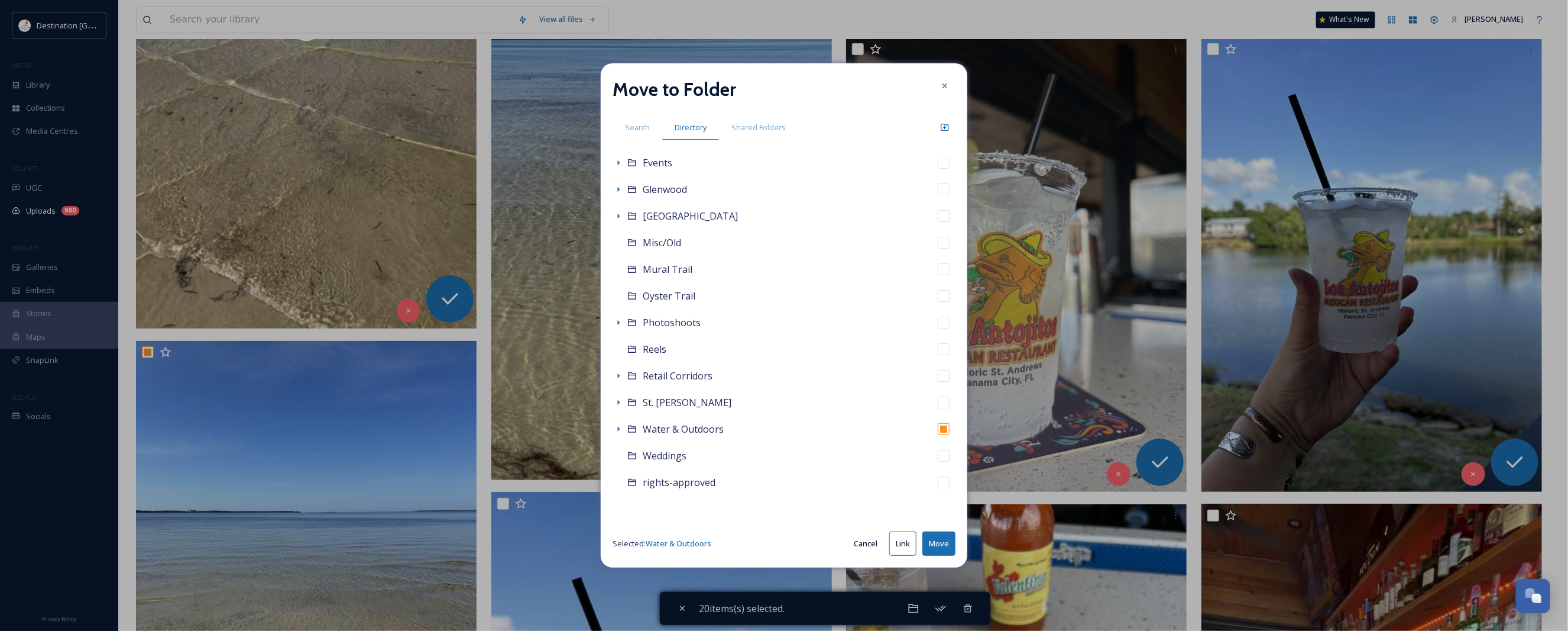
click at [944, 542] on button "Move" at bounding box center [938, 543] width 33 height 24
checkbox input "false"
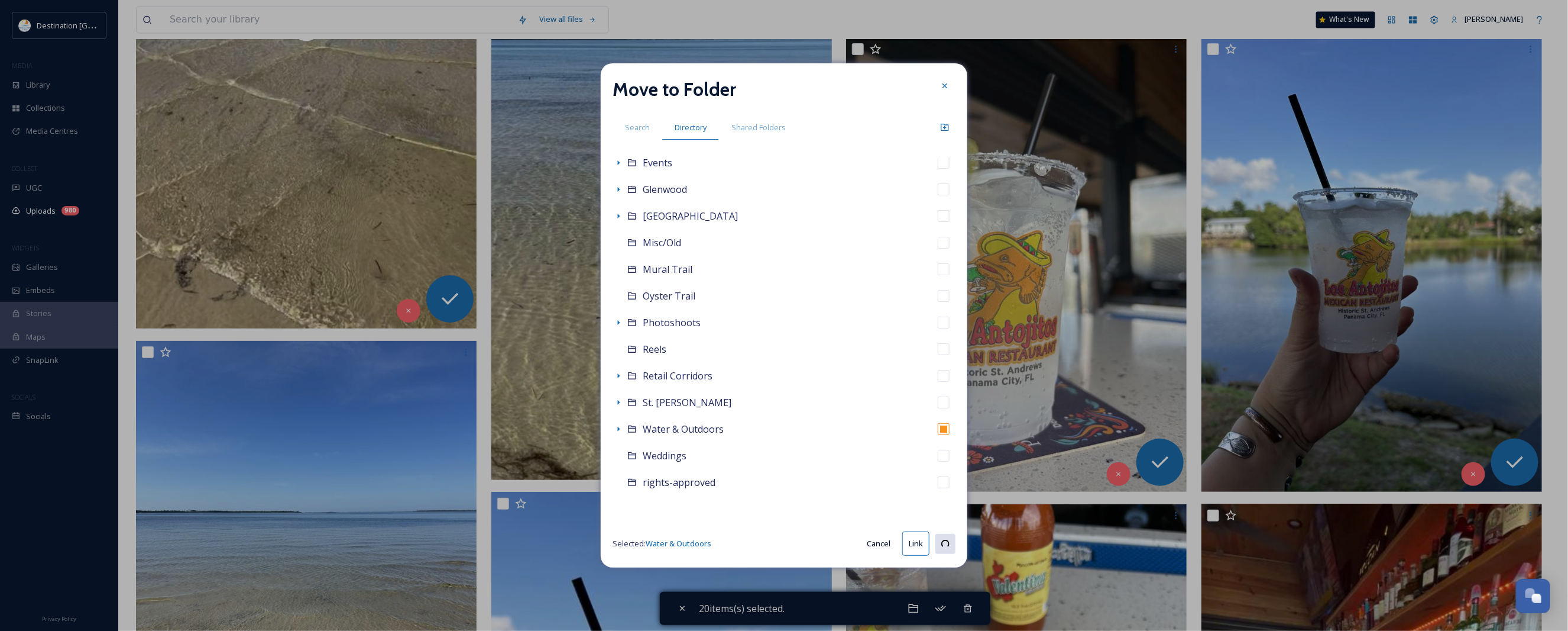
checkbox input "false"
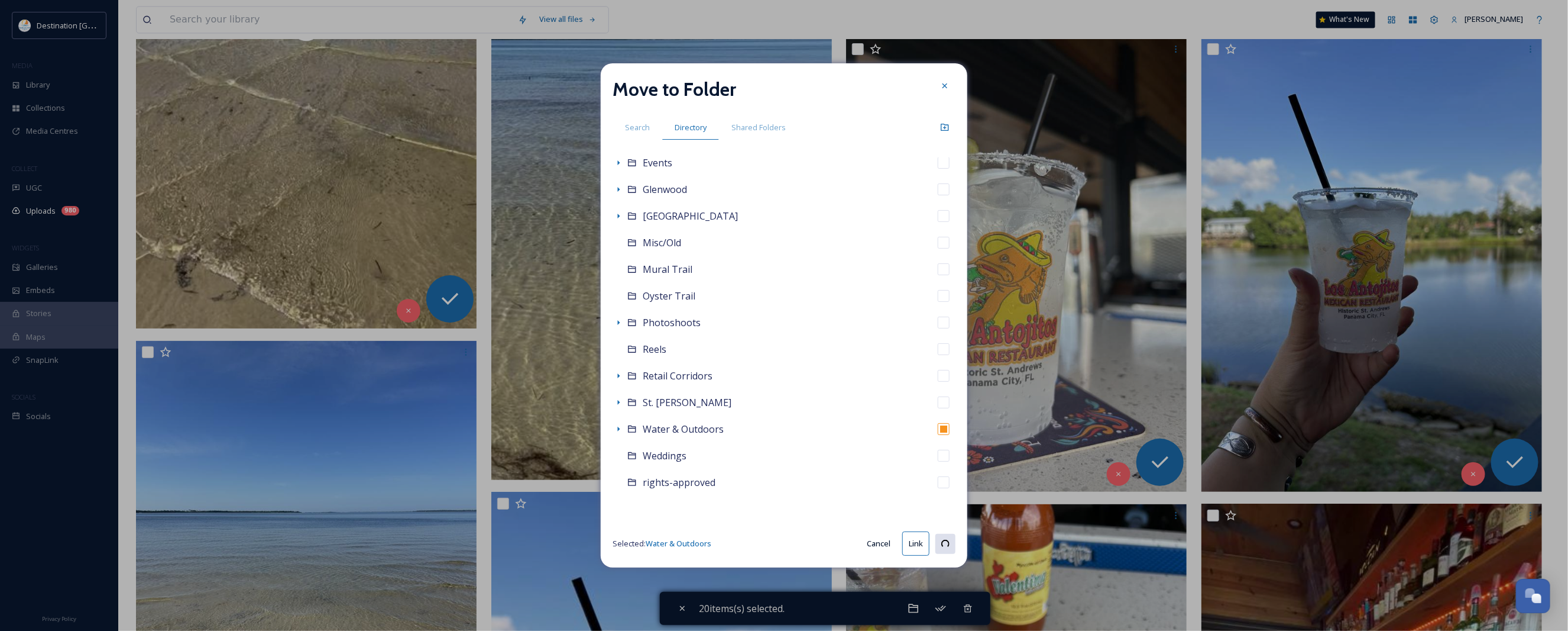
checkbox input "false"
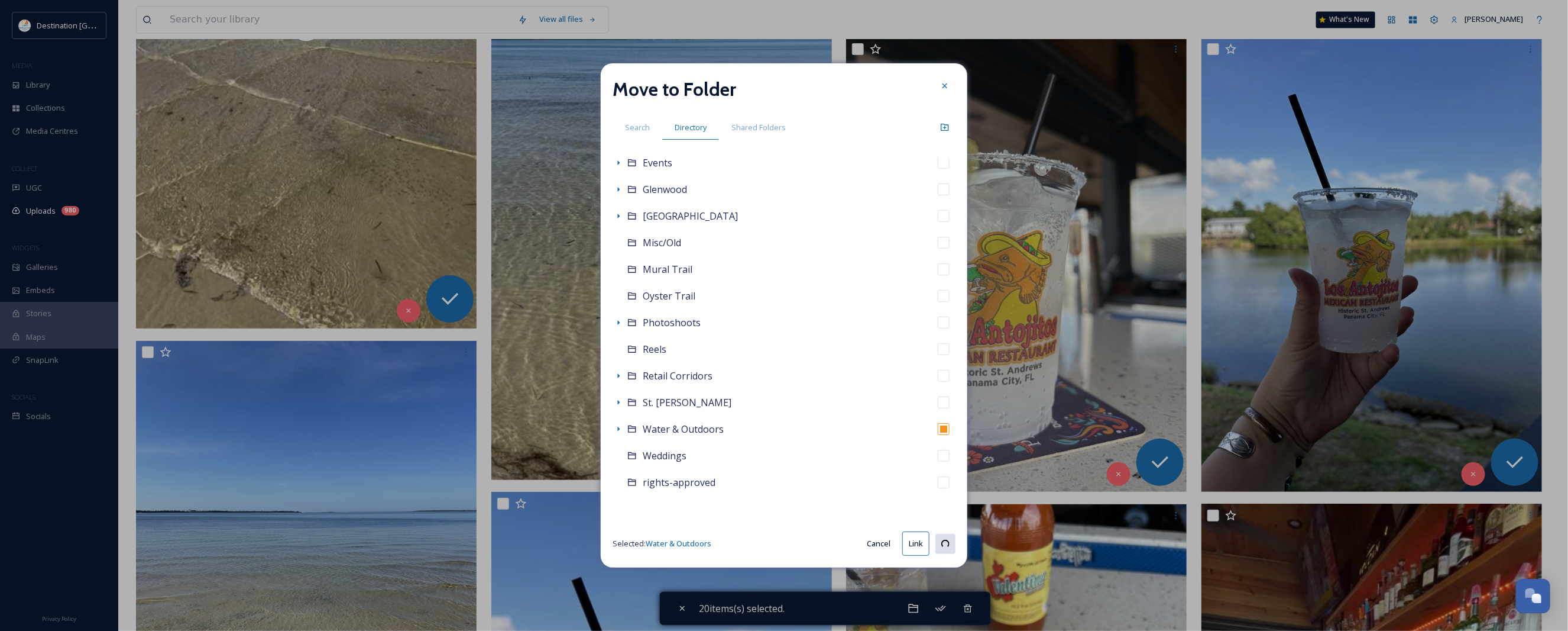
checkbox input "false"
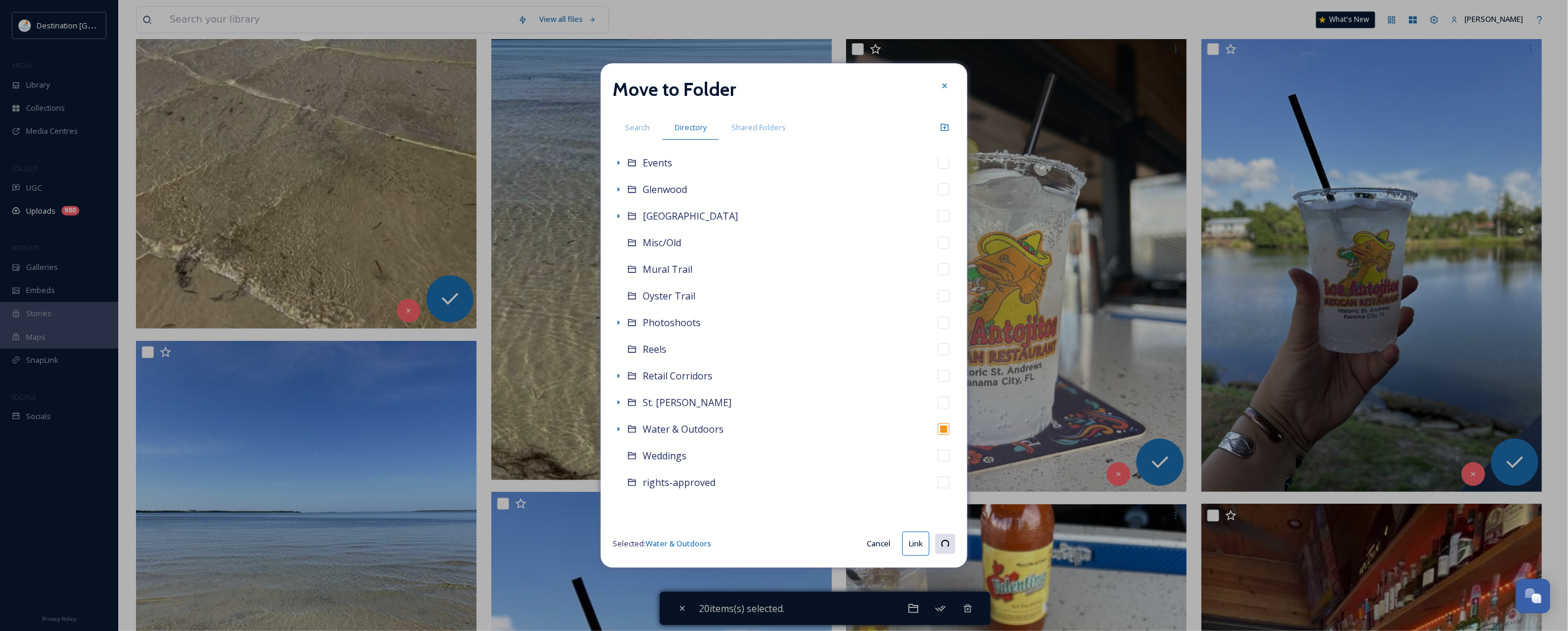
checkbox input "false"
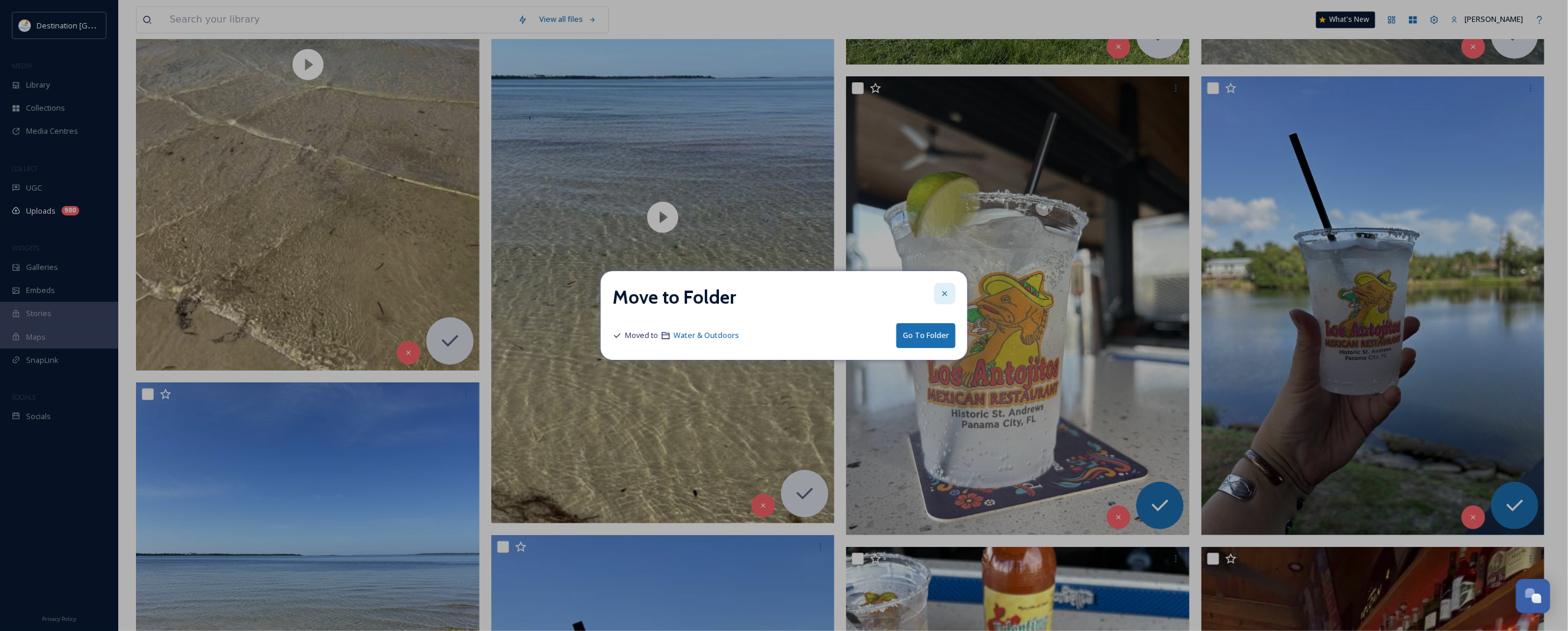
click at [941, 293] on icon at bounding box center [945, 294] width 9 height 9
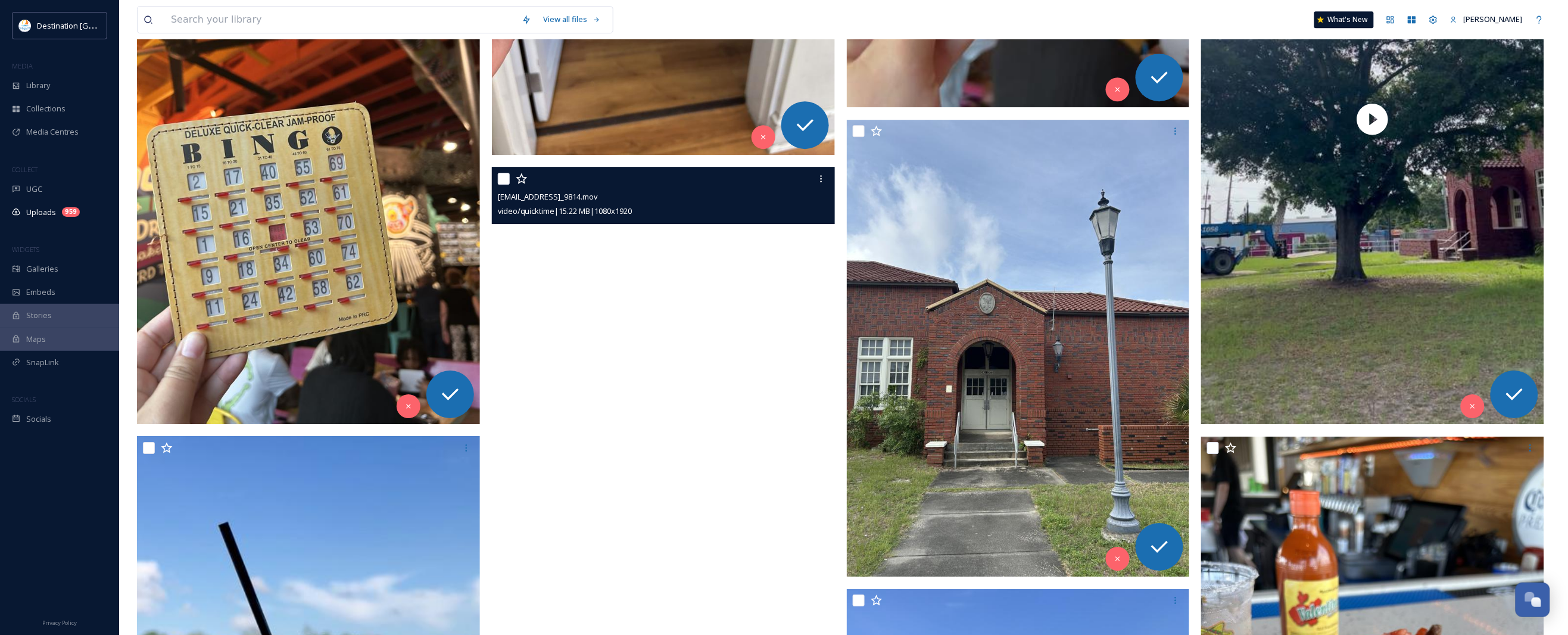
scroll to position [1637, 0]
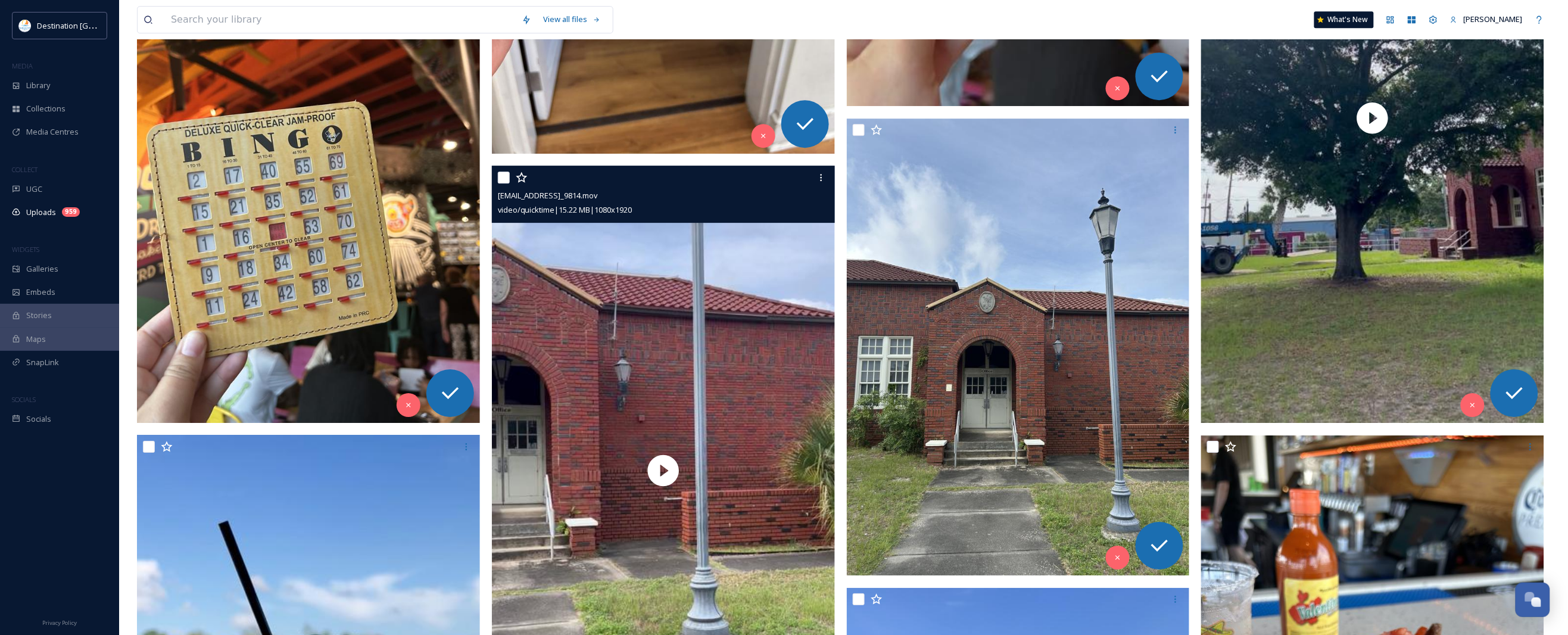
click at [504, 181] on input "checkbox" at bounding box center [504, 177] width 12 height 12
checkbox input "true"
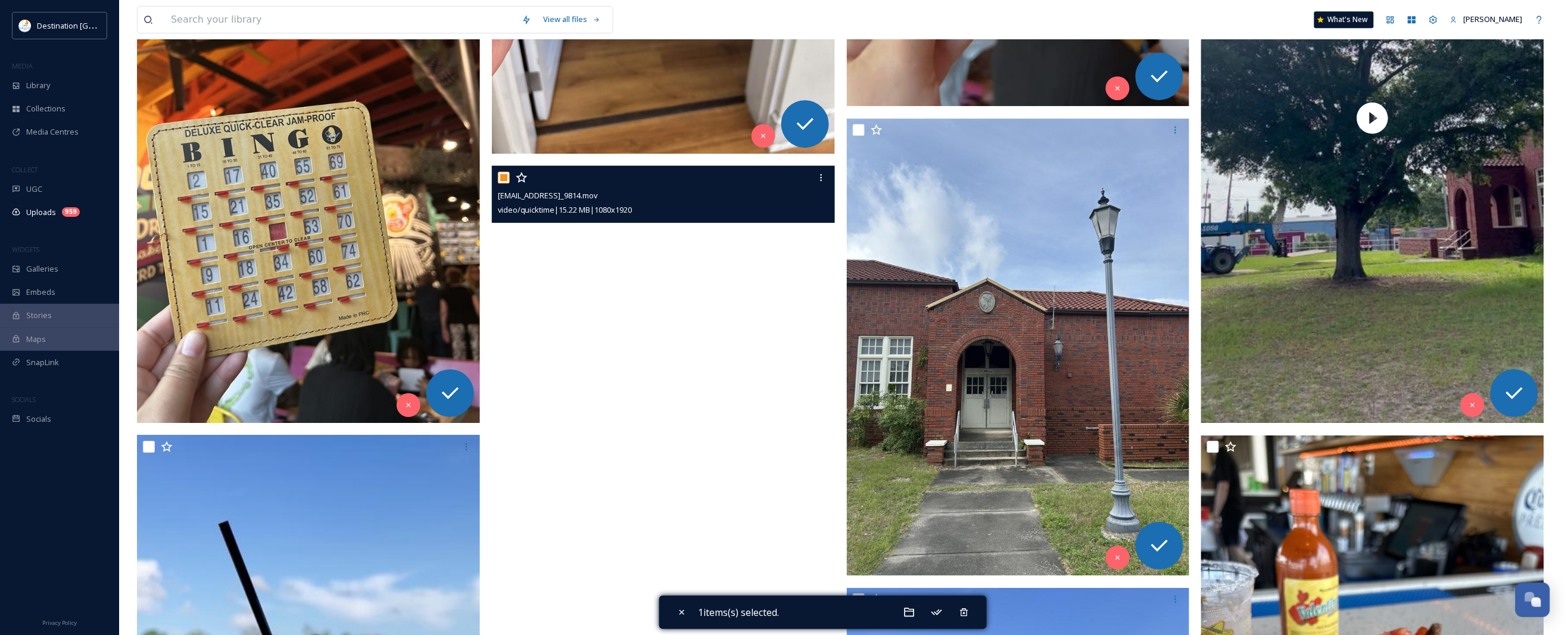
scroll to position [1563, 0]
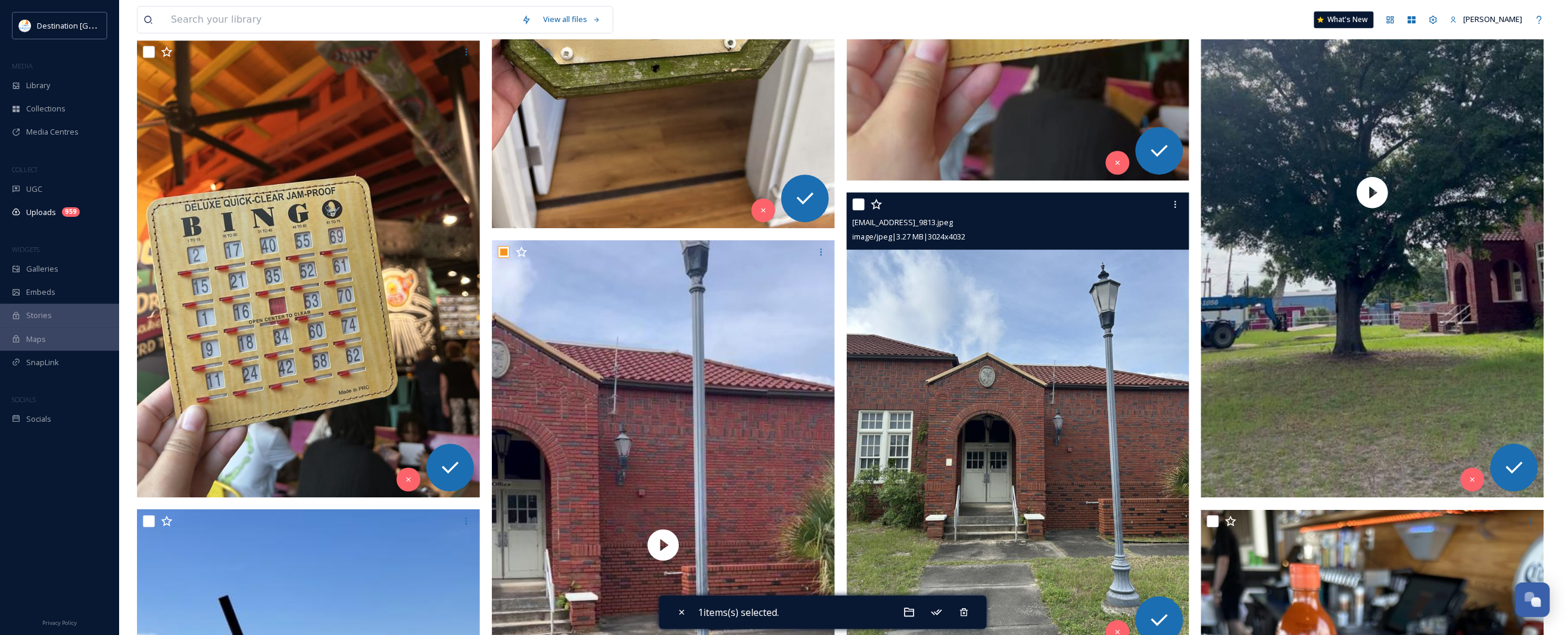
click at [854, 201] on input "checkbox" at bounding box center [858, 204] width 12 height 12
checkbox input "true"
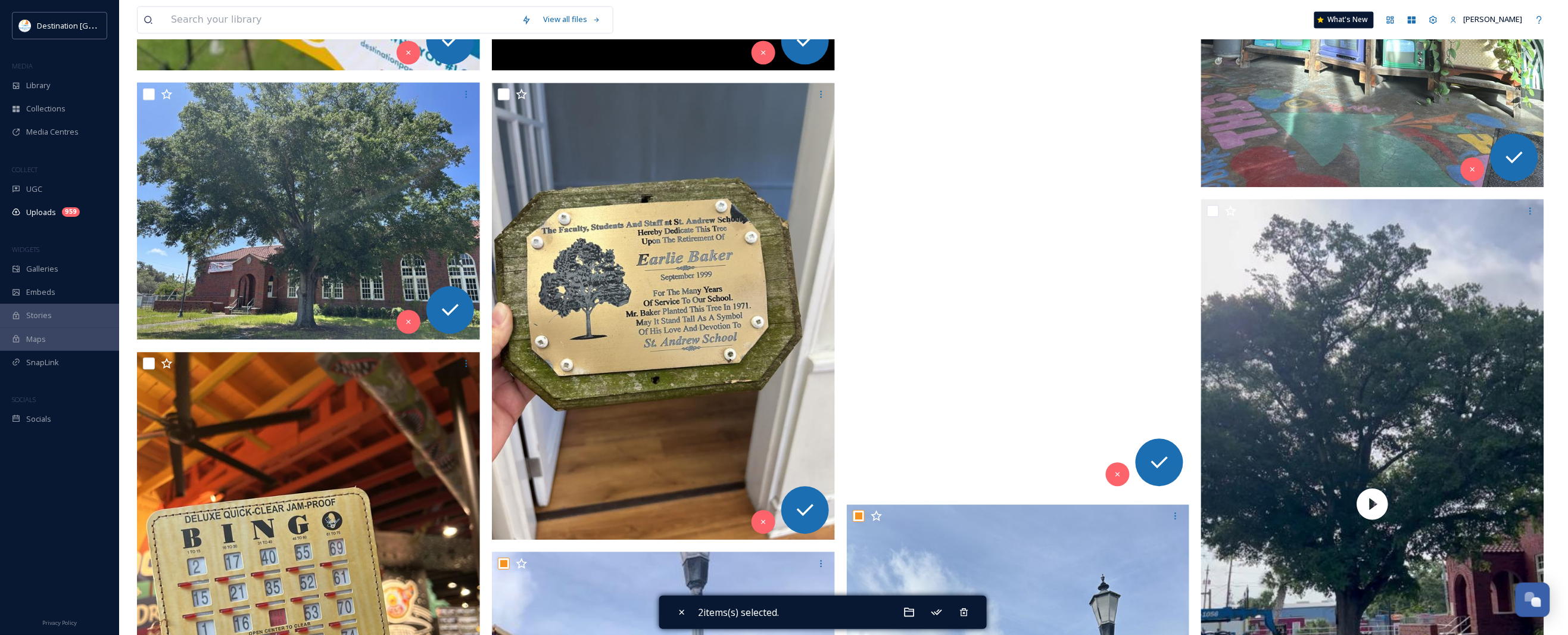
scroll to position [1191, 0]
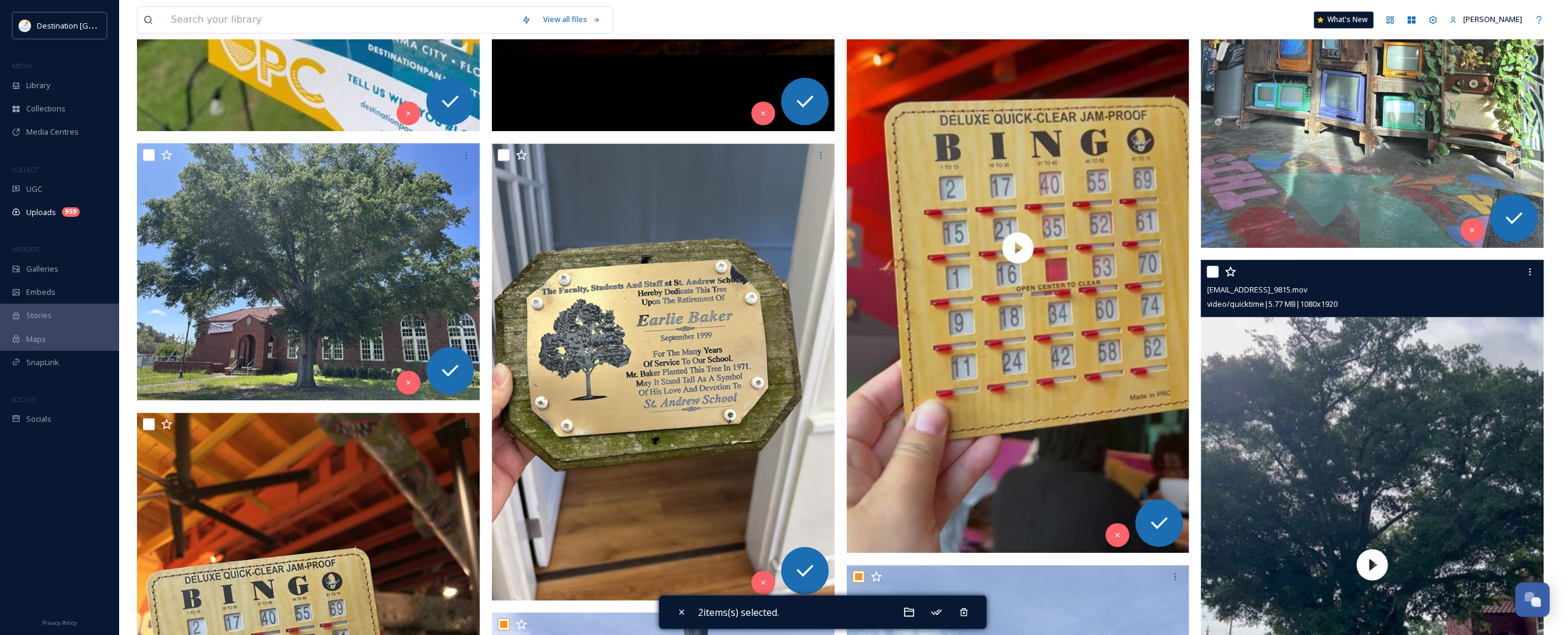
click at [1215, 274] on input "checkbox" at bounding box center [1213, 271] width 12 height 12
checkbox input "true"
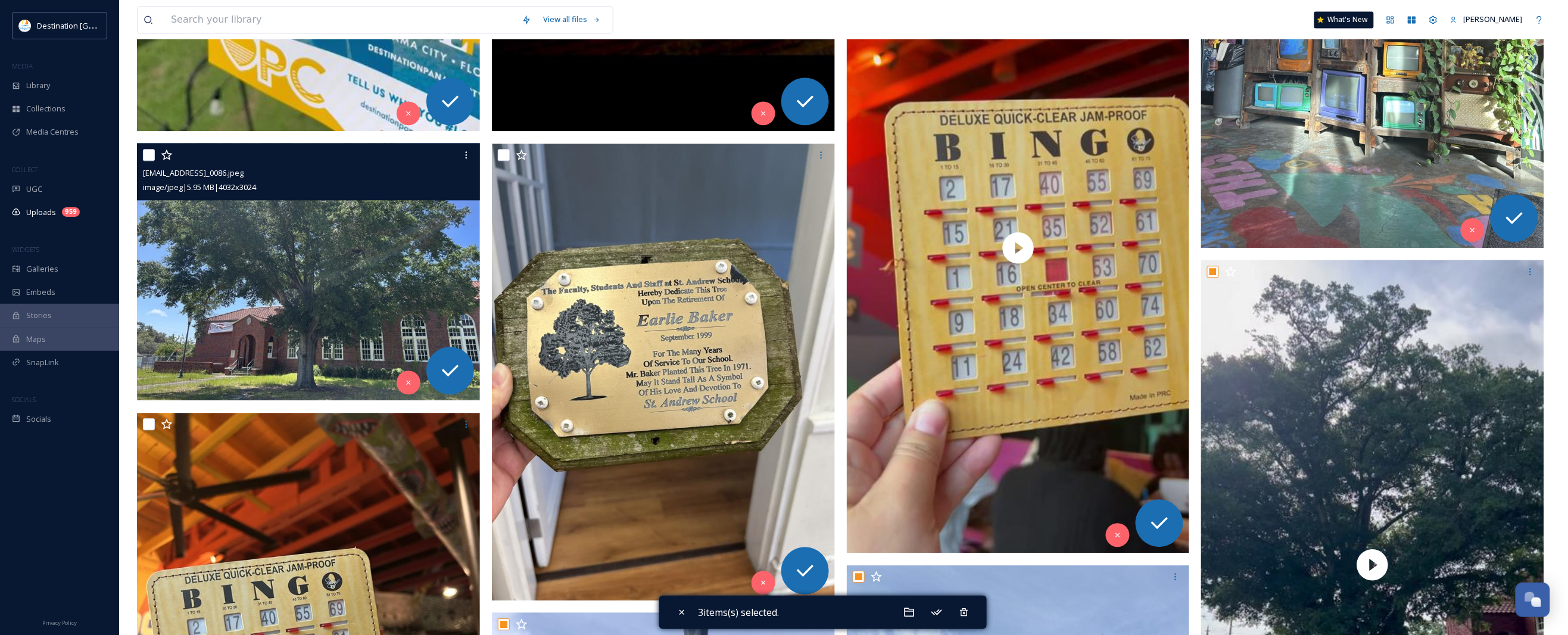
click at [141, 156] on div "ext_1749141395.026957_social@destinationpanamacity.com-IMG_0086.jpeg image/jpeg…" at bounding box center [309, 171] width 343 height 57
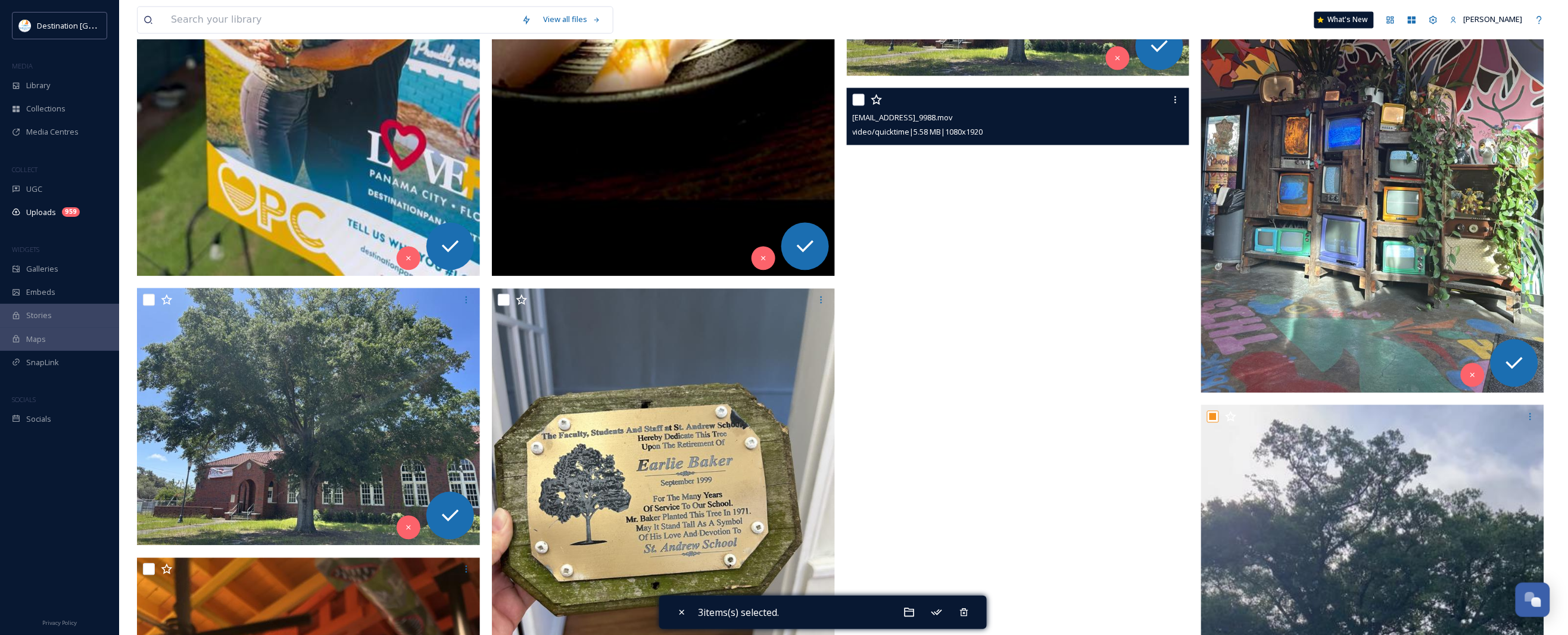
scroll to position [1041, 0]
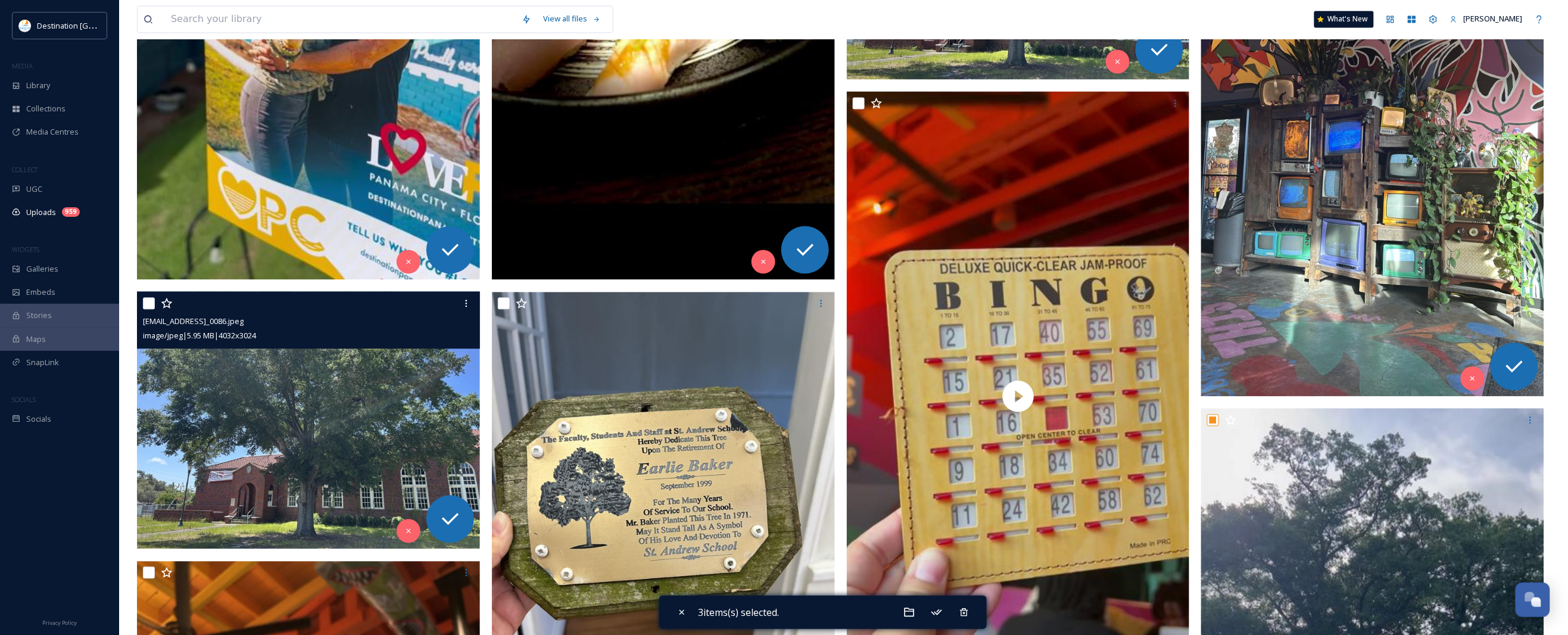
click at [152, 301] on input "checkbox" at bounding box center [149, 303] width 12 height 12
checkbox input "true"
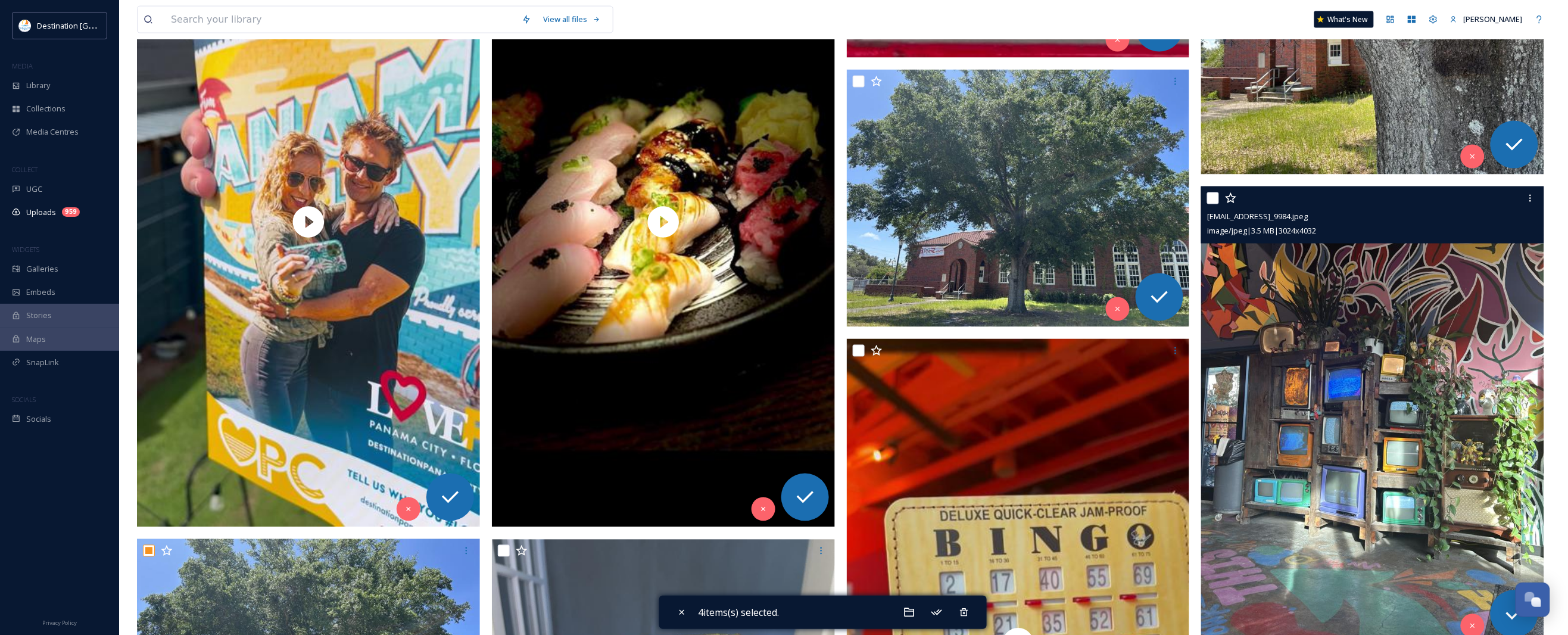
scroll to position [818, 0]
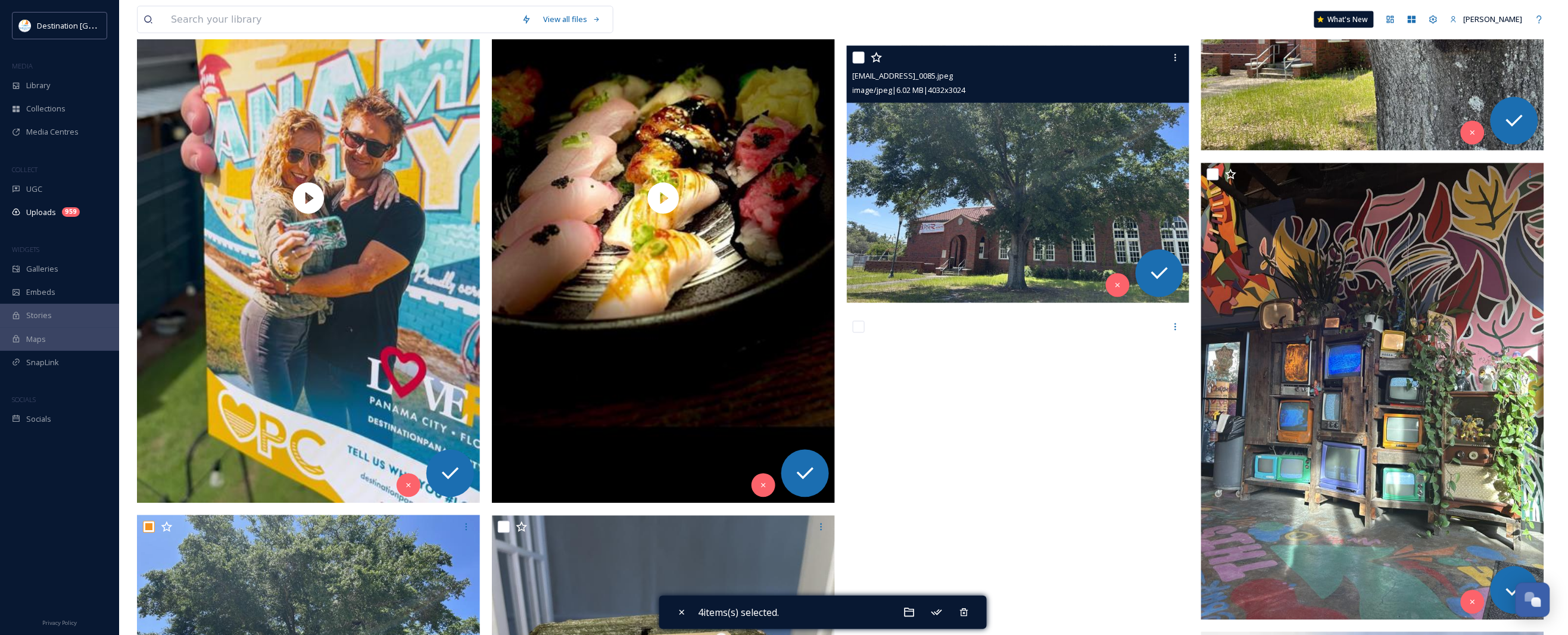
click at [853, 63] on input "checkbox" at bounding box center [858, 57] width 12 height 12
checkbox input "true"
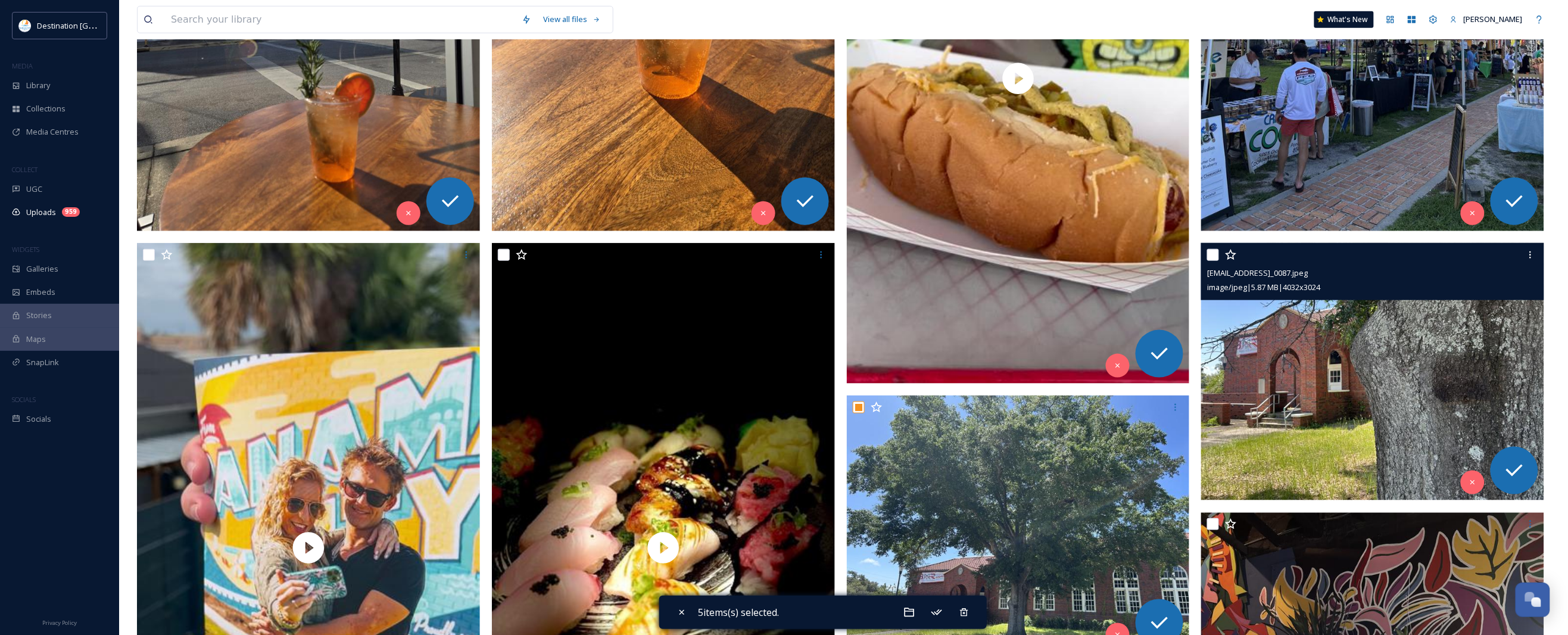
scroll to position [447, 0]
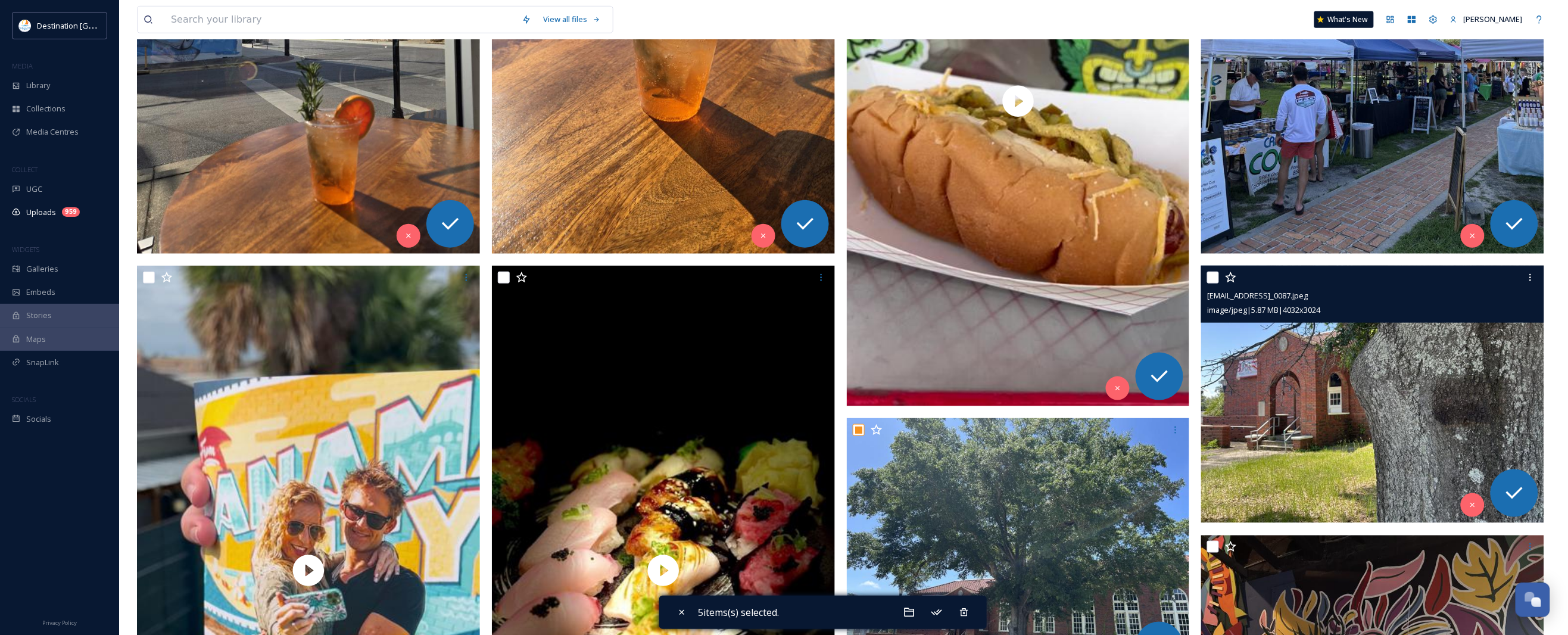
click at [1209, 278] on input "checkbox" at bounding box center [1213, 278] width 12 height 12
checkbox input "true"
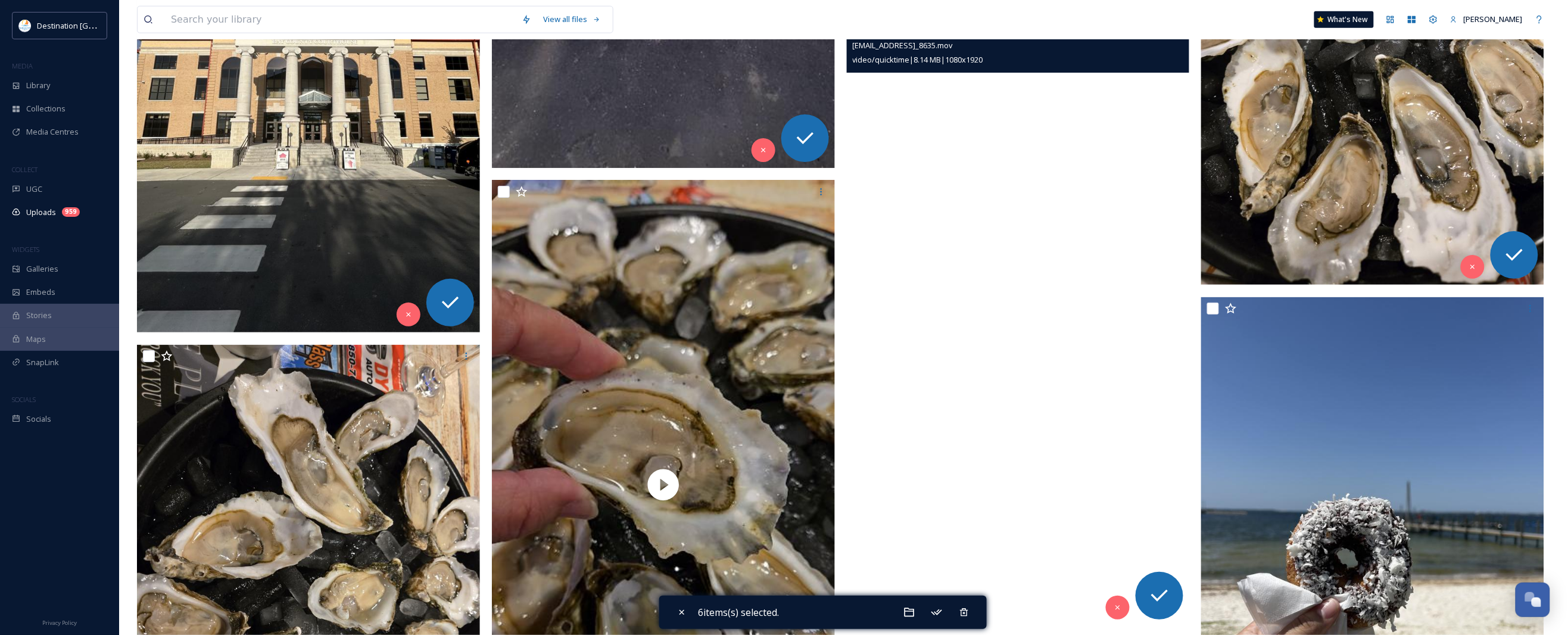
scroll to position [11087, 0]
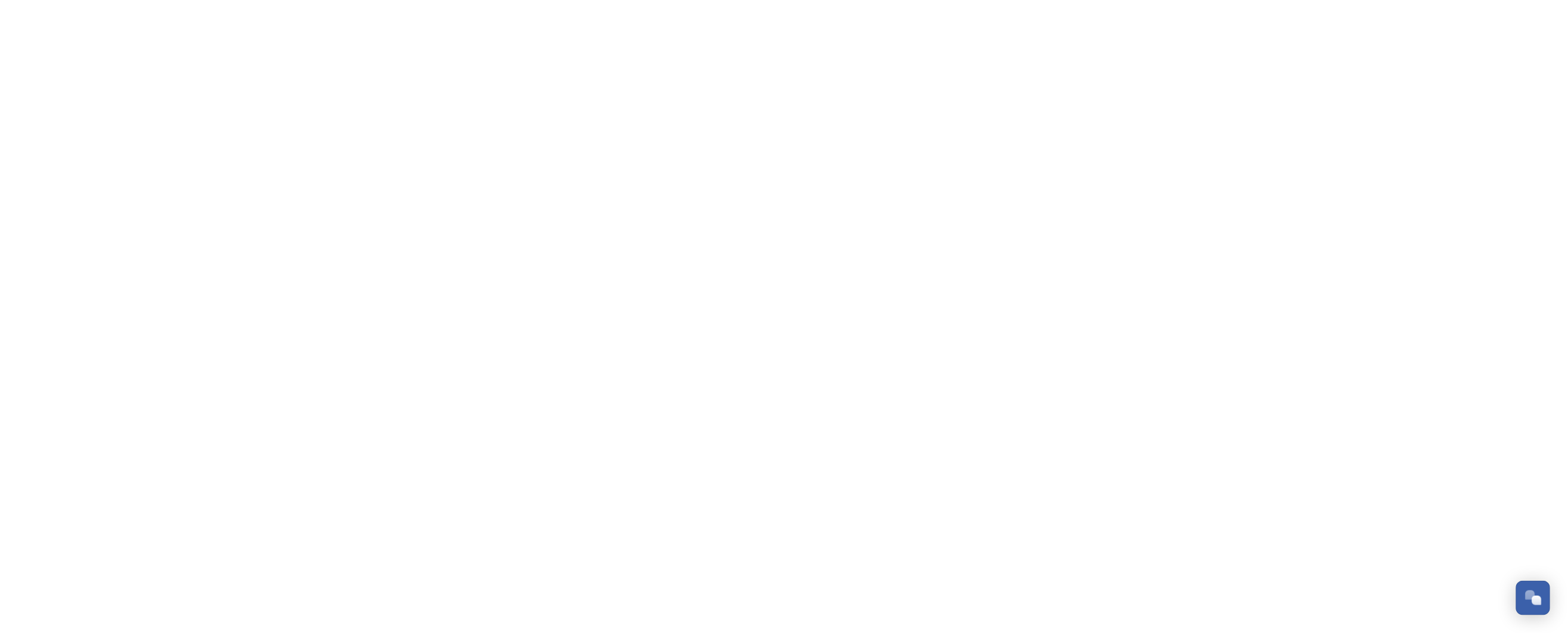
scroll to position [575, 0]
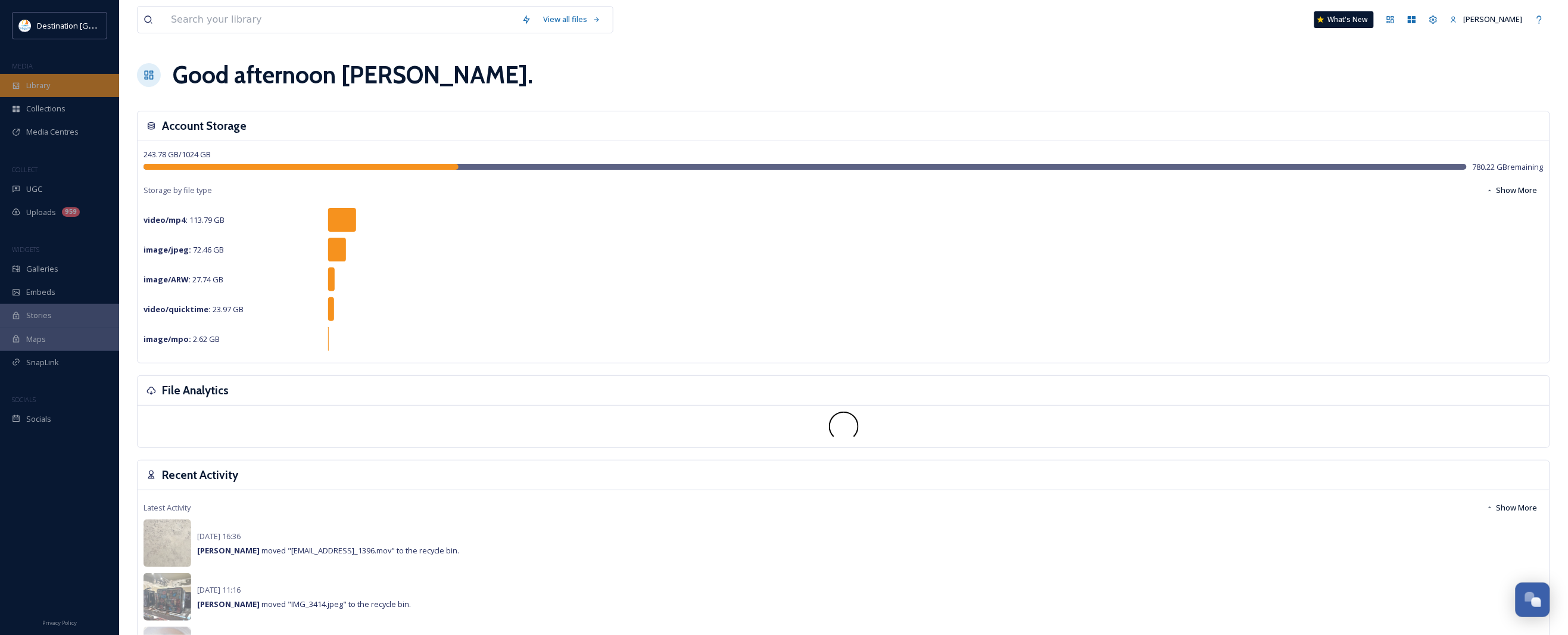
click at [54, 89] on div "Library" at bounding box center [59, 85] width 120 height 24
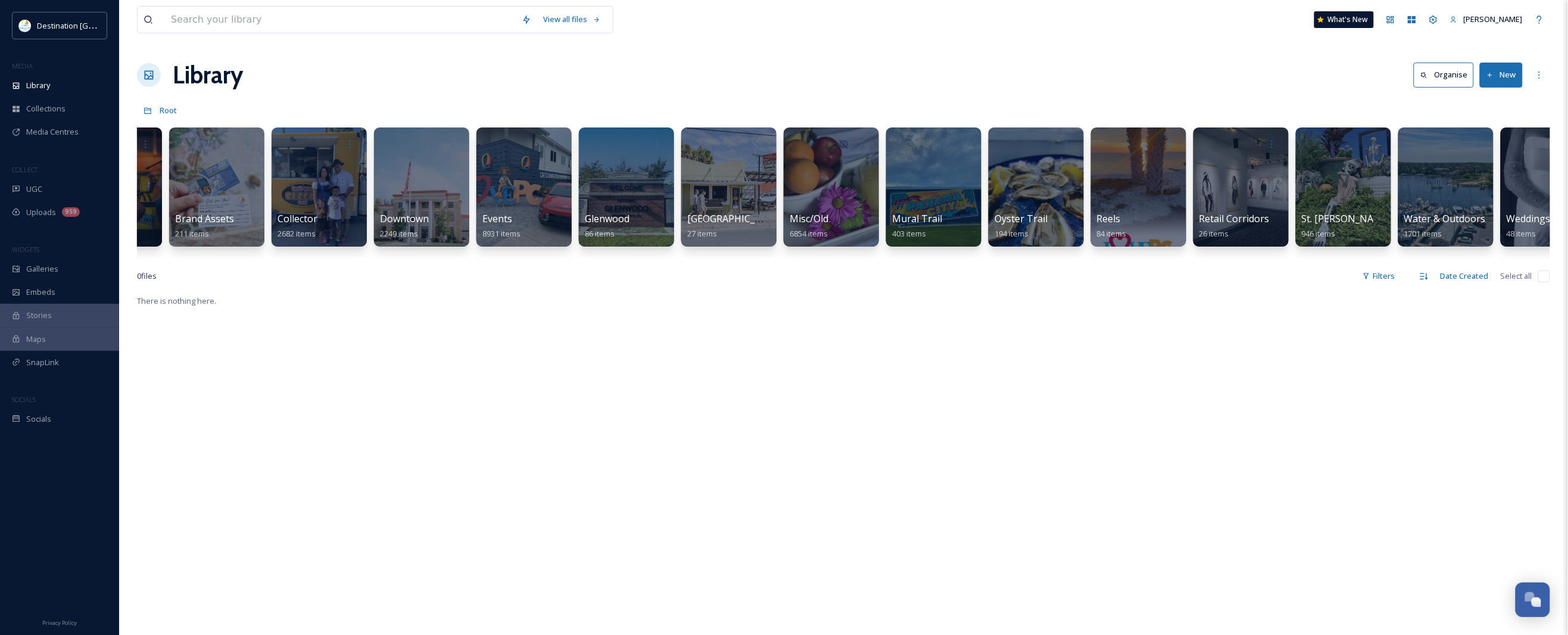
scroll to position [0, 395]
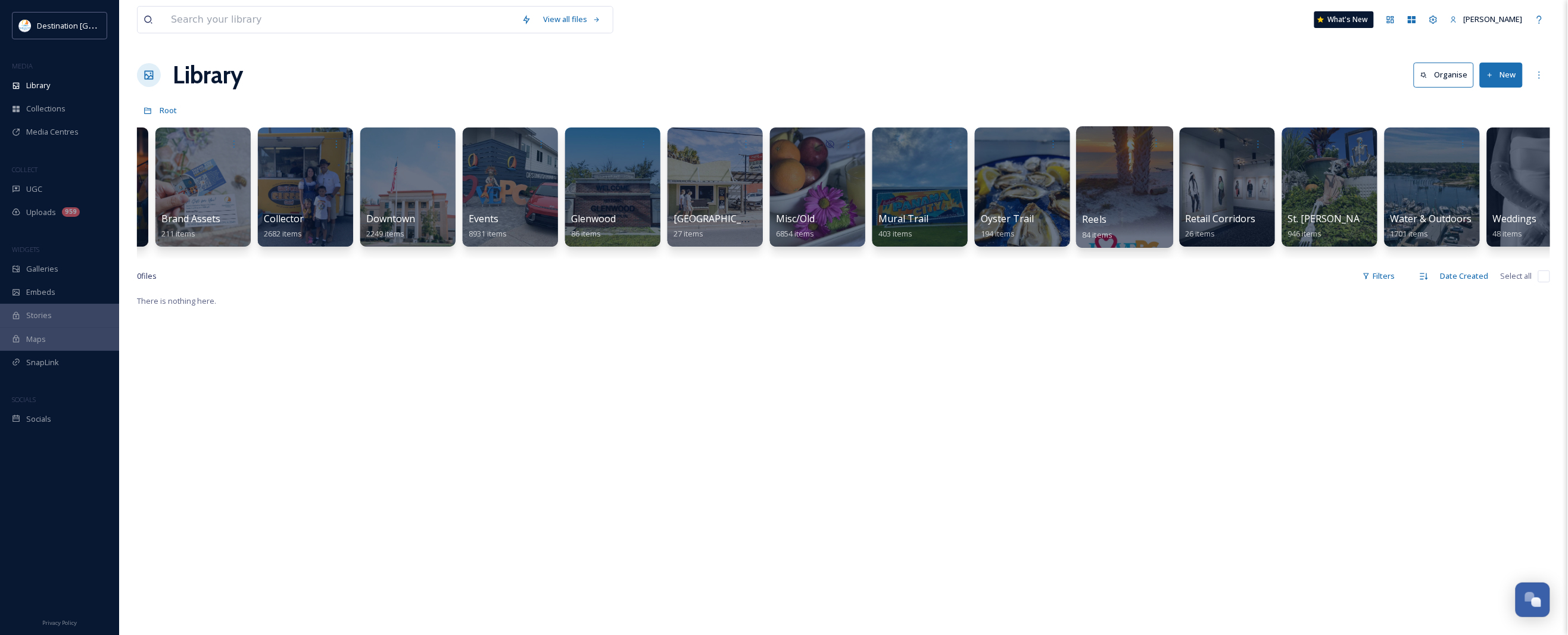
click at [1108, 189] on div at bounding box center [1124, 186] width 97 height 121
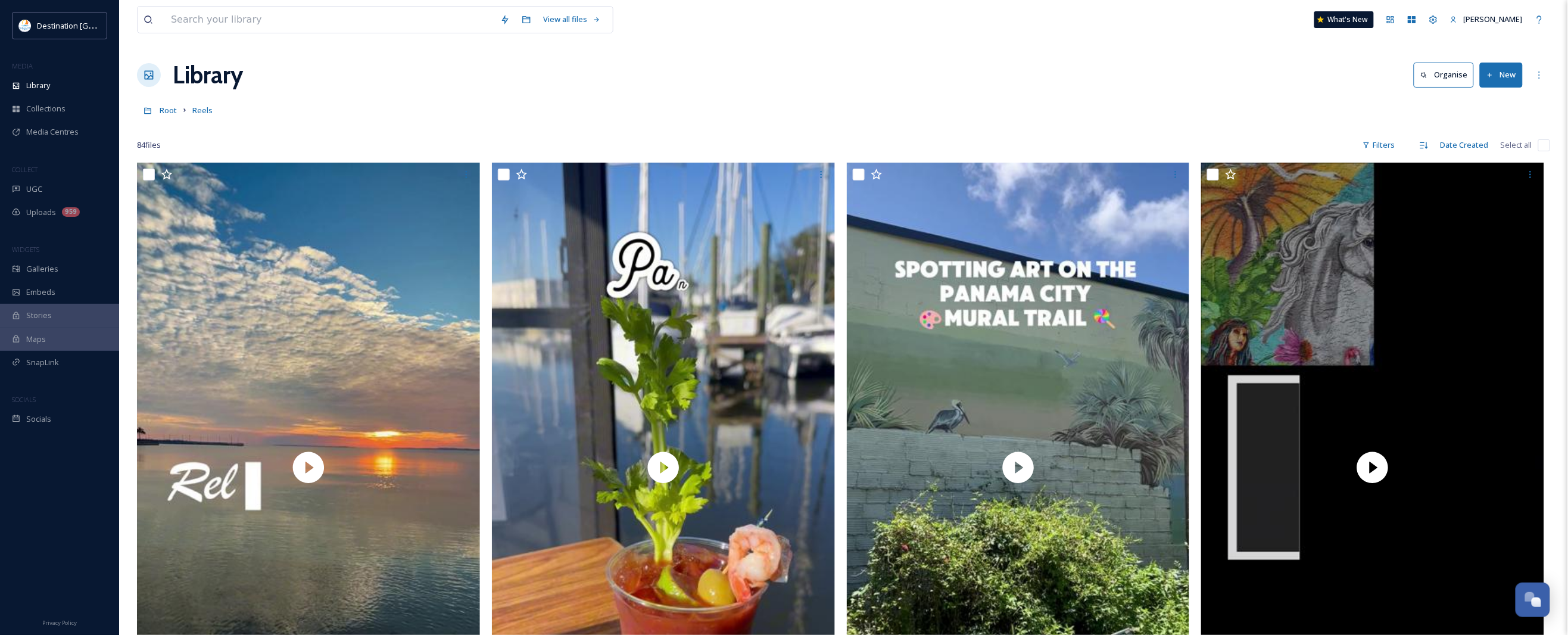
click at [1511, 74] on button "New" at bounding box center [1501, 74] width 43 height 24
click at [1492, 100] on span "File Upload" at bounding box center [1496, 103] width 40 height 11
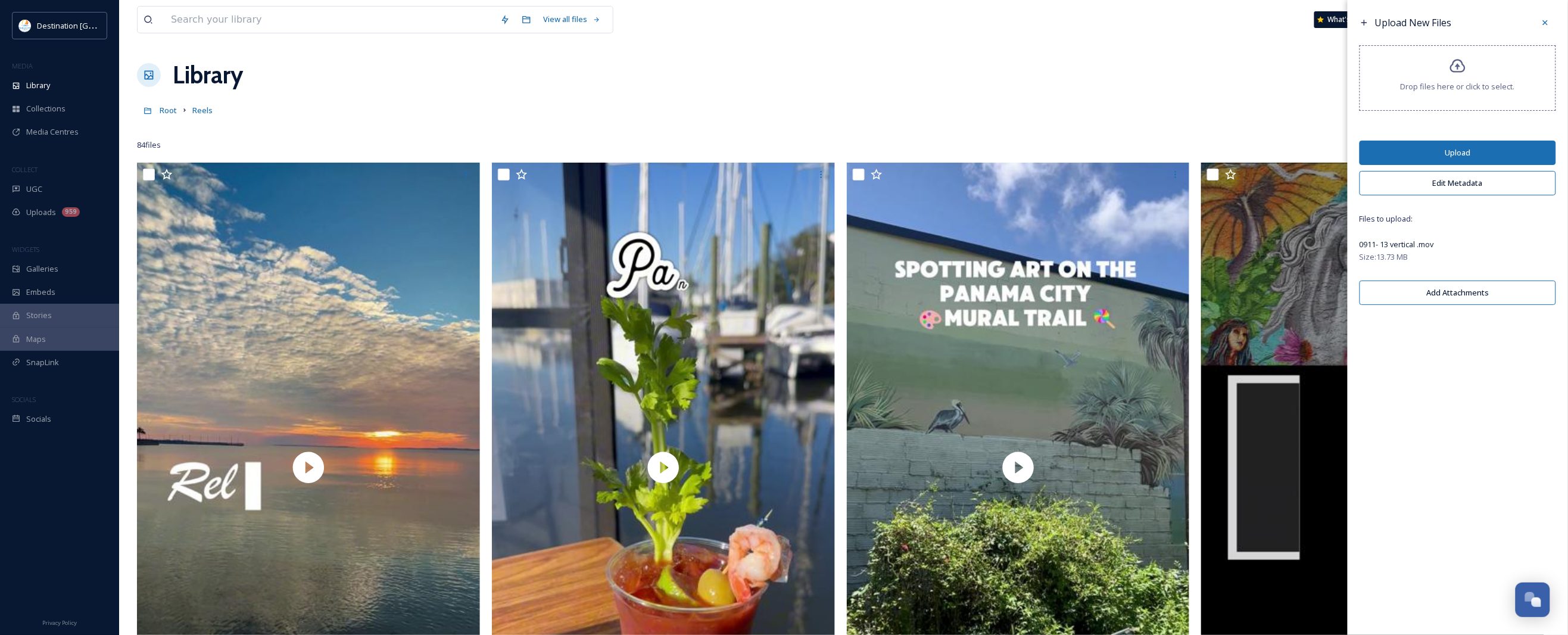
click at [1445, 143] on button "Upload" at bounding box center [1458, 152] width 197 height 24
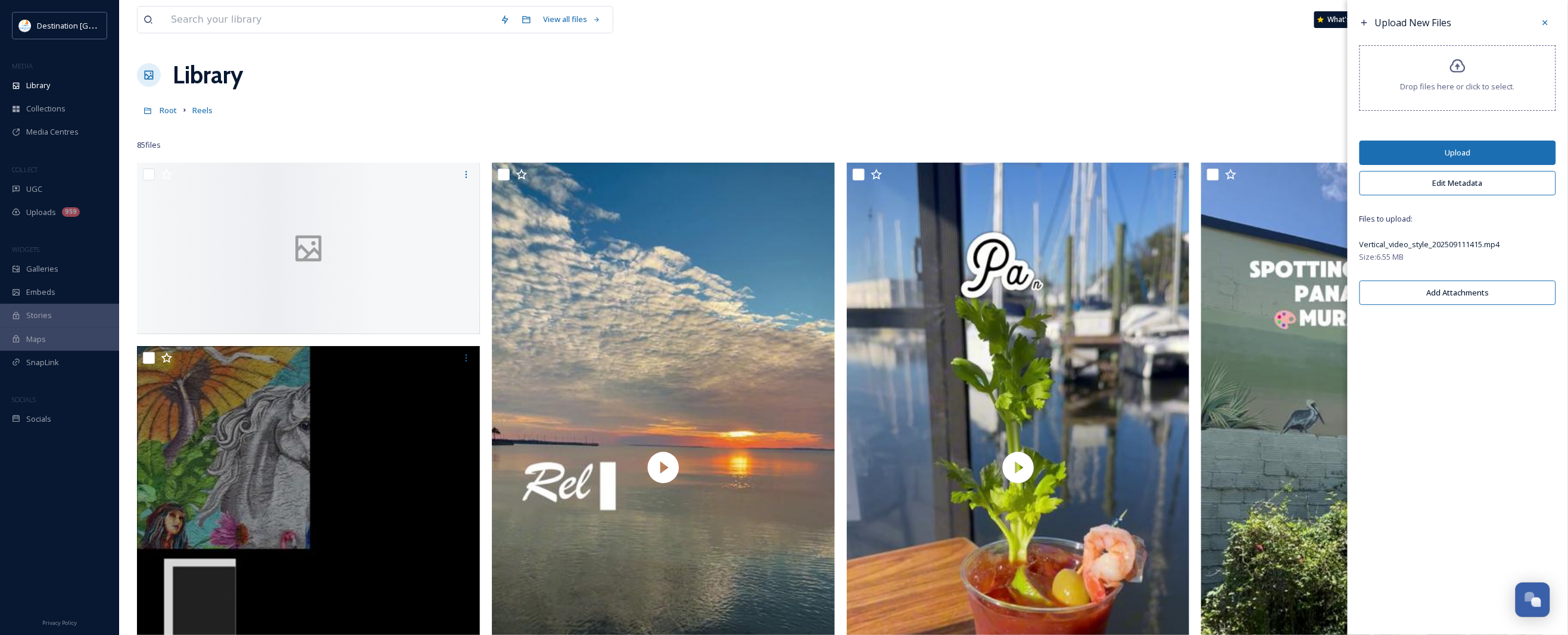
click at [1468, 152] on button "Upload" at bounding box center [1458, 152] width 197 height 24
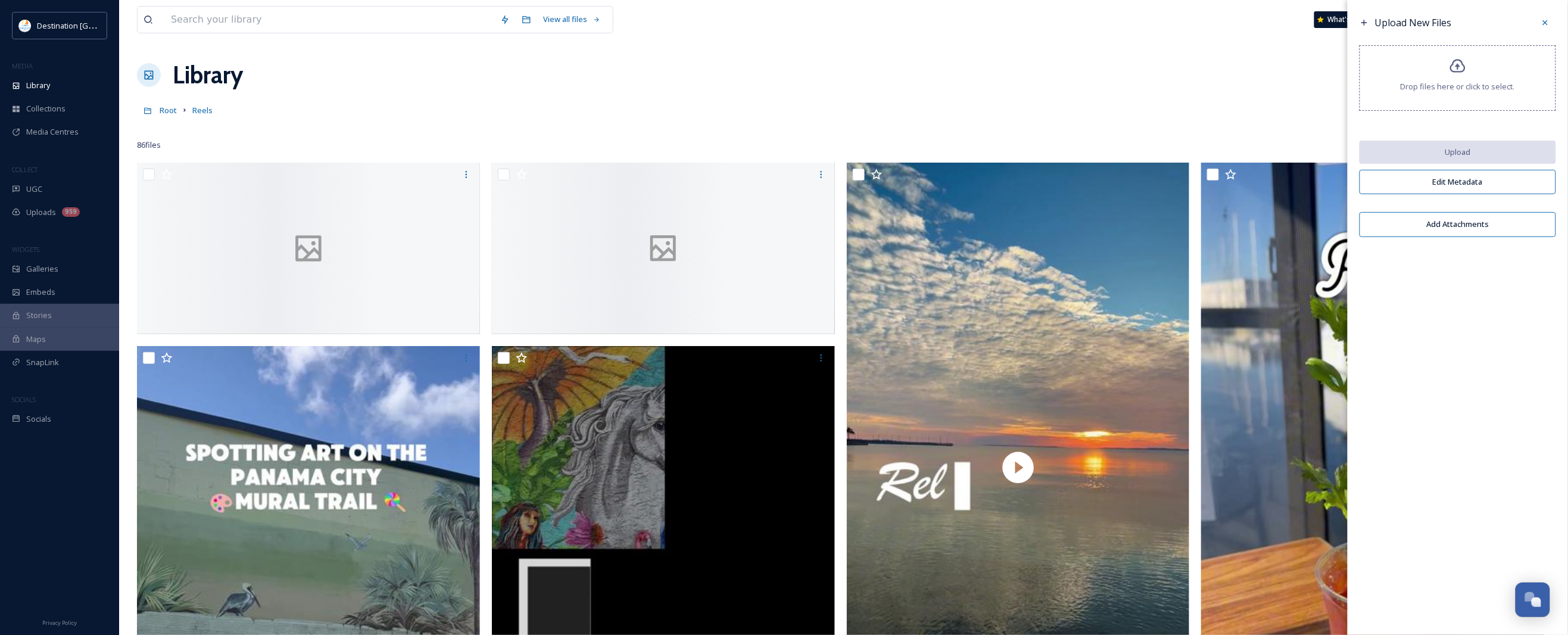
click at [728, 34] on div "View all files What's New [PERSON_NAME]" at bounding box center [844, 20] width 1414 height 40
